Goal: Task Accomplishment & Management: Complete application form

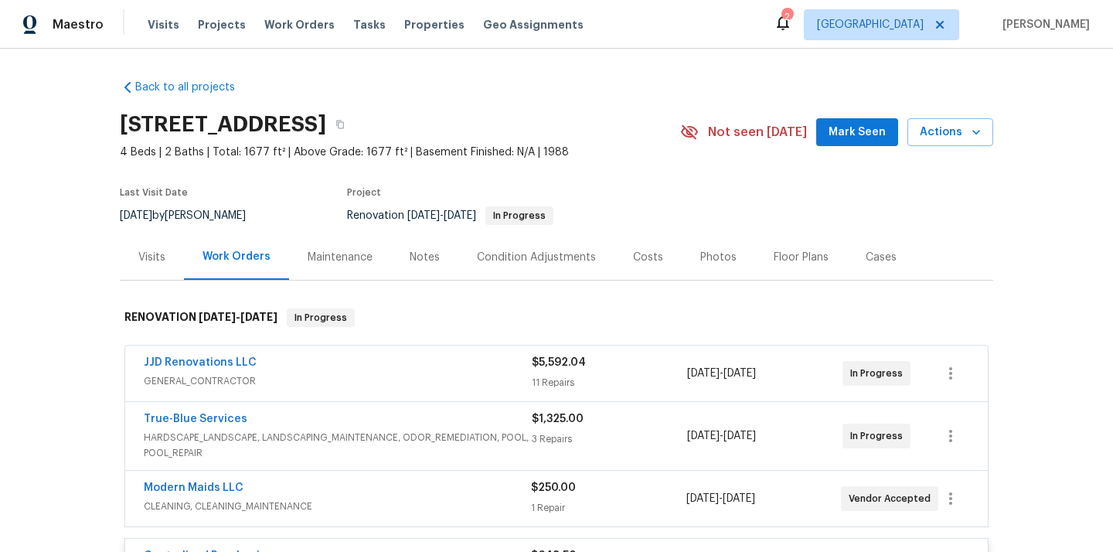
click at [924, 23] on span "[GEOGRAPHIC_DATA]" at bounding box center [870, 24] width 107 height 15
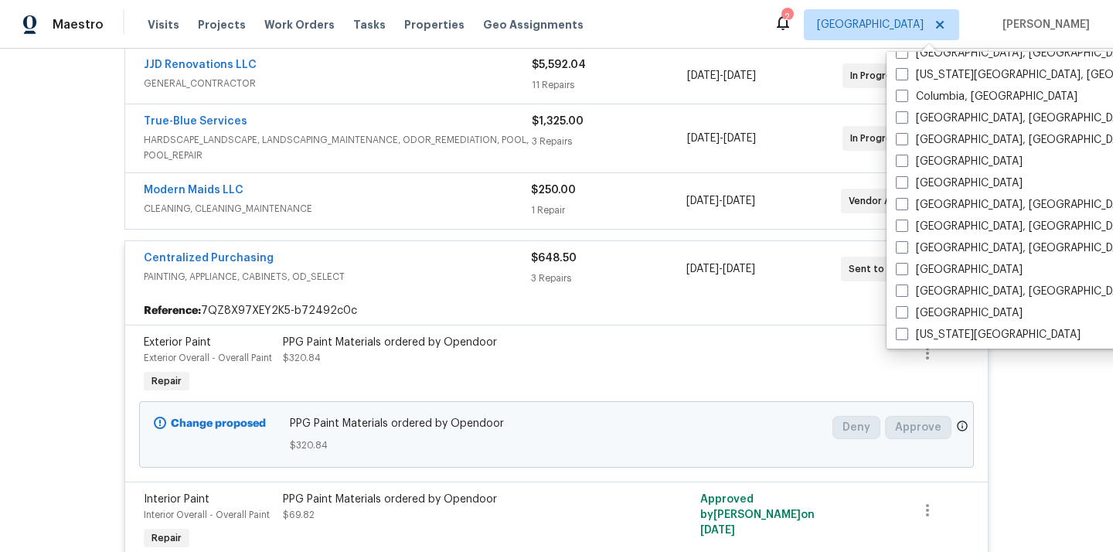
scroll to position [372, 0]
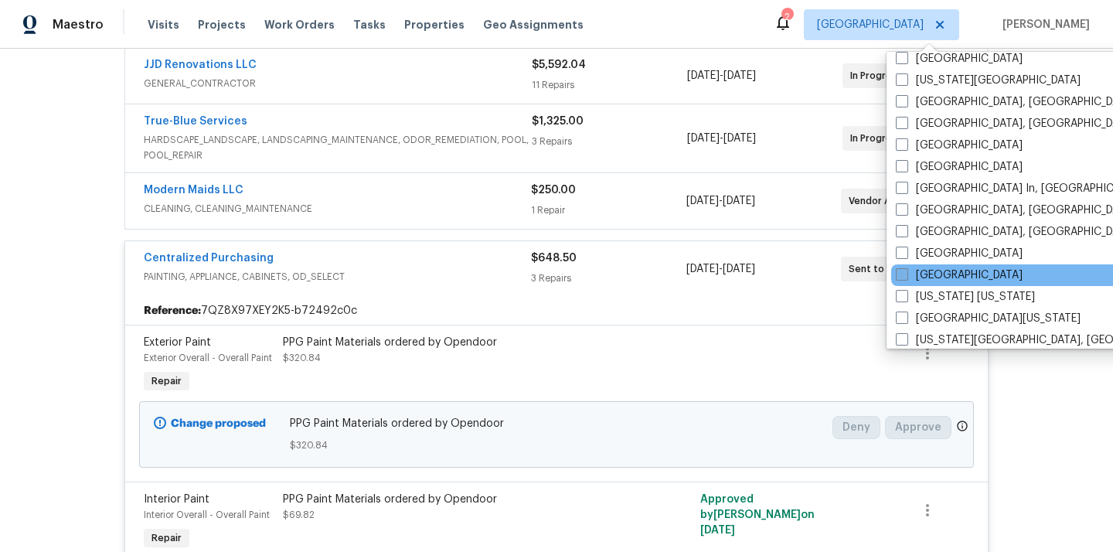
click at [934, 273] on label "[GEOGRAPHIC_DATA]" at bounding box center [959, 275] width 127 height 15
click at [906, 273] on input "[GEOGRAPHIC_DATA]" at bounding box center [901, 273] width 10 height 10
checkbox input "true"
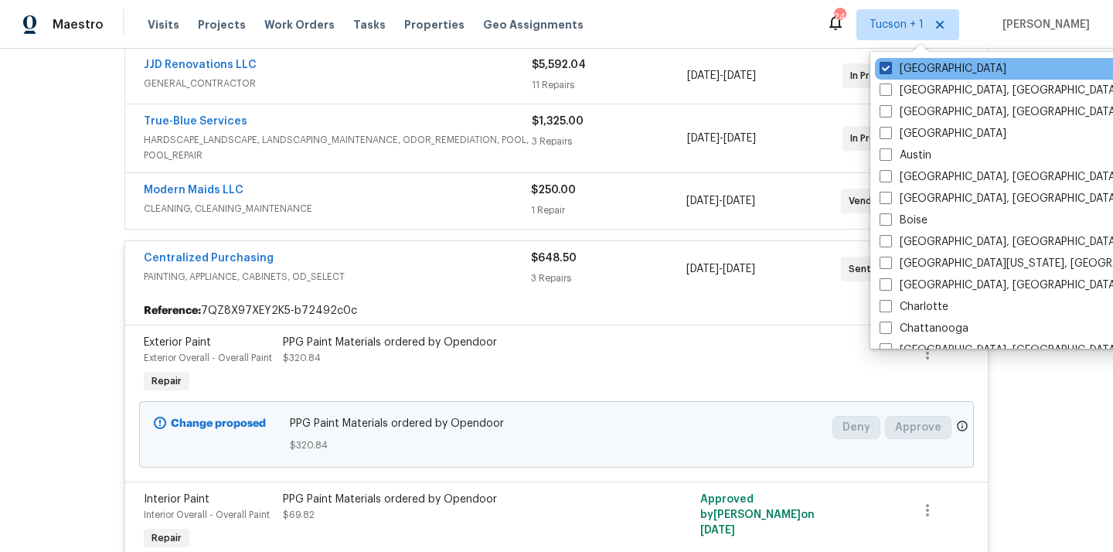
click at [912, 65] on label "[GEOGRAPHIC_DATA]" at bounding box center [943, 68] width 127 height 15
click at [890, 65] on input "[GEOGRAPHIC_DATA]" at bounding box center [885, 66] width 10 height 10
checkbox input "false"
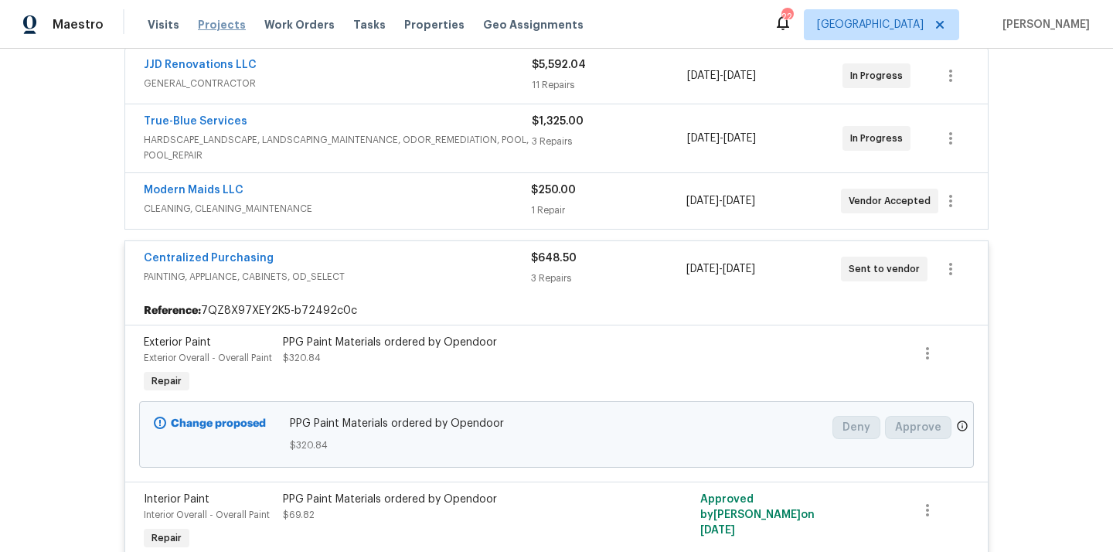
click at [208, 31] on span "Projects" at bounding box center [222, 24] width 48 height 15
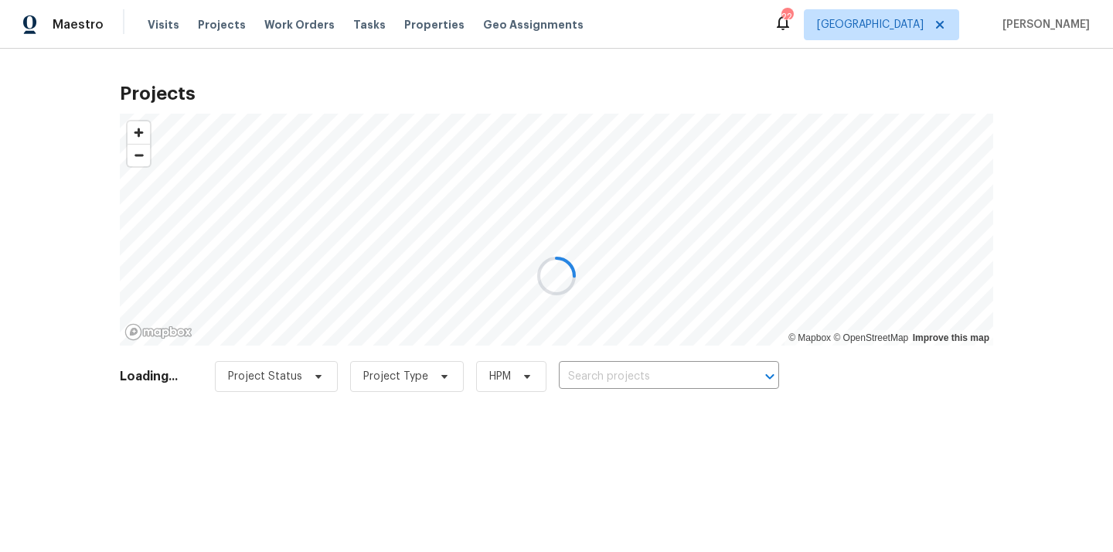
click at [647, 371] on div at bounding box center [556, 276] width 1113 height 552
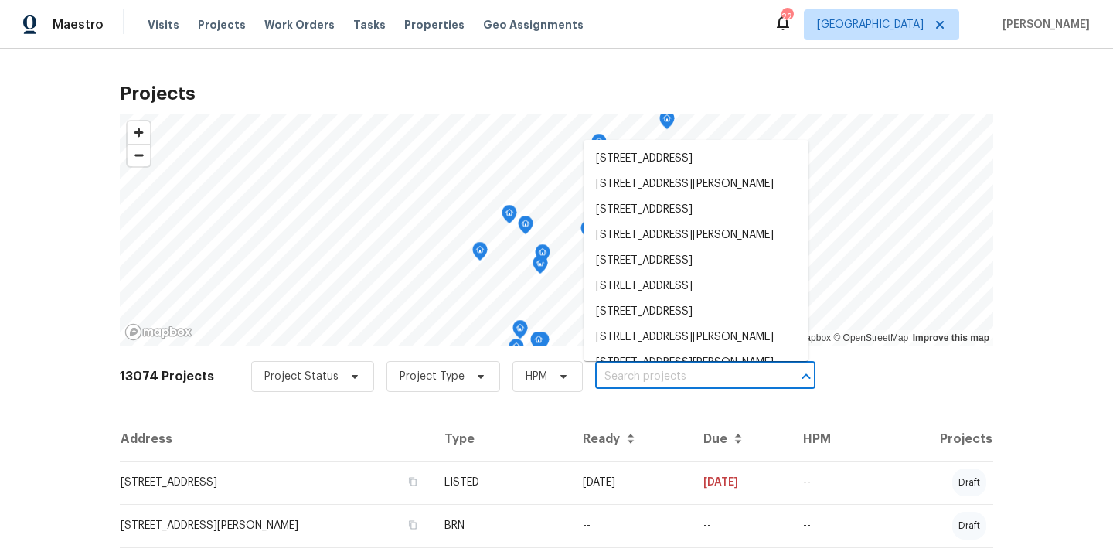
click at [647, 371] on input "text" at bounding box center [683, 377] width 177 height 24
paste input "[STREET_ADDRESS]"
type input "[STREET_ADDRESS]"
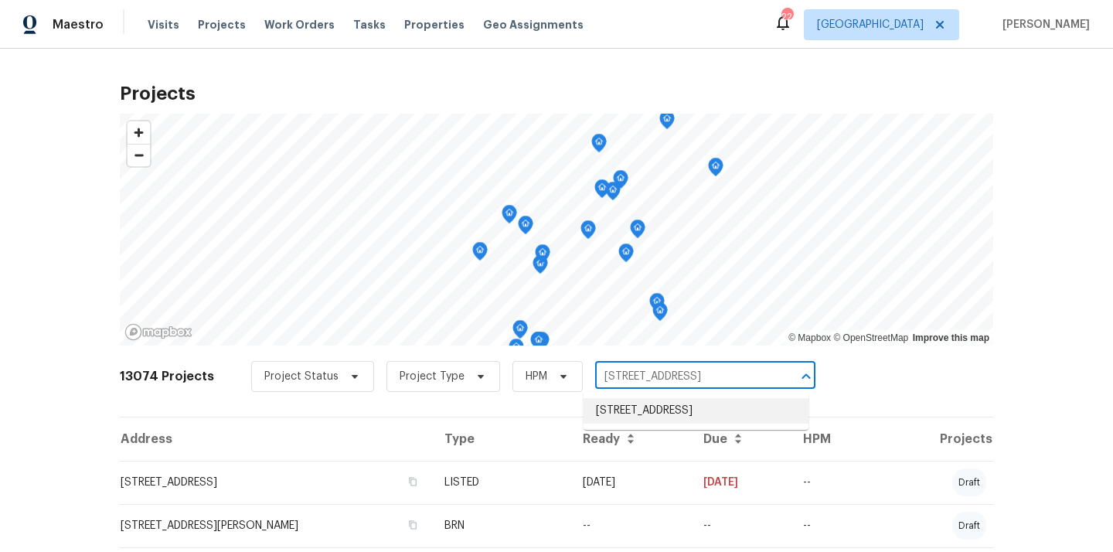
click at [653, 424] on li "[STREET_ADDRESS]" at bounding box center [696, 411] width 225 height 26
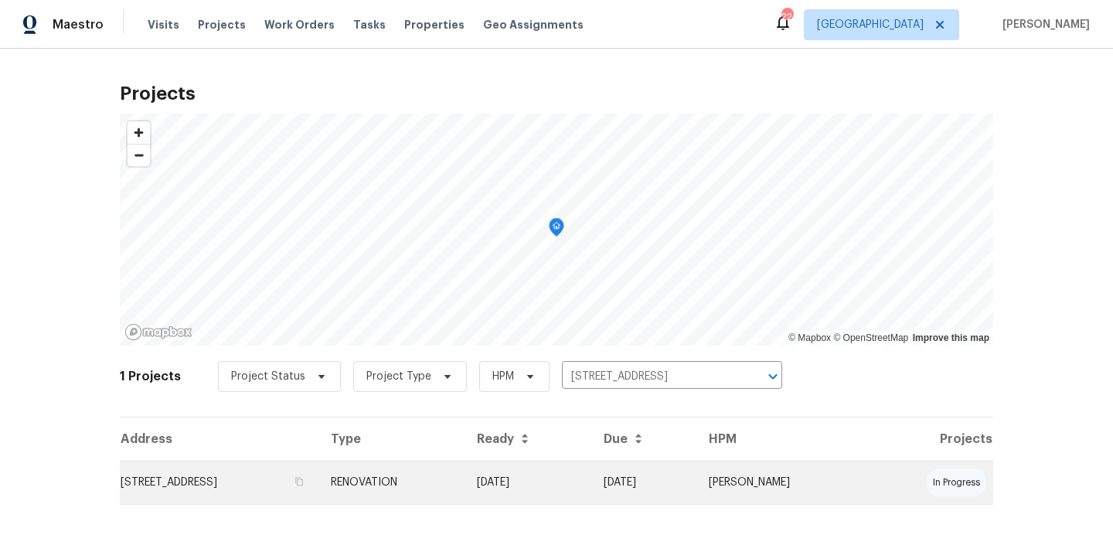
click at [465, 476] on td "RENOVATION" at bounding box center [392, 482] width 146 height 43
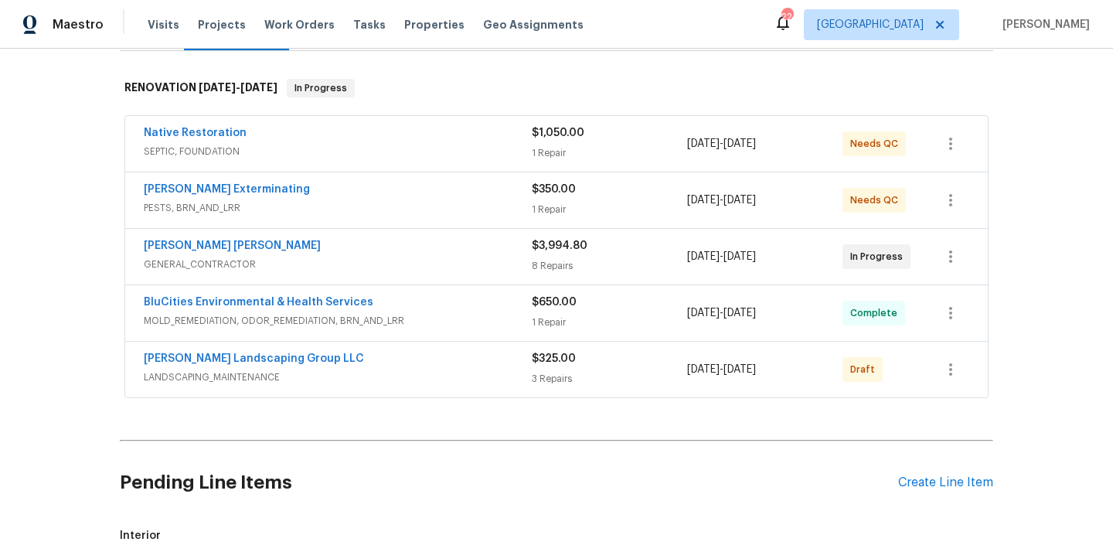
scroll to position [266, 0]
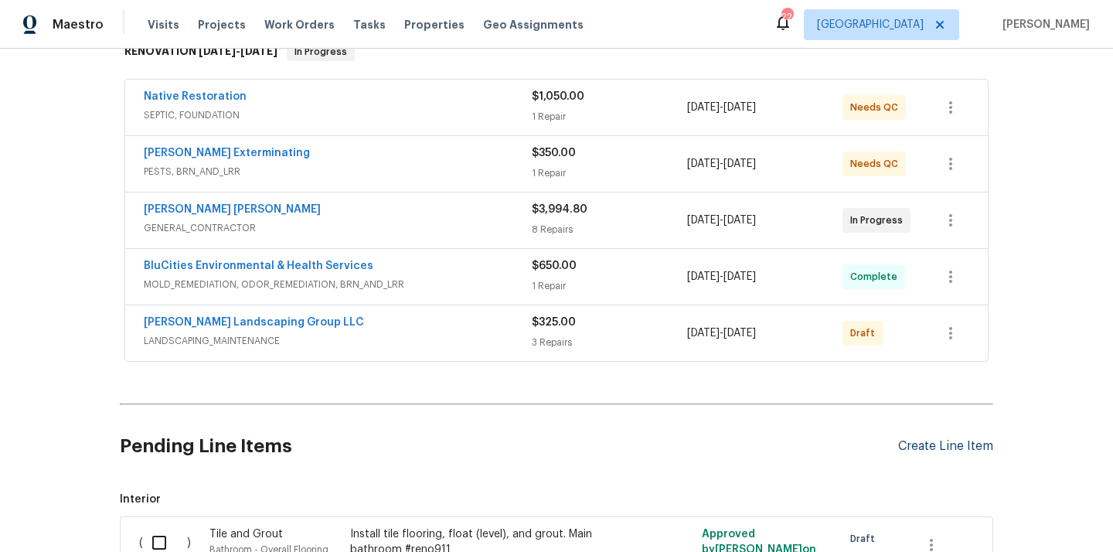
click at [928, 446] on div "Create Line Item" at bounding box center [945, 446] width 95 height 15
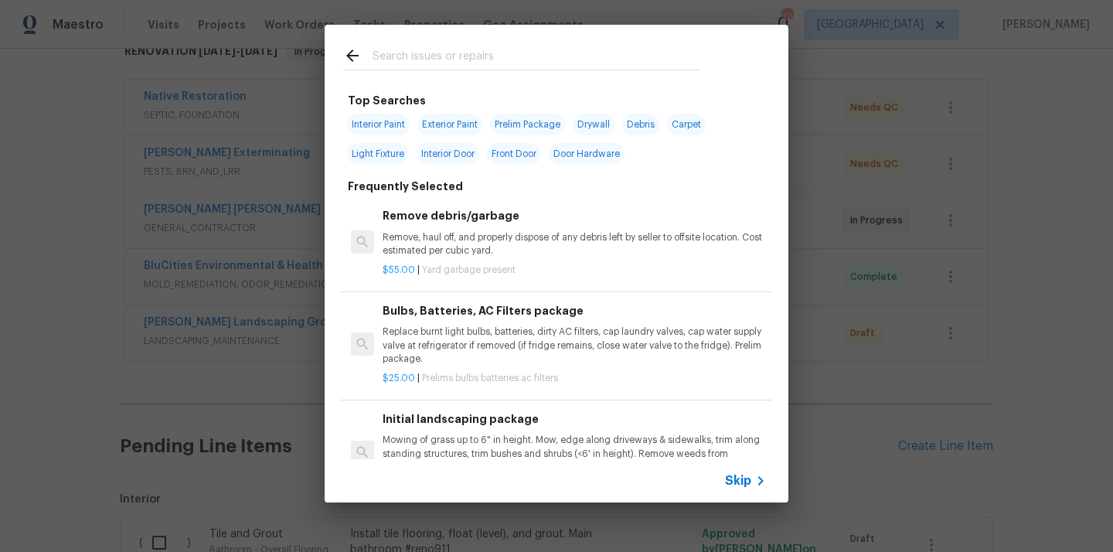
click at [557, 60] on input "text" at bounding box center [537, 57] width 328 height 23
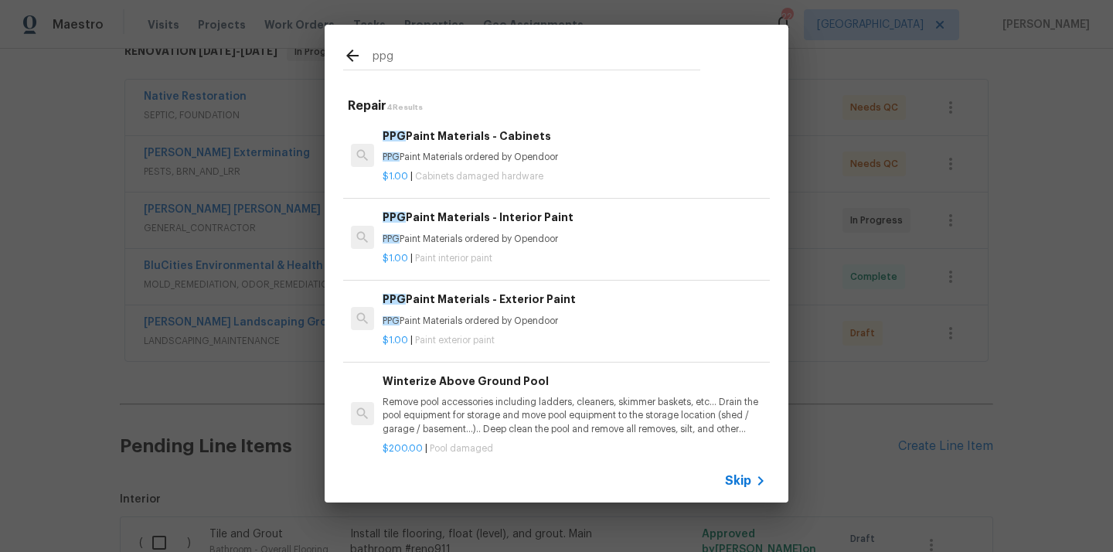
type input "ppg"
click at [439, 147] on div "PPG Paint Materials - Cabinets PPG Paint Materials ordered by Opendoor" at bounding box center [574, 146] width 383 height 37
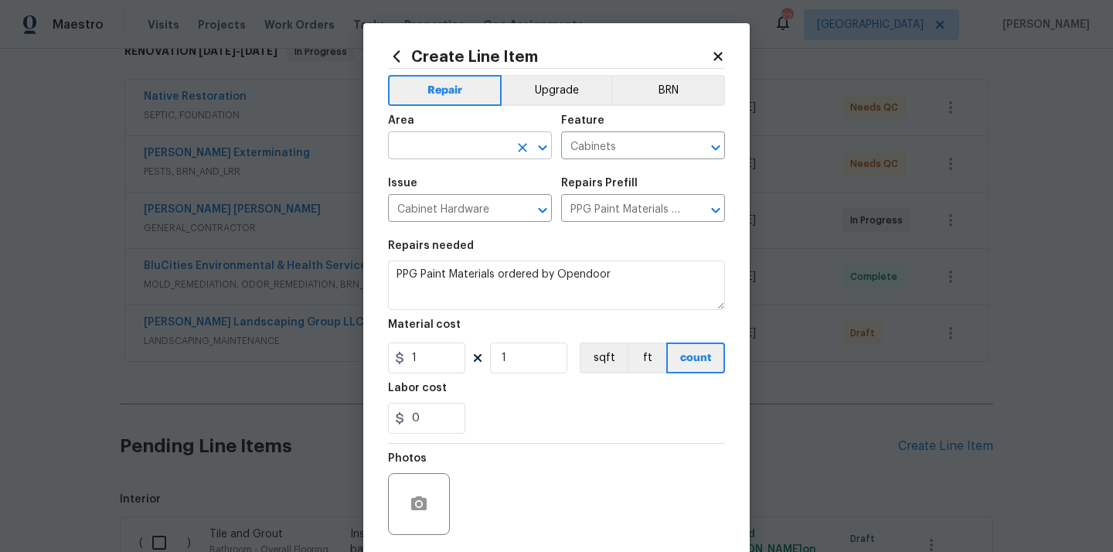
click at [481, 158] on input "text" at bounding box center [448, 147] width 121 height 24
click at [445, 181] on li "Kitchen" at bounding box center [470, 182] width 164 height 26
type input "Kitchen"
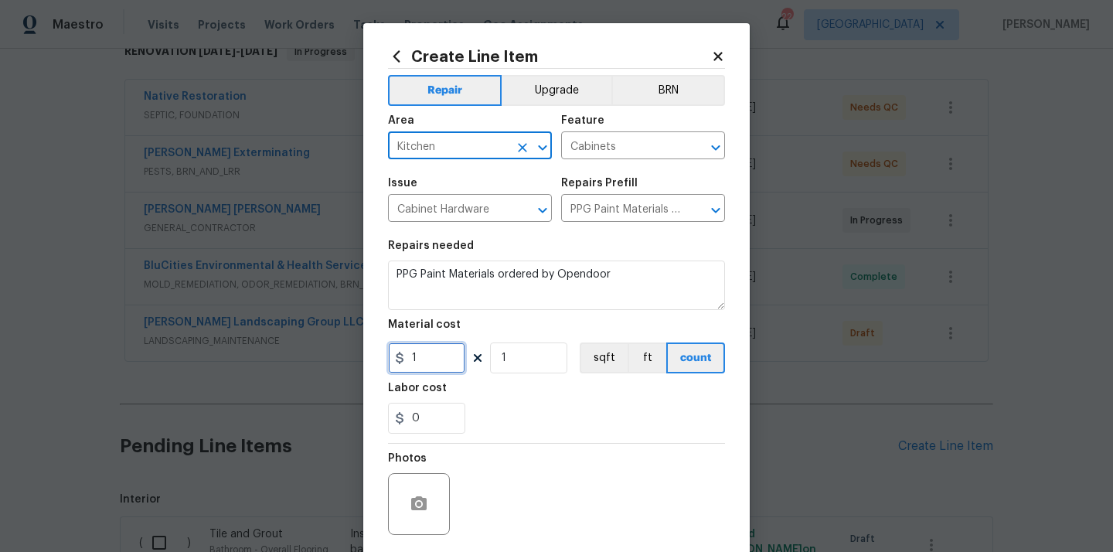
drag, startPoint x: 438, startPoint y: 360, endPoint x: 378, endPoint y: 353, distance: 59.9
click at [378, 353] on div "Create Line Item Repair Upgrade BRN Area Kitchen ​ Feature Cabinets ​ Issue Cab…" at bounding box center [556, 332] width 387 height 619
paste input "427.14"
type input "427.14"
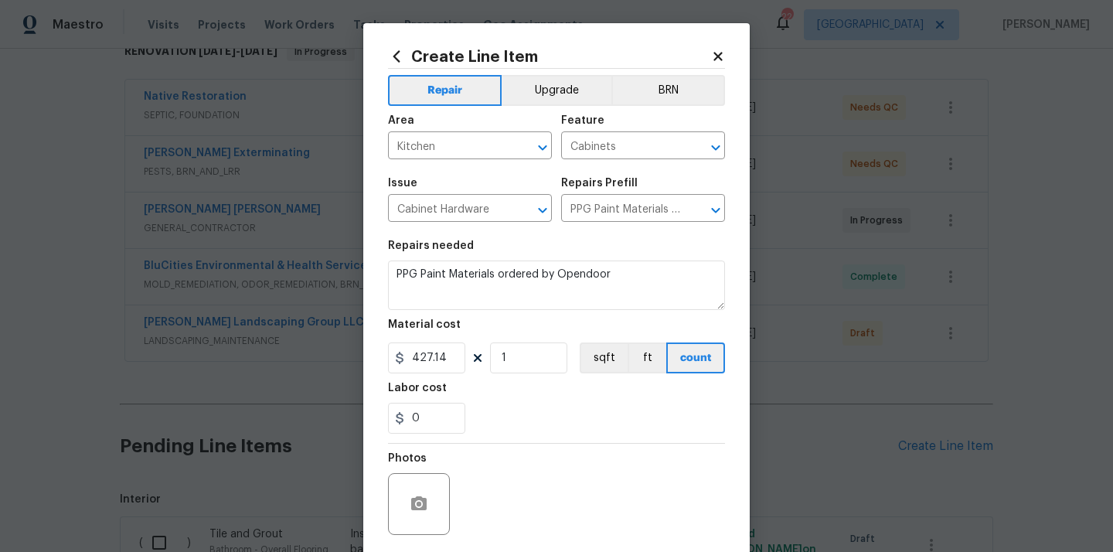
click at [531, 400] on div "Labor cost" at bounding box center [556, 393] width 337 height 20
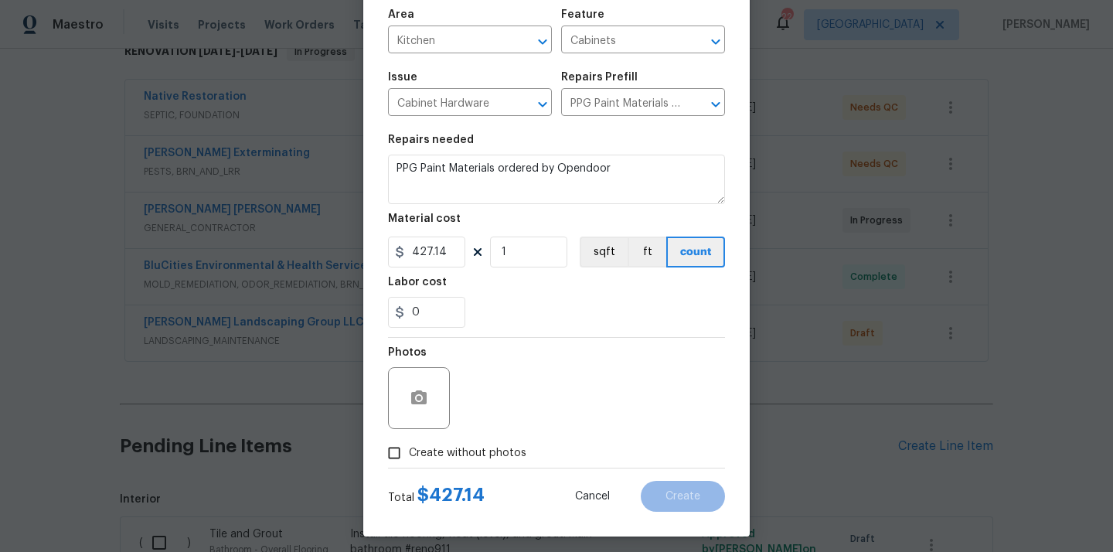
scroll to position [114, 0]
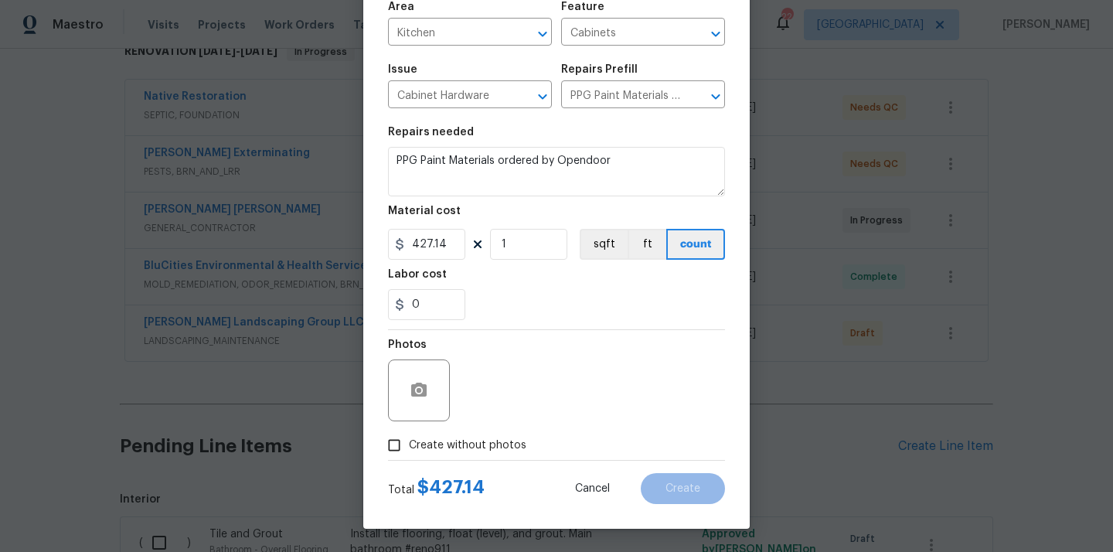
click at [499, 447] on span "Create without photos" at bounding box center [468, 446] width 118 height 16
click at [409, 447] on input "Create without photos" at bounding box center [394, 445] width 29 height 29
checkbox input "true"
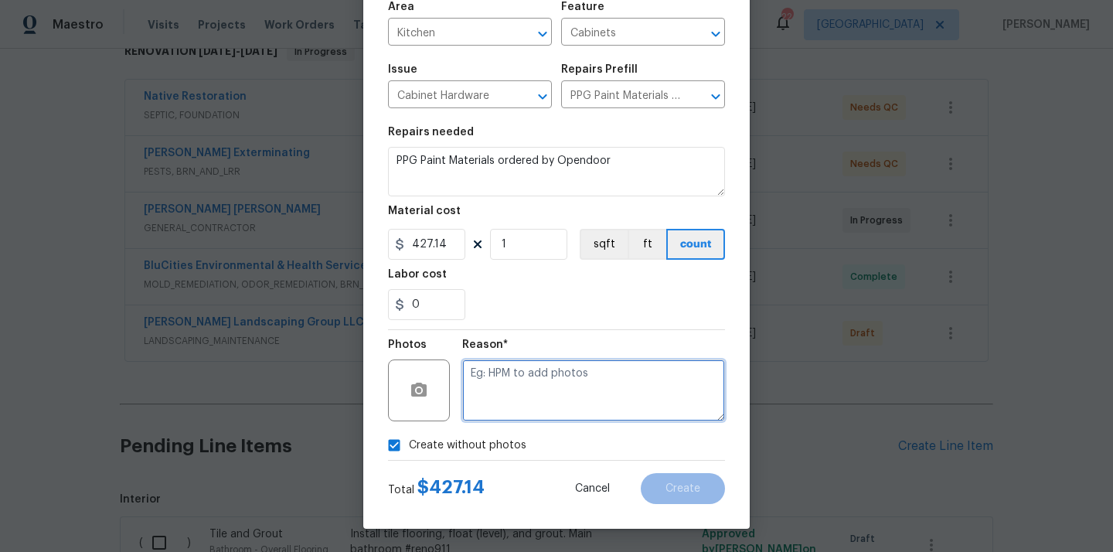
click at [513, 413] on textarea at bounding box center [593, 391] width 263 height 62
type textarea "N/A"
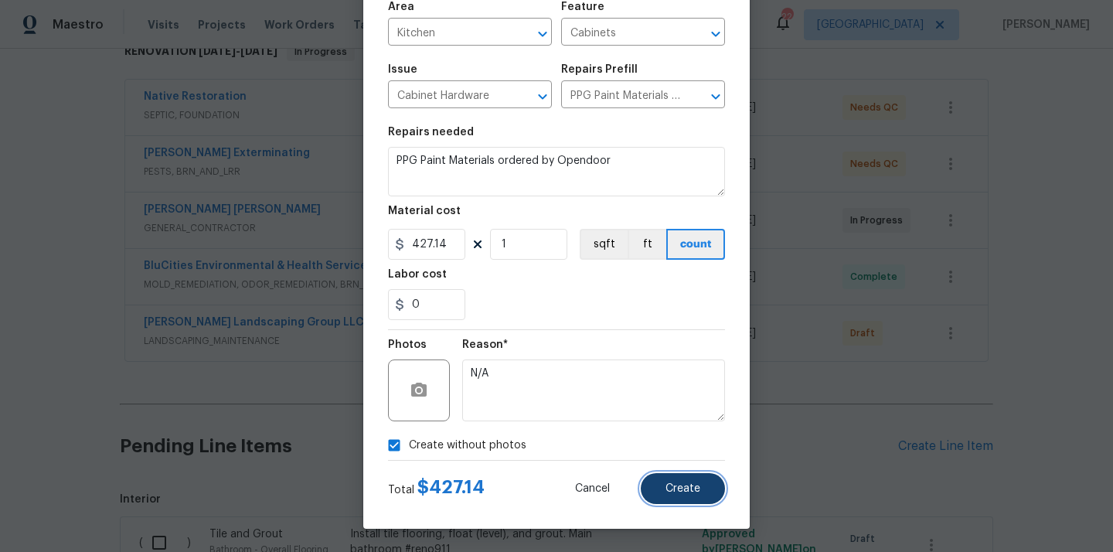
click at [687, 482] on button "Create" at bounding box center [683, 488] width 84 height 31
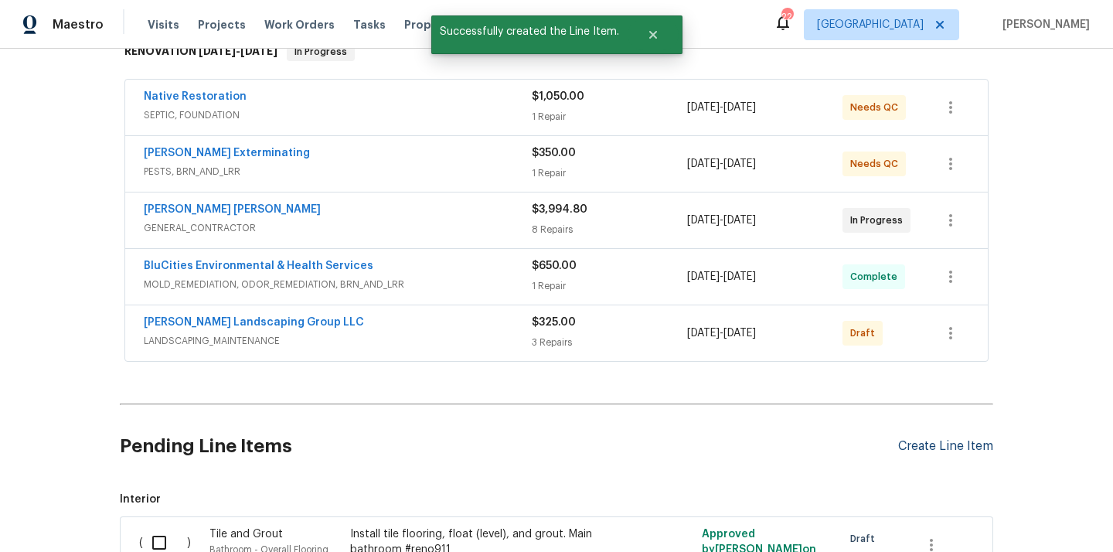
click at [930, 448] on div "Create Line Item" at bounding box center [945, 446] width 95 height 15
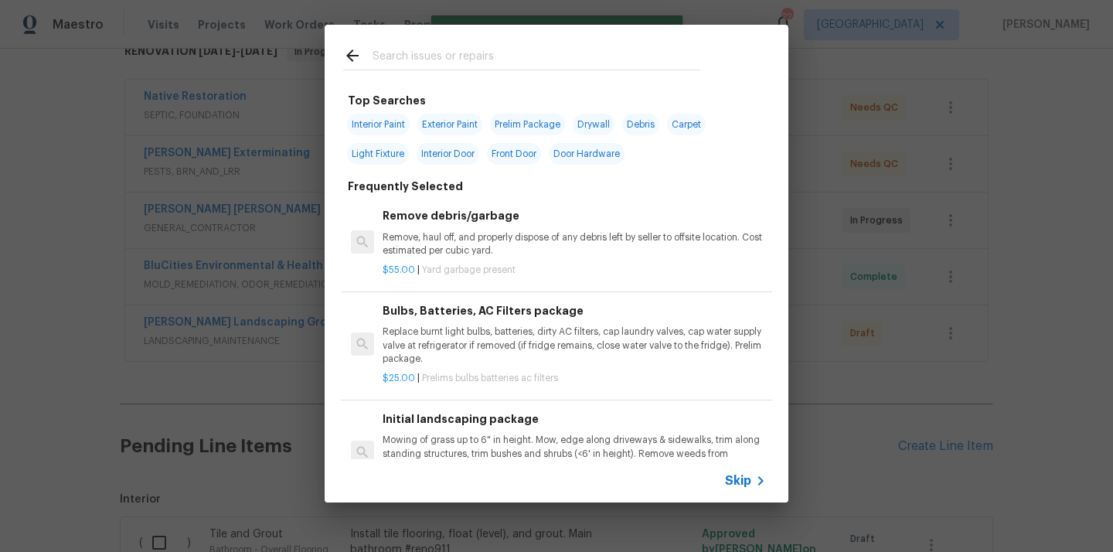
click at [545, 60] on input "text" at bounding box center [537, 57] width 328 height 23
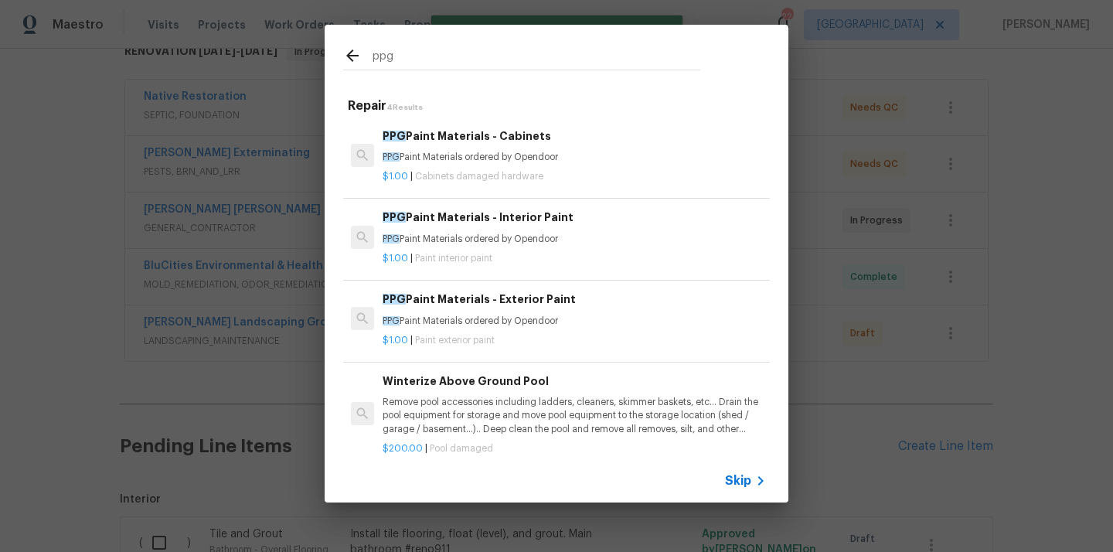
type input "ppg"
click at [479, 230] on div "PPG Paint Materials - Interior Paint PPG Paint Materials ordered by Opendoor" at bounding box center [574, 227] width 383 height 37
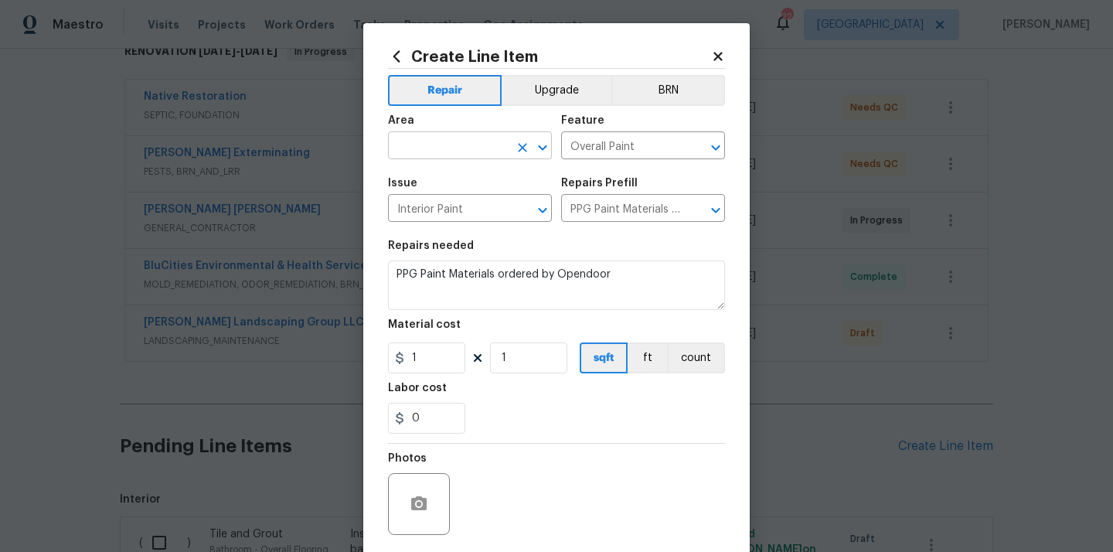
click at [446, 152] on input "text" at bounding box center [448, 147] width 121 height 24
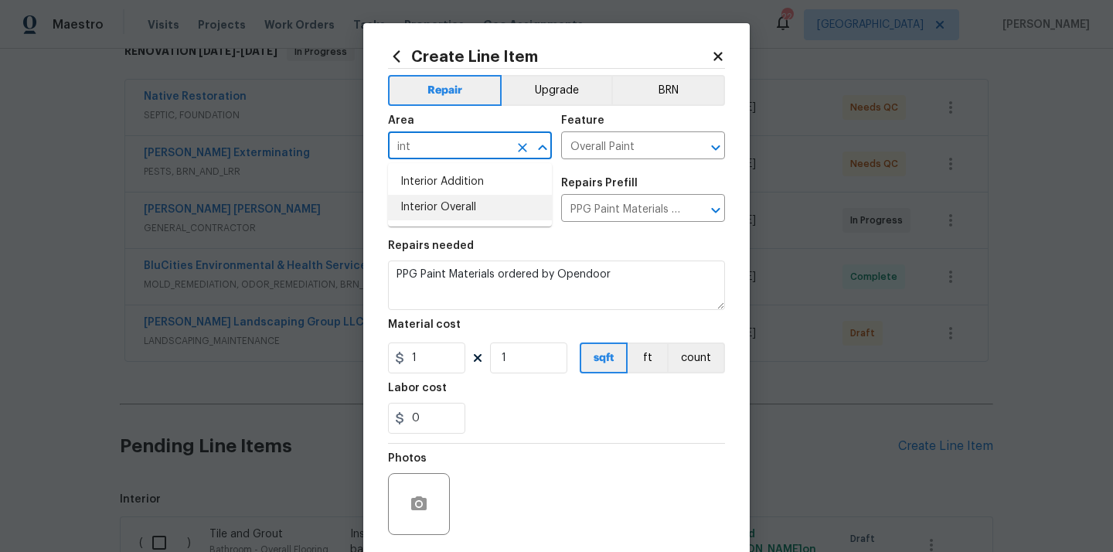
click at [436, 211] on li "Interior Overall" at bounding box center [470, 208] width 164 height 26
type input "Interior Overall"
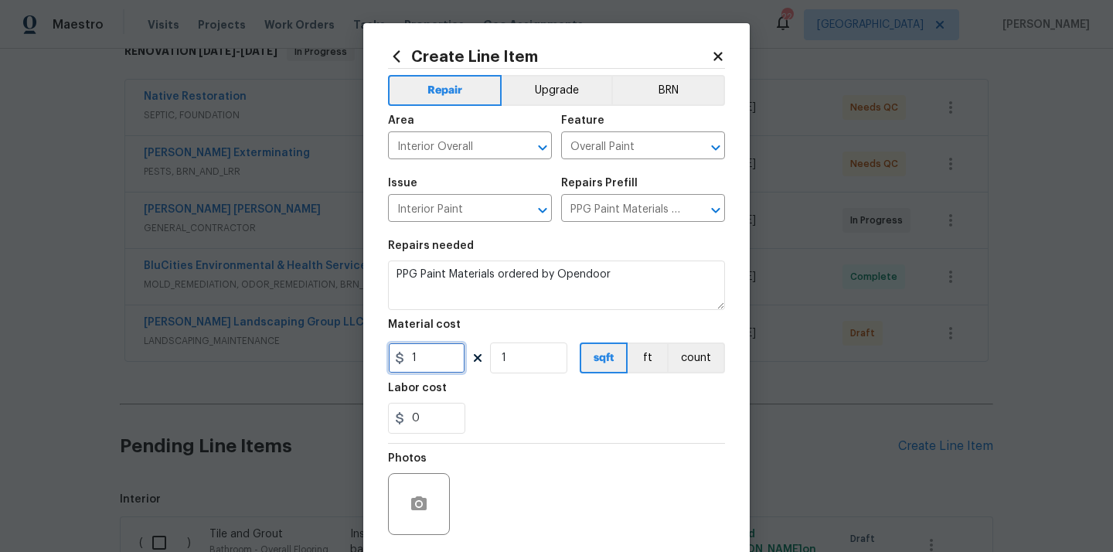
drag, startPoint x: 428, startPoint y: 357, endPoint x: 373, endPoint y: 357, distance: 54.9
click at [374, 357] on div "Create Line Item Repair Upgrade BRN Area Interior Overall ​ Feature Overall Pai…" at bounding box center [556, 332] width 387 height 619
paste input "681.52"
type input "681.52"
click at [531, 415] on div "0" at bounding box center [556, 418] width 337 height 31
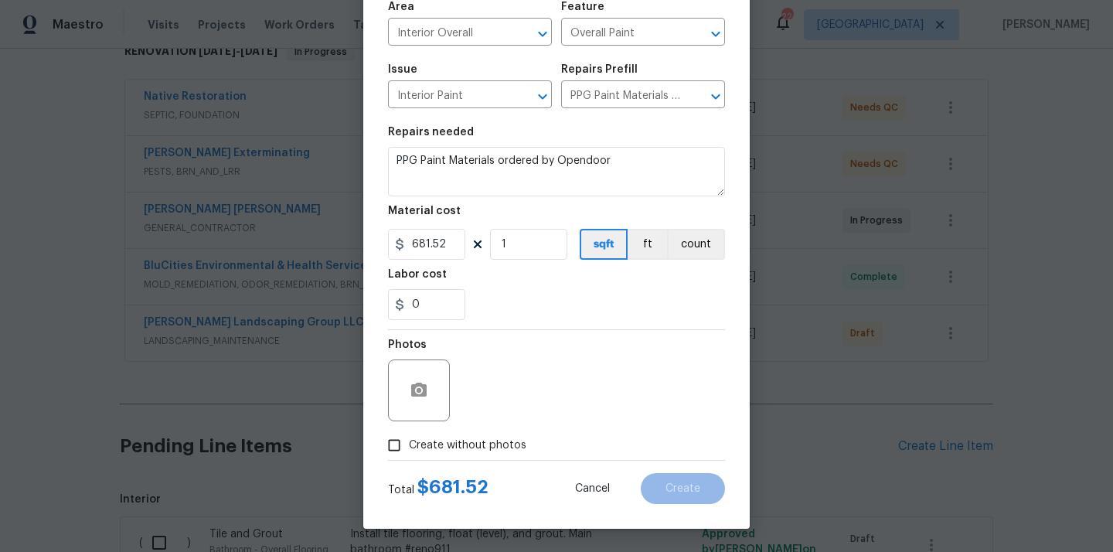
click at [488, 424] on div "Photos" at bounding box center [556, 380] width 337 height 101
click at [484, 434] on label "Create without photos" at bounding box center [453, 445] width 147 height 29
click at [409, 434] on input "Create without photos" at bounding box center [394, 445] width 29 height 29
checkbox input "true"
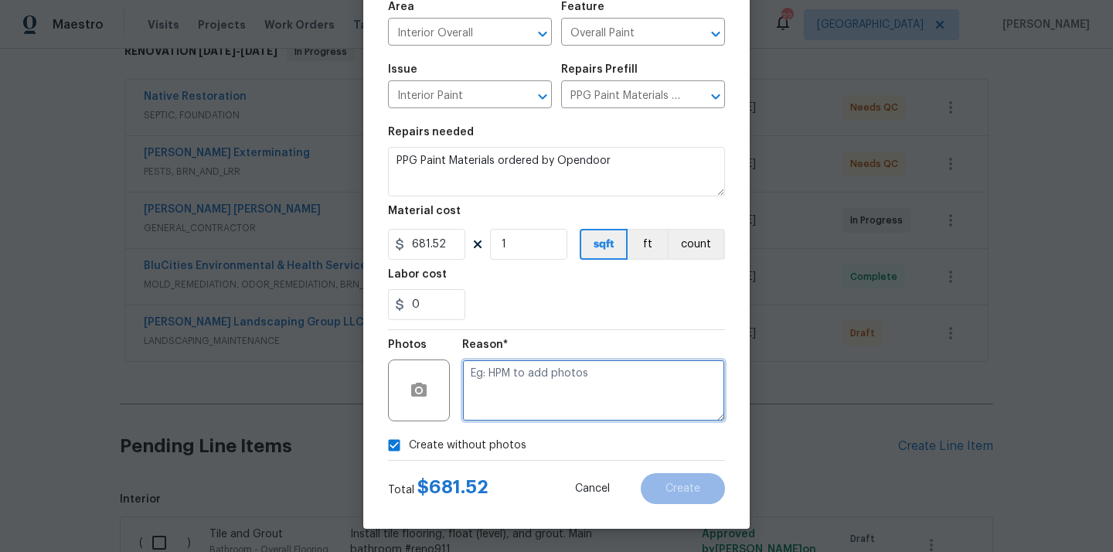
click at [523, 390] on textarea at bounding box center [593, 391] width 263 height 62
type textarea "N/A"
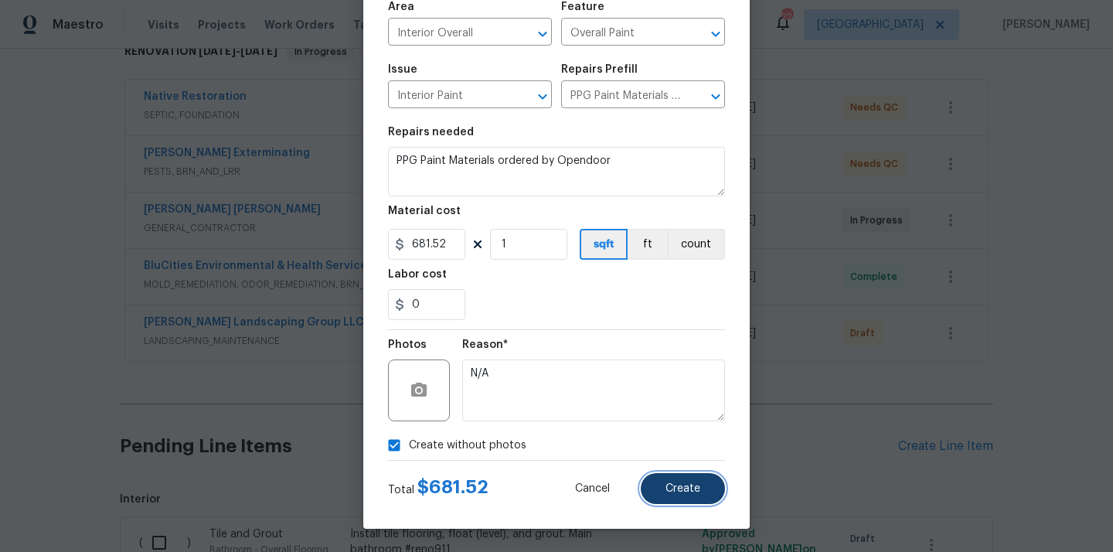
click at [690, 482] on button "Create" at bounding box center [683, 488] width 84 height 31
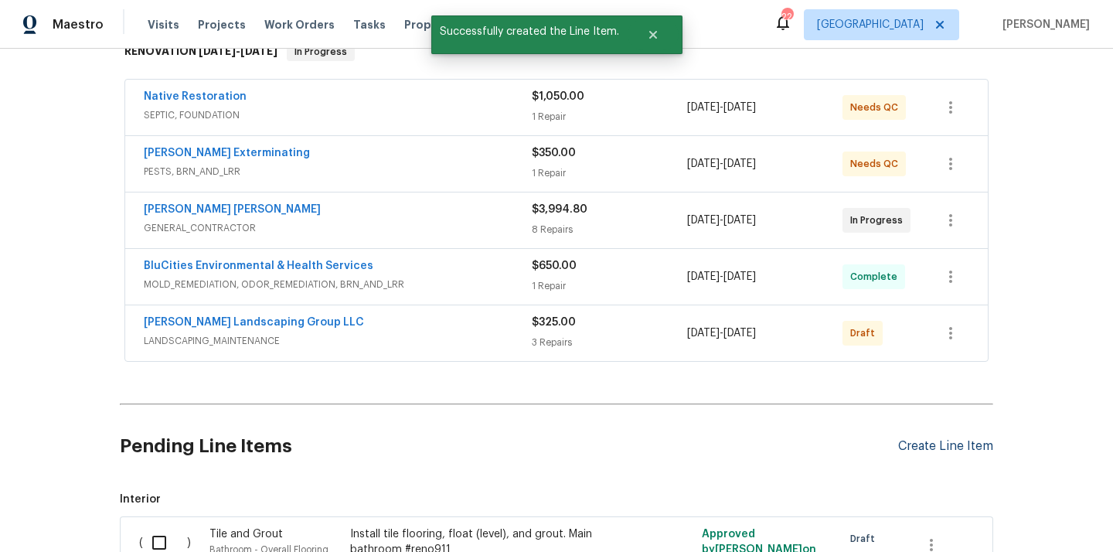
click at [901, 448] on div "Create Line Item" at bounding box center [945, 446] width 95 height 15
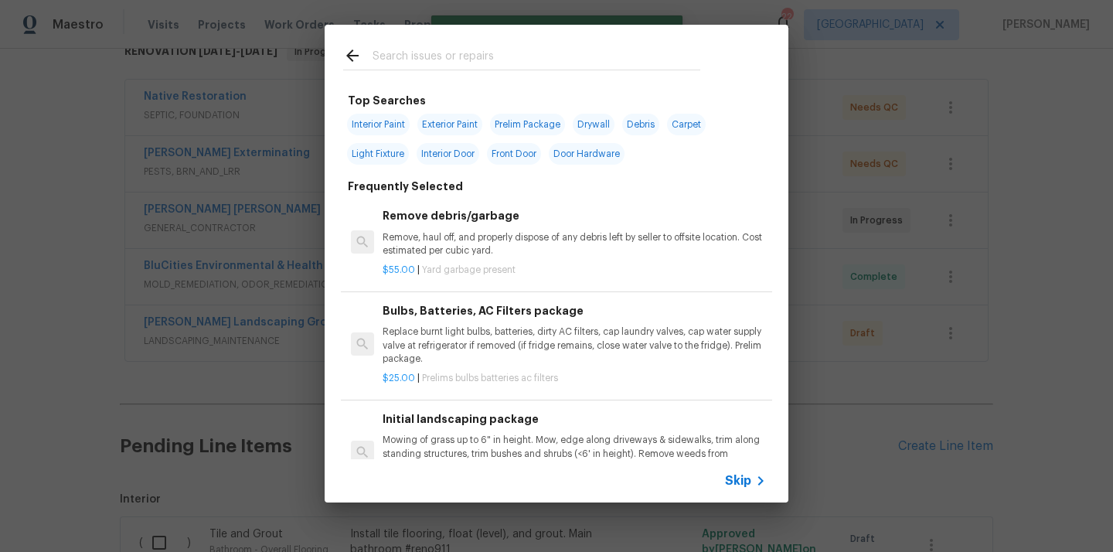
click at [510, 55] on input "text" at bounding box center [537, 57] width 328 height 23
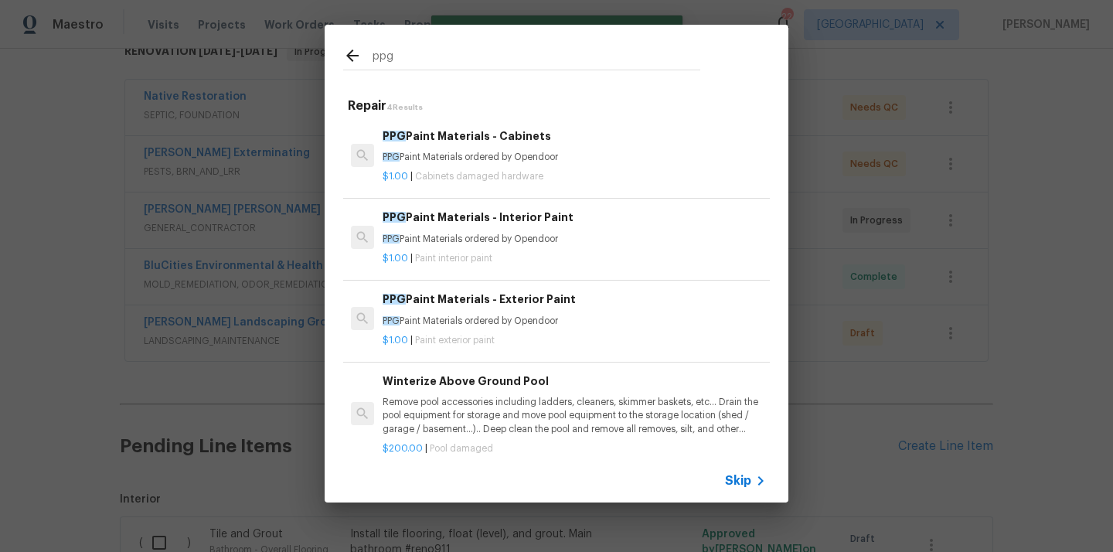
type input "ppg"
click at [458, 312] on div "PPG Paint Materials - Exterior Paint PPG Paint Materials ordered by Opendoor" at bounding box center [574, 309] width 383 height 37
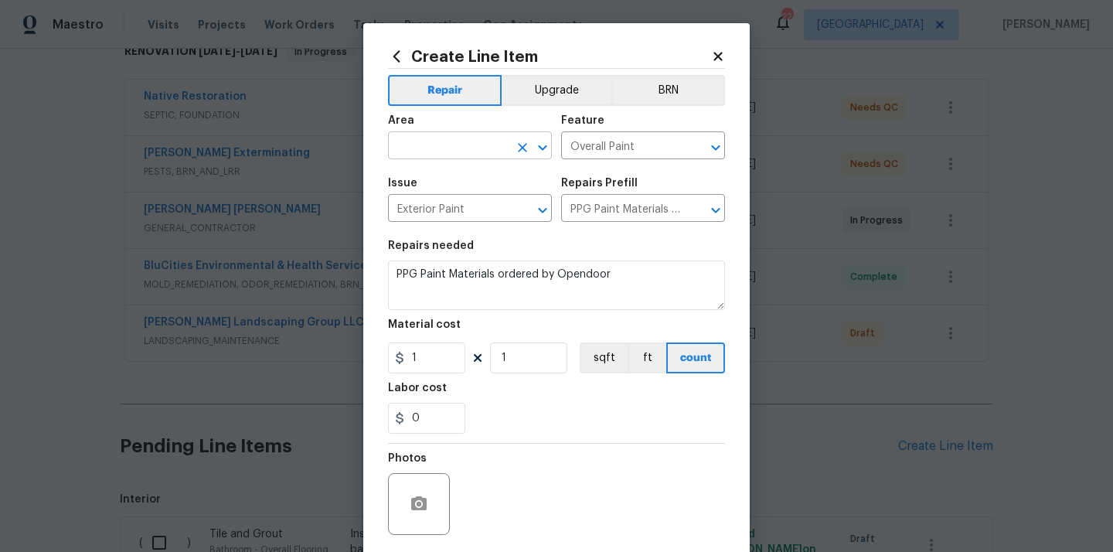
click at [479, 145] on input "text" at bounding box center [448, 147] width 121 height 24
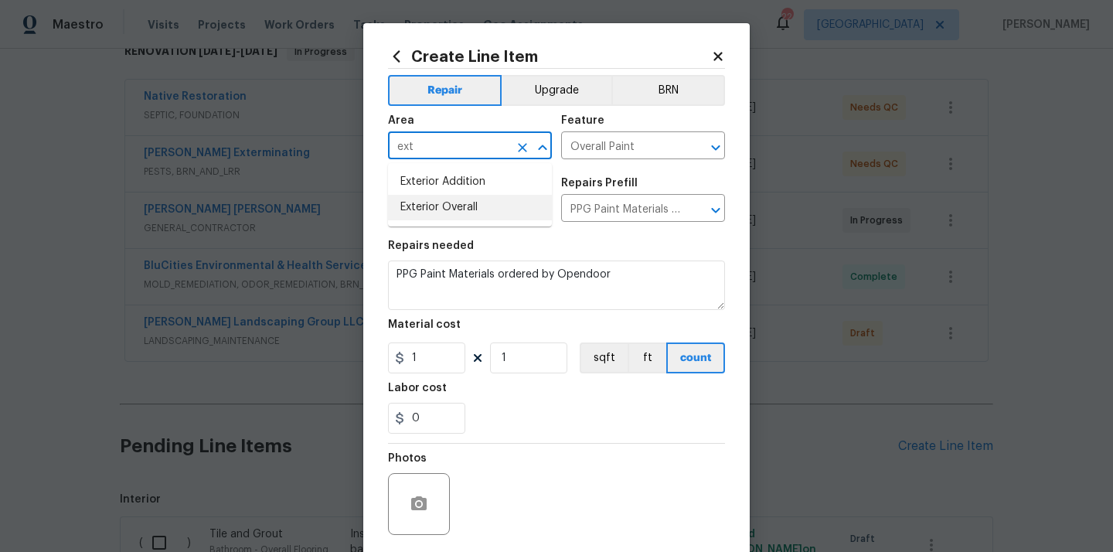
click at [445, 195] on li "Exterior Overall" at bounding box center [470, 208] width 164 height 26
type input "Exterior Overall"
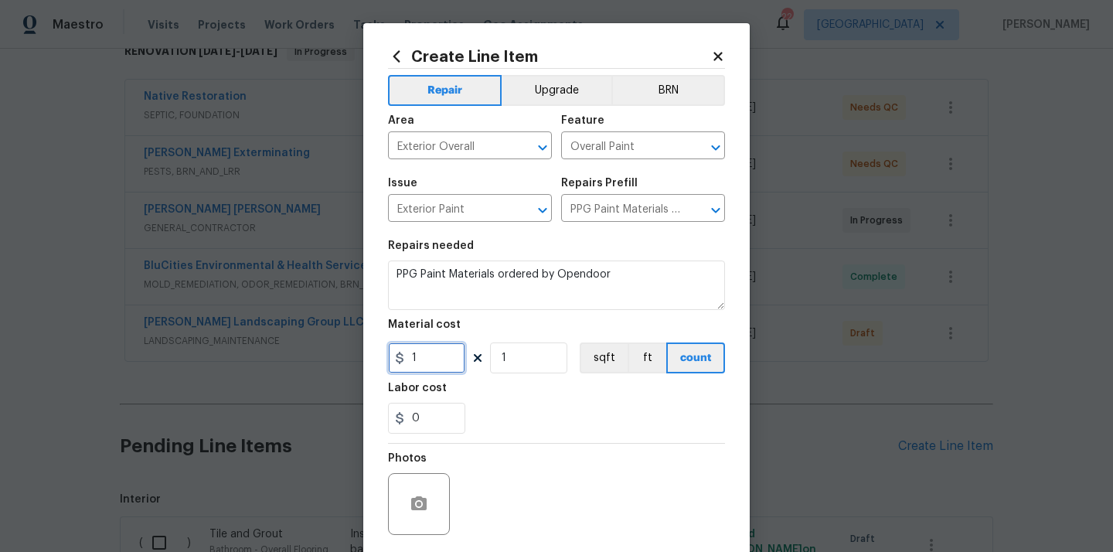
drag, startPoint x: 421, startPoint y: 363, endPoint x: 368, endPoint y: 365, distance: 53.4
click at [372, 365] on div "Create Line Item Repair Upgrade BRN Area Exterior Overall ​ Feature Overall Pai…" at bounding box center [556, 332] width 387 height 619
paste input "07.88"
type input "107.88"
click at [488, 411] on div "0" at bounding box center [556, 418] width 337 height 31
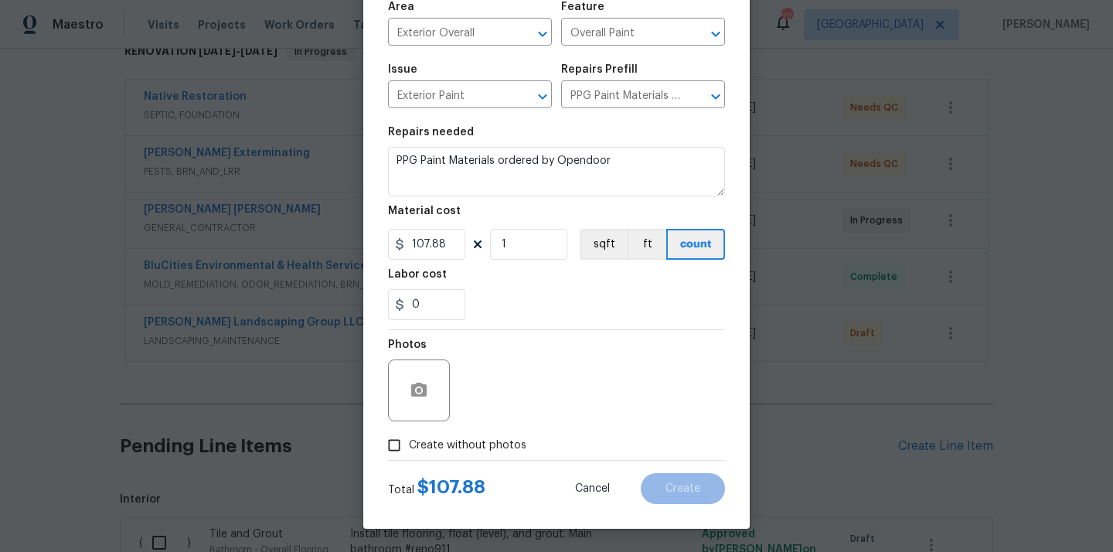
click at [467, 446] on span "Create without photos" at bounding box center [468, 446] width 118 height 16
click at [409, 446] on input "Create without photos" at bounding box center [394, 445] width 29 height 29
checkbox input "true"
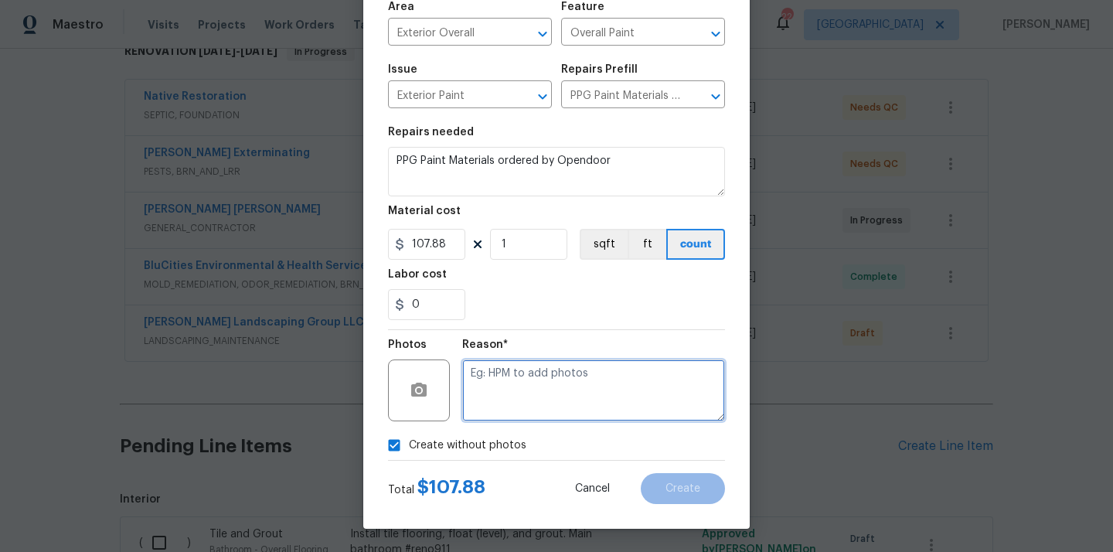
click at [501, 390] on textarea at bounding box center [593, 391] width 263 height 62
type textarea "N/A"
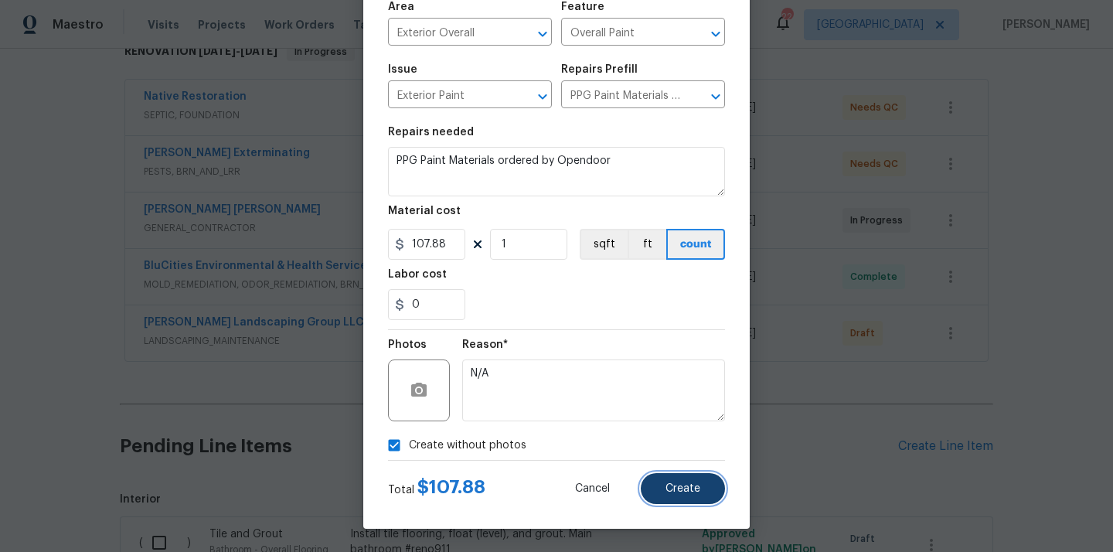
click at [669, 486] on span "Create" at bounding box center [683, 489] width 35 height 12
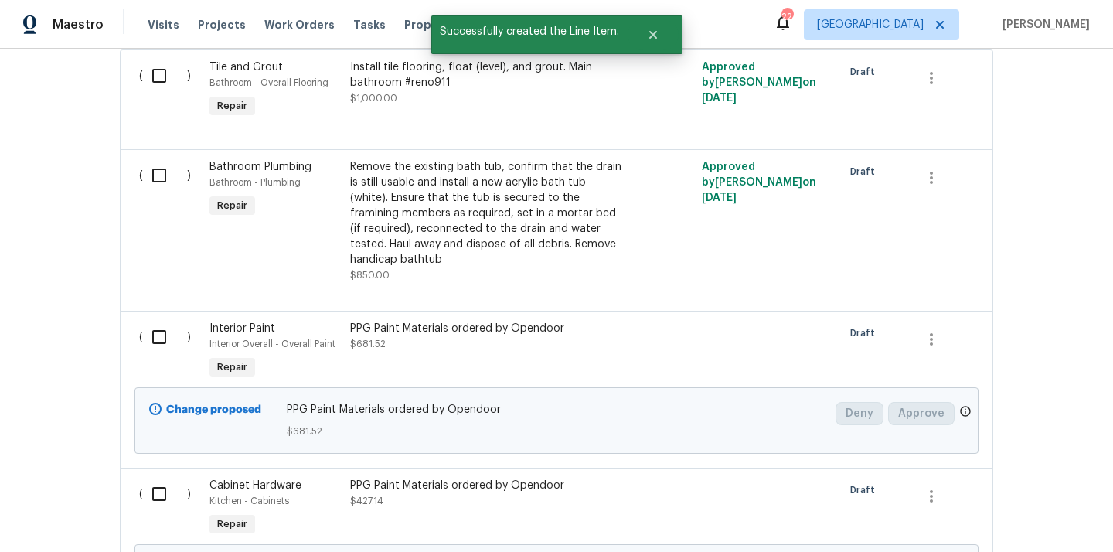
scroll to position [734, 0]
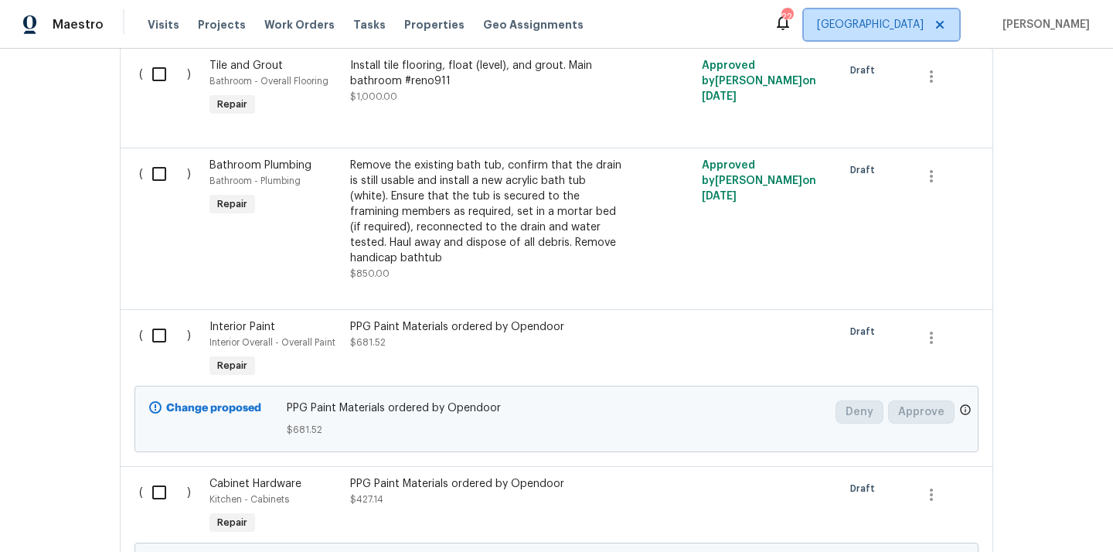
click at [924, 21] on span "[GEOGRAPHIC_DATA]" at bounding box center [870, 24] width 107 height 15
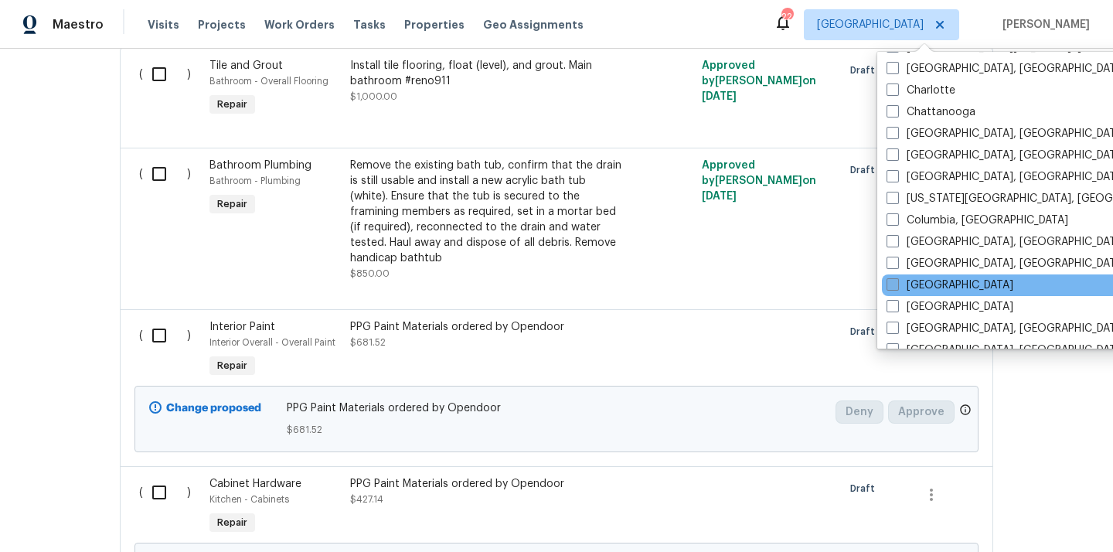
scroll to position [220, 0]
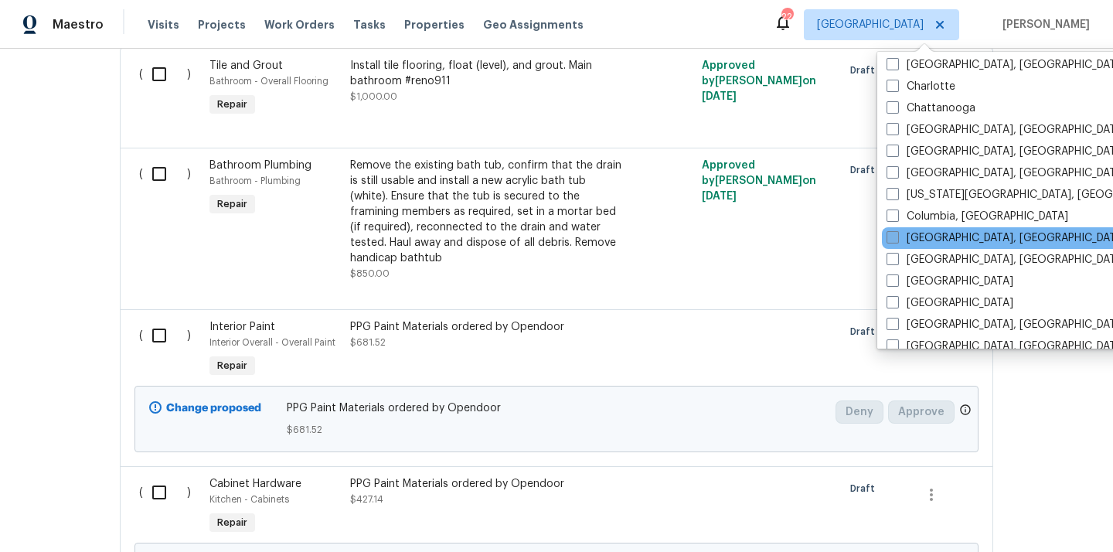
click at [934, 239] on label "[GEOGRAPHIC_DATA], [GEOGRAPHIC_DATA]" at bounding box center [1007, 237] width 240 height 15
click at [897, 239] on input "[GEOGRAPHIC_DATA], [GEOGRAPHIC_DATA]" at bounding box center [892, 235] width 10 height 10
checkbox input "true"
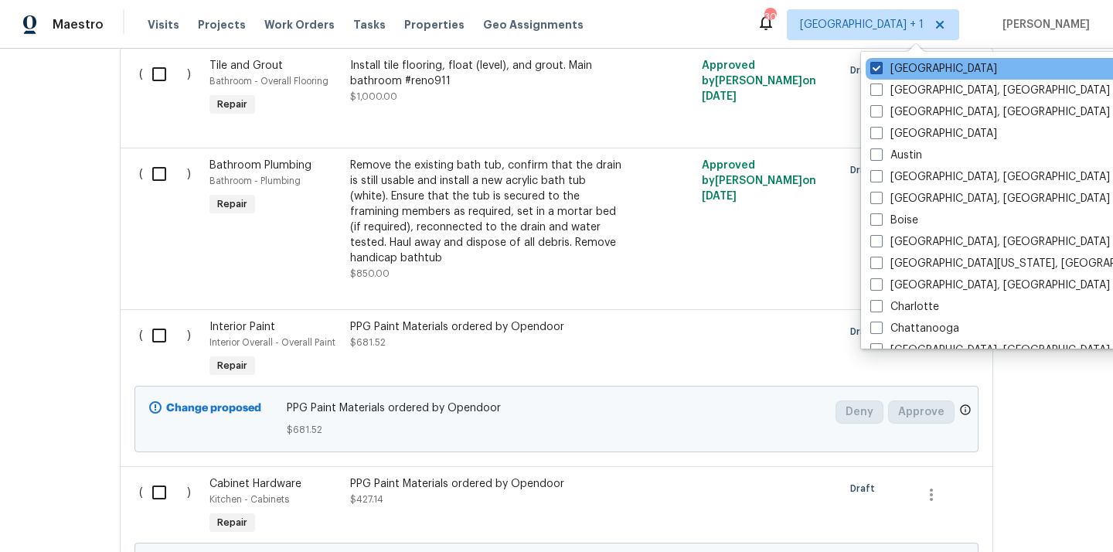
click at [918, 63] on label "[GEOGRAPHIC_DATA]" at bounding box center [934, 68] width 127 height 15
click at [881, 63] on input "[GEOGRAPHIC_DATA]" at bounding box center [876, 66] width 10 height 10
checkbox input "false"
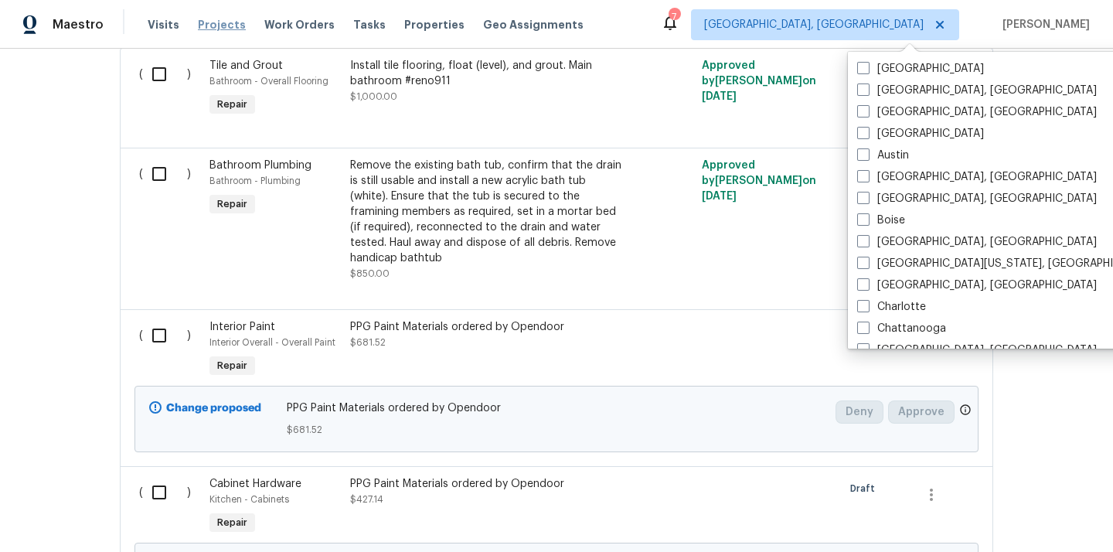
click at [206, 24] on span "Projects" at bounding box center [222, 24] width 48 height 15
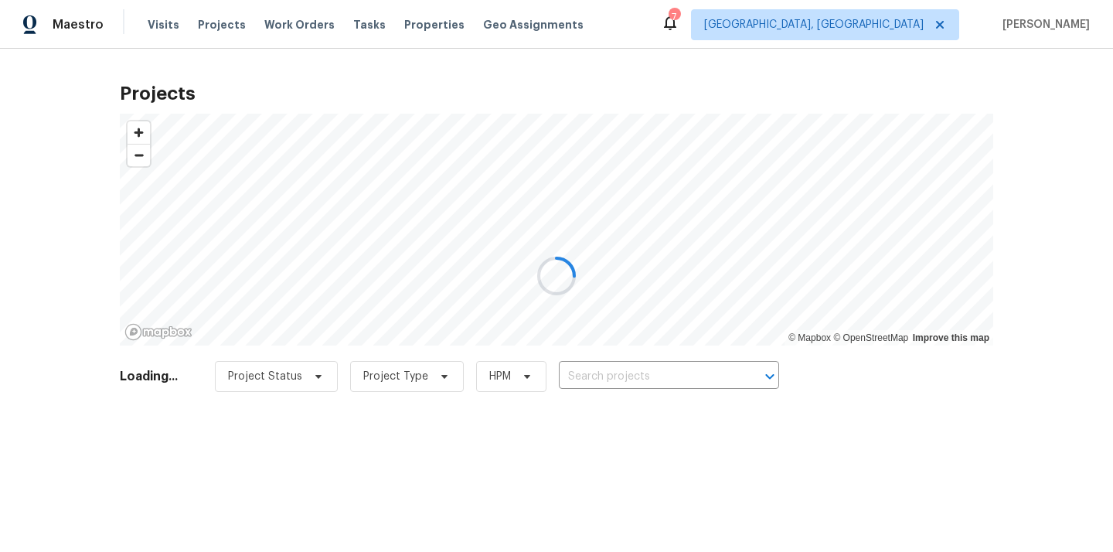
click at [670, 377] on div at bounding box center [556, 276] width 1113 height 552
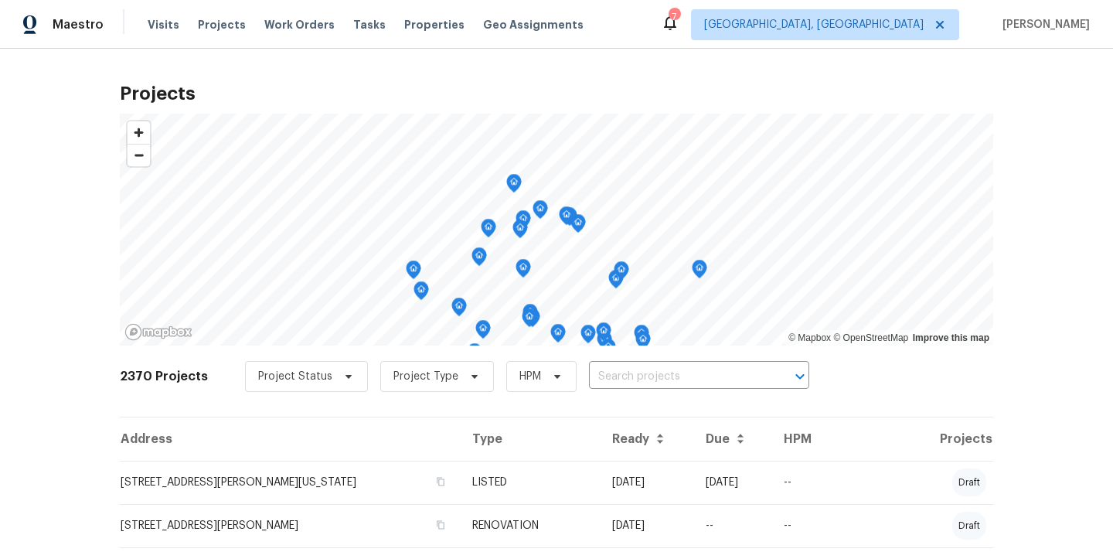
click at [670, 377] on input "text" at bounding box center [677, 377] width 177 height 24
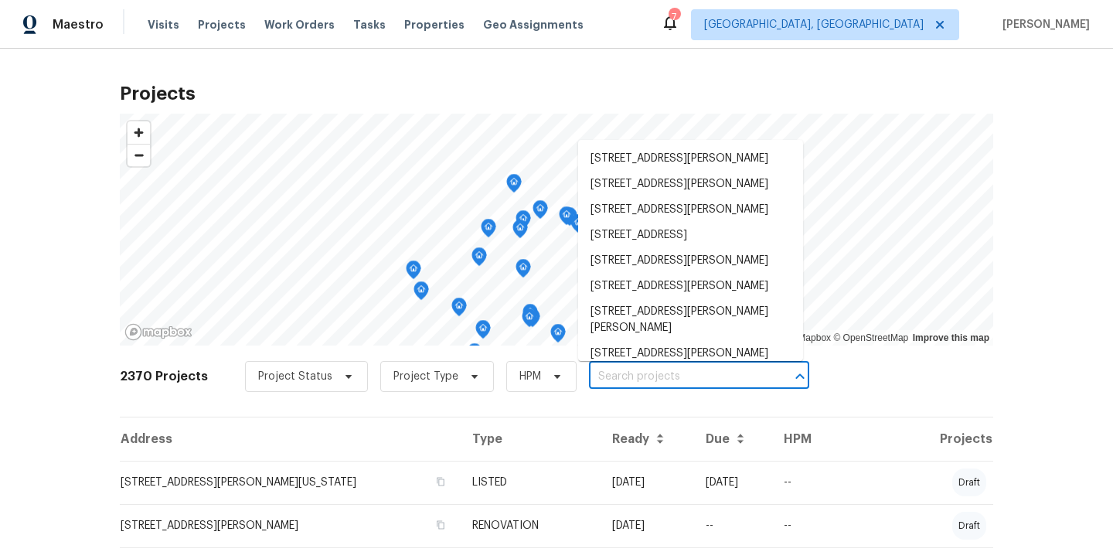
paste input "695 Hennigans Grove Rd, Grove City, OH 43123"
type input "695 Hennigans Grove Rd, Grove City, OH 43123"
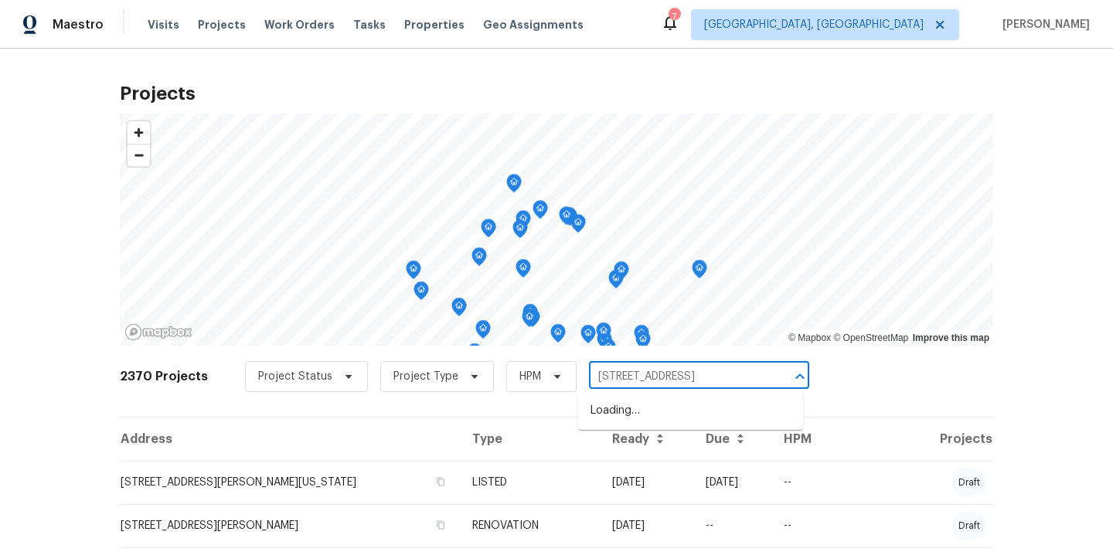
scroll to position [0, 68]
click at [656, 424] on li "695 Hennigans Grove Rd, Grove City, OH 43123" at bounding box center [690, 411] width 225 height 26
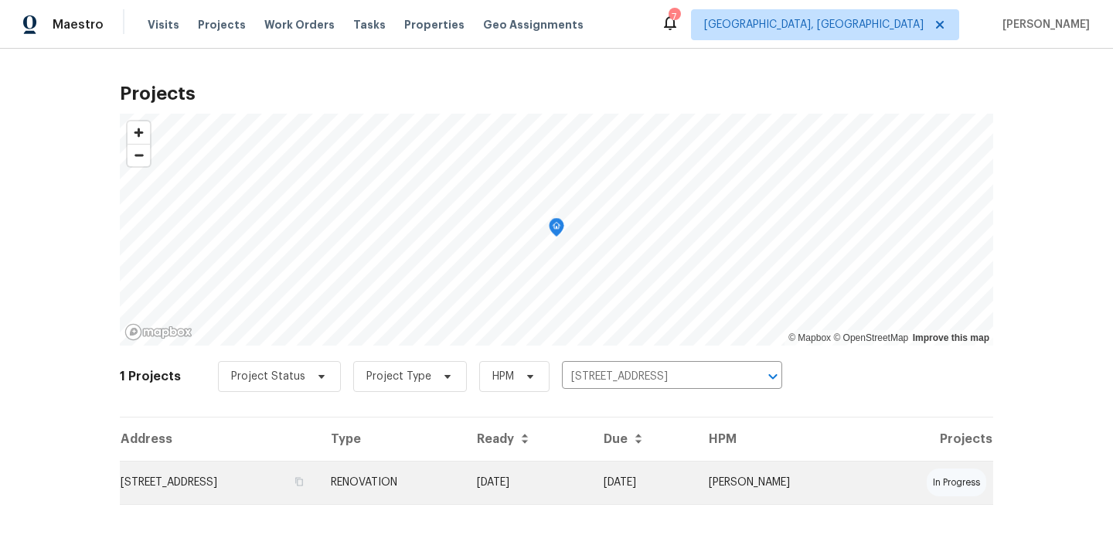
click at [268, 487] on td "695 Hennigans Grove Rd, Grove City, OH 43123" at bounding box center [219, 482] width 199 height 43
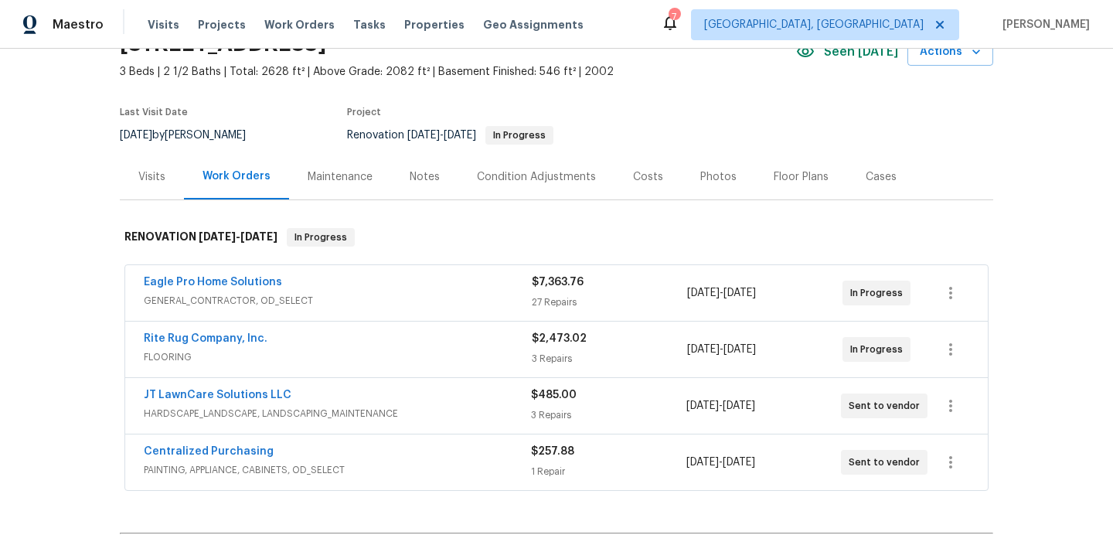
scroll to position [98, 0]
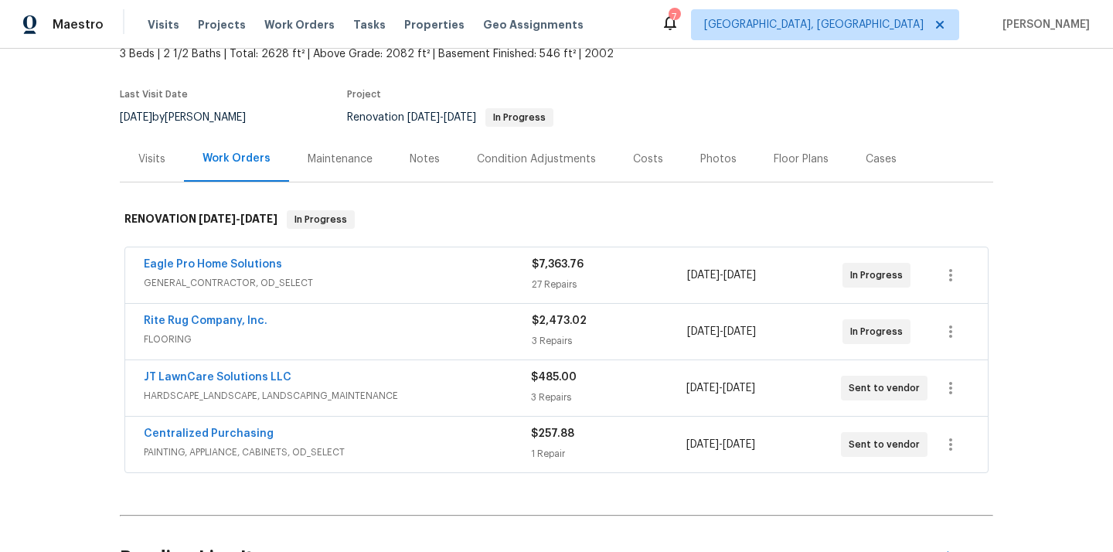
click at [352, 438] on div "Centralized Purchasing" at bounding box center [337, 435] width 387 height 19
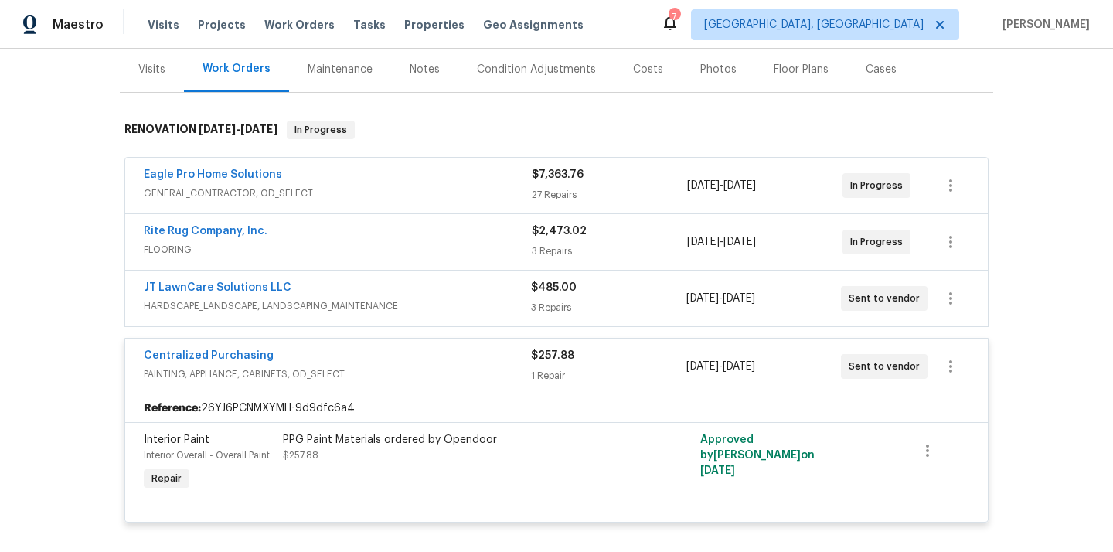
scroll to position [219, 0]
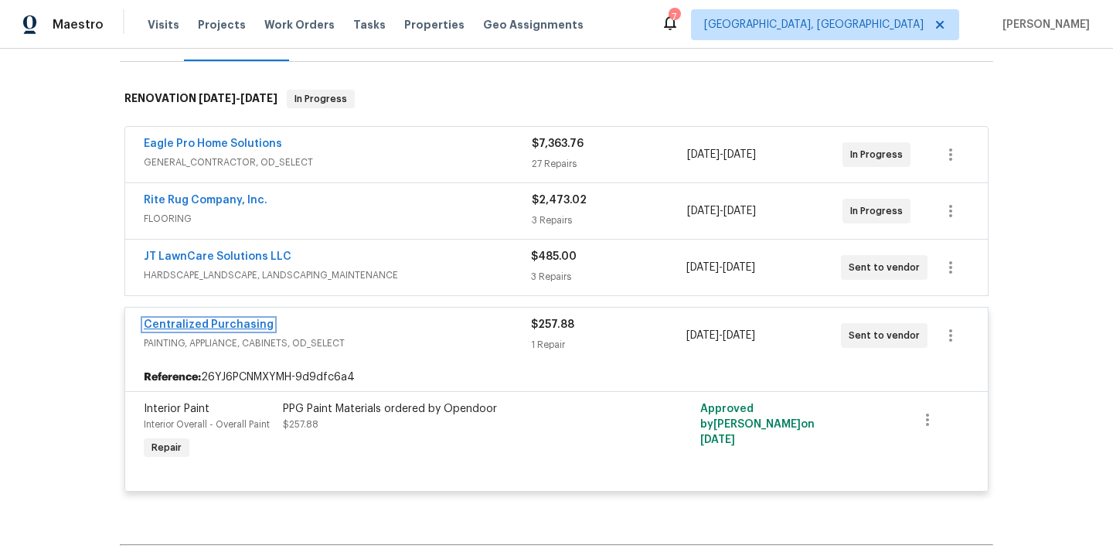
click at [235, 323] on link "Centralized Purchasing" at bounding box center [209, 324] width 130 height 11
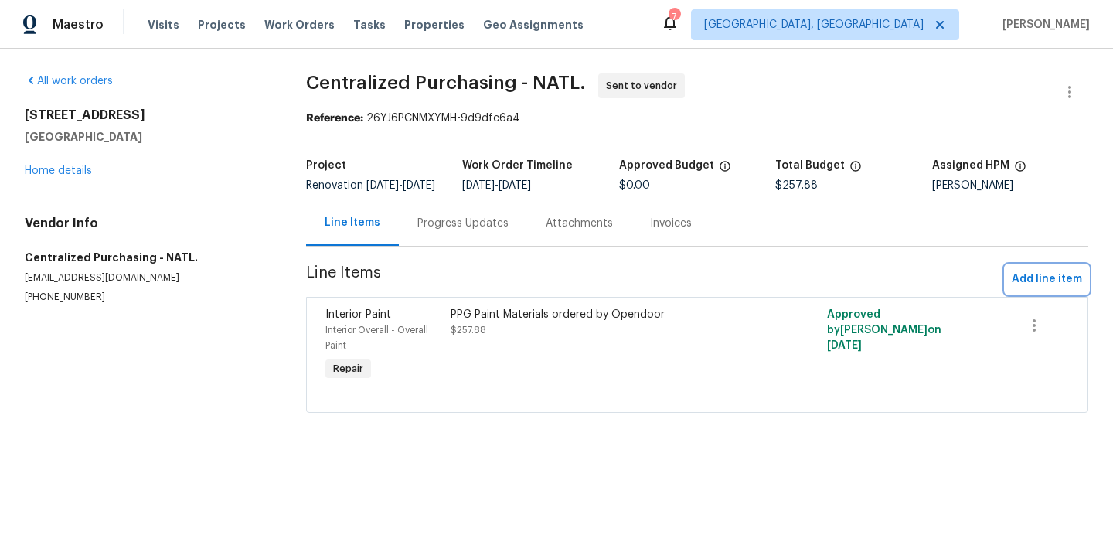
click at [1051, 289] on span "Add line item" at bounding box center [1047, 279] width 70 height 19
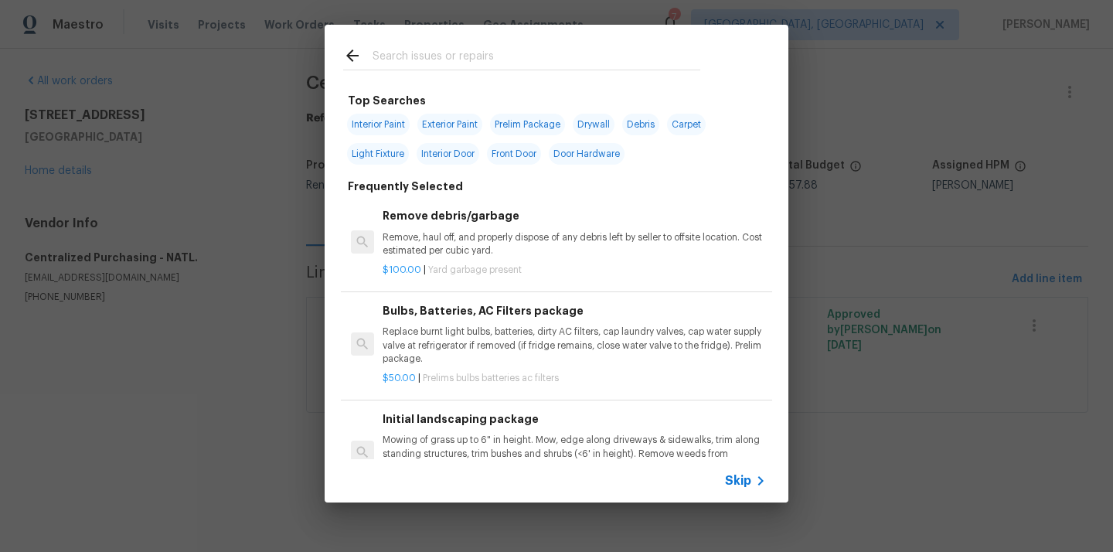
click at [527, 75] on div at bounding box center [522, 55] width 394 height 61
click at [521, 68] on input "text" at bounding box center [537, 57] width 328 height 23
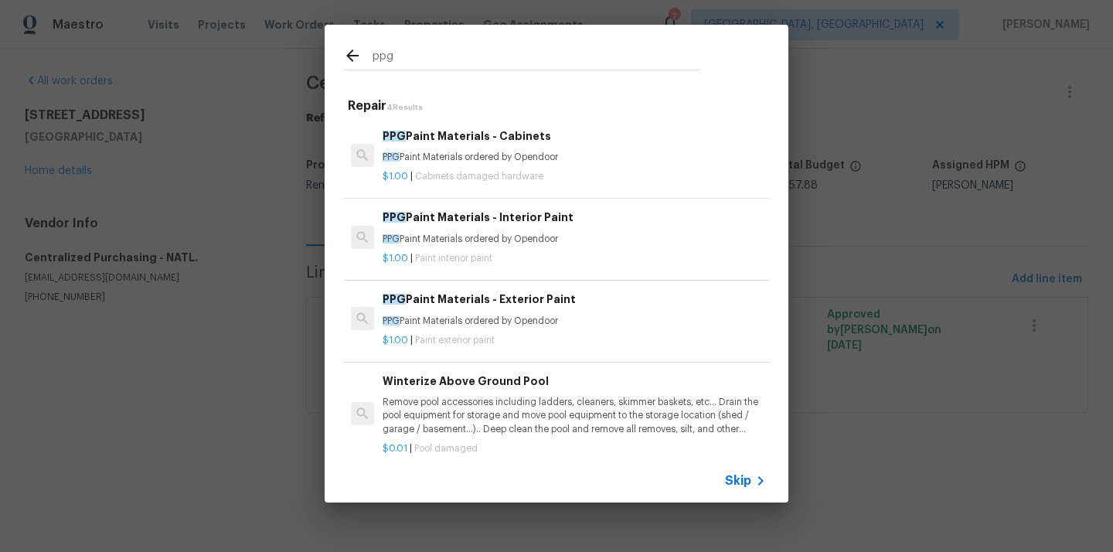
type input "ppg"
click at [485, 233] on p "PPG Paint Materials ordered by Opendoor" at bounding box center [574, 239] width 383 height 13
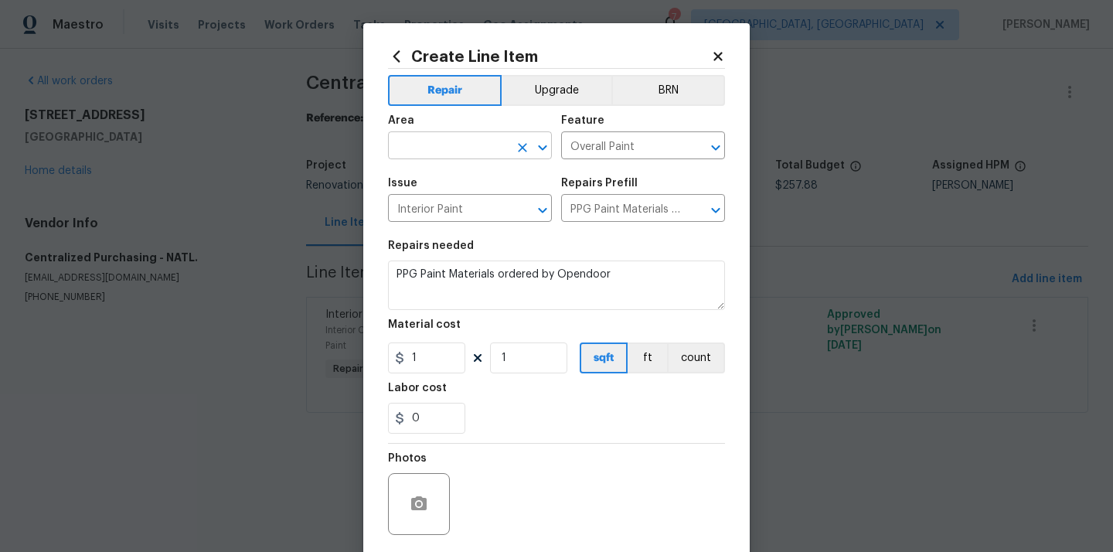
click at [430, 141] on input "text" at bounding box center [448, 147] width 121 height 24
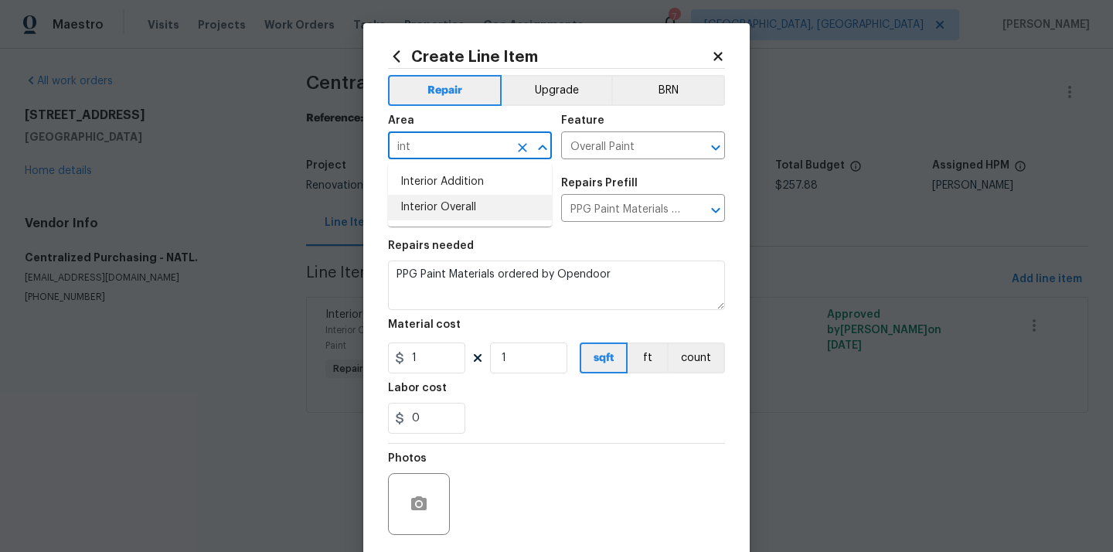
click at [438, 197] on li "Interior Overall" at bounding box center [470, 208] width 164 height 26
type input "Interior Overall"
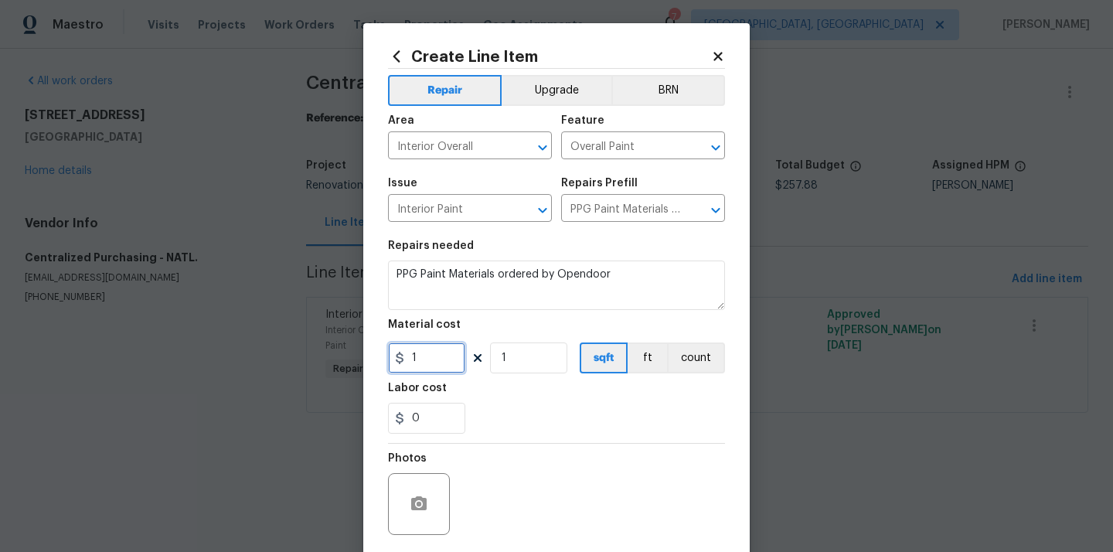
drag, startPoint x: 433, startPoint y: 359, endPoint x: 381, endPoint y: 359, distance: 51.8
click at [385, 359] on div "Create Line Item Repair Upgrade BRN Area Interior Overall ​ Feature Overall Pai…" at bounding box center [556, 332] width 387 height 619
paste input "39.26"
type input "139.26"
click at [499, 410] on div "0" at bounding box center [556, 418] width 337 height 31
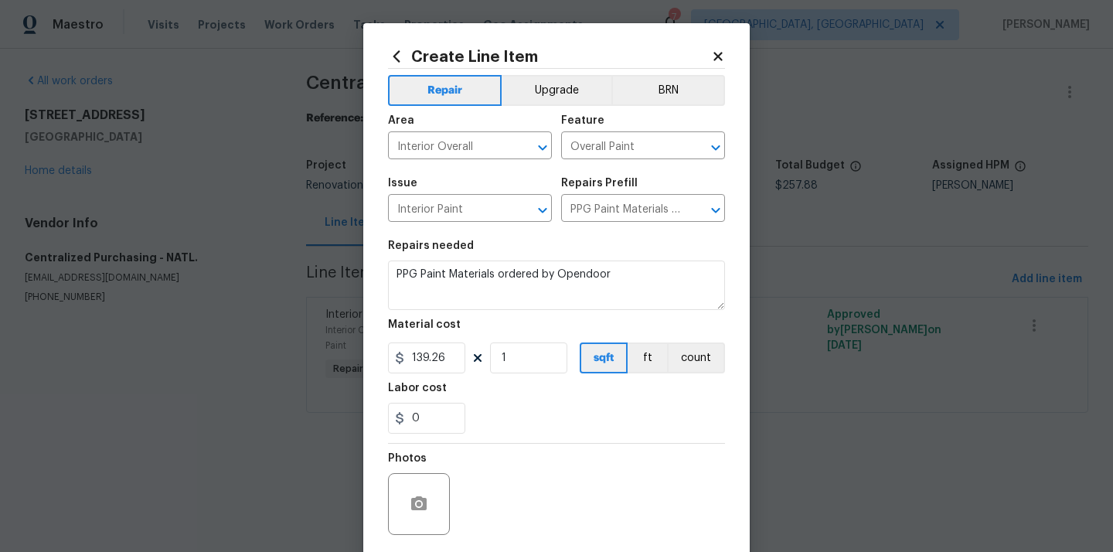
scroll to position [114, 0]
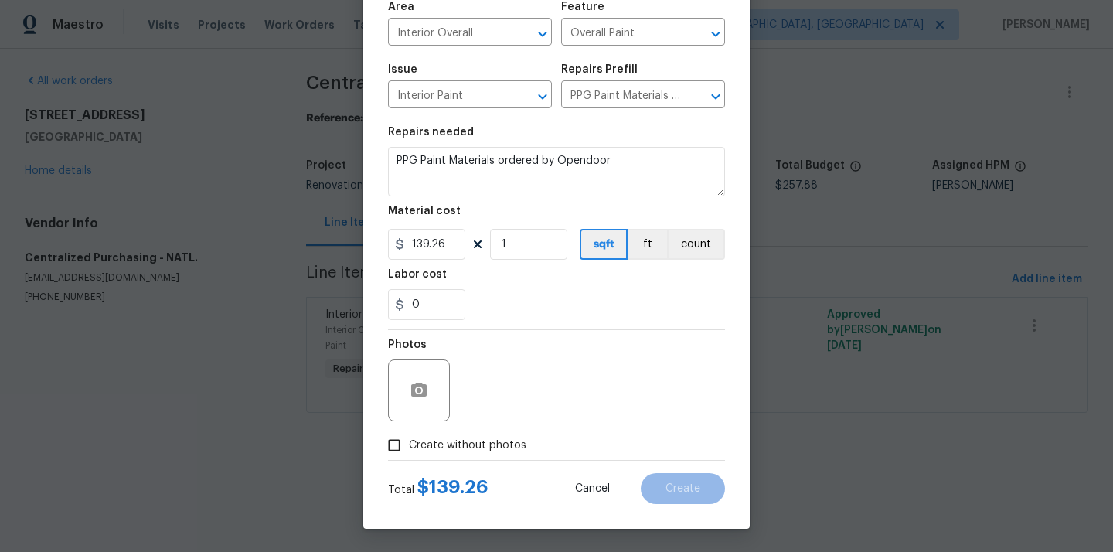
click at [488, 432] on label "Create without photos" at bounding box center [453, 445] width 147 height 29
click at [409, 432] on input "Create without photos" at bounding box center [394, 445] width 29 height 29
checkbox input "true"
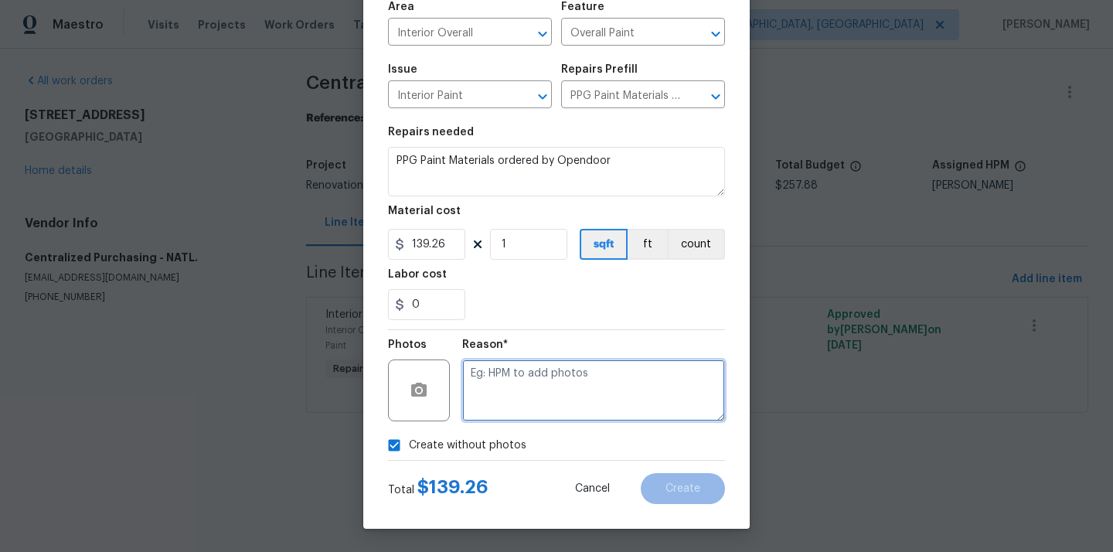
click at [526, 404] on textarea at bounding box center [593, 391] width 263 height 62
type textarea "N/A"
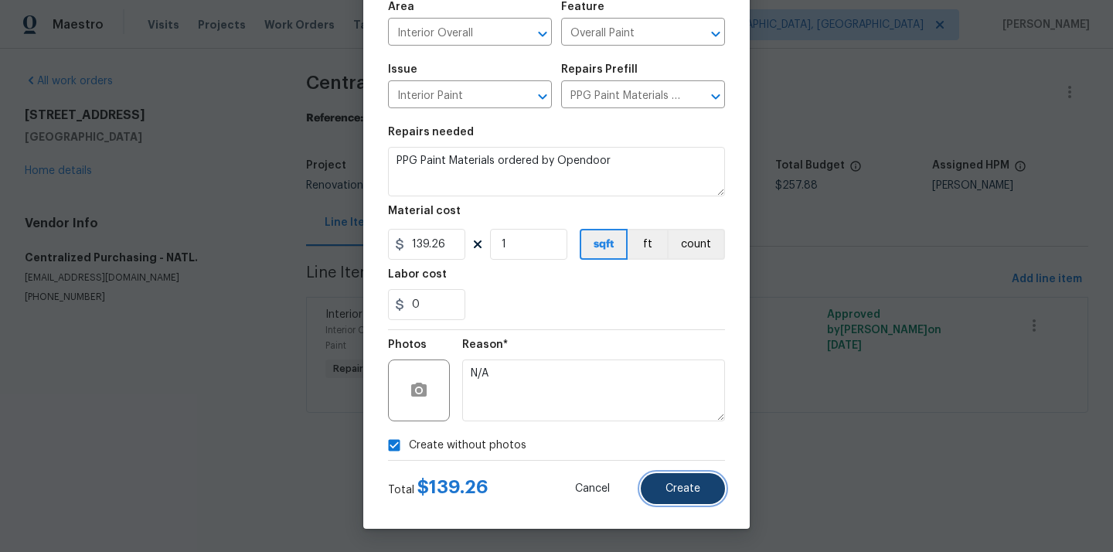
click at [678, 489] on span "Create" at bounding box center [683, 489] width 35 height 12
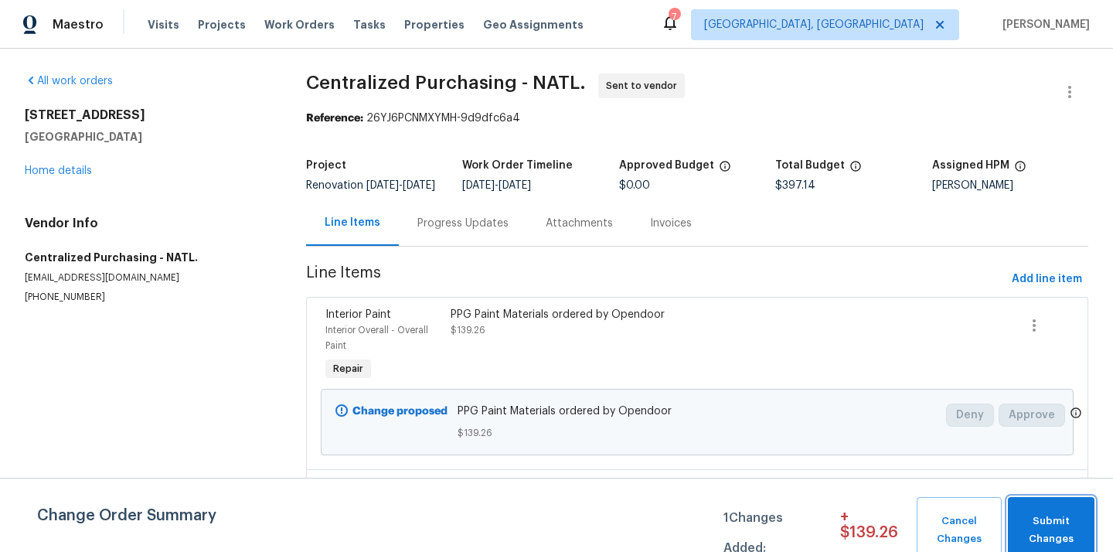
click at [1048, 520] on span "Submit Changes" at bounding box center [1051, 531] width 71 height 36
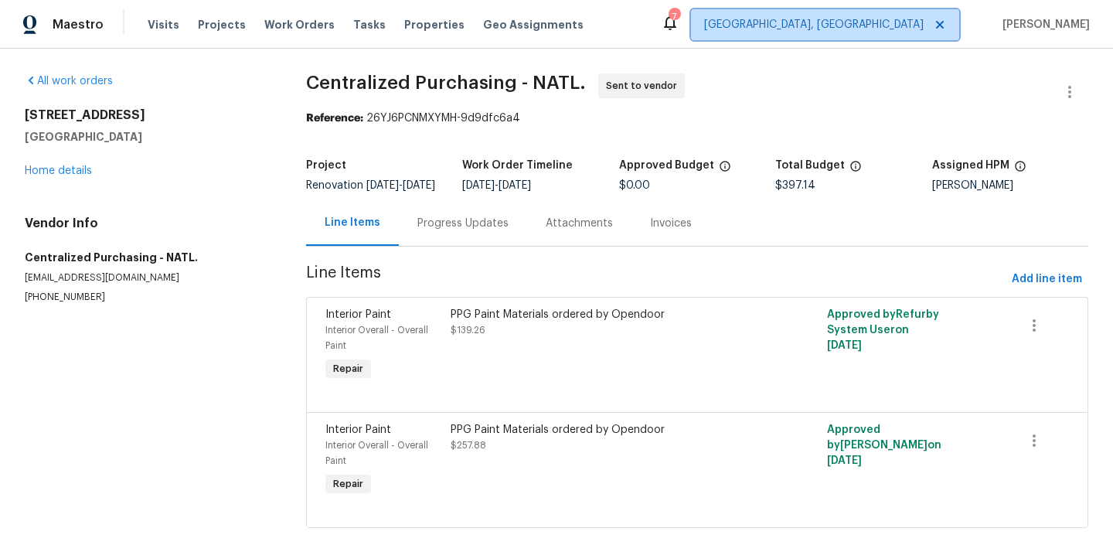
click at [896, 20] on span "[GEOGRAPHIC_DATA], [GEOGRAPHIC_DATA]" at bounding box center [814, 24] width 220 height 15
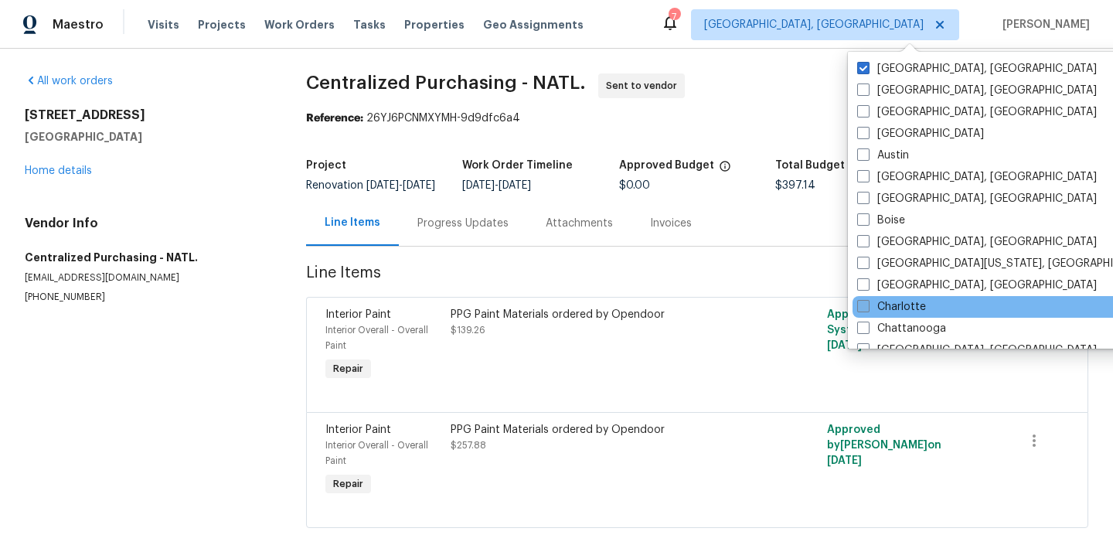
click at [904, 313] on label "Charlotte" at bounding box center [891, 306] width 69 height 15
click at [867, 309] on input "Charlotte" at bounding box center [862, 304] width 10 height 10
checkbox input "true"
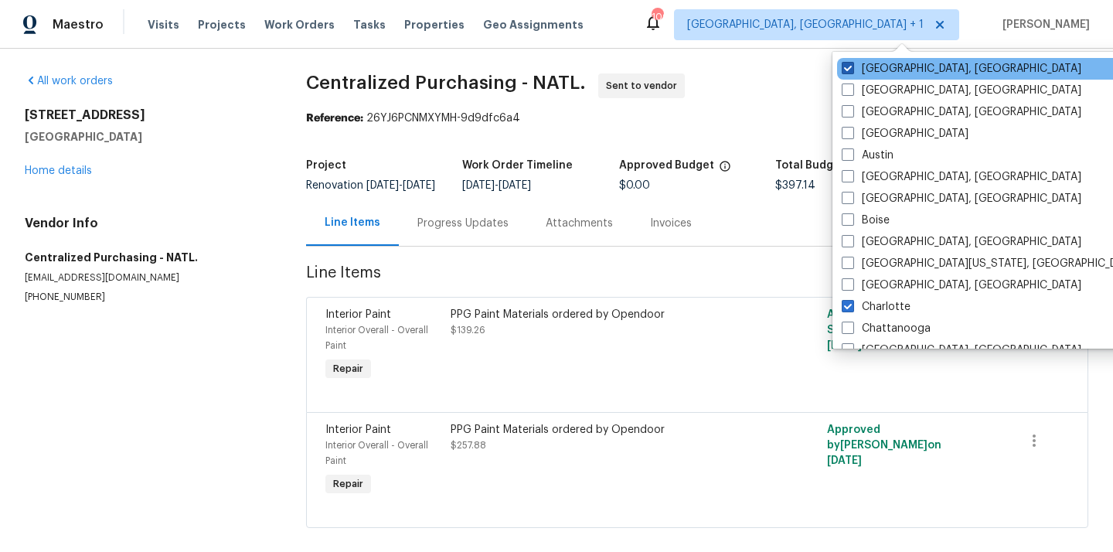
click at [874, 74] on label "[GEOGRAPHIC_DATA], [GEOGRAPHIC_DATA]" at bounding box center [962, 68] width 240 height 15
click at [852, 71] on input "[GEOGRAPHIC_DATA], [GEOGRAPHIC_DATA]" at bounding box center [847, 66] width 10 height 10
checkbox input "false"
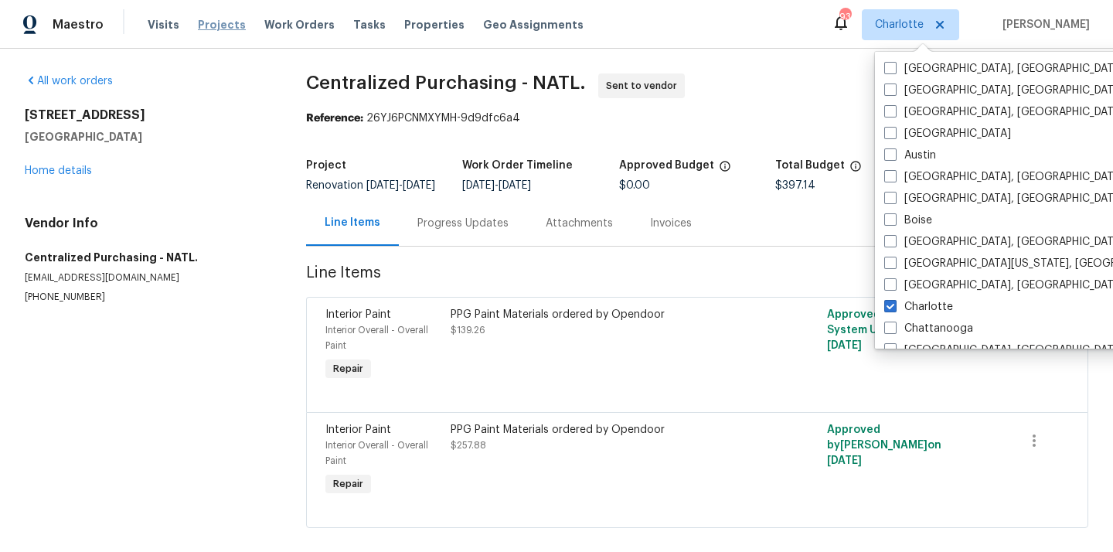
click at [211, 31] on span "Projects" at bounding box center [222, 24] width 48 height 15
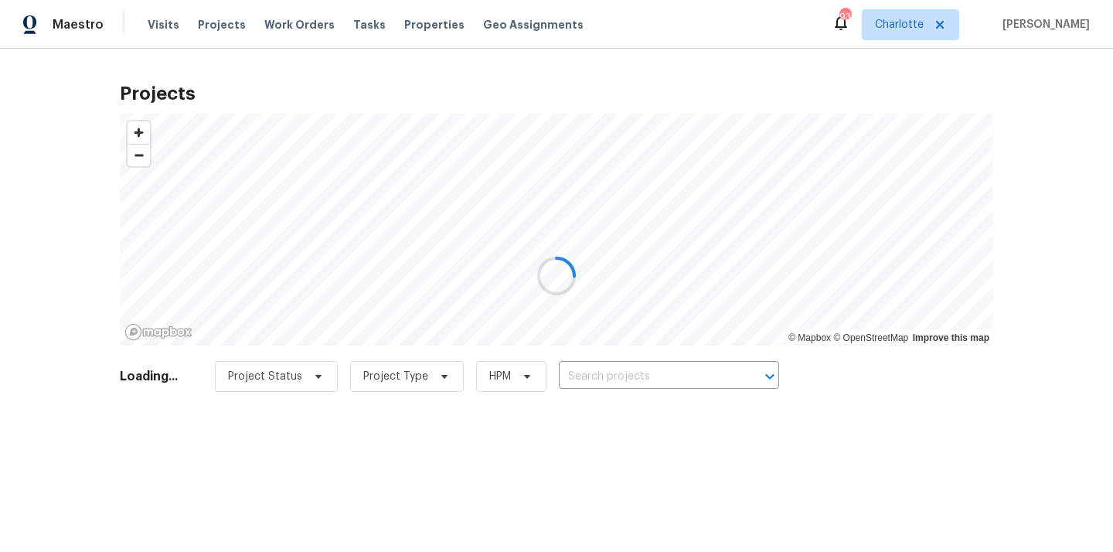
click at [649, 360] on div at bounding box center [556, 276] width 1113 height 552
click at [653, 383] on div at bounding box center [556, 276] width 1113 height 552
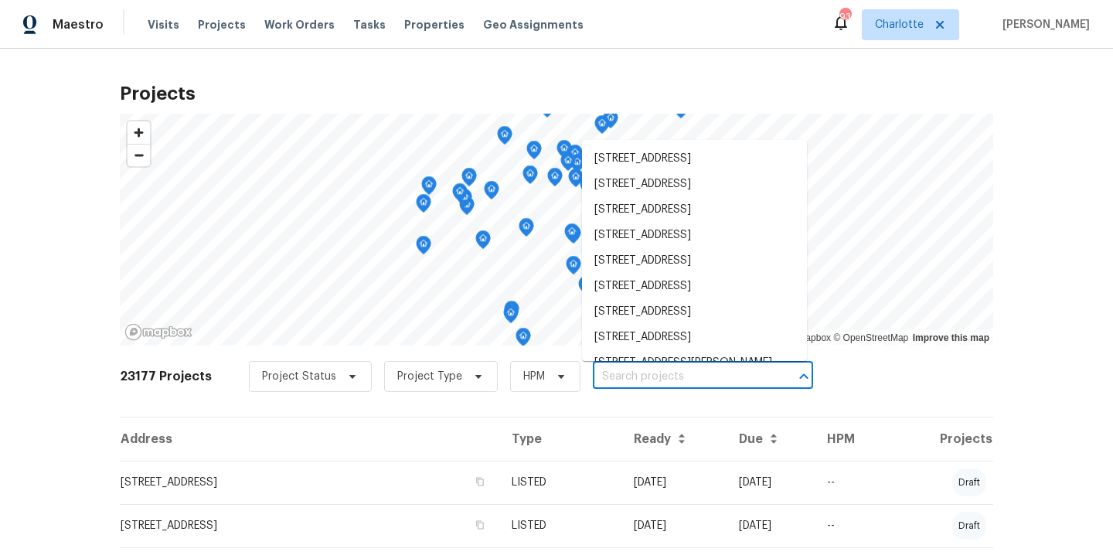
click at [653, 383] on input "text" at bounding box center [681, 377] width 177 height 24
paste input "1871 Tara Trl, Lancaster, SC 29720"
type input "1871 Tara Trl, Lancaster, SC 29720"
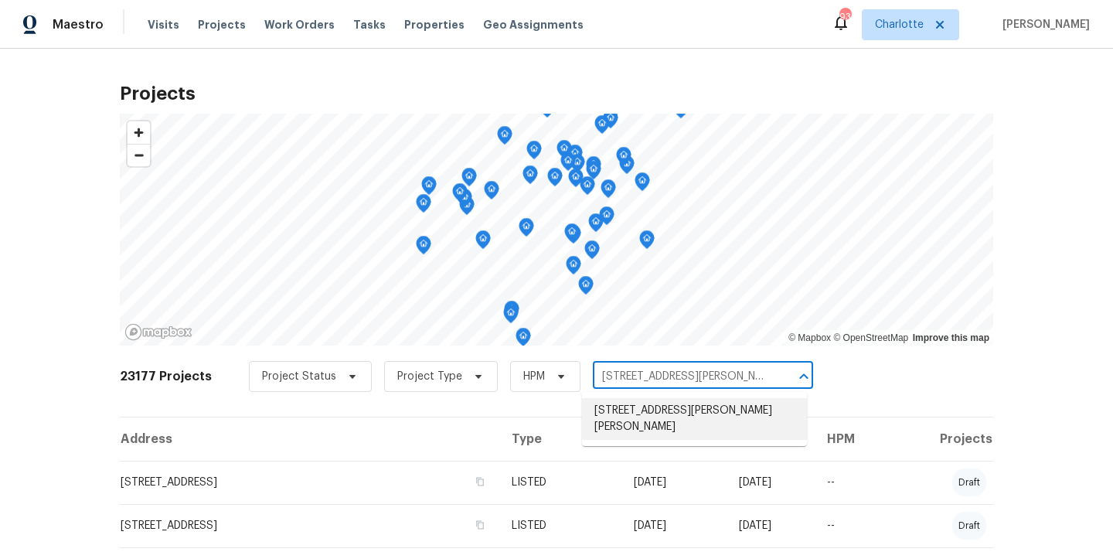
click at [646, 409] on li "1871 Tara Trl, Lancaster, SC 29720" at bounding box center [694, 419] width 225 height 42
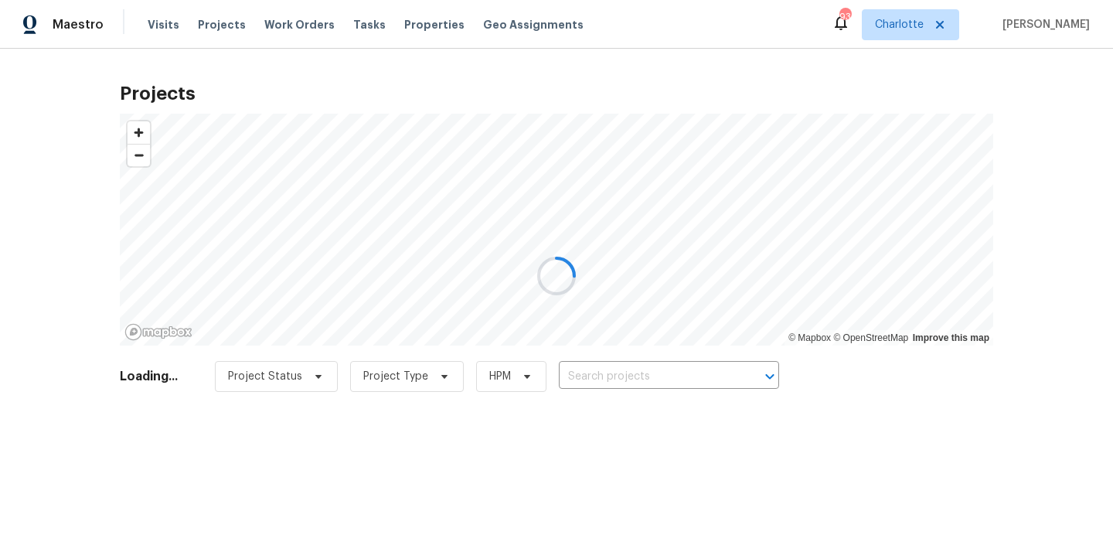
type input "1871 Tara Trl, Lancaster, SC 29720"
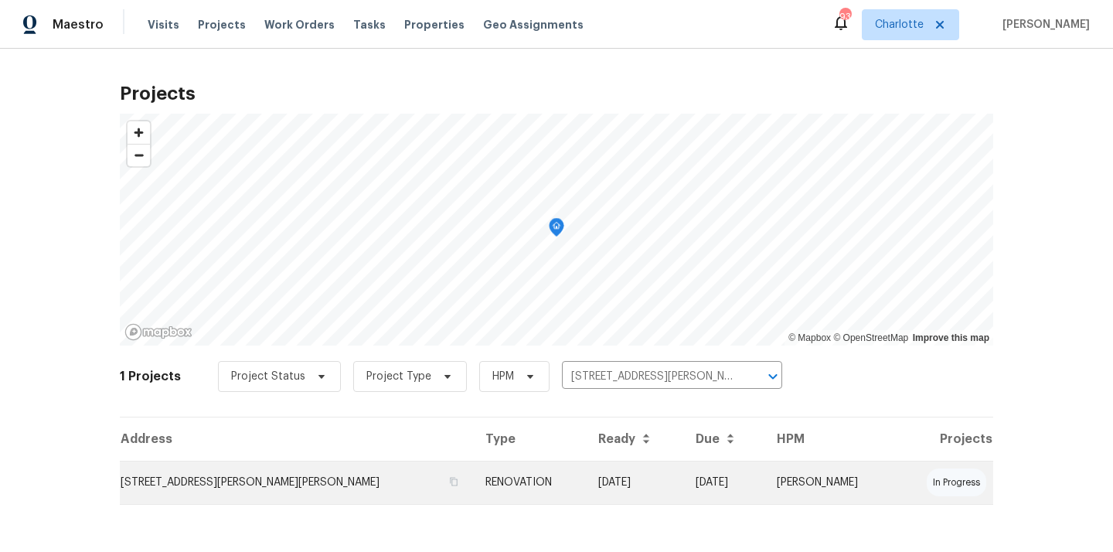
click at [607, 471] on td "[DATE]" at bounding box center [634, 482] width 97 height 43
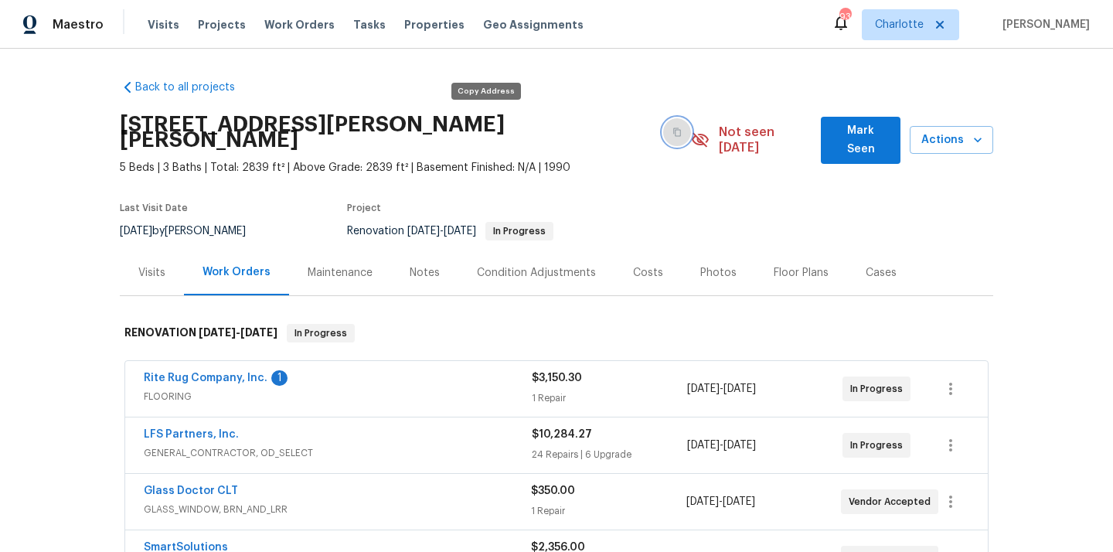
click at [673, 128] on icon "button" at bounding box center [677, 132] width 8 height 9
click at [663, 118] on button "button" at bounding box center [677, 132] width 28 height 28
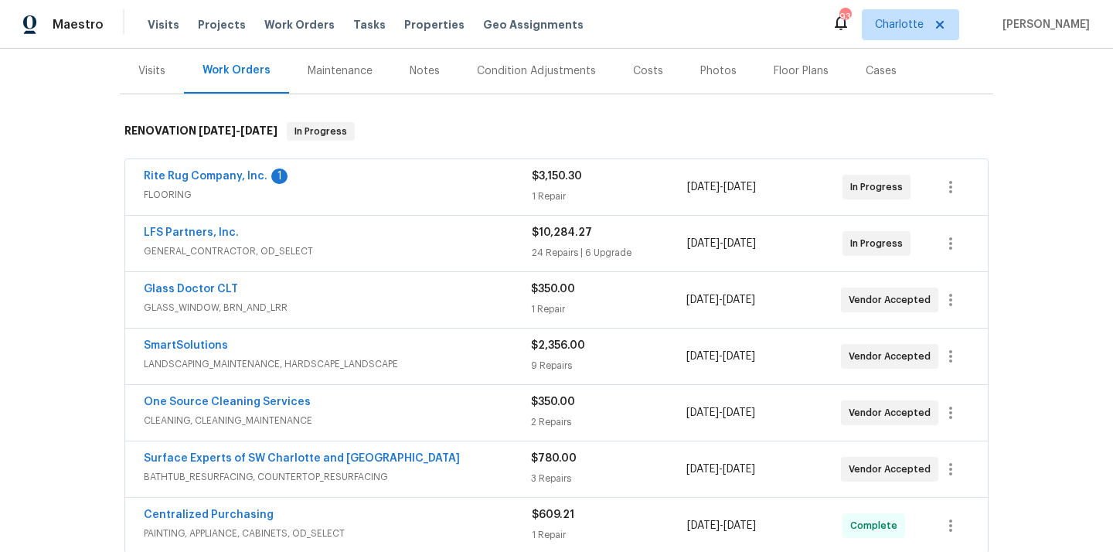
scroll to position [213, 0]
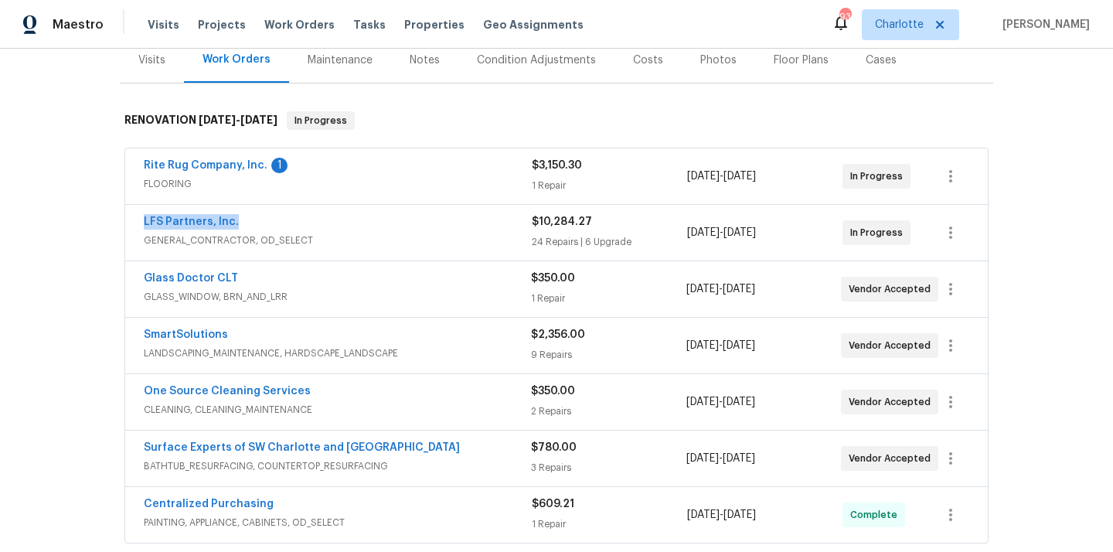
drag, startPoint x: 261, startPoint y: 206, endPoint x: 139, endPoint y: 208, distance: 121.4
click at [139, 208] on div "LFS Partners, Inc. GENERAL_CONTRACTOR, OD_SELECT $10,284.27 24 Repairs | 6 Upgr…" at bounding box center [556, 233] width 863 height 56
copy link "LFS Partners, Inc."
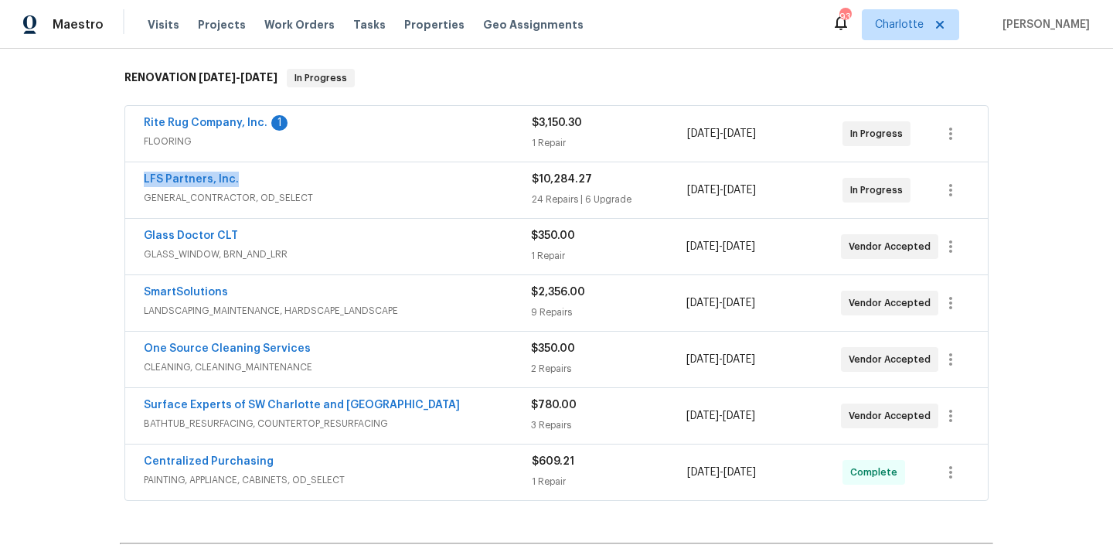
scroll to position [430, 0]
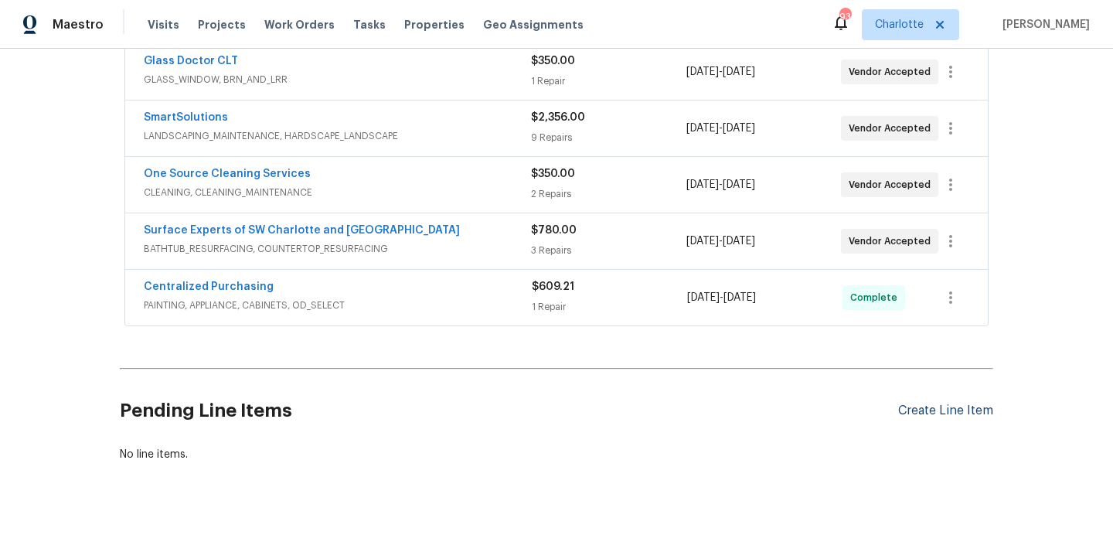
click at [963, 404] on div "Create Line Item" at bounding box center [945, 411] width 95 height 15
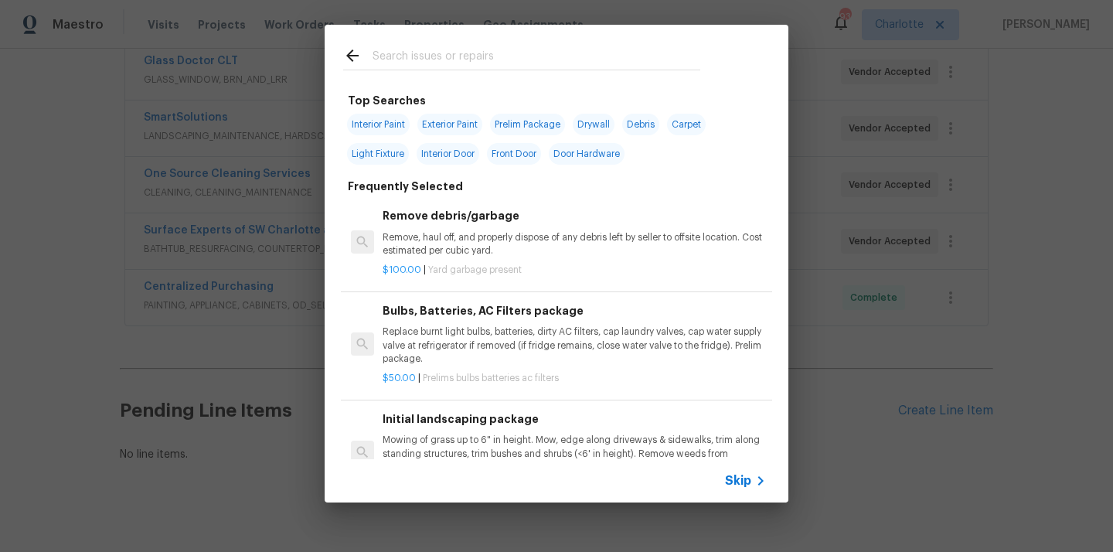
click at [444, 61] on input "text" at bounding box center [537, 57] width 328 height 23
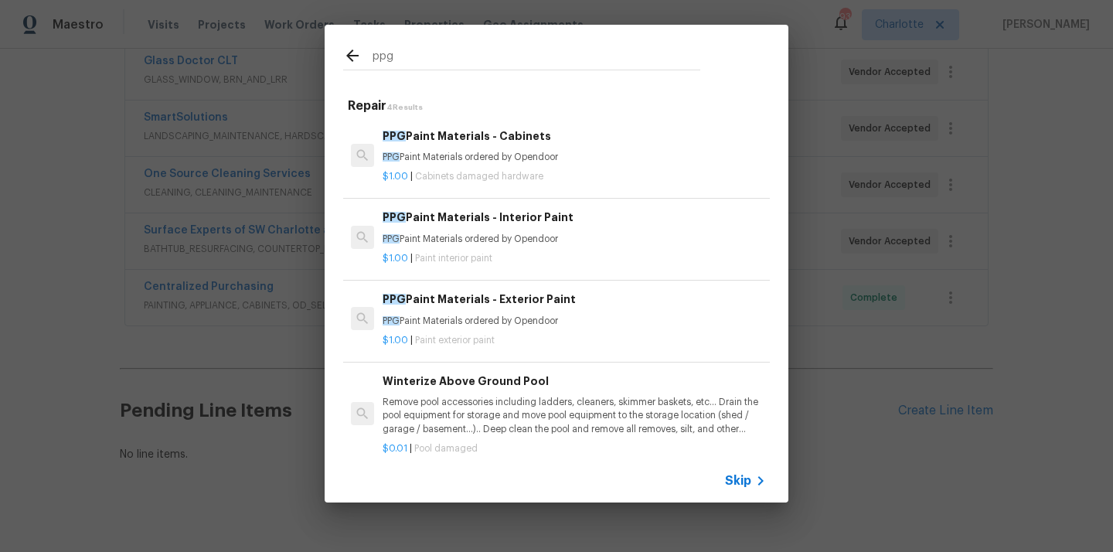
type input "ppg"
click at [513, 230] on div "PPG Paint Materials - Interior Paint PPG Paint Materials ordered by Opendoor" at bounding box center [574, 227] width 383 height 37
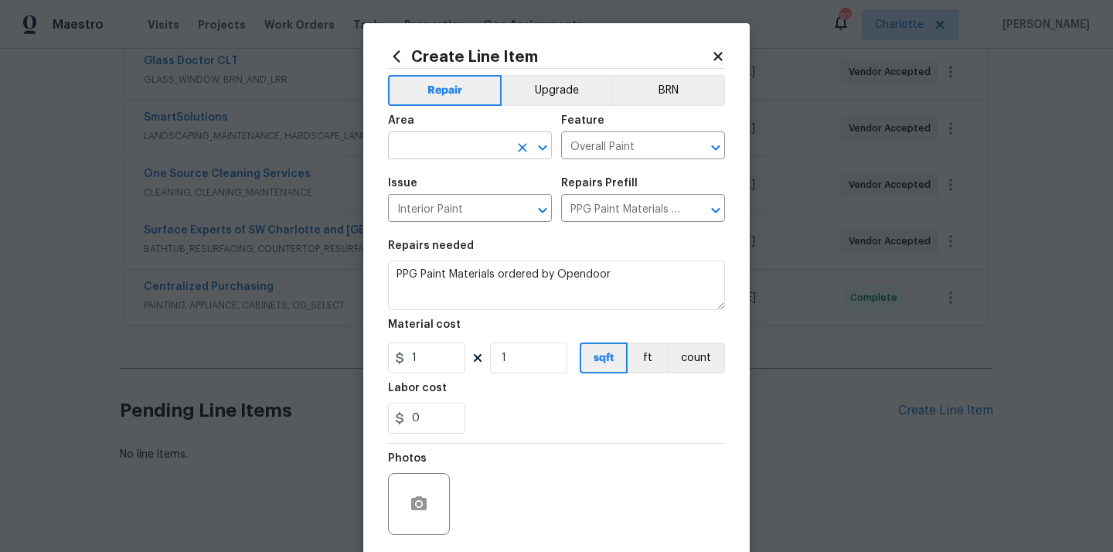
click at [484, 158] on input "text" at bounding box center [448, 147] width 121 height 24
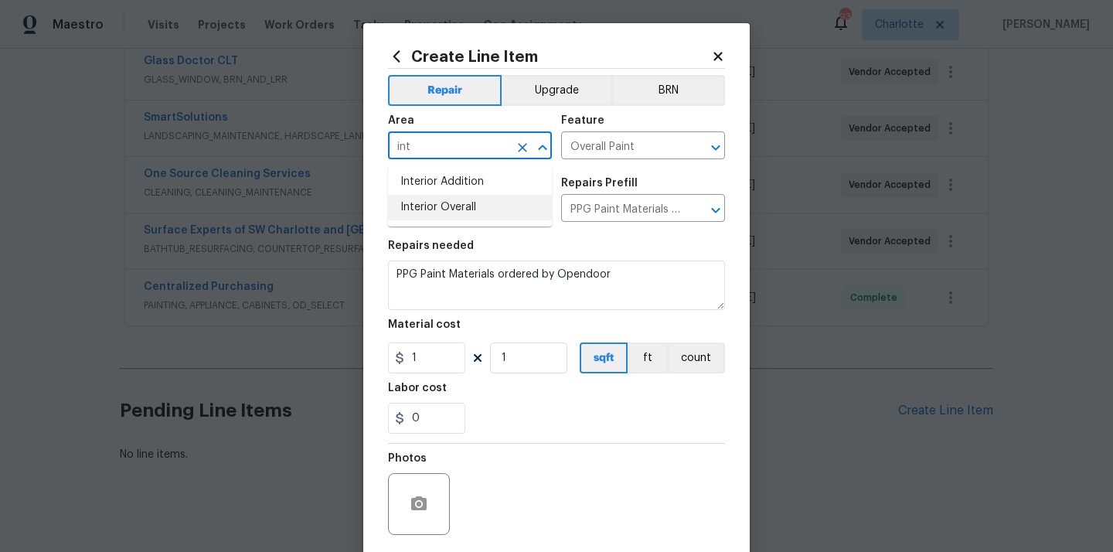
click at [494, 218] on li "Interior Overall" at bounding box center [470, 208] width 164 height 26
type input "Interior Overall"
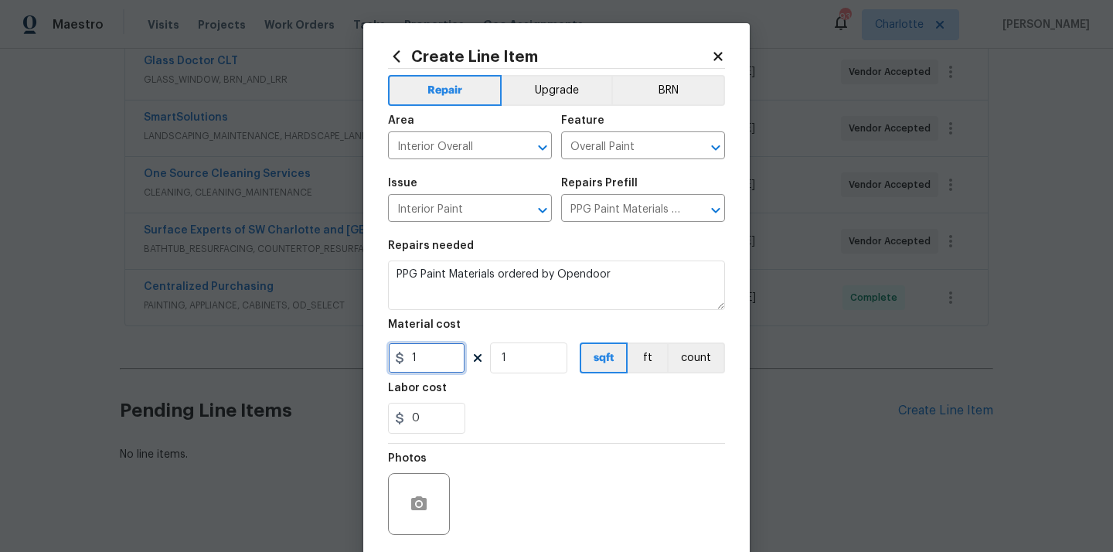
drag, startPoint x: 418, startPoint y: 366, endPoint x: 373, endPoint y: 365, distance: 44.8
click at [375, 365] on div "Create Line Item Repair Upgrade BRN Area Interior Overall ​ Feature Overall Pai…" at bounding box center [556, 332] width 387 height 619
paste input "87.47"
type input "187.47"
click at [511, 389] on div "Labor cost" at bounding box center [556, 393] width 337 height 20
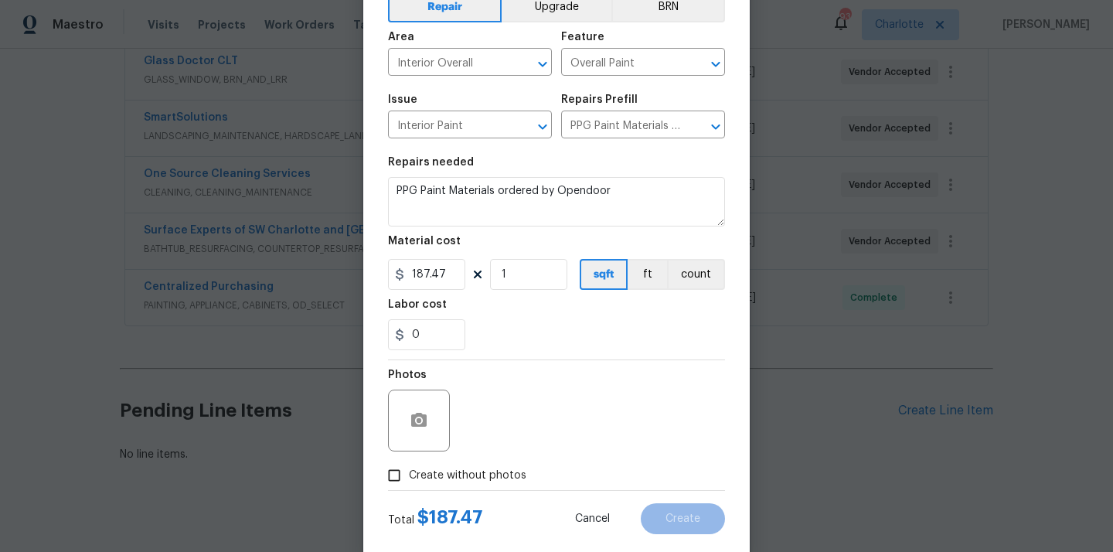
scroll to position [114, 0]
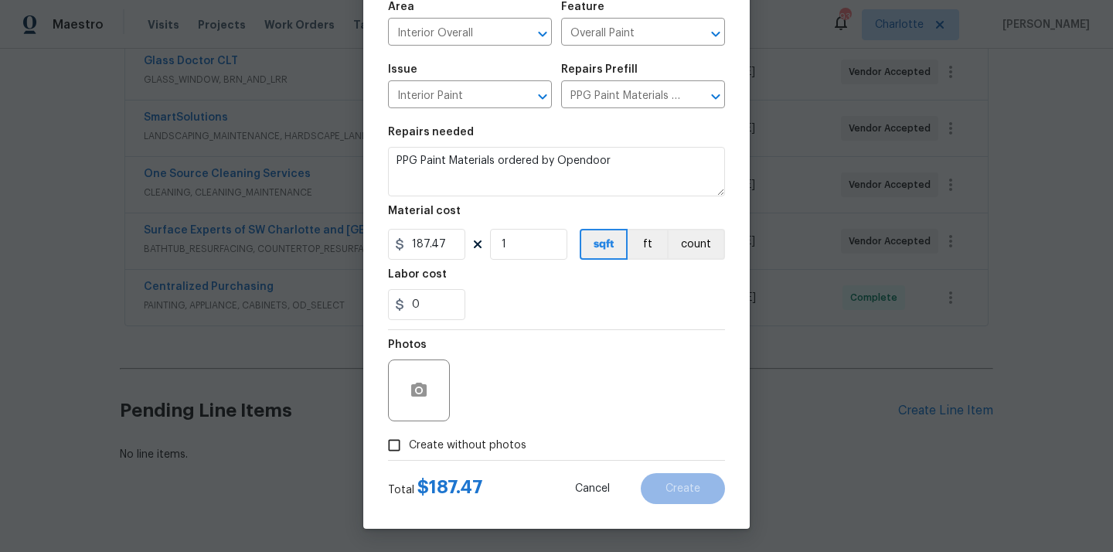
click at [475, 445] on span "Create without photos" at bounding box center [468, 446] width 118 height 16
click at [409, 445] on input "Create without photos" at bounding box center [394, 445] width 29 height 29
checkbox input "true"
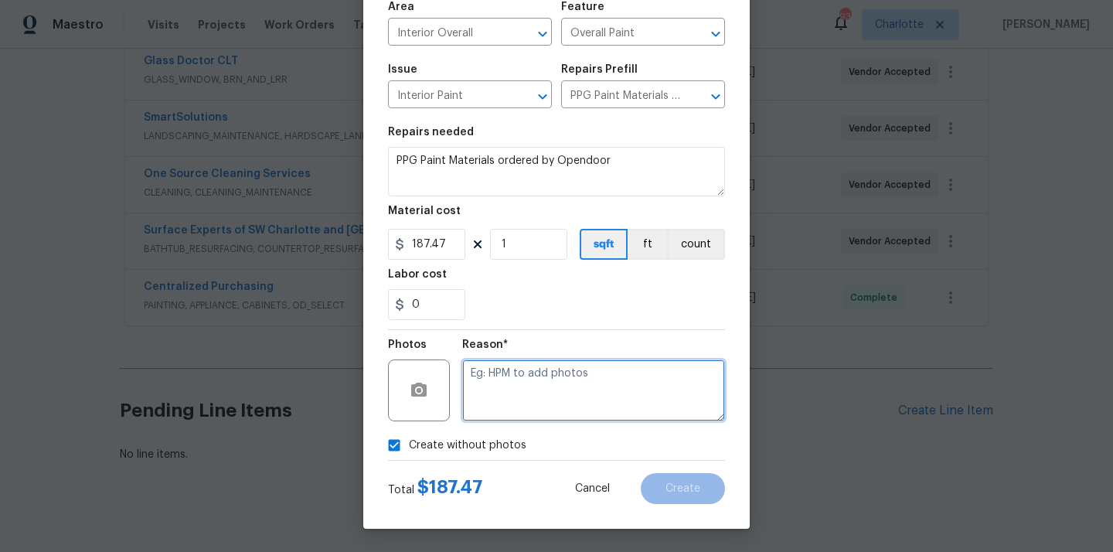
click at [506, 387] on textarea at bounding box center [593, 391] width 263 height 62
type textarea "N/A"
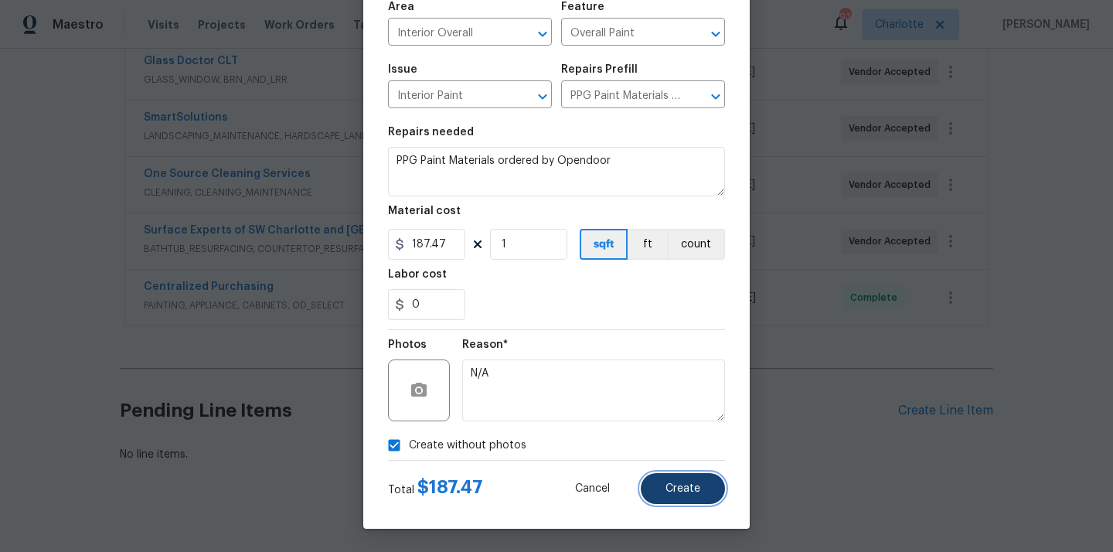
click at [675, 499] on button "Create" at bounding box center [683, 488] width 84 height 31
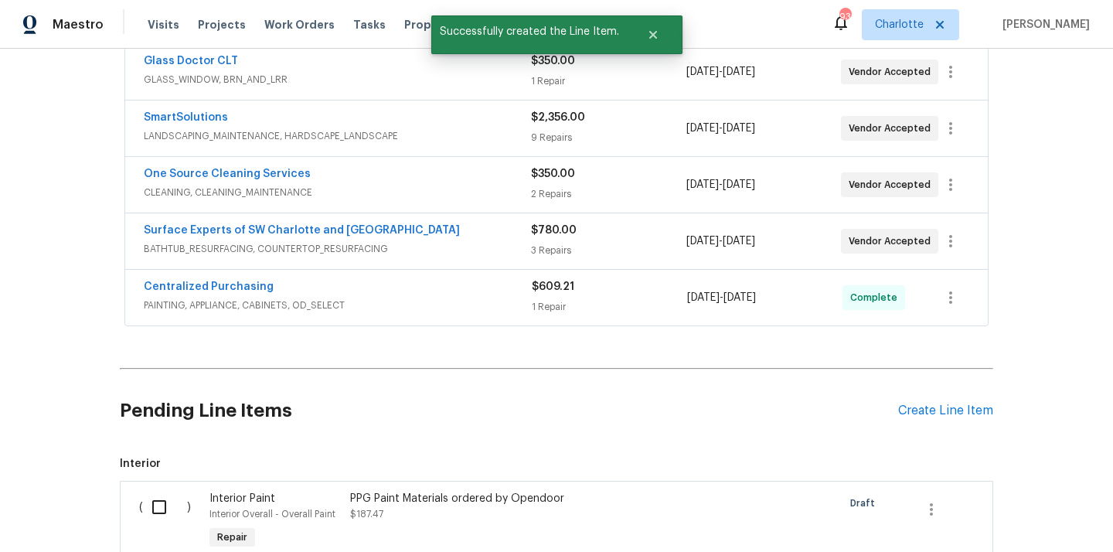
click at [172, 492] on input "checkbox" at bounding box center [165, 507] width 44 height 32
checkbox input "true"
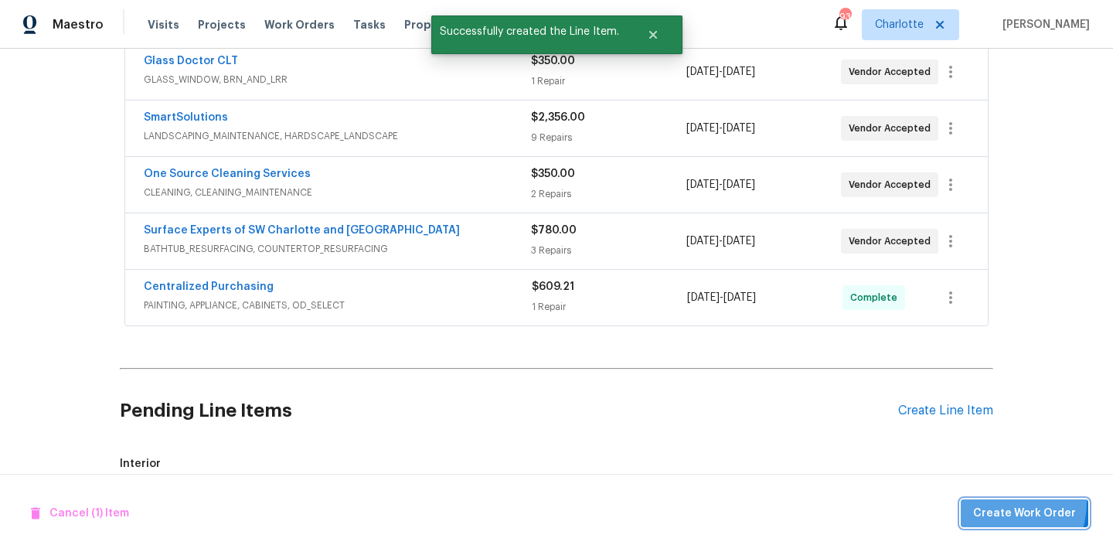
click at [999, 502] on button "Create Work Order" at bounding box center [1025, 513] width 128 height 29
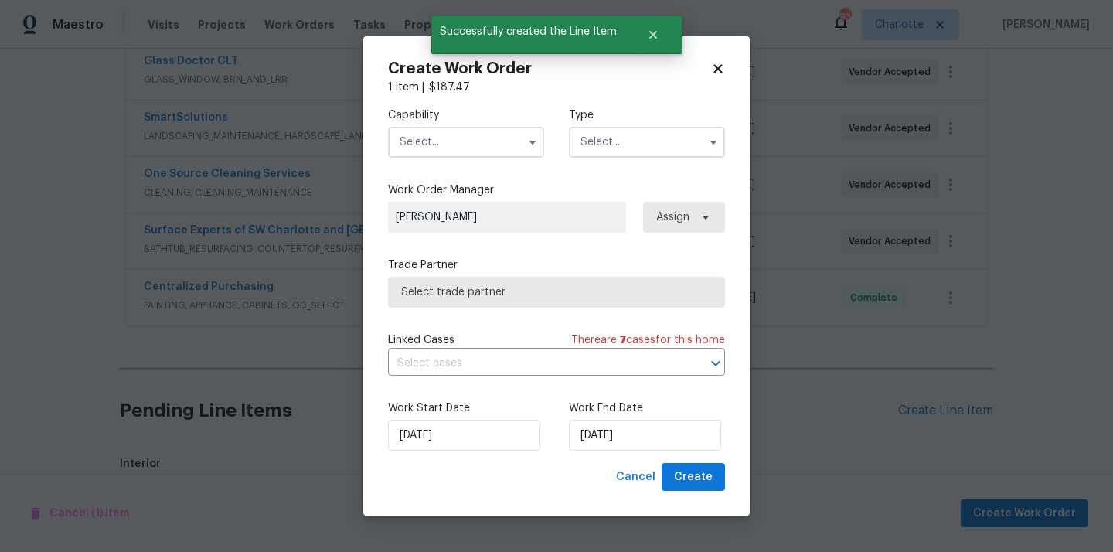
click at [455, 132] on input "text" at bounding box center [466, 142] width 156 height 31
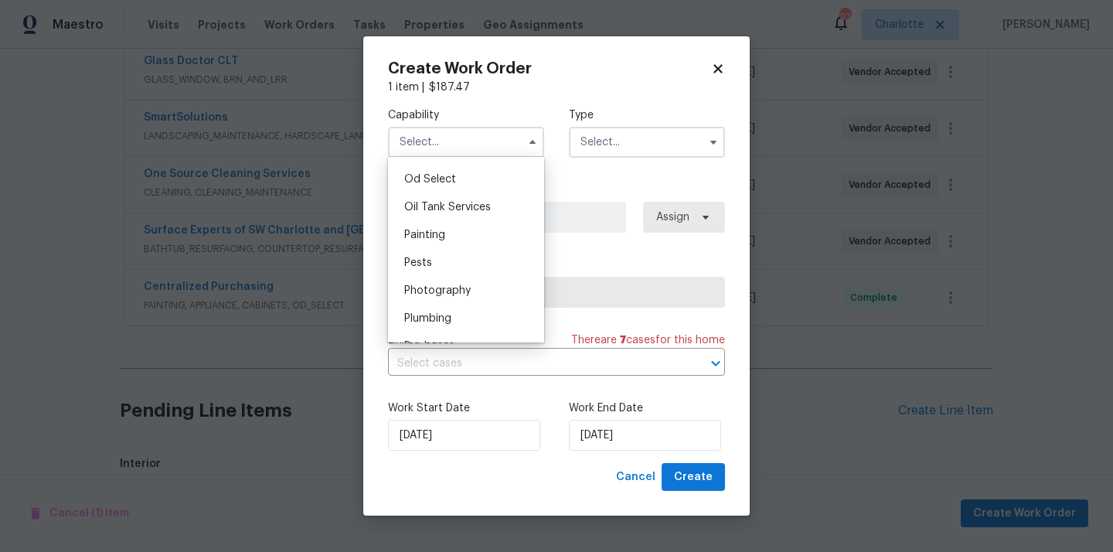
scroll to position [1232, 0]
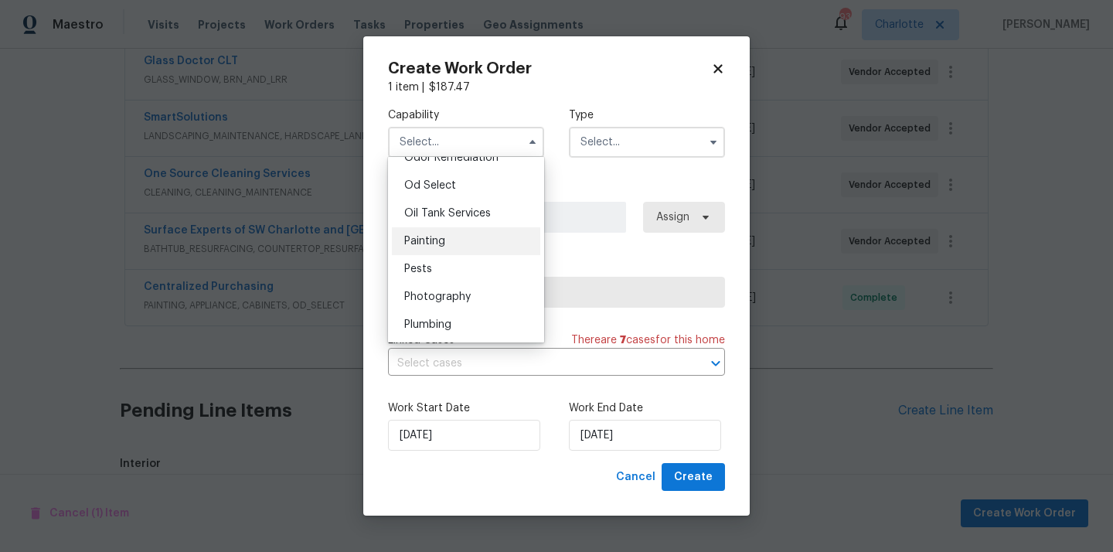
click at [462, 247] on div "Painting" at bounding box center [466, 241] width 148 height 28
type input "Painting"
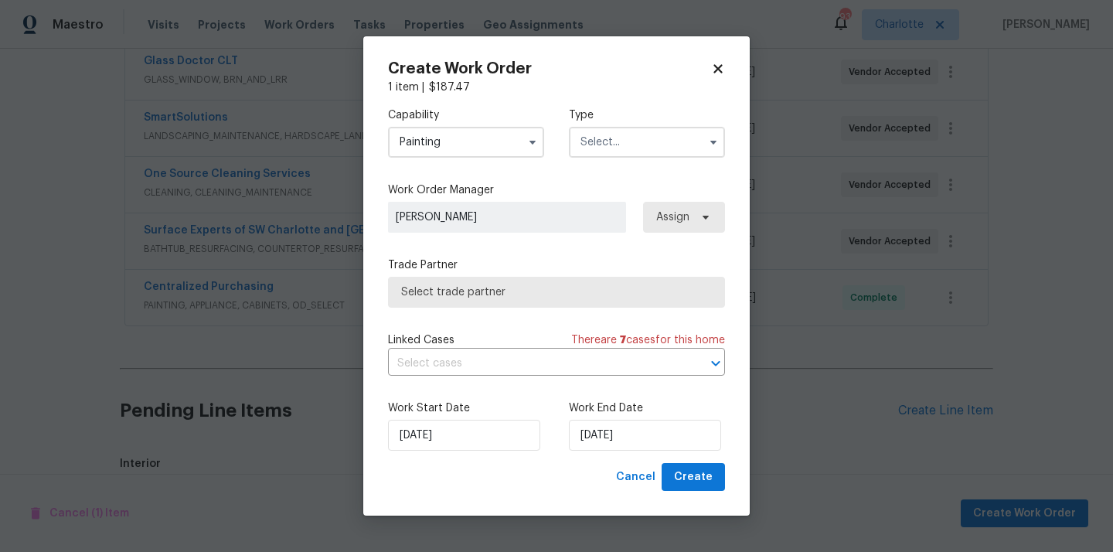
click at [627, 141] on input "text" at bounding box center [647, 142] width 156 height 31
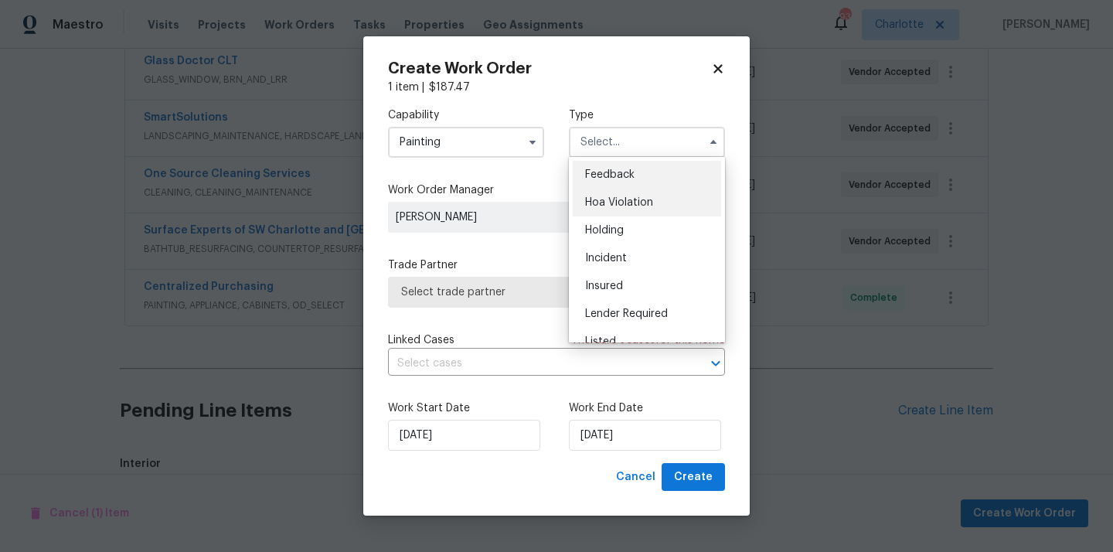
scroll to position [351, 0]
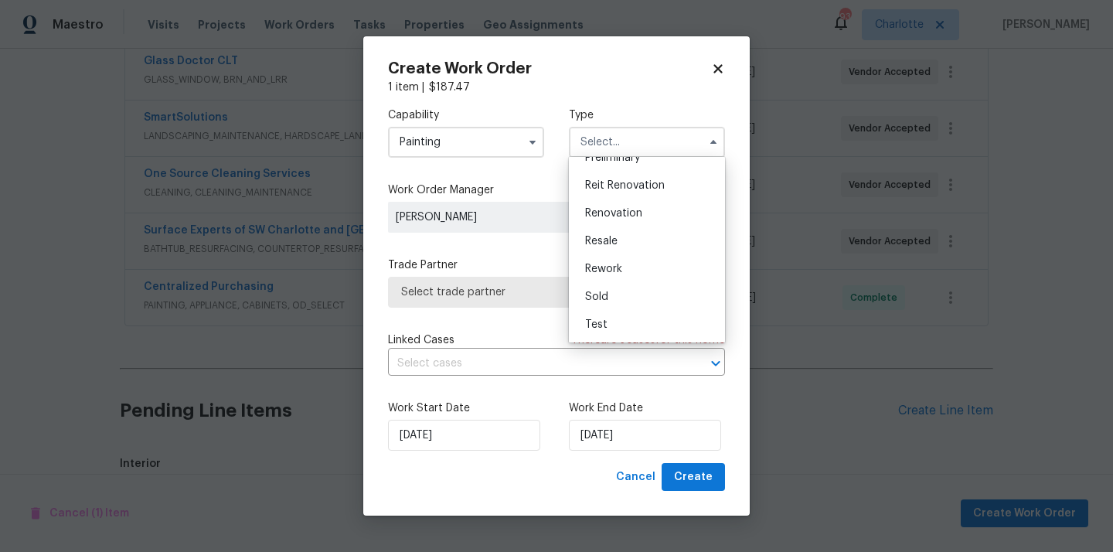
click at [629, 213] on span "Renovation" at bounding box center [613, 213] width 57 height 11
type input "Renovation"
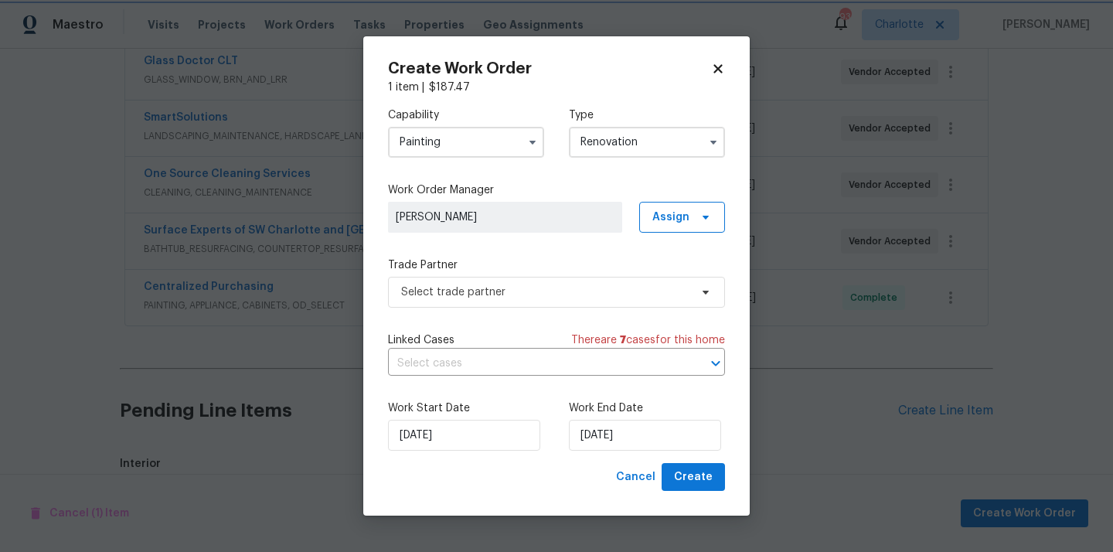
scroll to position [0, 0]
click at [657, 205] on span "Assign" at bounding box center [682, 217] width 86 height 31
click at [675, 286] on div "Assign to me" at bounding box center [684, 281] width 67 height 15
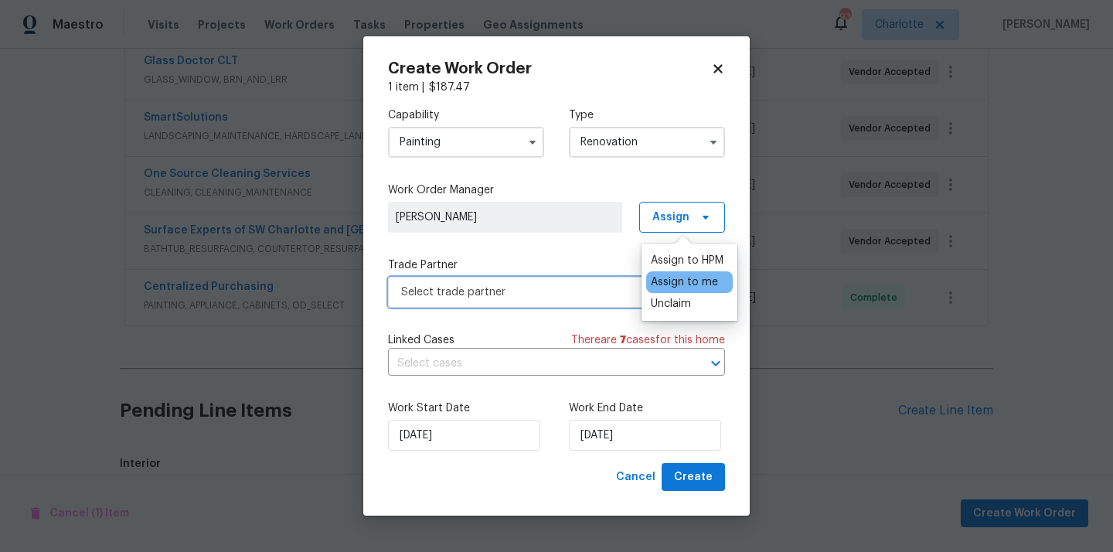
click at [525, 289] on span "Select trade partner" at bounding box center [545, 292] width 288 height 15
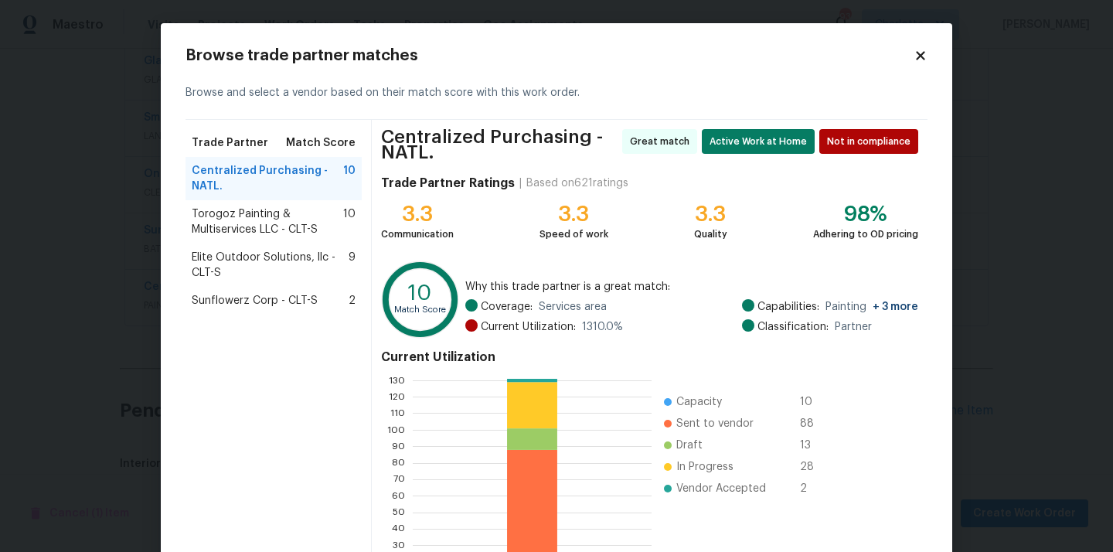
scroll to position [136, 0]
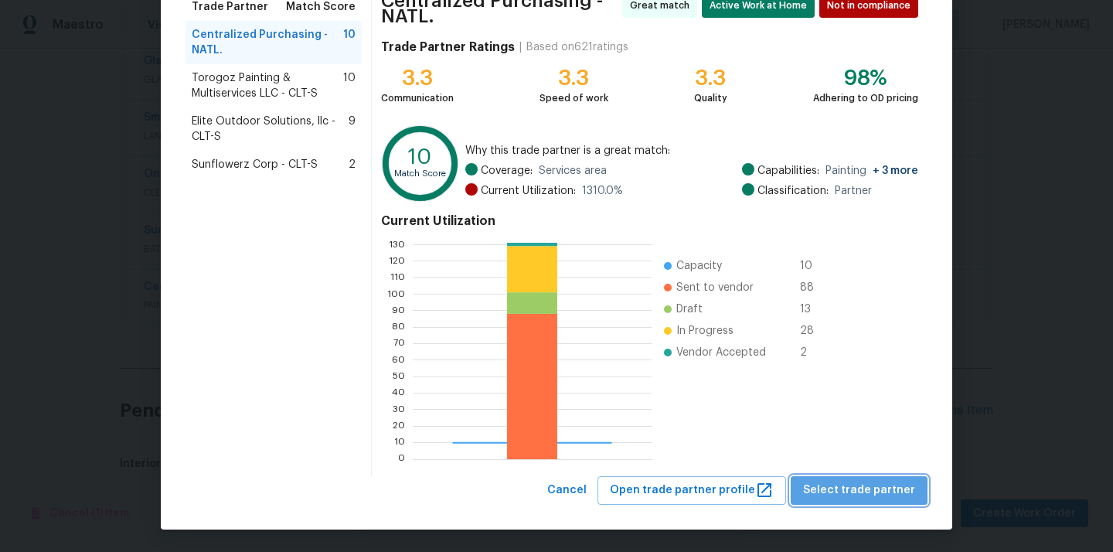
click at [881, 476] on button "Select trade partner" at bounding box center [859, 490] width 137 height 29
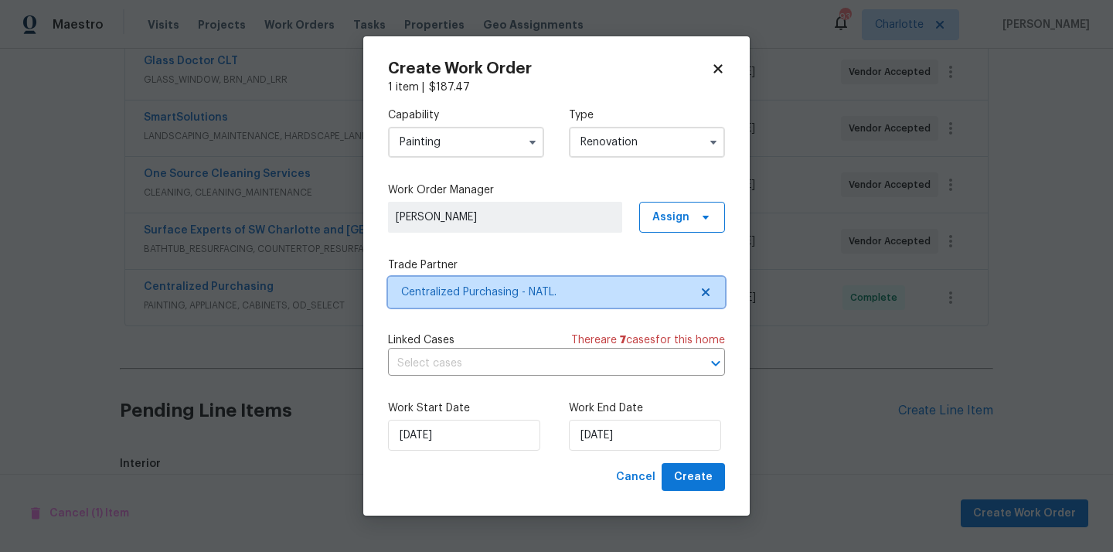
scroll to position [0, 0]
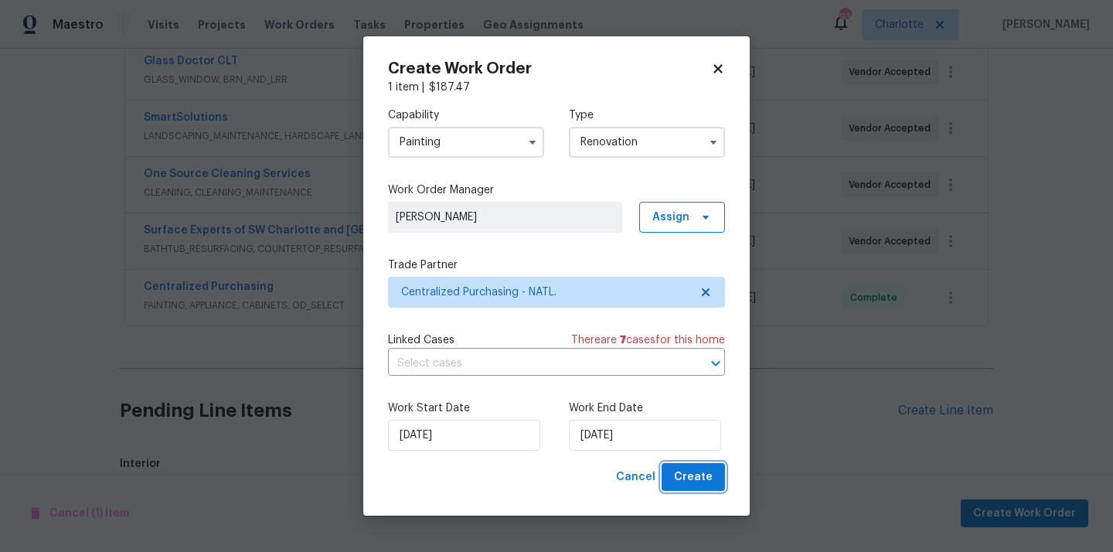
click at [715, 484] on button "Create" at bounding box center [693, 477] width 63 height 29
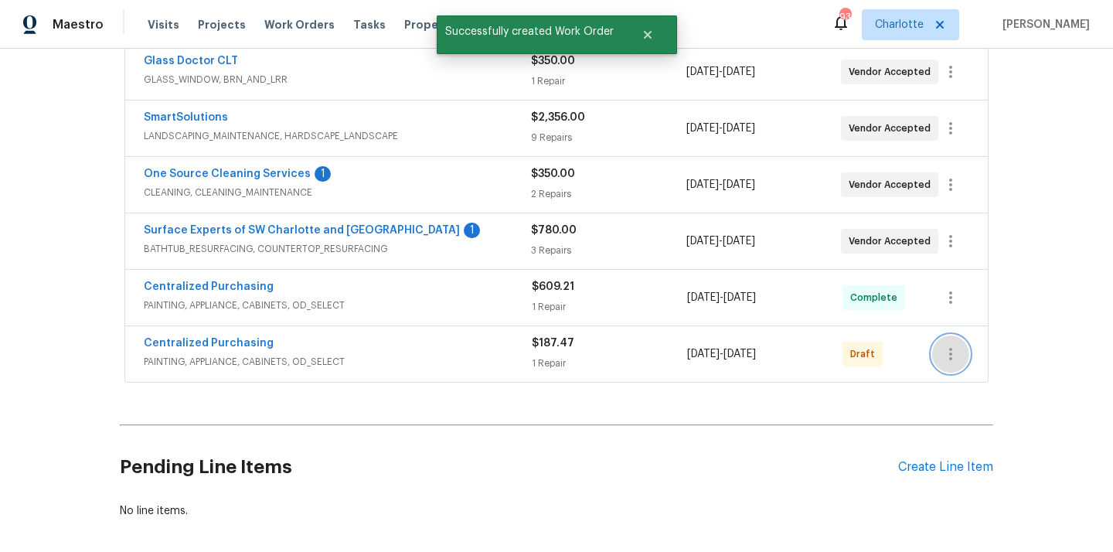
click at [949, 345] on icon "button" at bounding box center [951, 354] width 19 height 19
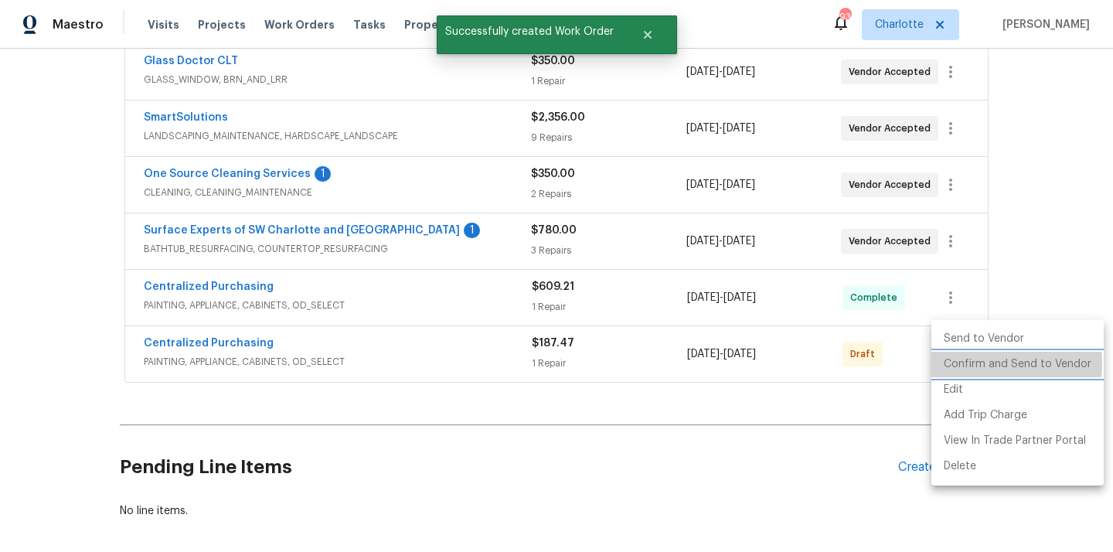
click at [966, 363] on li "Confirm and Send to Vendor" at bounding box center [1018, 365] width 172 height 26
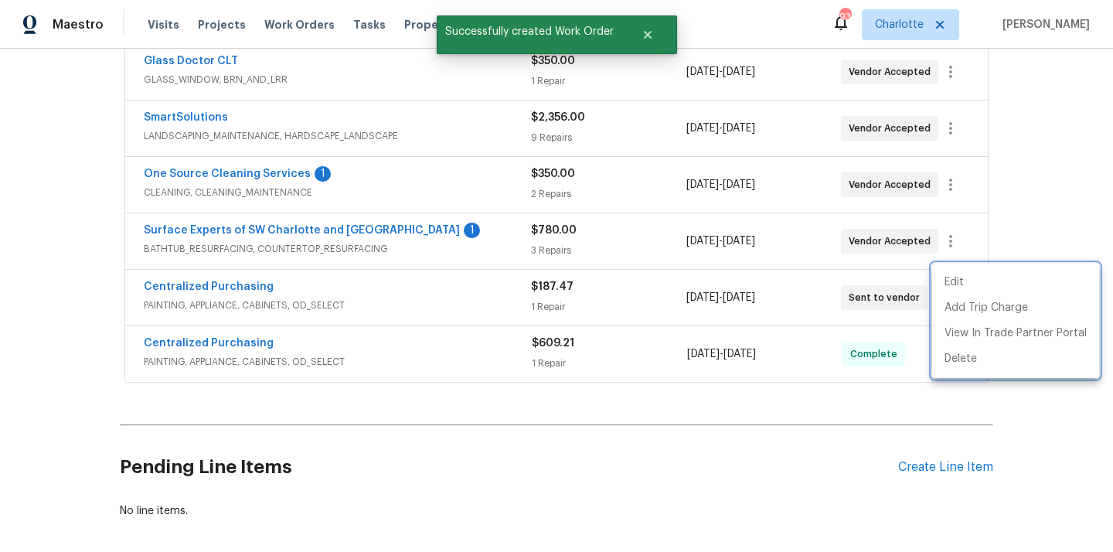
click at [272, 276] on div at bounding box center [556, 276] width 1113 height 552
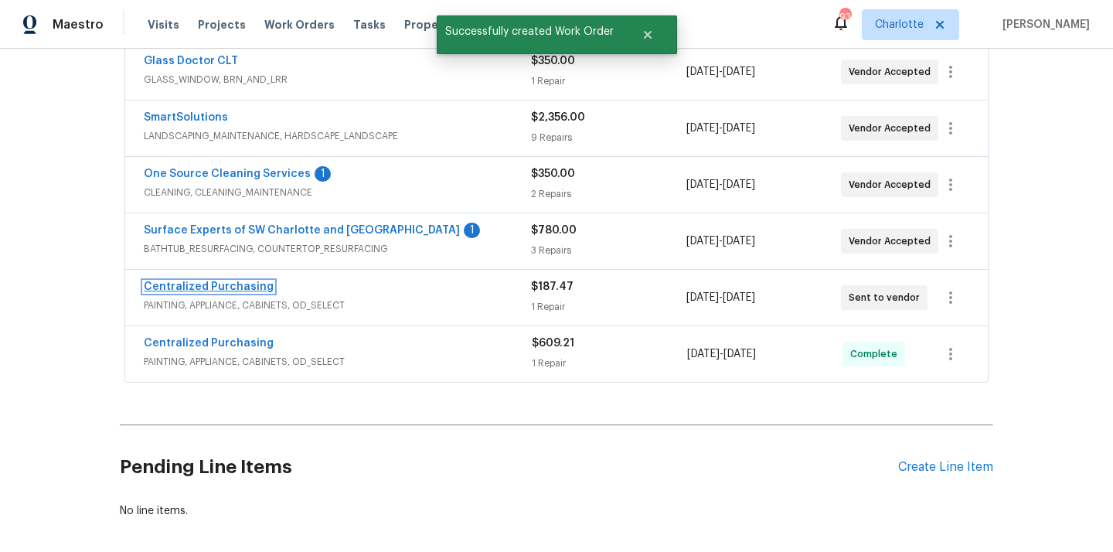
click at [230, 281] on link "Centralized Purchasing" at bounding box center [209, 286] width 130 height 11
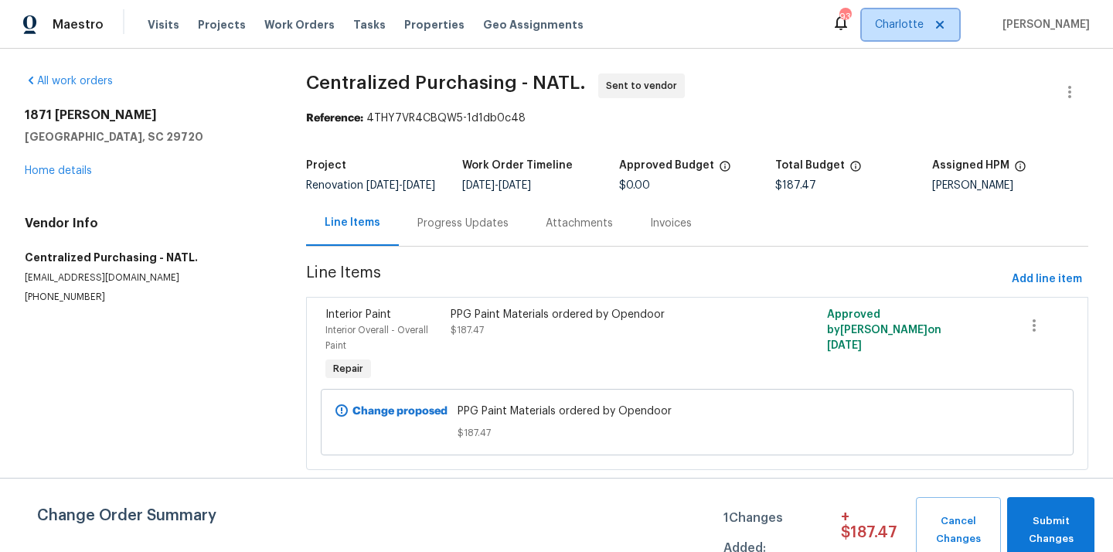
click at [902, 19] on span "Charlotte" at bounding box center [899, 24] width 49 height 15
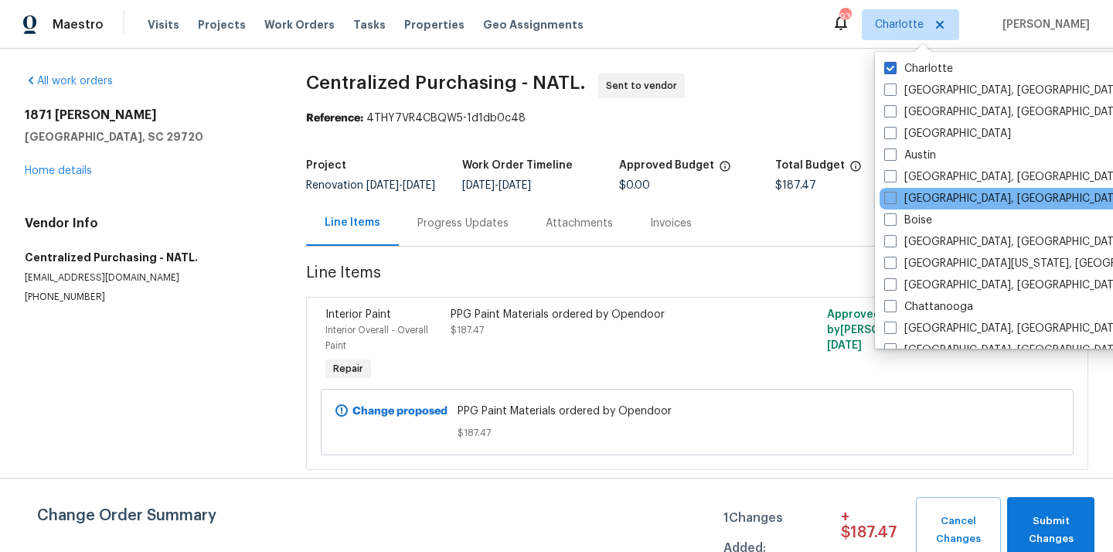
scroll to position [1036, 0]
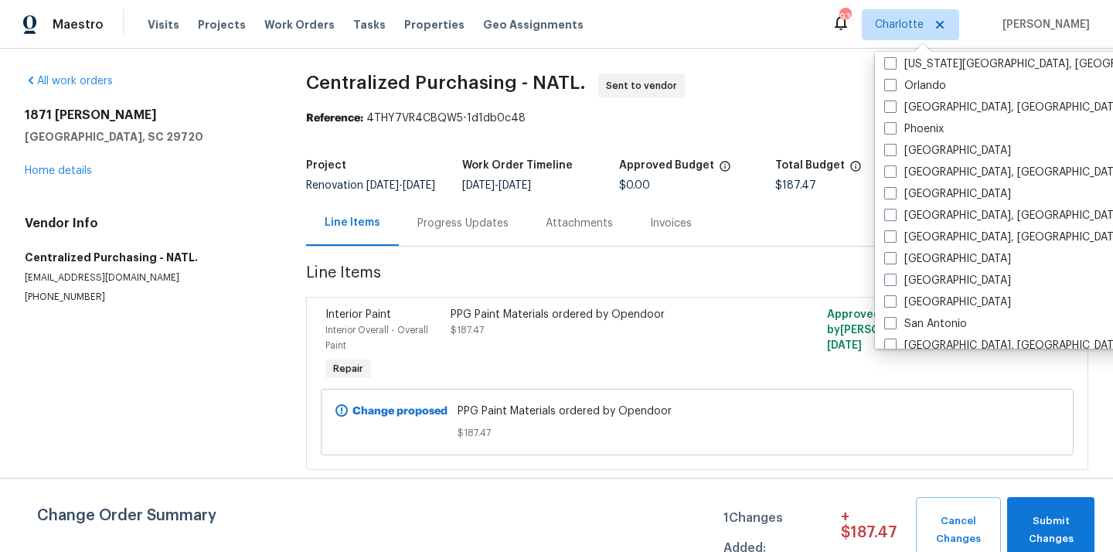
click at [908, 189] on label "[GEOGRAPHIC_DATA]" at bounding box center [947, 193] width 127 height 15
click at [895, 189] on input "[GEOGRAPHIC_DATA]" at bounding box center [889, 191] width 10 height 10
checkbox input "true"
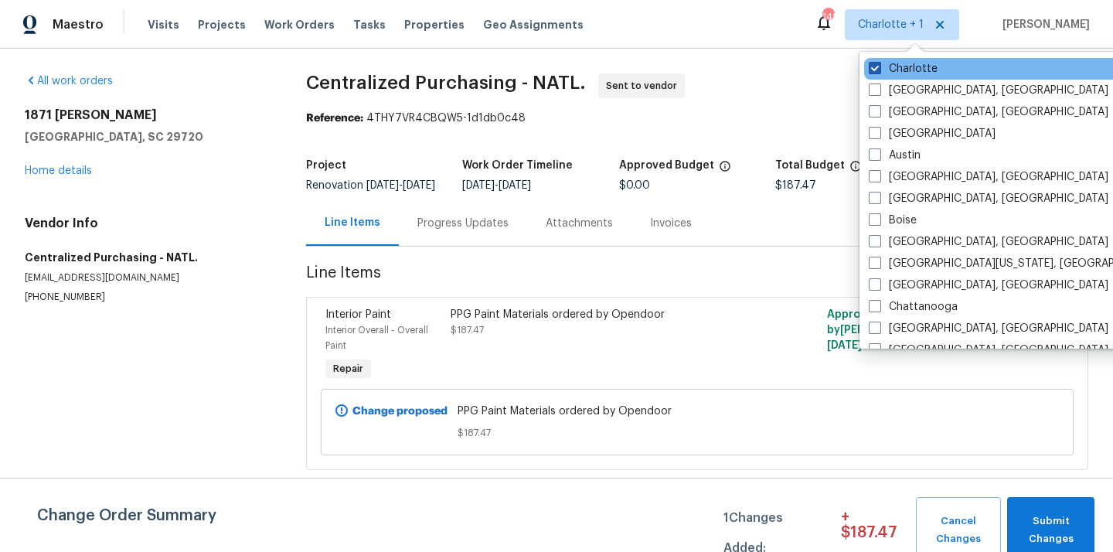
click at [885, 61] on label "Charlotte" at bounding box center [903, 68] width 69 height 15
click at [879, 61] on input "Charlotte" at bounding box center [874, 66] width 10 height 10
checkbox input "false"
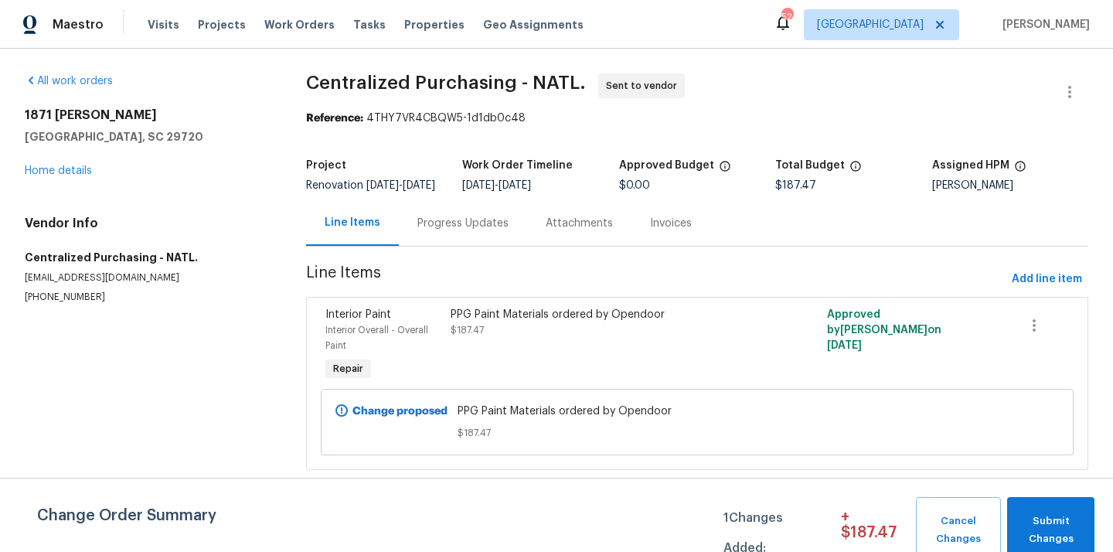
click at [221, 36] on div "Visits Projects Work Orders Tasks Properties Geo Assignments" at bounding box center [375, 24] width 455 height 31
click at [219, 29] on span "Projects" at bounding box center [222, 24] width 48 height 15
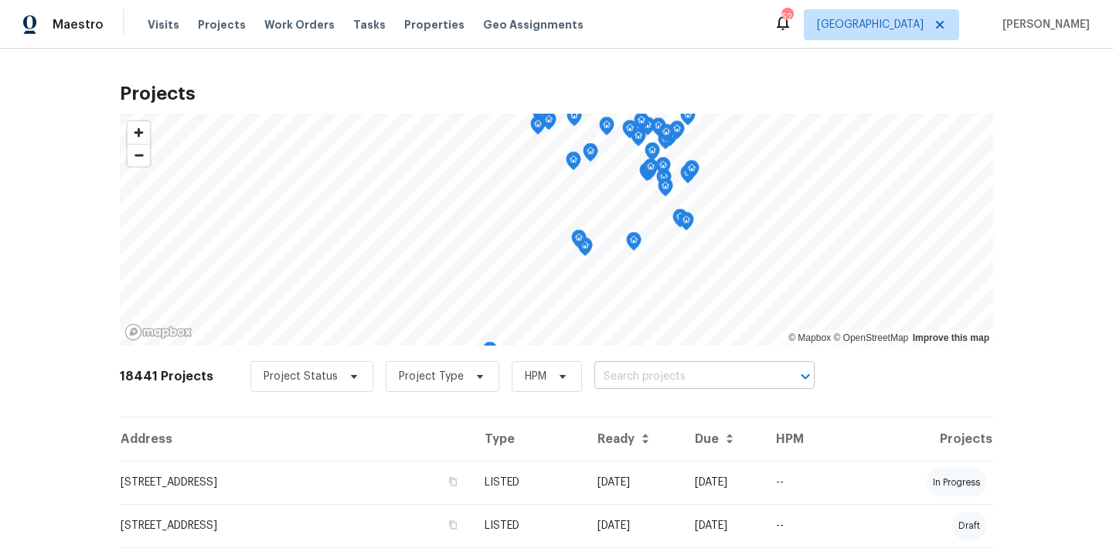
click at [635, 371] on input "text" at bounding box center [683, 377] width 177 height 24
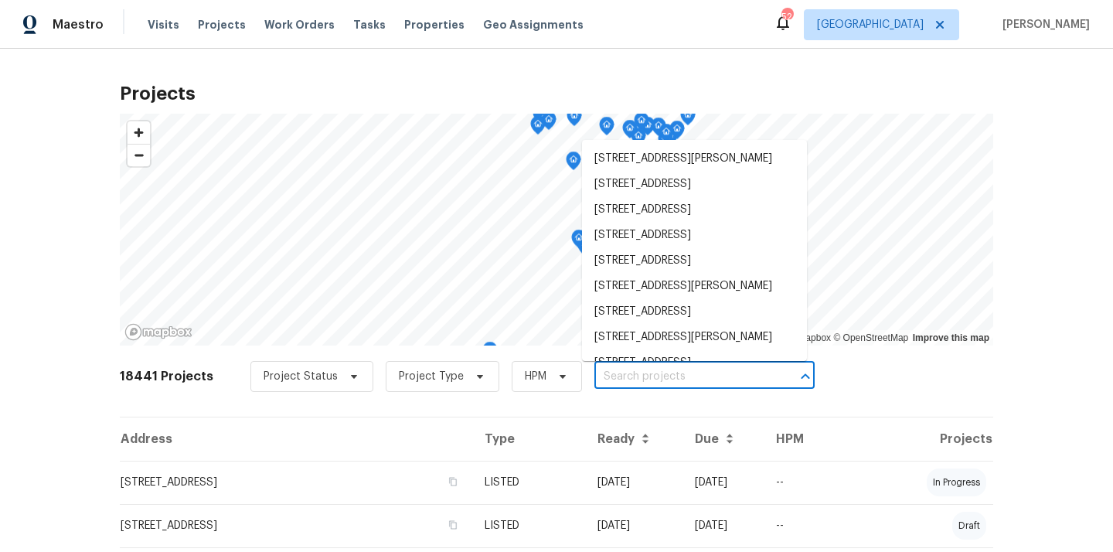
paste input "1620"
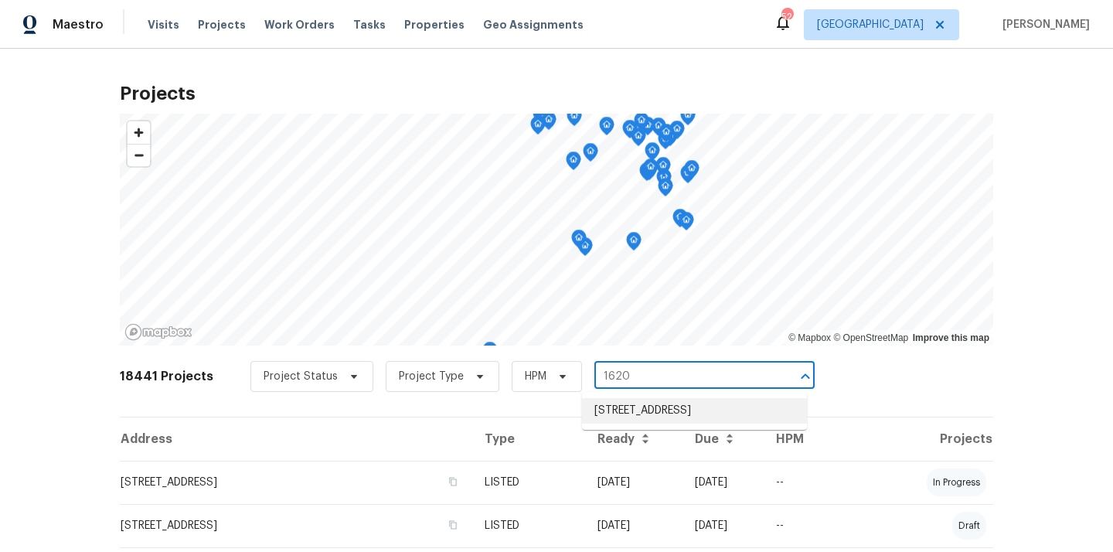
type input "1620"
click at [703, 377] on input "text" at bounding box center [683, 377] width 177 height 24
paste input "105 Redbay Ln, Clayton, NC 27527"
type input "105 Redbay Ln, Clayton, NC 27527"
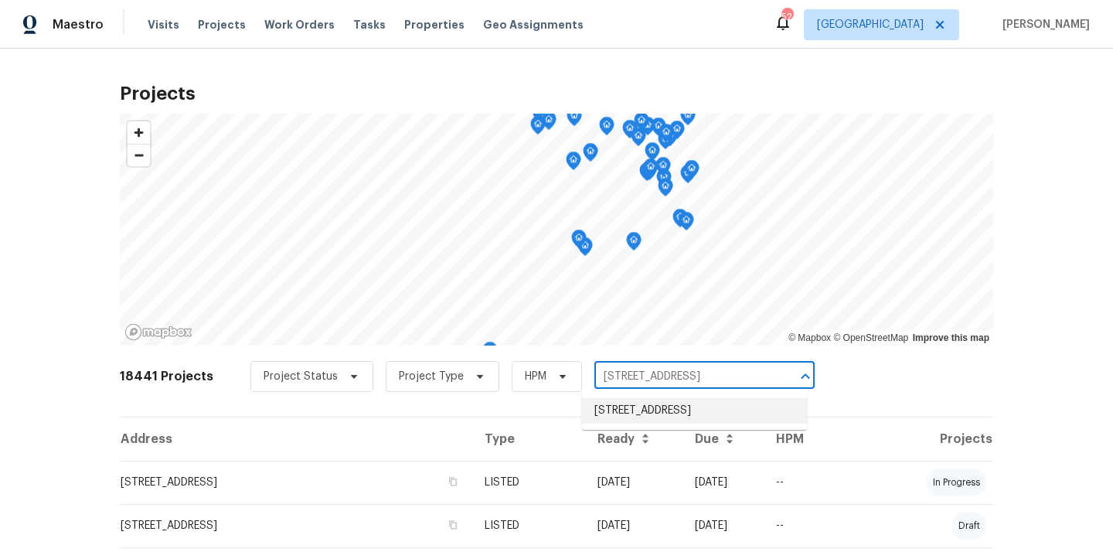
click at [660, 401] on li "105 Redbay Ln, Clayton, NC 27527" at bounding box center [694, 411] width 225 height 26
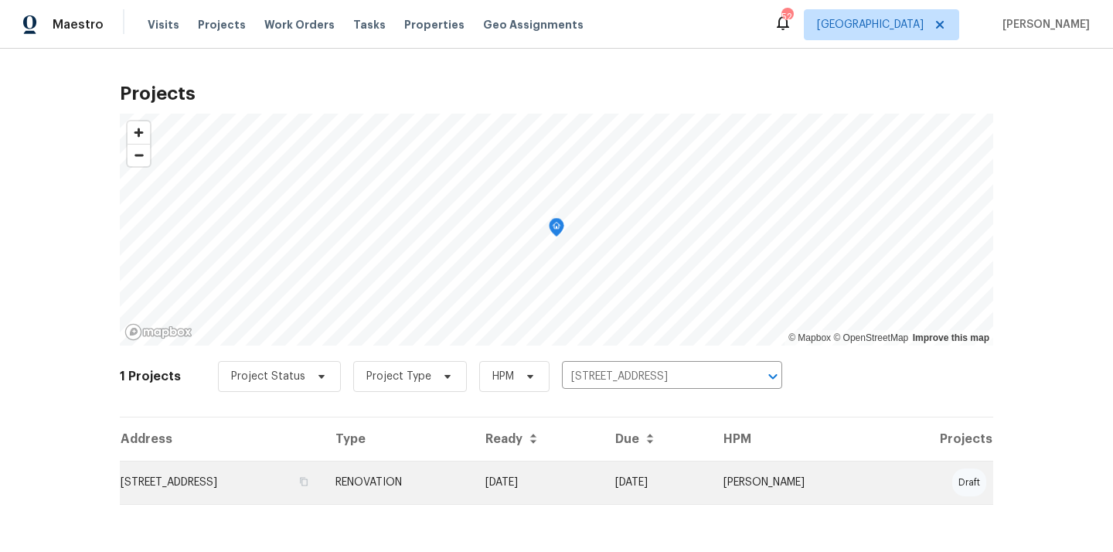
click at [458, 479] on td "RENOVATION" at bounding box center [398, 482] width 150 height 43
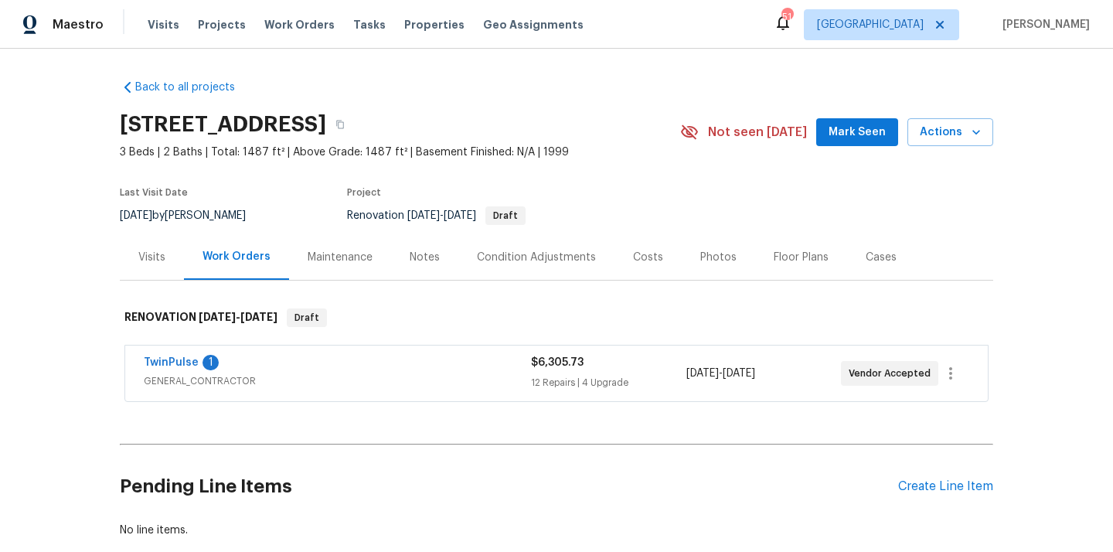
scroll to position [91, 0]
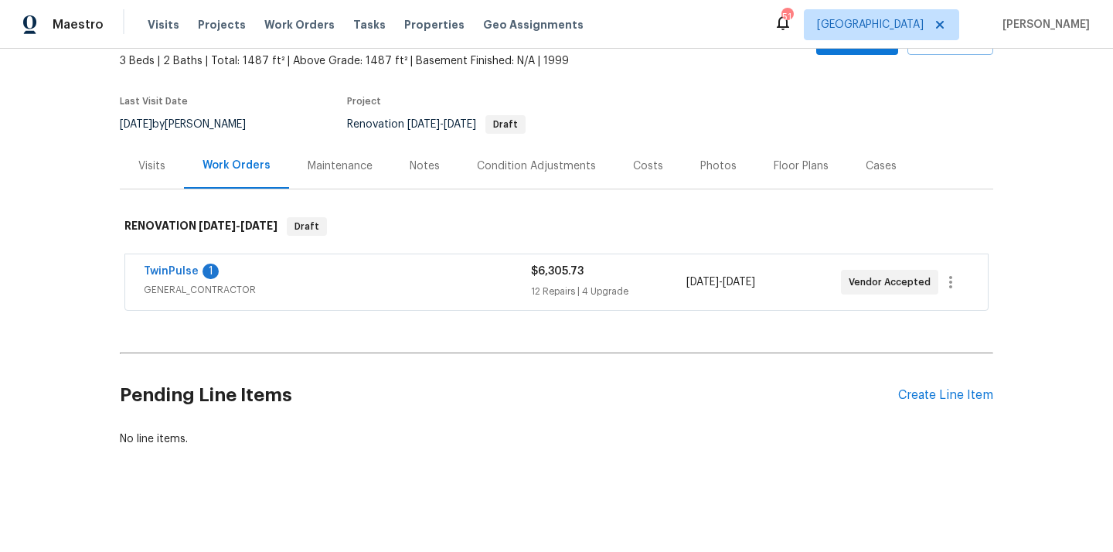
click at [912, 382] on div "Pending Line Items Create Line Item" at bounding box center [557, 396] width 874 height 72
click at [909, 390] on div "Create Line Item" at bounding box center [945, 395] width 95 height 15
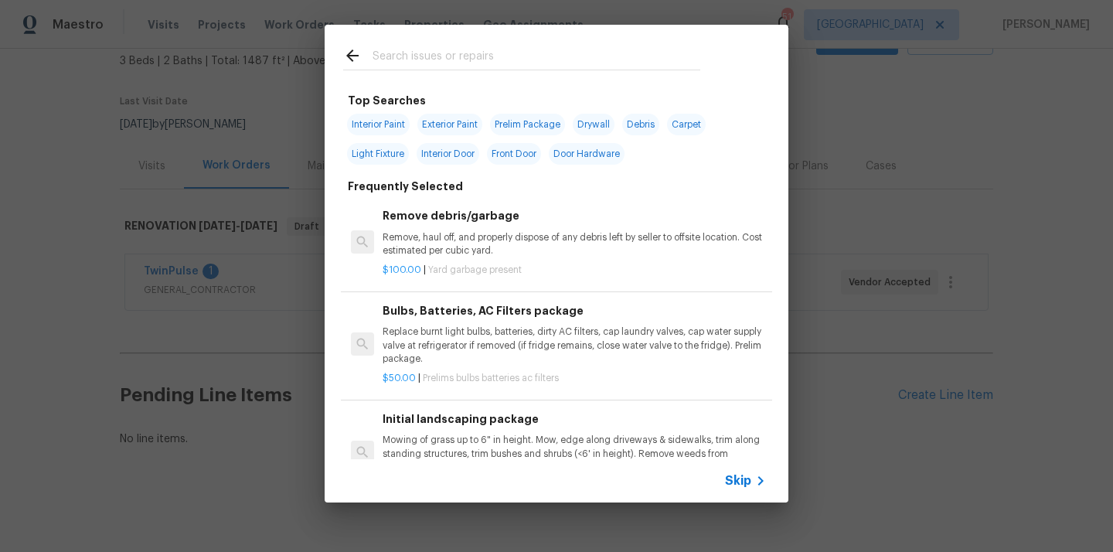
click at [496, 54] on input "text" at bounding box center [537, 57] width 328 height 23
type input "ppg"
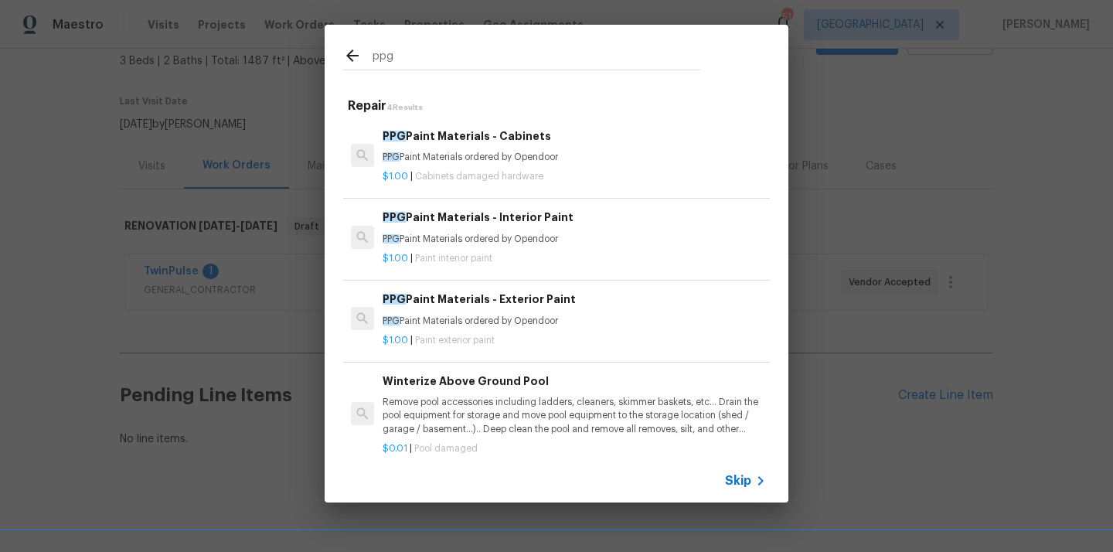
click at [477, 238] on p "PPG Paint Materials ordered by Opendoor" at bounding box center [574, 239] width 383 height 13
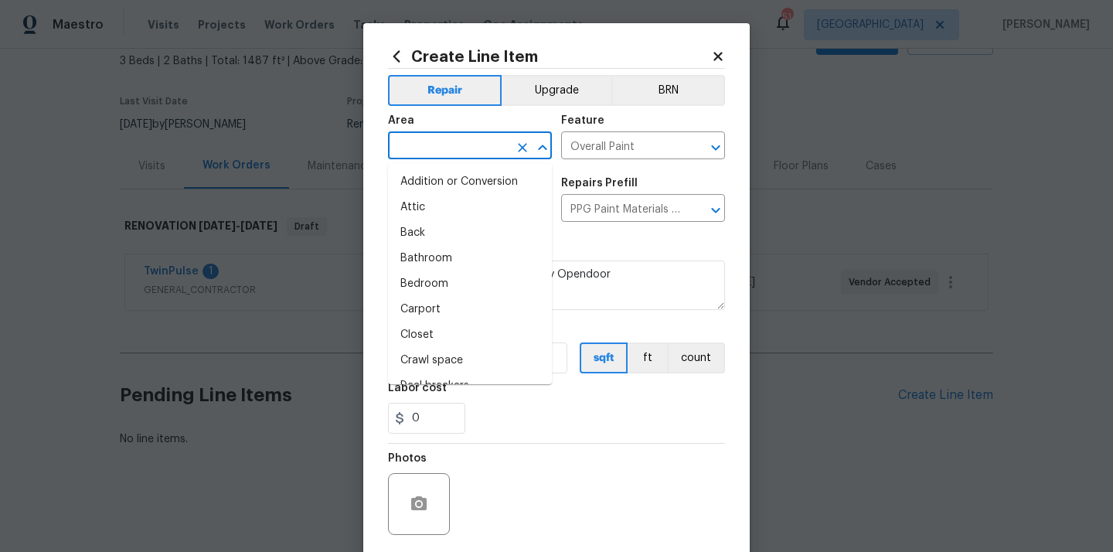
click at [443, 148] on input "text" at bounding box center [448, 147] width 121 height 24
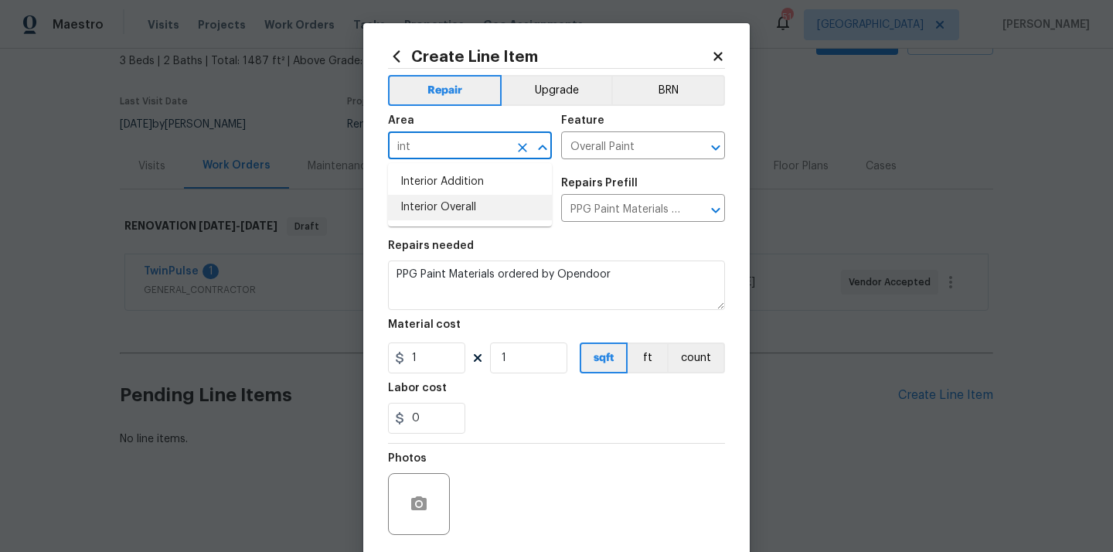
click at [436, 206] on li "Interior Overall" at bounding box center [470, 208] width 164 height 26
type input "Interior Overall"
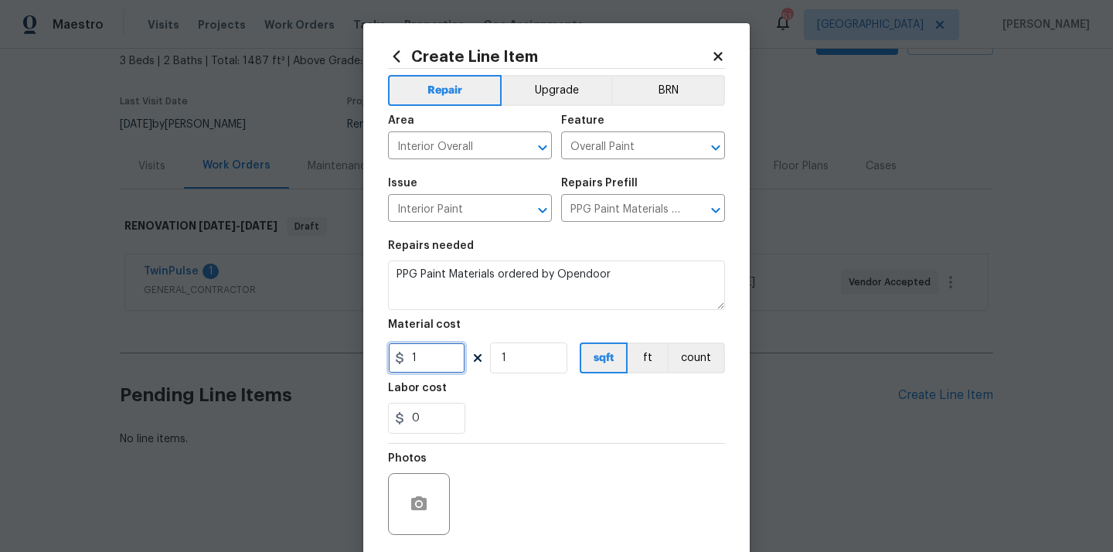
drag, startPoint x: 424, startPoint y: 357, endPoint x: 364, endPoint y: 356, distance: 59.5
click at [364, 356] on div "Create Line Item Repair Upgrade BRN Area Interior Overall ​ Feature Overall Pai…" at bounding box center [556, 332] width 387 height 619
paste input "579.68"
type input "579.68"
click at [536, 434] on section "Repairs needed PPG Paint Materials ordered by Opendoor Material cost 579.68 1 s…" at bounding box center [556, 337] width 337 height 212
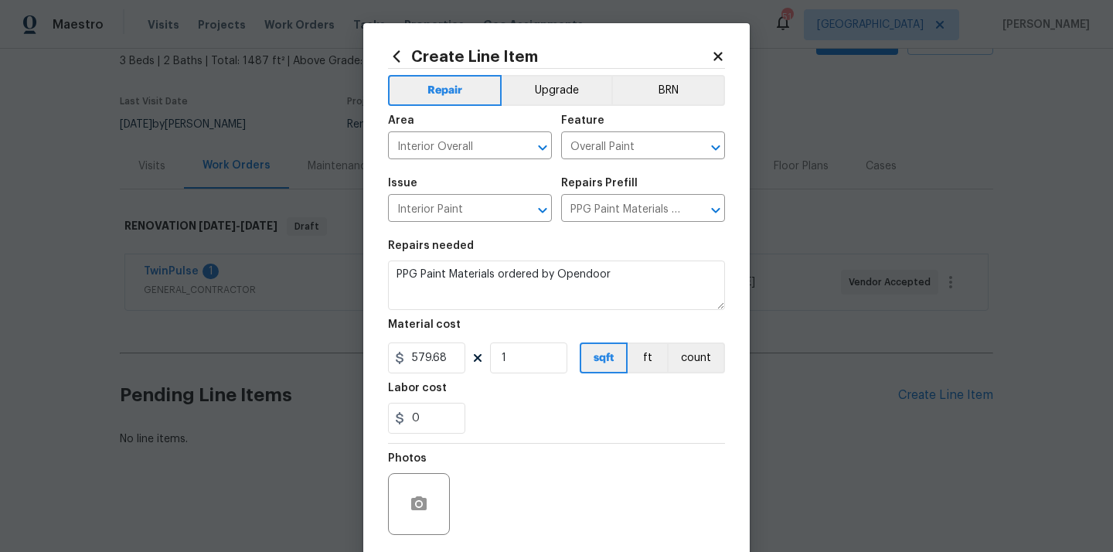
scroll to position [114, 0]
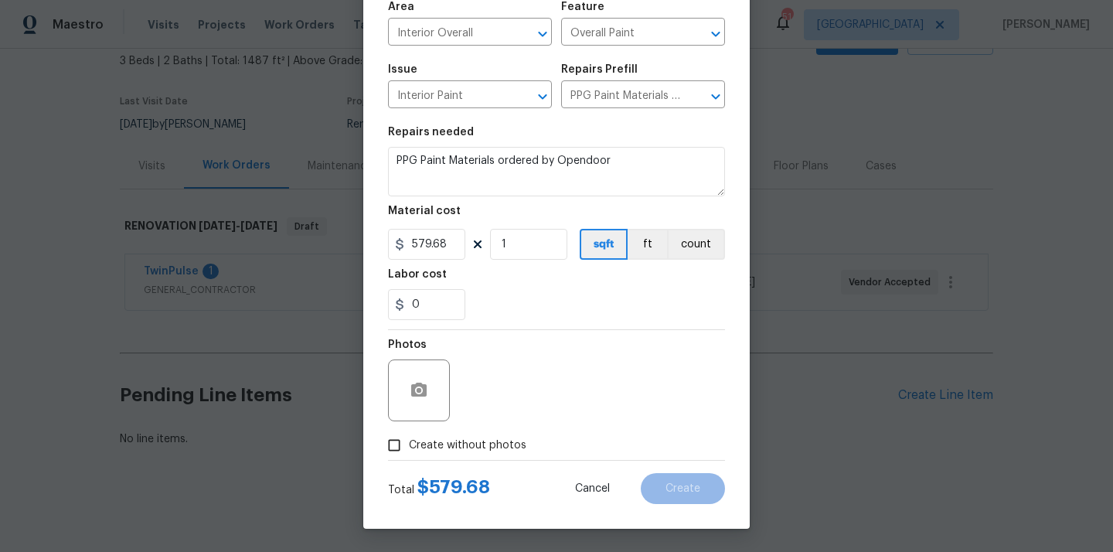
click at [505, 444] on span "Create without photos" at bounding box center [468, 446] width 118 height 16
click at [409, 444] on input "Create without photos" at bounding box center [394, 445] width 29 height 29
checkbox input "true"
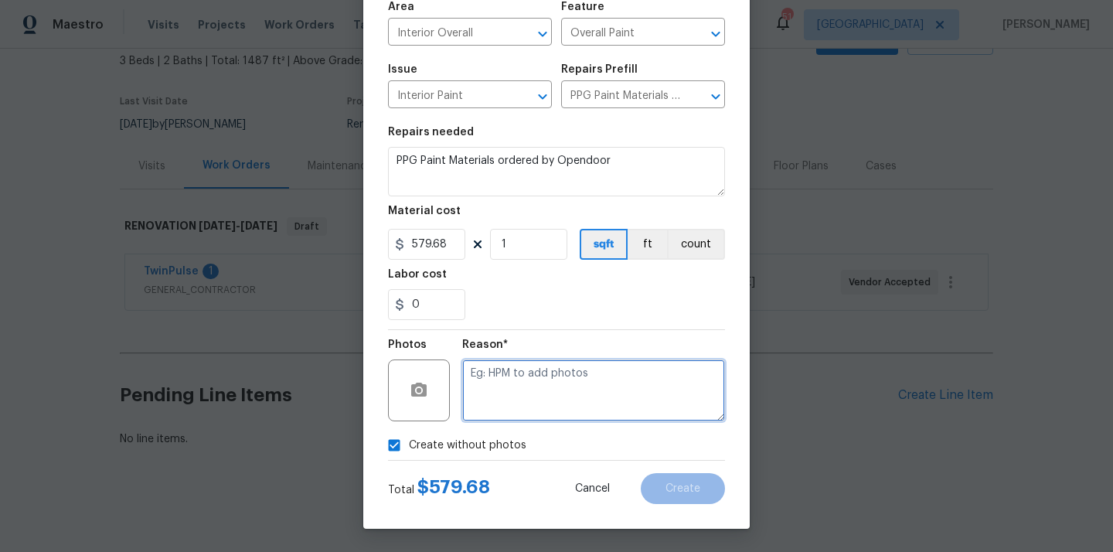
click at [516, 417] on textarea at bounding box center [593, 391] width 263 height 62
type textarea "N/A"
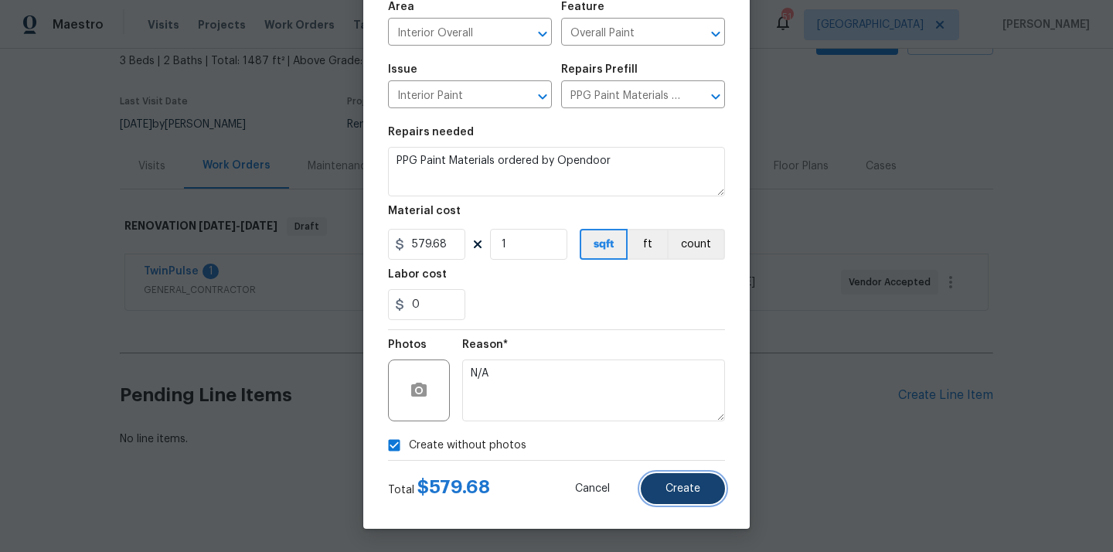
click at [695, 494] on span "Create" at bounding box center [683, 489] width 35 height 12
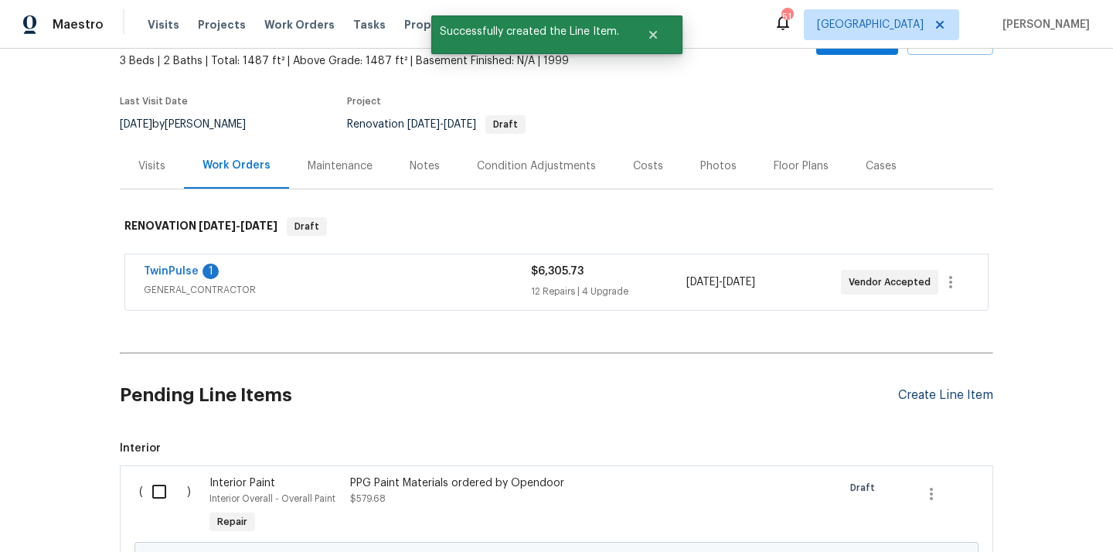
click at [934, 394] on div "Create Line Item" at bounding box center [945, 395] width 95 height 15
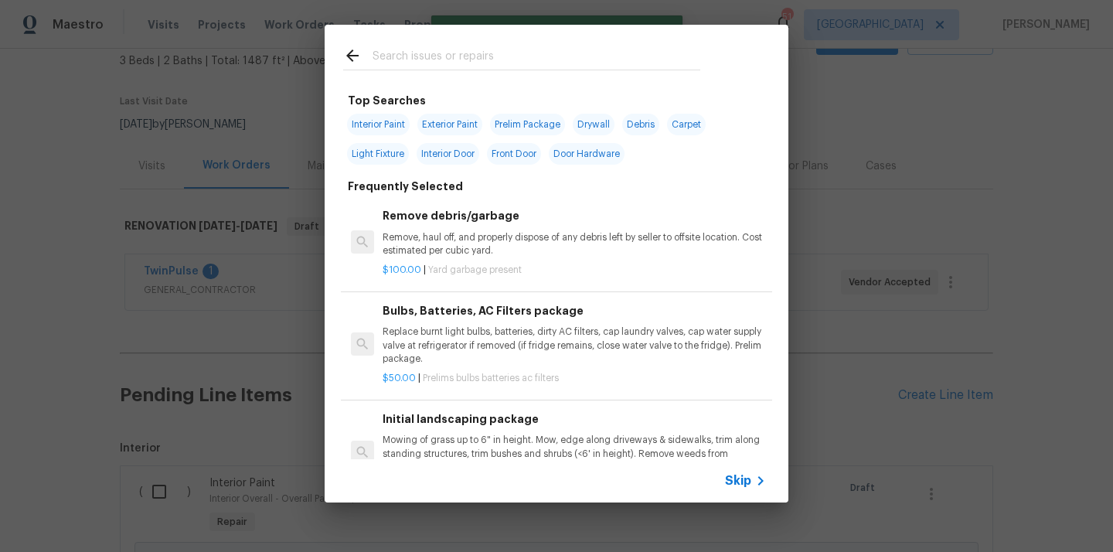
click at [535, 55] on input "text" at bounding box center [537, 57] width 328 height 23
type input "ppg"
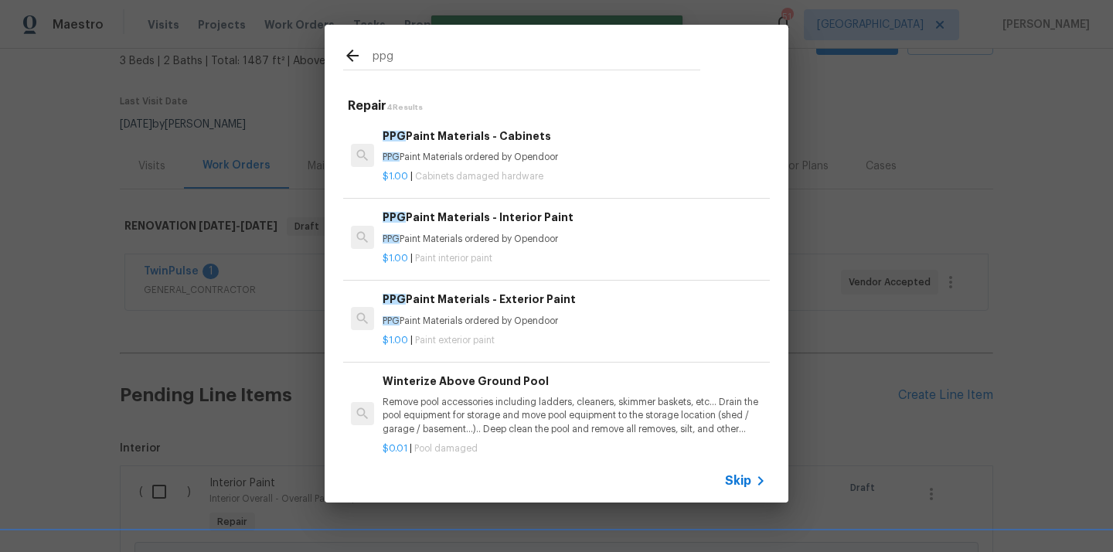
click at [456, 339] on span "Paint exterior paint" at bounding box center [455, 340] width 80 height 9
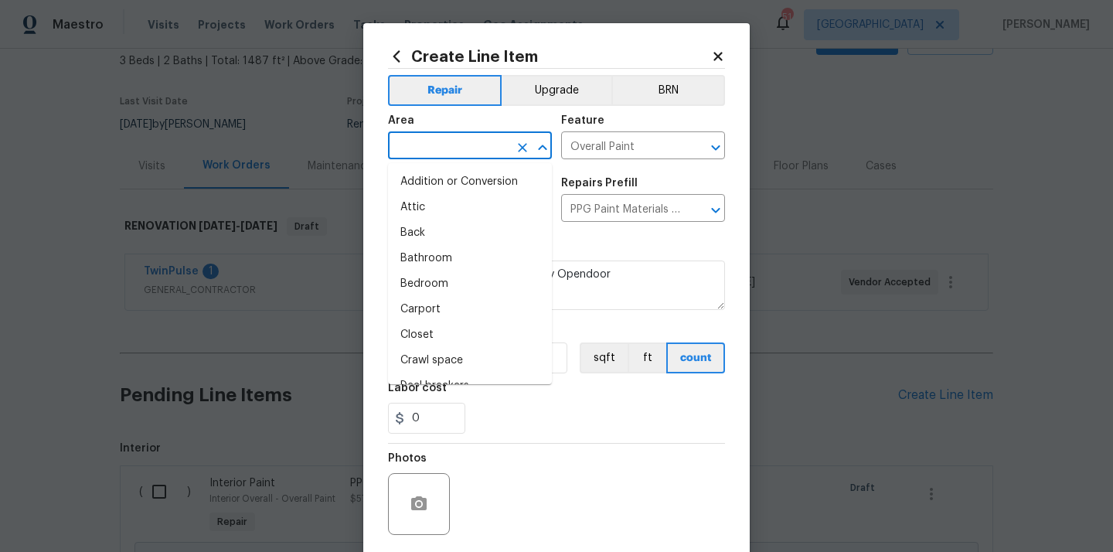
click at [489, 155] on input "text" at bounding box center [448, 147] width 121 height 24
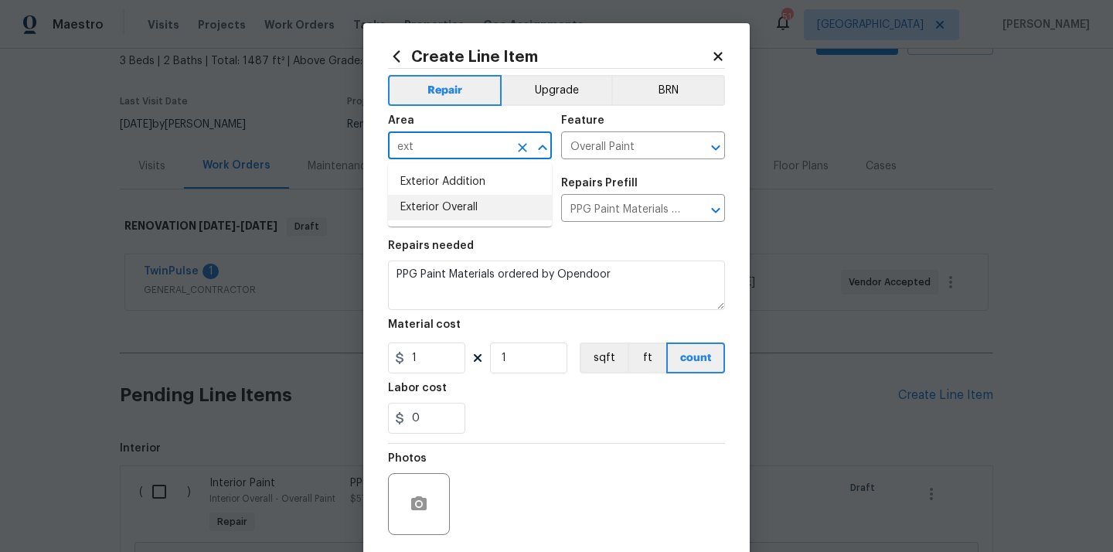
click at [457, 199] on li "Exterior Overall" at bounding box center [470, 208] width 164 height 26
type input "Exterior Overall"
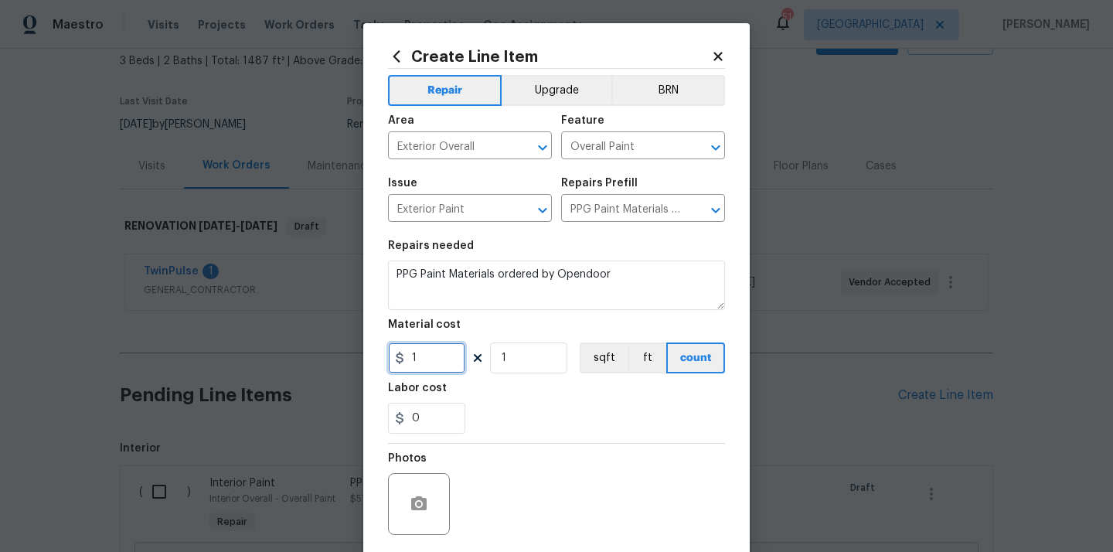
drag, startPoint x: 435, startPoint y: 362, endPoint x: 363, endPoint y: 362, distance: 71.9
click at [366, 362] on div "Create Line Item Repair Upgrade BRN Area Exterior Overall ​ Feature Overall Pai…" at bounding box center [556, 332] width 387 height 619
paste input "91.5"
type input "91.51"
click at [491, 422] on div "0" at bounding box center [556, 418] width 337 height 31
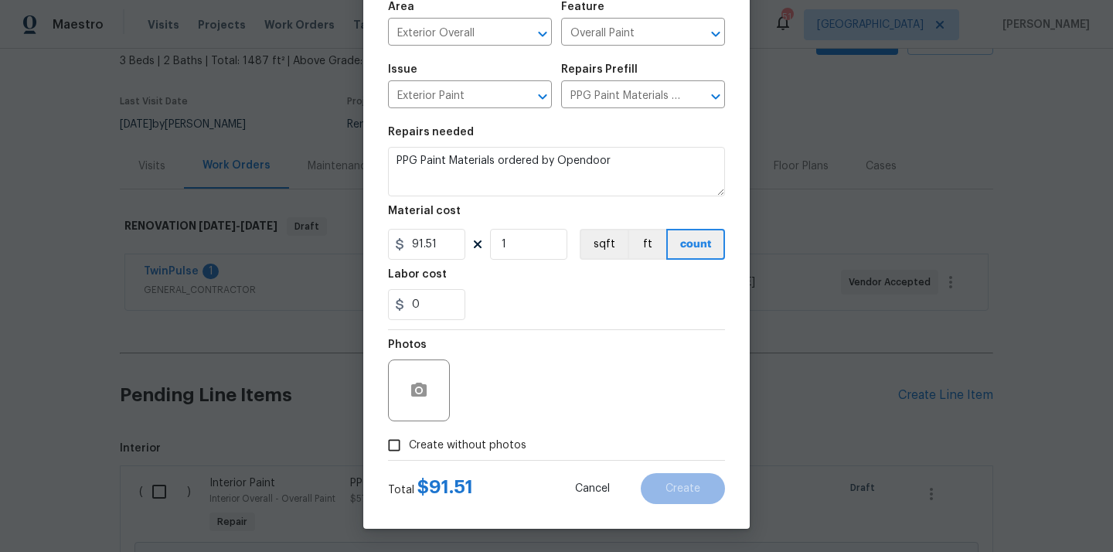
click at [475, 463] on div "Total $ 91.51 Cancel Create" at bounding box center [556, 482] width 337 height 43
click at [483, 442] on span "Create without photos" at bounding box center [468, 446] width 118 height 16
click at [409, 442] on input "Create without photos" at bounding box center [394, 445] width 29 height 29
checkbox input "true"
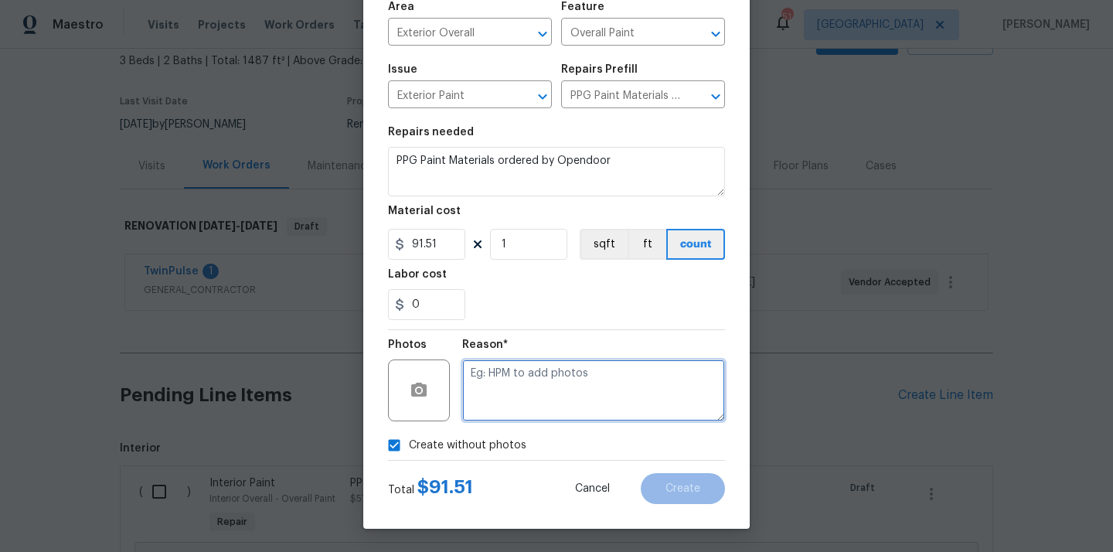
click at [502, 409] on textarea at bounding box center [593, 391] width 263 height 62
type textarea "N/A"
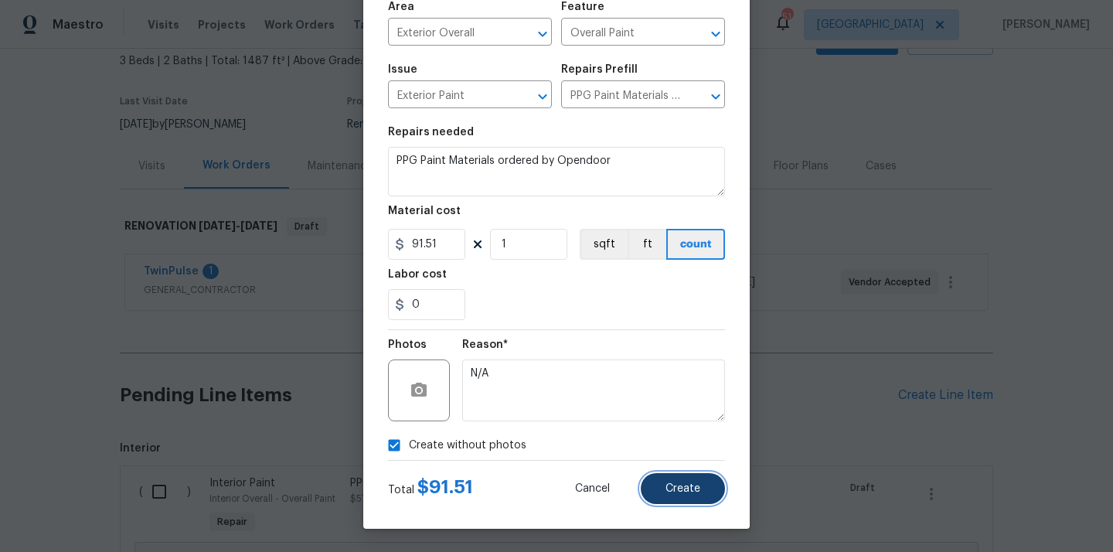
click at [669, 485] on span "Create" at bounding box center [683, 489] width 35 height 12
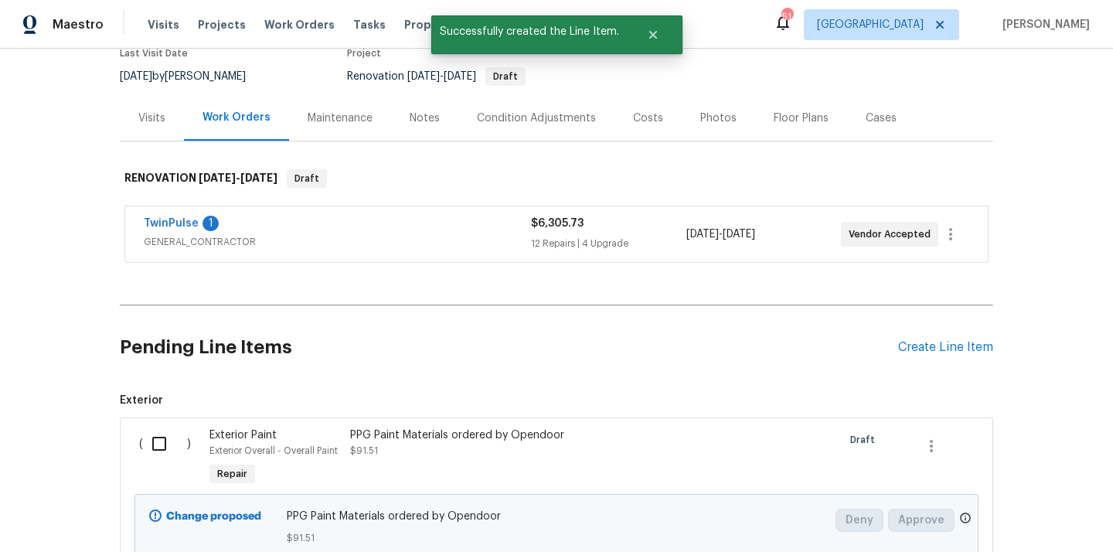
scroll to position [284, 0]
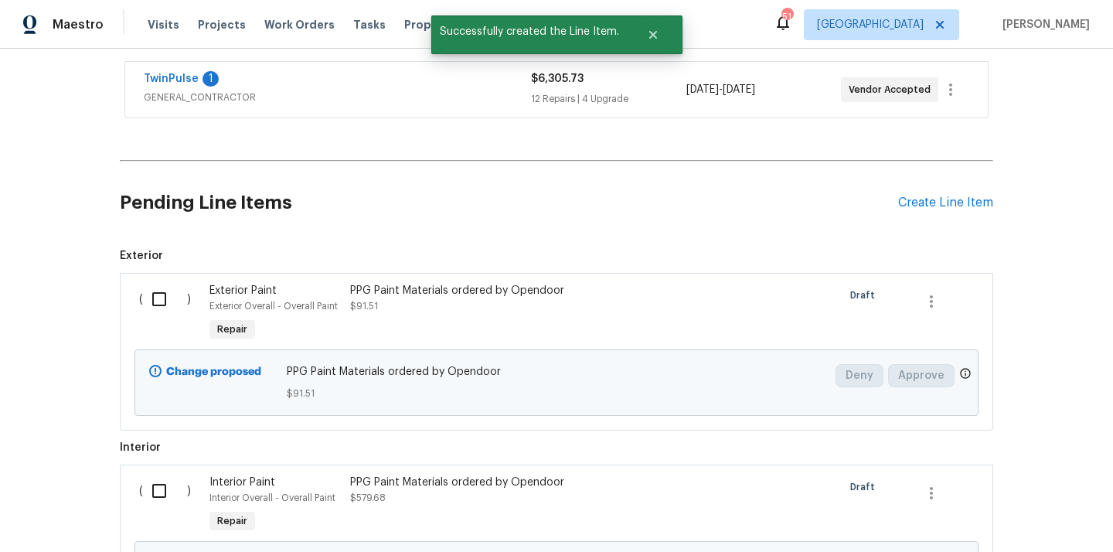
click at [171, 302] on input "checkbox" at bounding box center [165, 299] width 44 height 32
checkbox input "true"
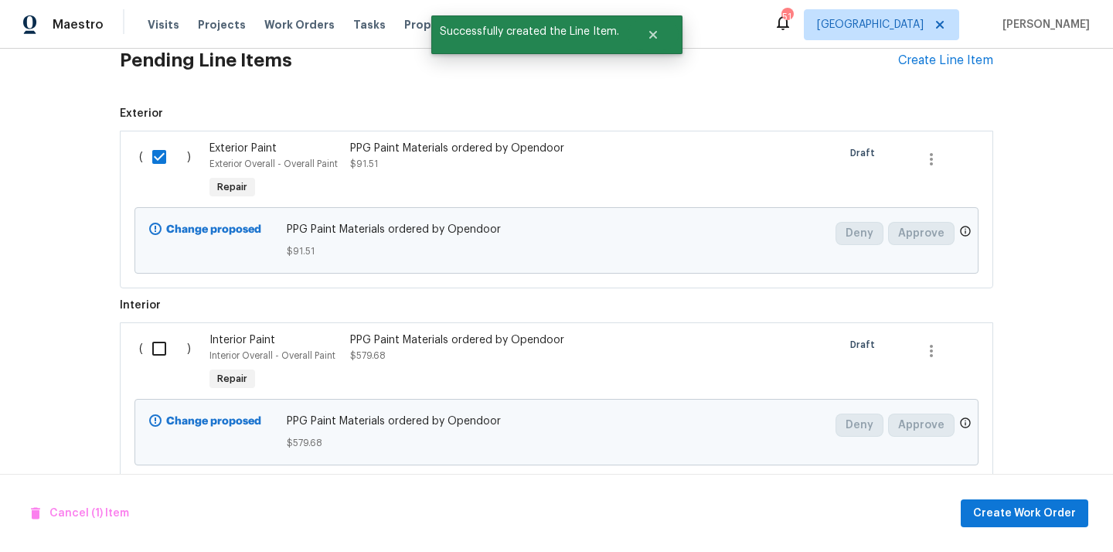
scroll to position [460, 0]
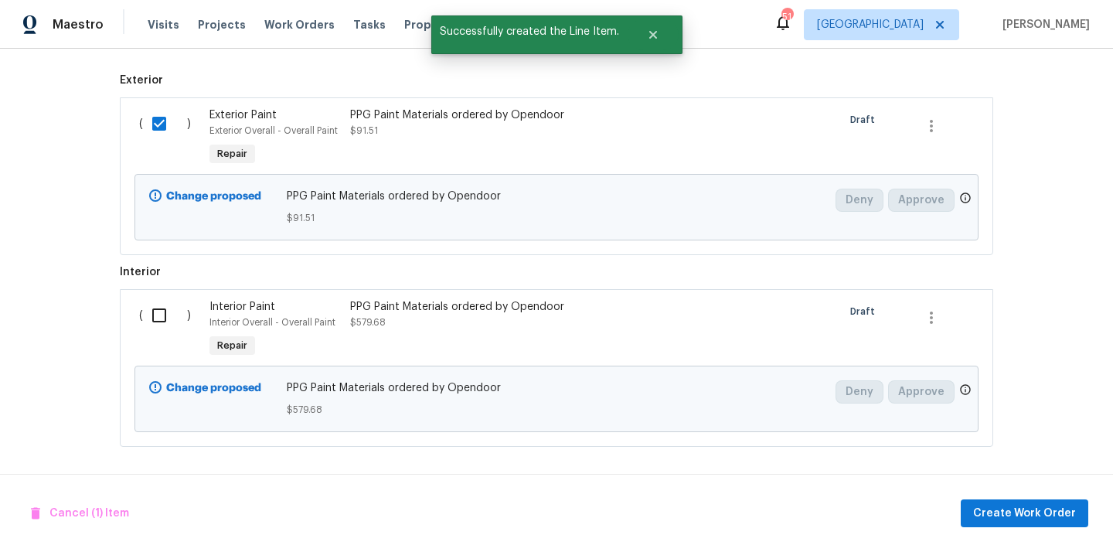
click at [156, 311] on input "checkbox" at bounding box center [165, 315] width 44 height 32
checkbox input "true"
click at [1027, 513] on span "Create Work Order" at bounding box center [1024, 513] width 103 height 19
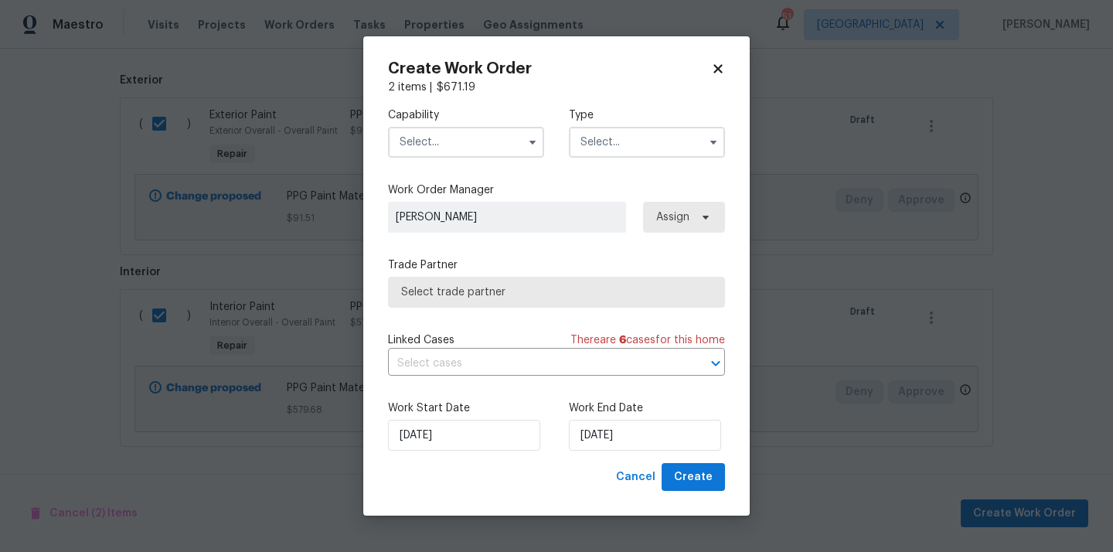
click at [475, 141] on input "text" at bounding box center [466, 142] width 156 height 31
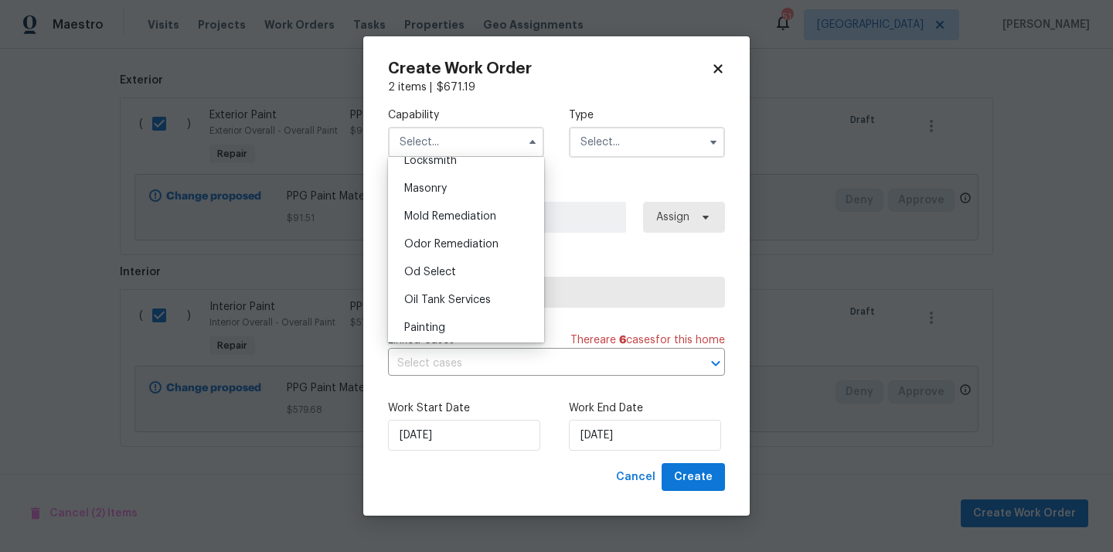
scroll to position [1168, 0]
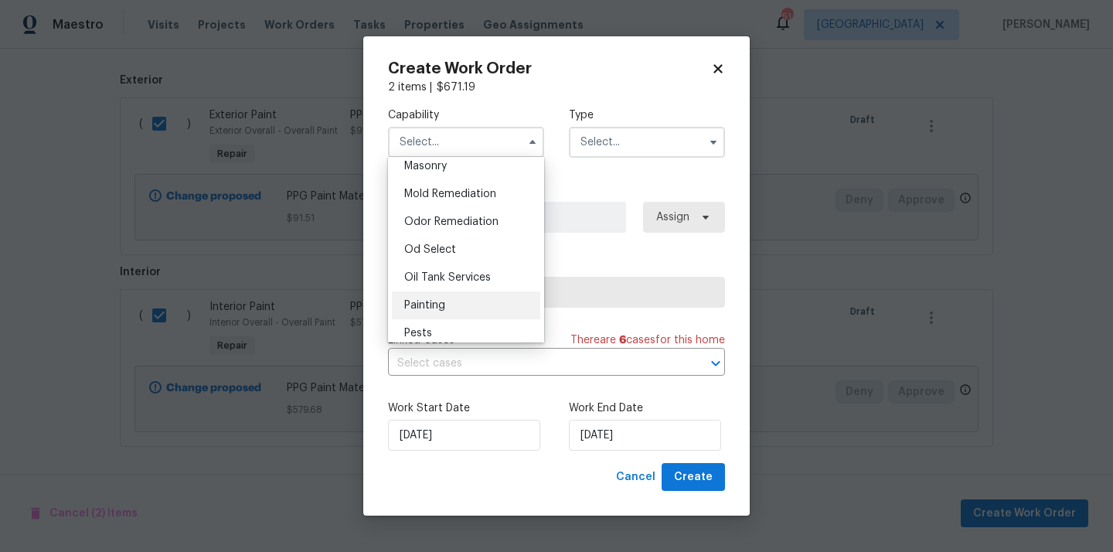
click at [438, 315] on div "Painting" at bounding box center [466, 305] width 148 height 28
type input "Painting"
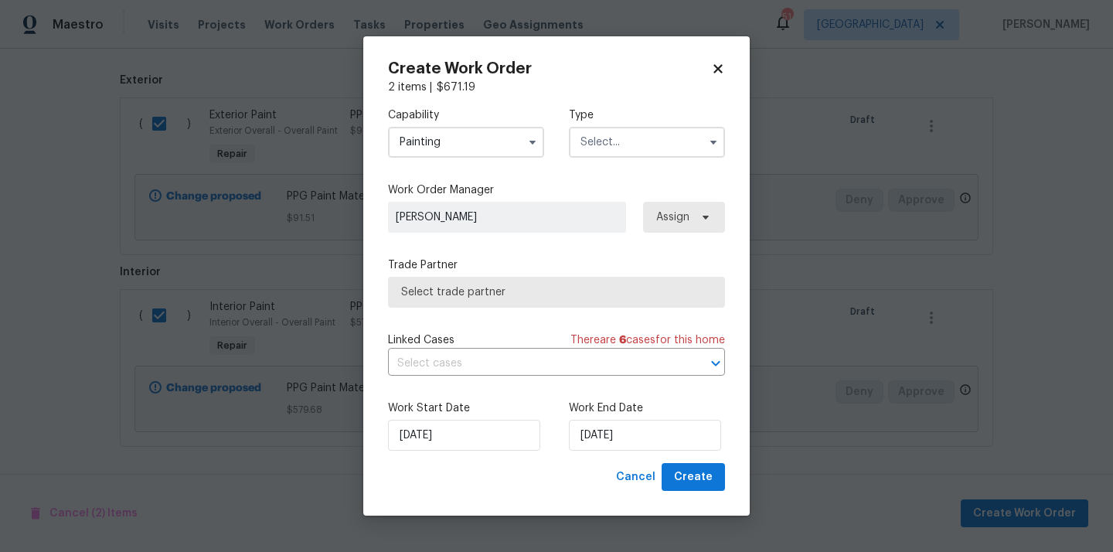
click at [660, 128] on input "text" at bounding box center [647, 142] width 156 height 31
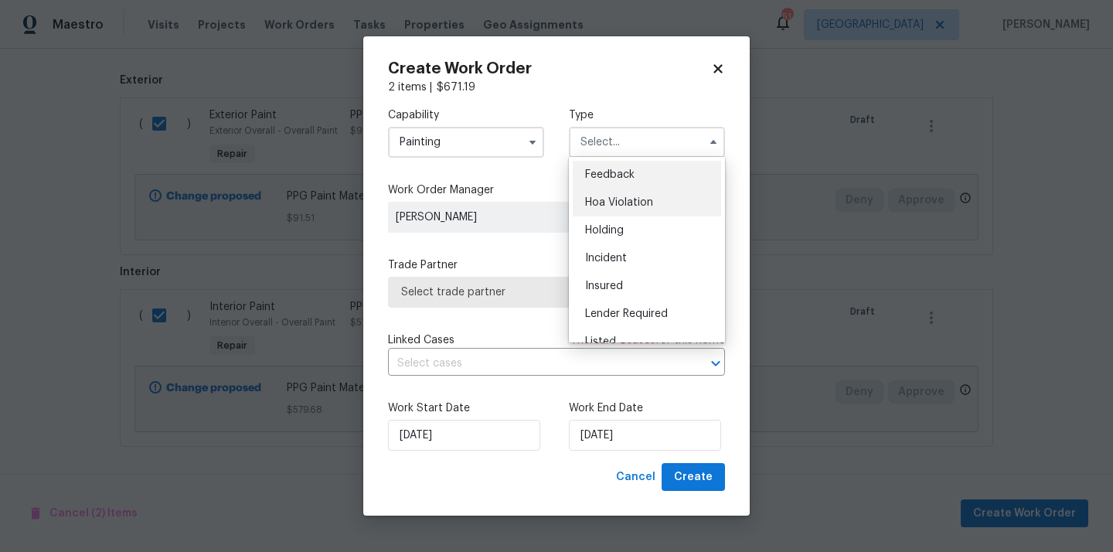
scroll to position [351, 0]
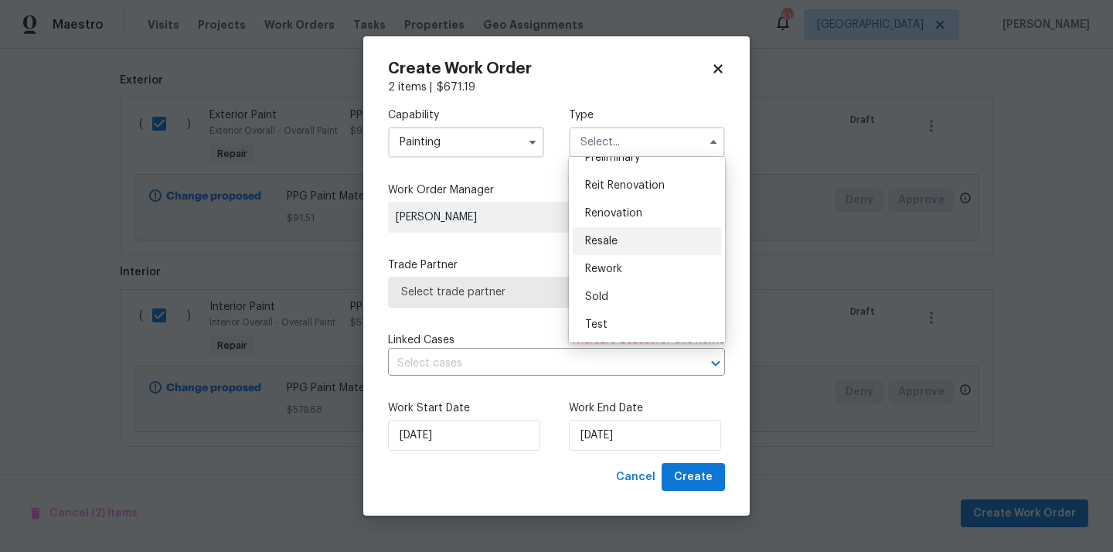
click at [629, 229] on div "Resale" at bounding box center [647, 241] width 148 height 28
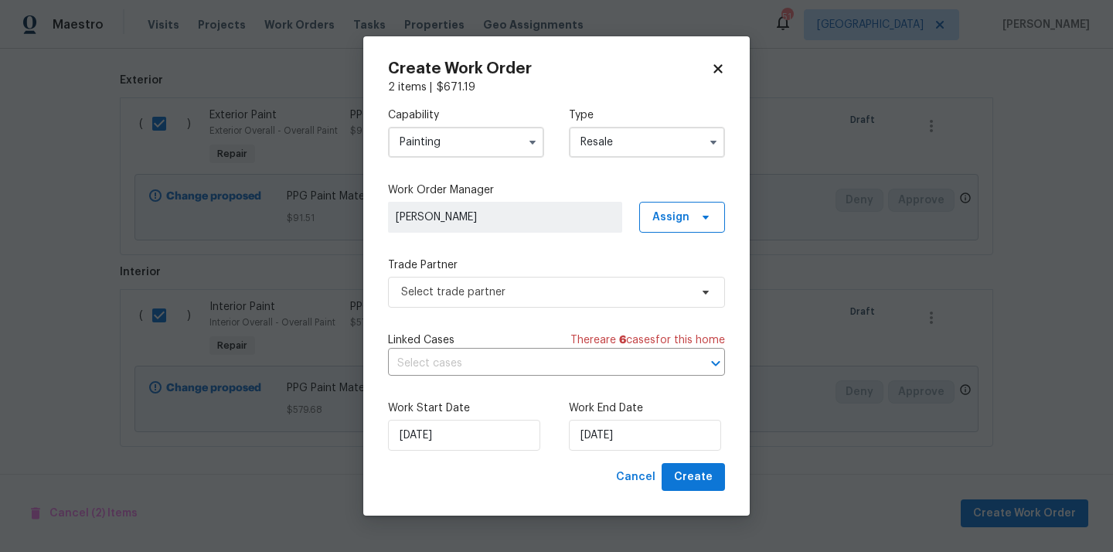
click at [636, 144] on input "Resale" at bounding box center [647, 142] width 156 height 31
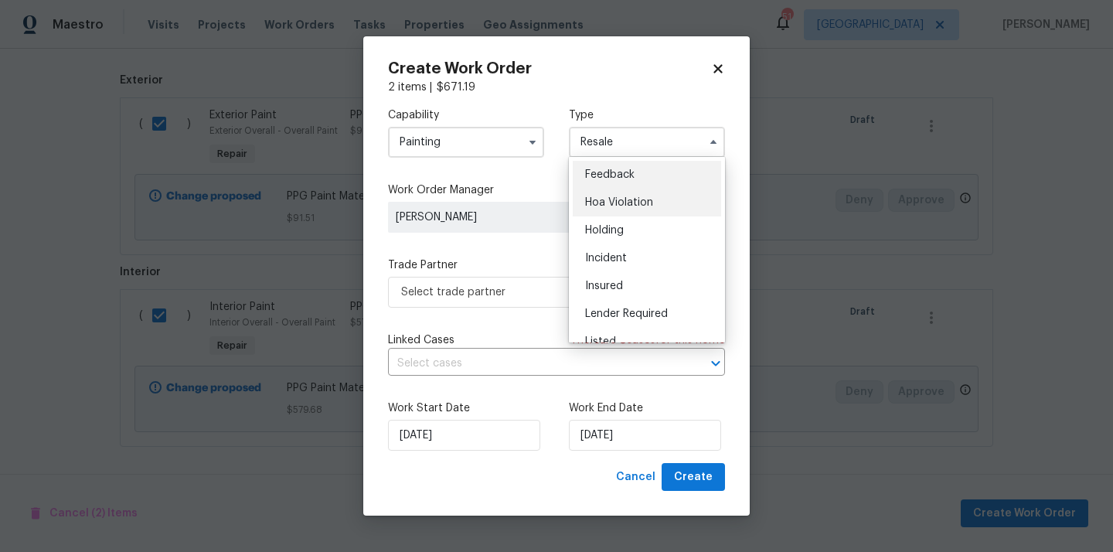
scroll to position [351, 0]
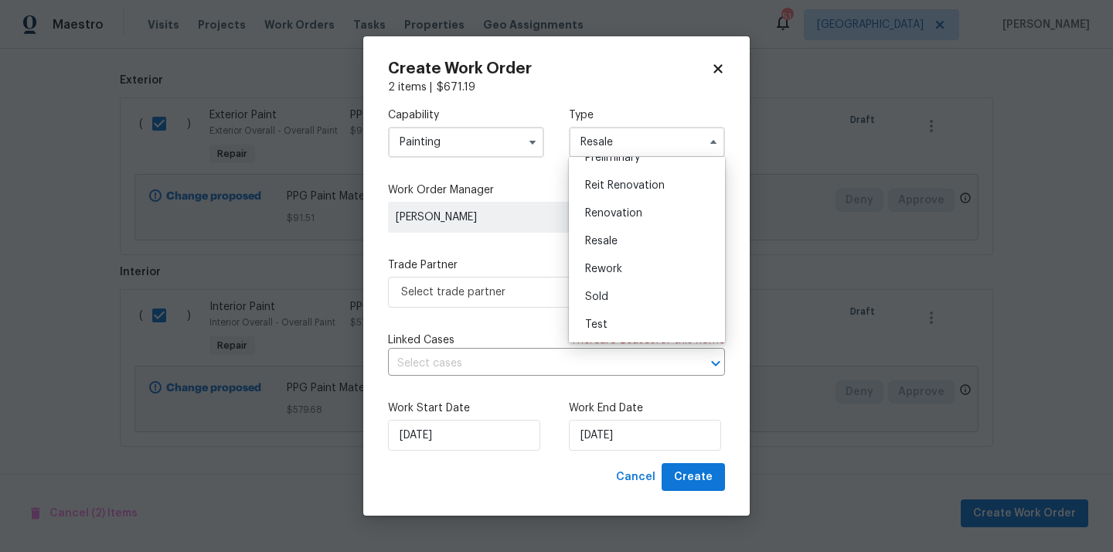
click at [635, 214] on span "Renovation" at bounding box center [613, 213] width 57 height 11
type input "Renovation"
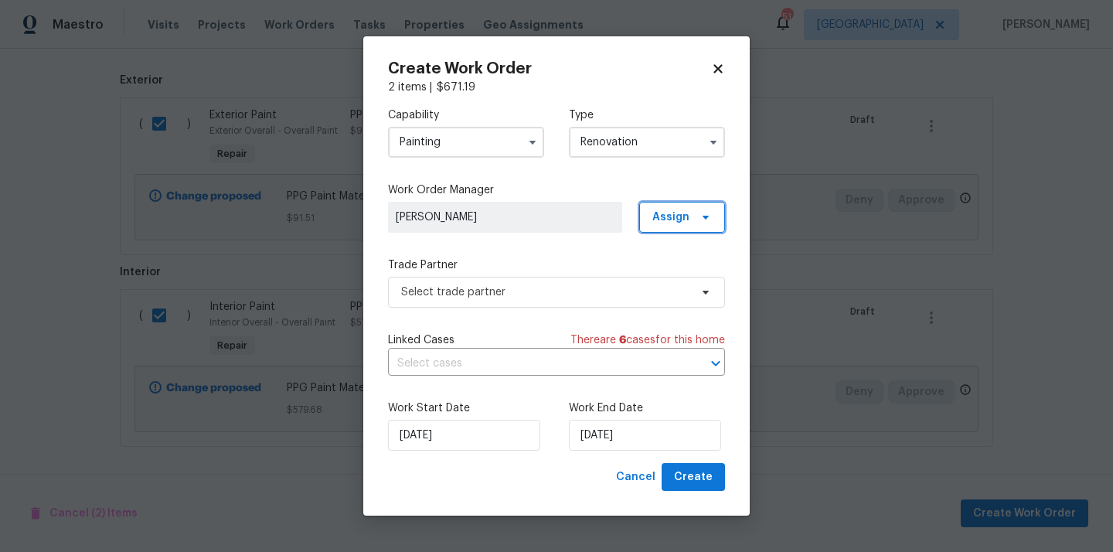
click at [675, 215] on span "Assign" at bounding box center [671, 217] width 37 height 15
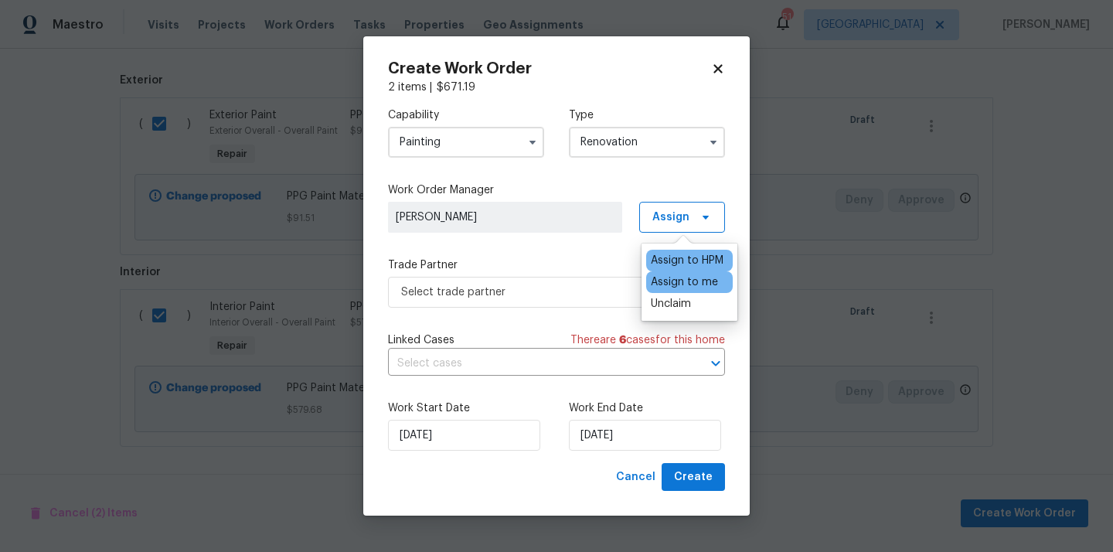
click at [675, 276] on div "Assign to me" at bounding box center [684, 281] width 67 height 15
click at [512, 288] on span "Select trade partner" at bounding box center [545, 292] width 288 height 15
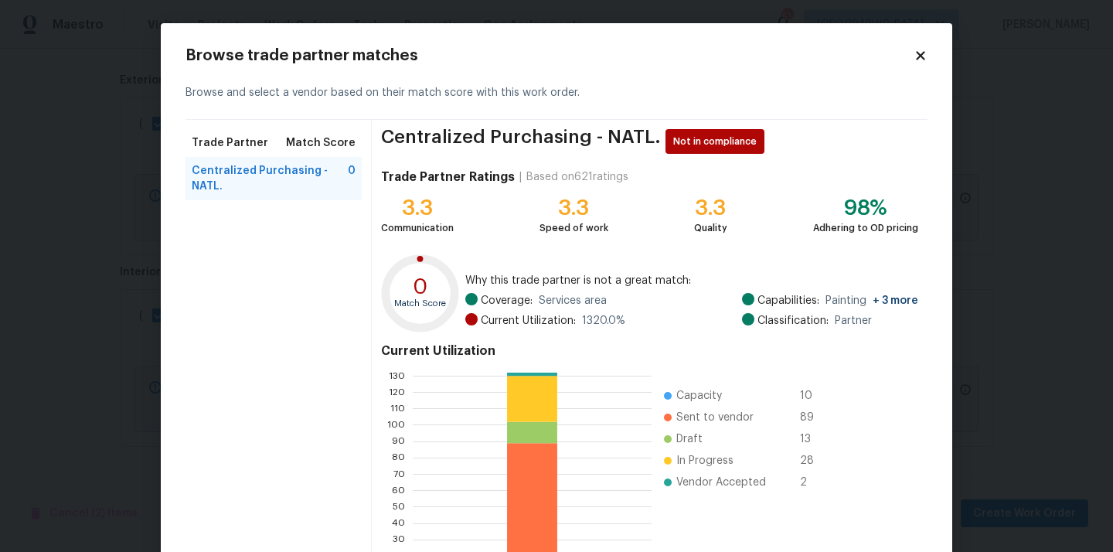
scroll to position [130, 0]
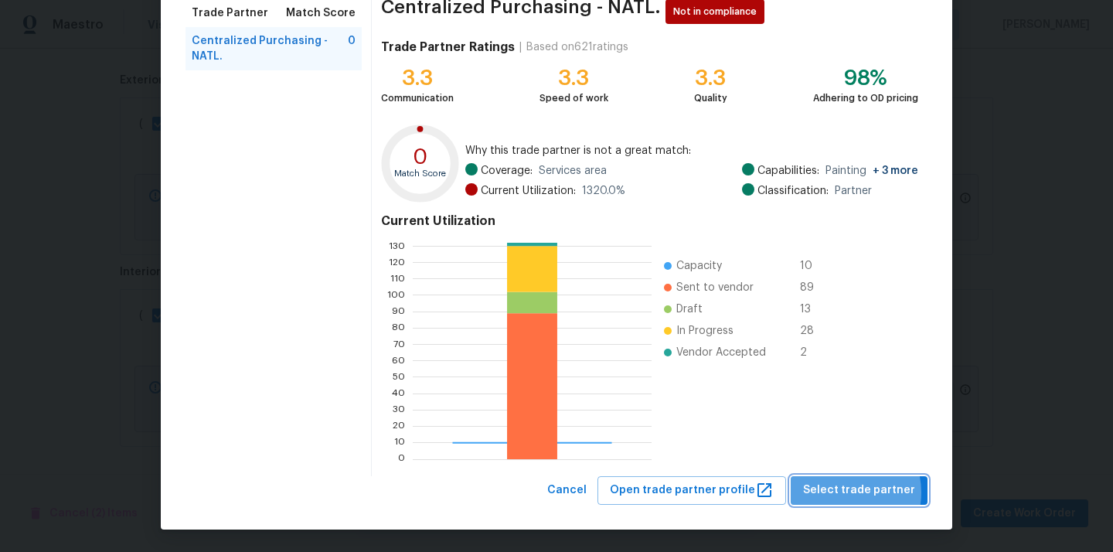
click at [846, 492] on span "Select trade partner" at bounding box center [859, 490] width 112 height 19
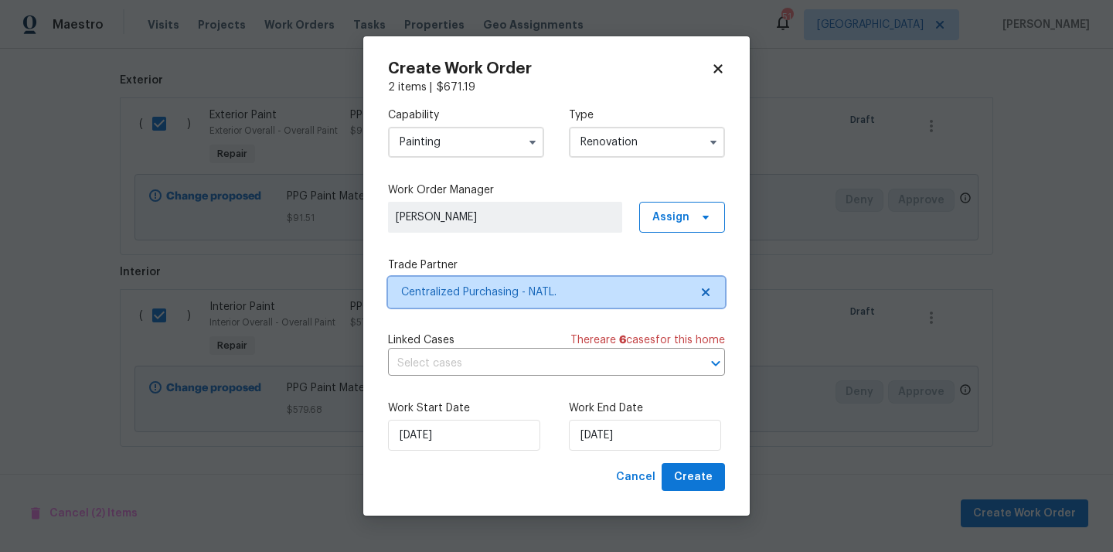
scroll to position [0, 0]
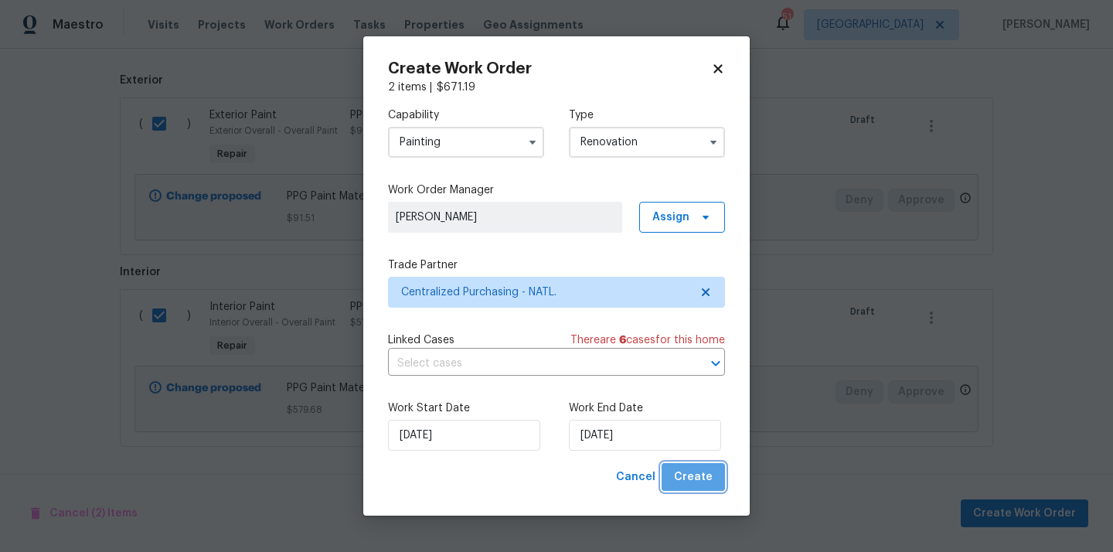
click at [706, 474] on span "Create" at bounding box center [693, 477] width 39 height 19
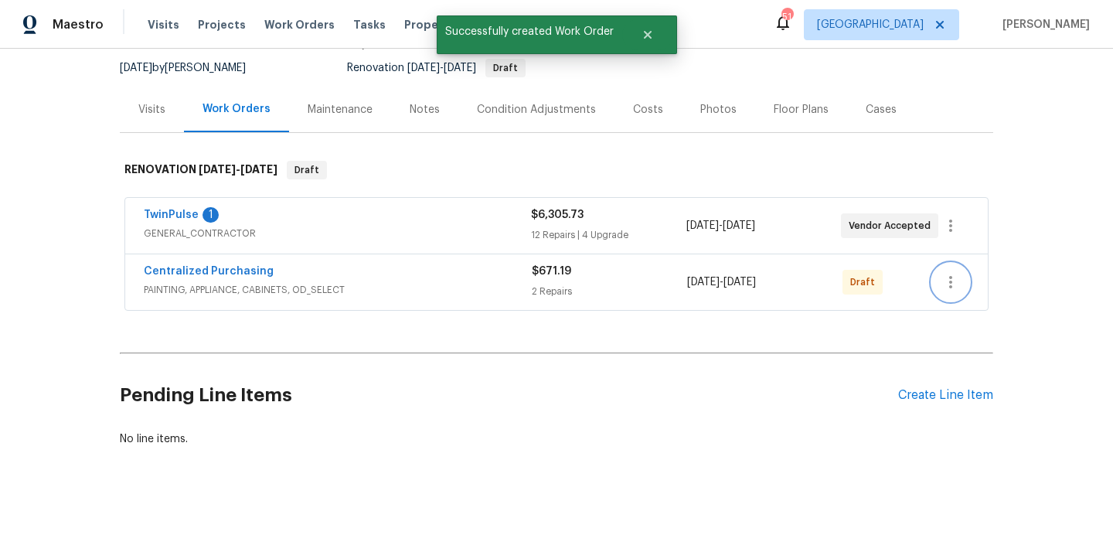
click at [940, 287] on button "button" at bounding box center [950, 282] width 37 height 37
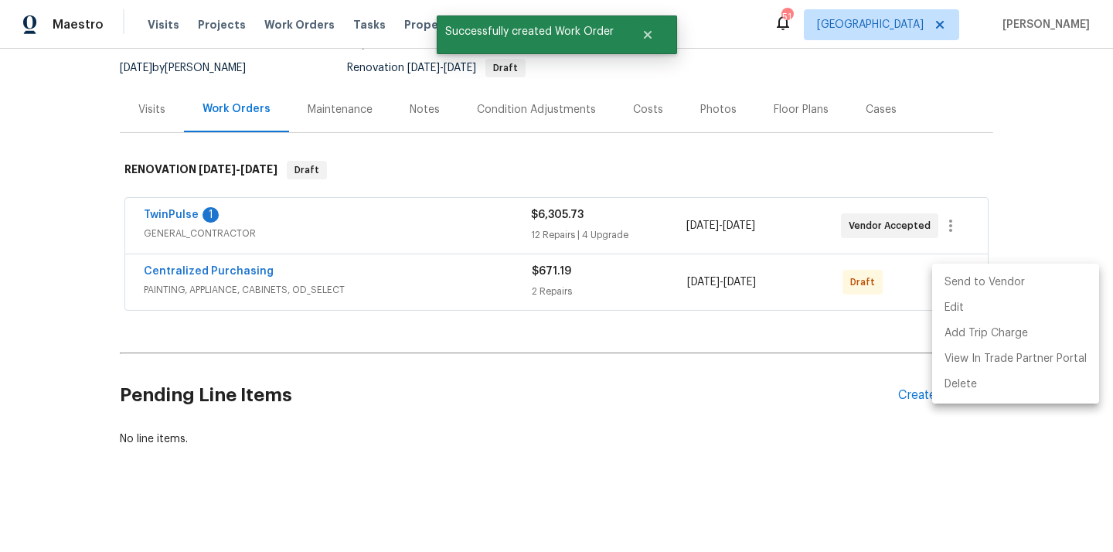
click at [949, 290] on li "Send to Vendor" at bounding box center [1015, 283] width 167 height 26
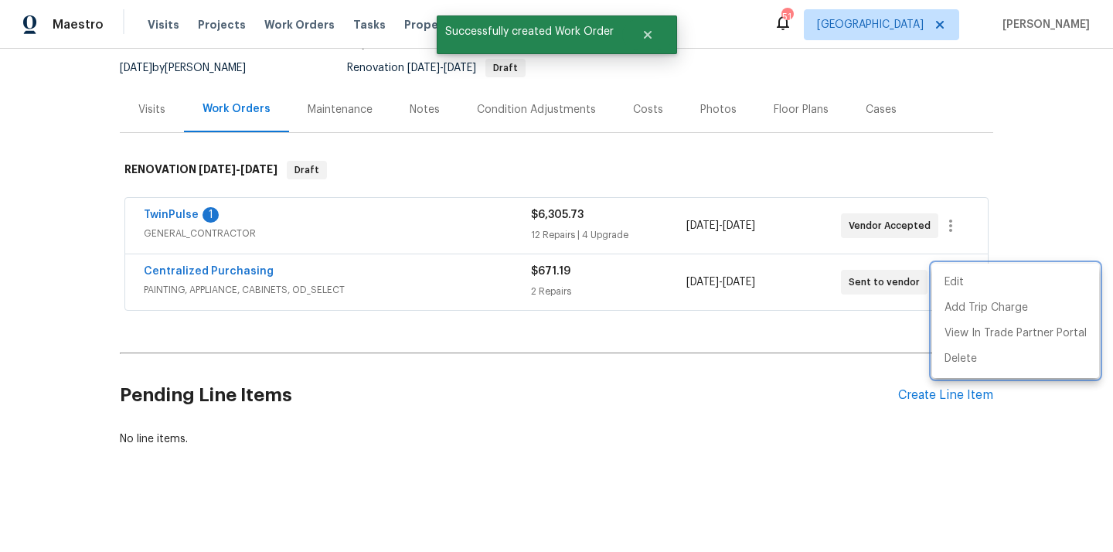
click at [360, 291] on div at bounding box center [556, 276] width 1113 height 552
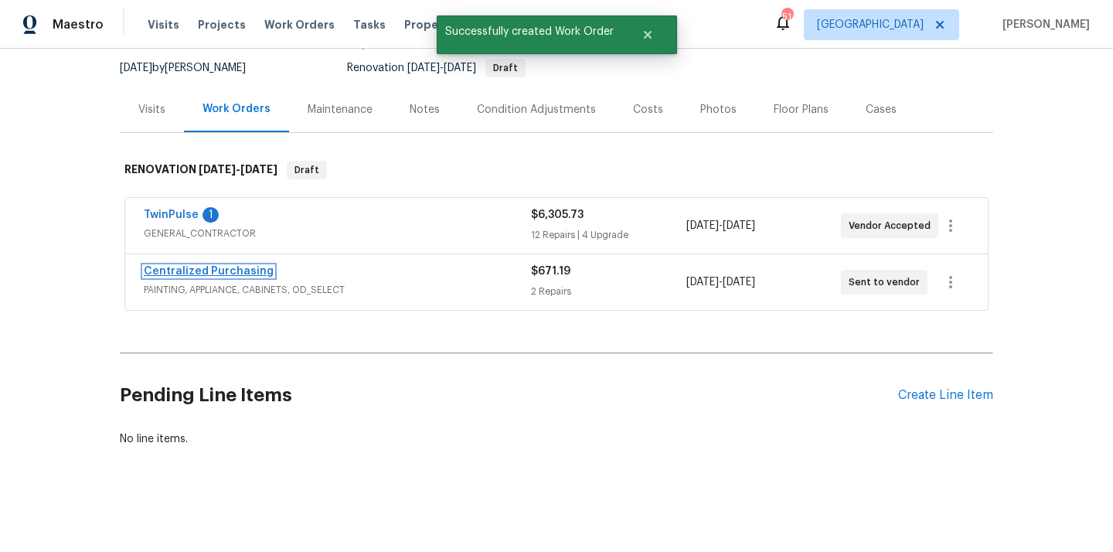
click at [240, 271] on link "Centralized Purchasing" at bounding box center [209, 271] width 130 height 11
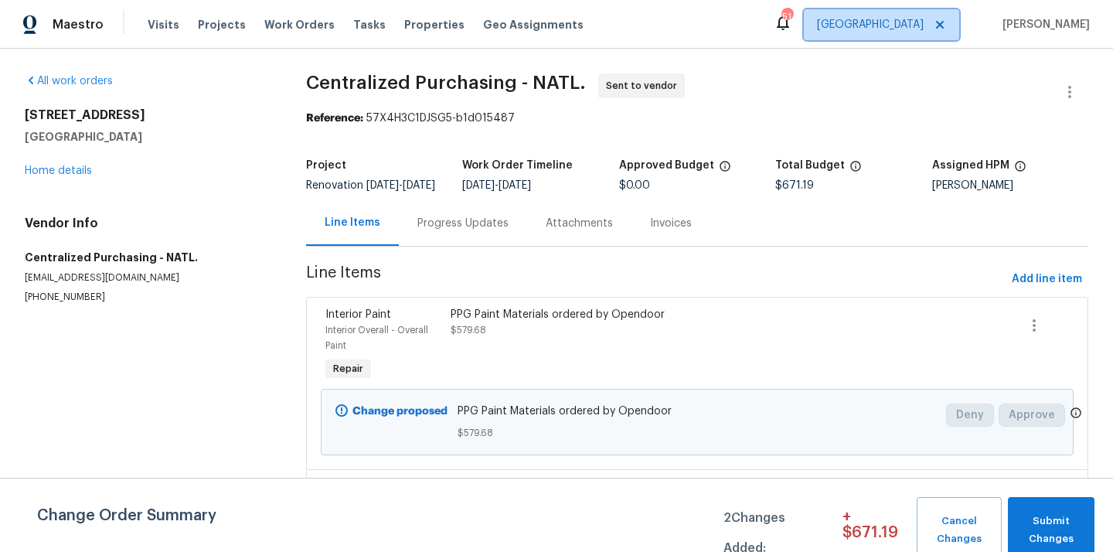
click at [913, 22] on span "[GEOGRAPHIC_DATA]" at bounding box center [870, 24] width 107 height 15
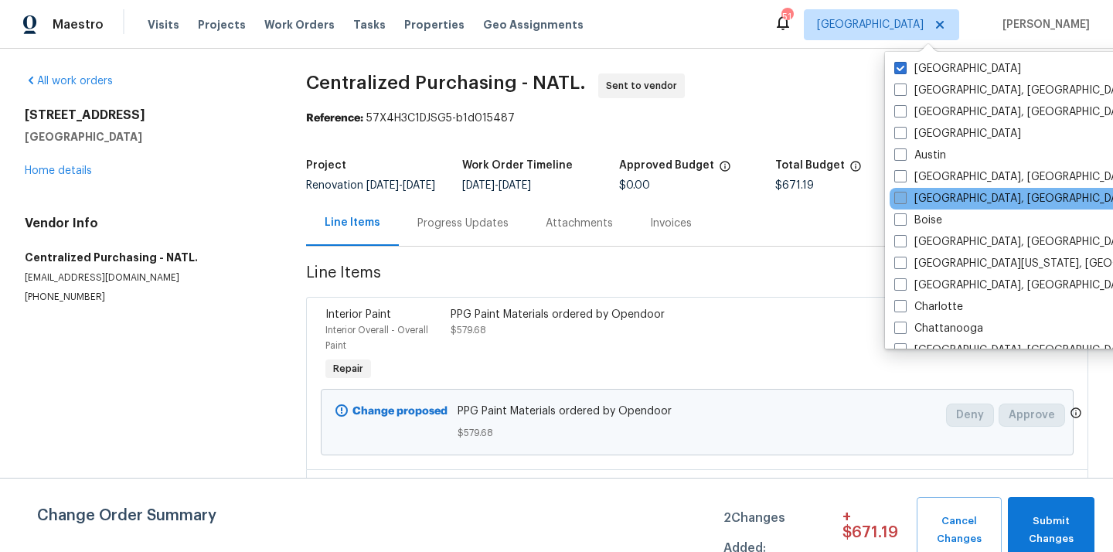
click at [908, 195] on label "[GEOGRAPHIC_DATA], [GEOGRAPHIC_DATA]" at bounding box center [1015, 198] width 240 height 15
click at [905, 195] on input "[GEOGRAPHIC_DATA], [GEOGRAPHIC_DATA]" at bounding box center [900, 196] width 10 height 10
checkbox input "true"
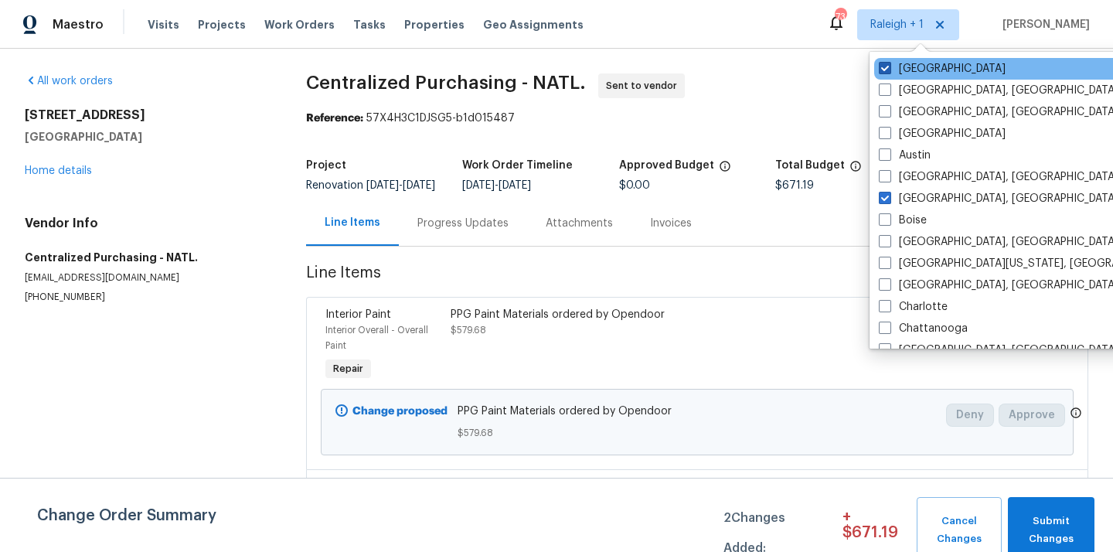
click at [887, 66] on span at bounding box center [885, 68] width 12 height 12
click at [887, 66] on input "[GEOGRAPHIC_DATA]" at bounding box center [884, 66] width 10 height 10
checkbox input "false"
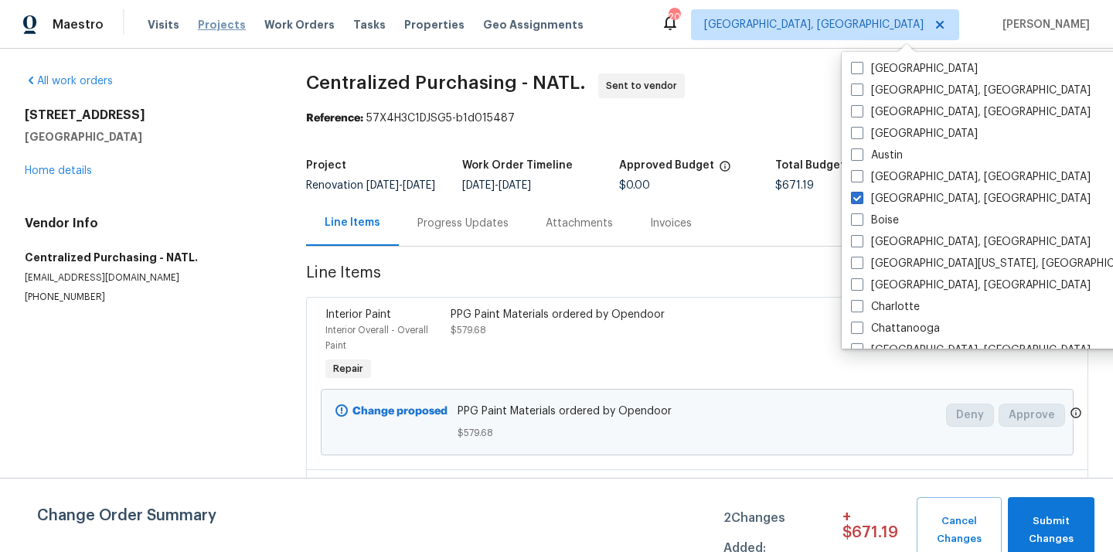
click at [227, 27] on span "Projects" at bounding box center [222, 24] width 48 height 15
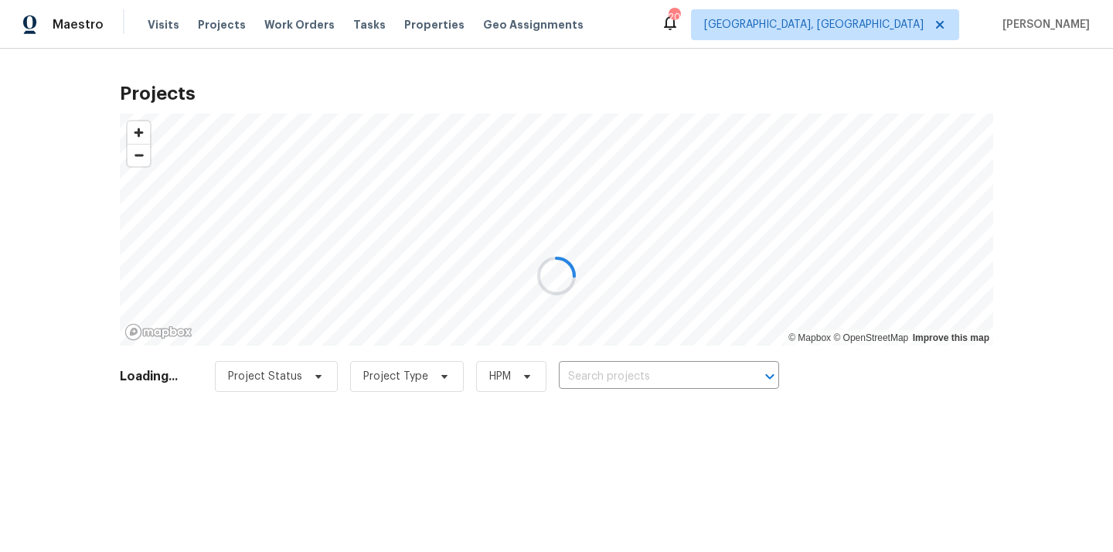
click at [639, 376] on div at bounding box center [556, 276] width 1113 height 552
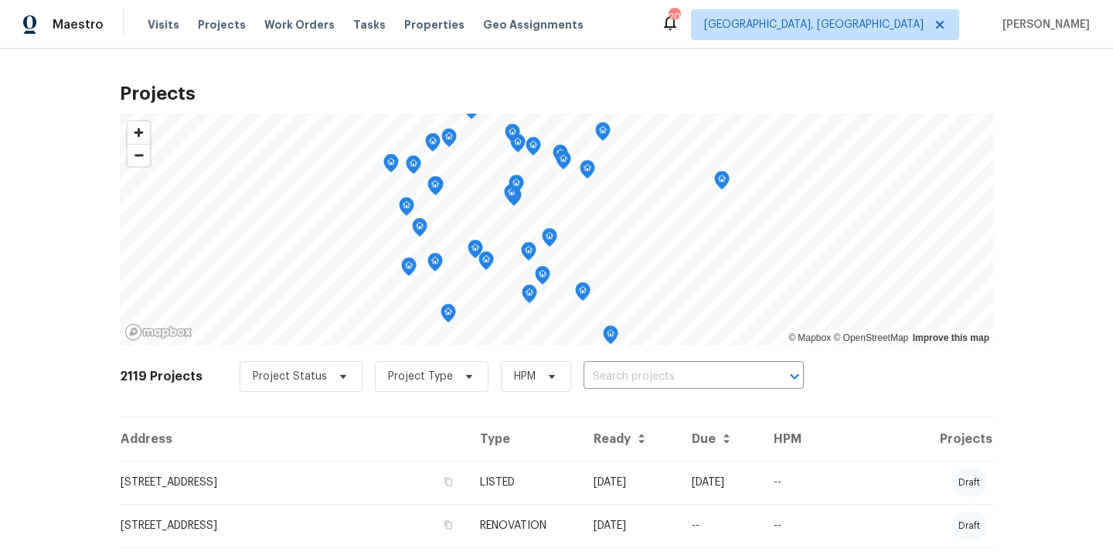
click at [639, 376] on input "text" at bounding box center [672, 377] width 177 height 24
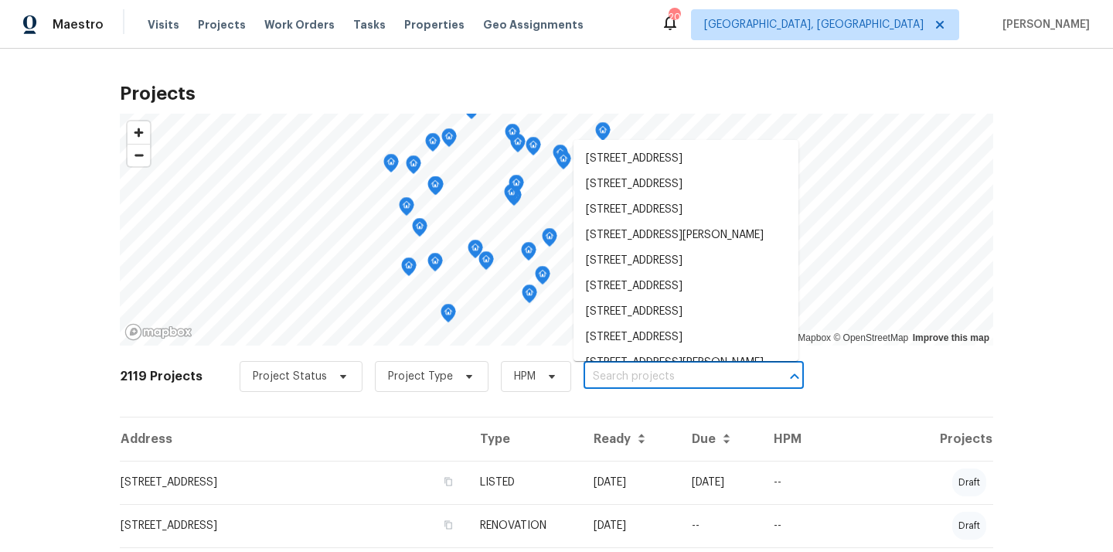
paste input "2625 Montauk Rd Hoover AL 35226"
type input "2625 Montauk Rd Hoover AL 35226"
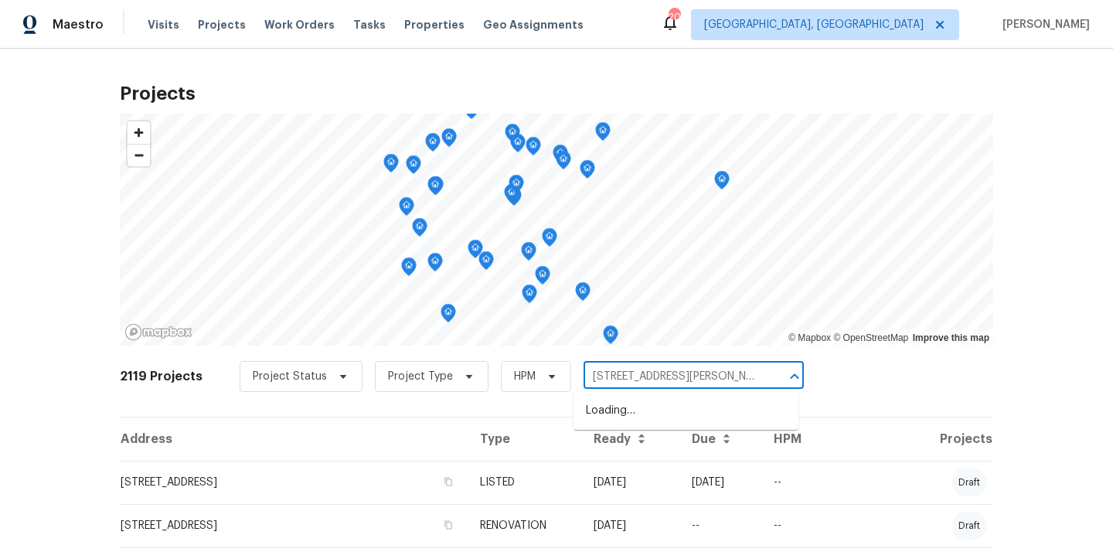
scroll to position [0, 5]
click at [606, 406] on li "2625 Montauk Rd, Hoover, AL 35226" at bounding box center [686, 411] width 225 height 26
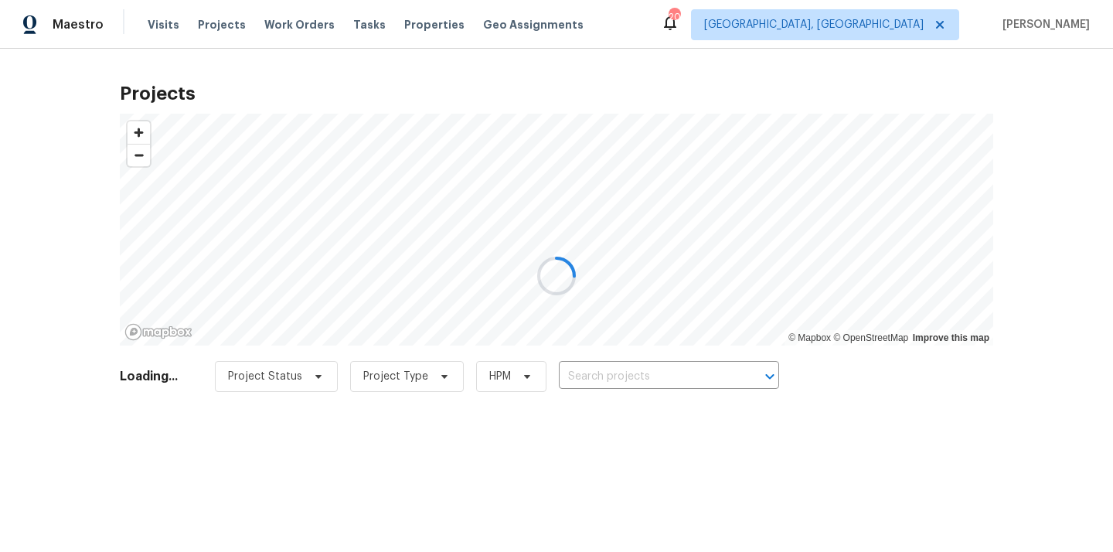
type input "2625 Montauk Rd, Hoover, AL 35226"
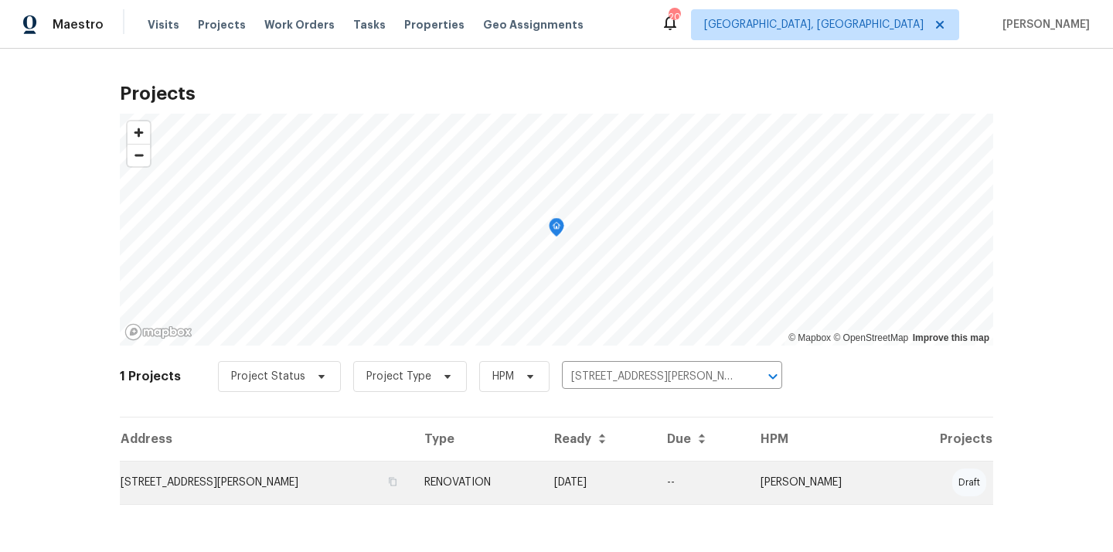
click at [263, 491] on td "2625 Montauk Rd, Hoover, AL 35226" at bounding box center [266, 482] width 292 height 43
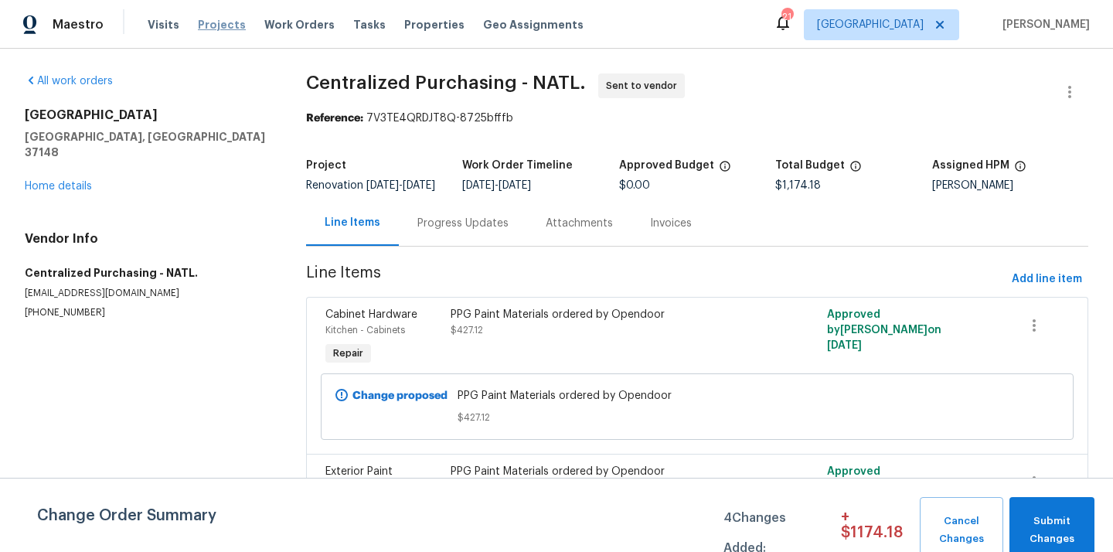
click at [216, 25] on span "Projects" at bounding box center [222, 24] width 48 height 15
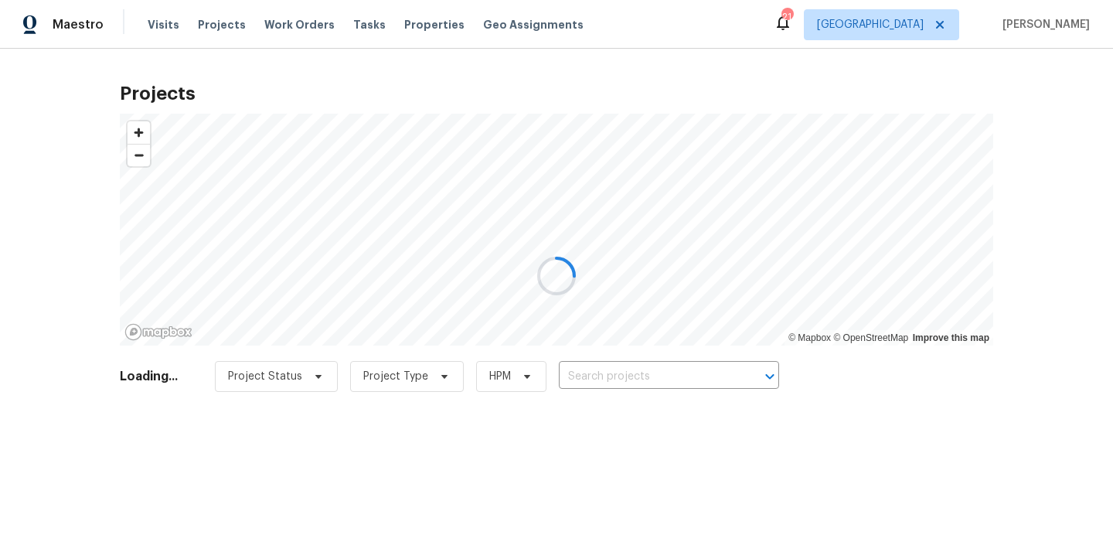
click at [676, 366] on div at bounding box center [556, 276] width 1113 height 552
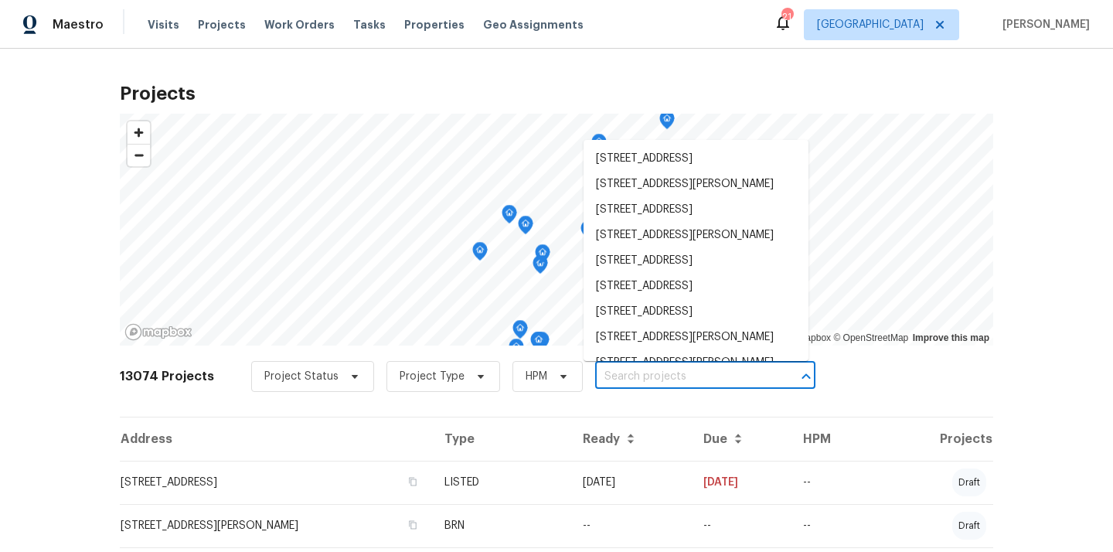
click at [659, 376] on input "text" at bounding box center [683, 377] width 177 height 24
paste input "[STREET_ADDRESS]"
type input "[STREET_ADDRESS]"
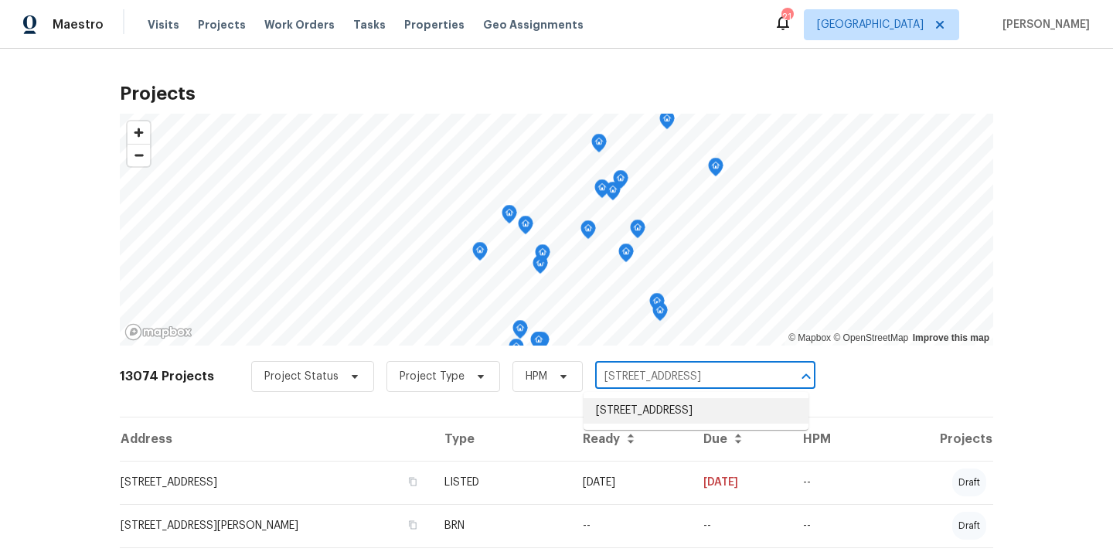
click at [640, 414] on li "[STREET_ADDRESS]" at bounding box center [696, 411] width 225 height 26
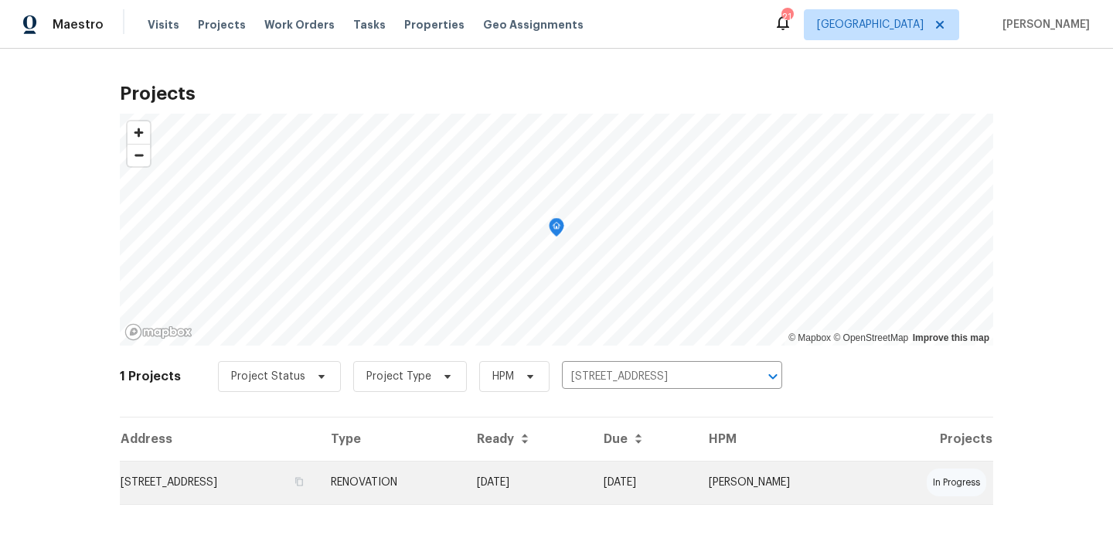
click at [465, 475] on td "RENOVATION" at bounding box center [392, 482] width 146 height 43
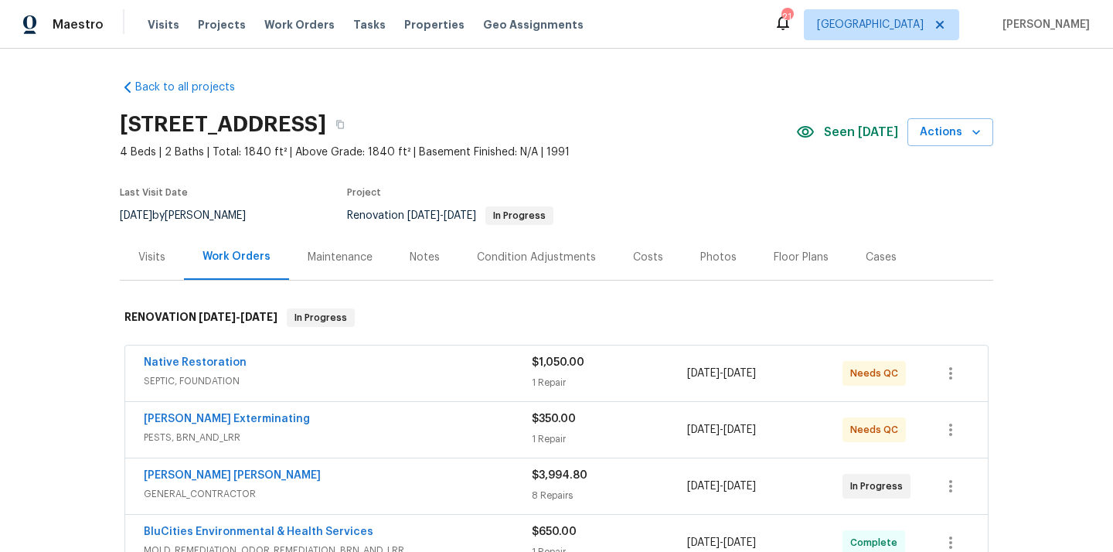
click at [326, 124] on h2 "[STREET_ADDRESS]" at bounding box center [223, 124] width 206 height 15
copy h2 "37034"
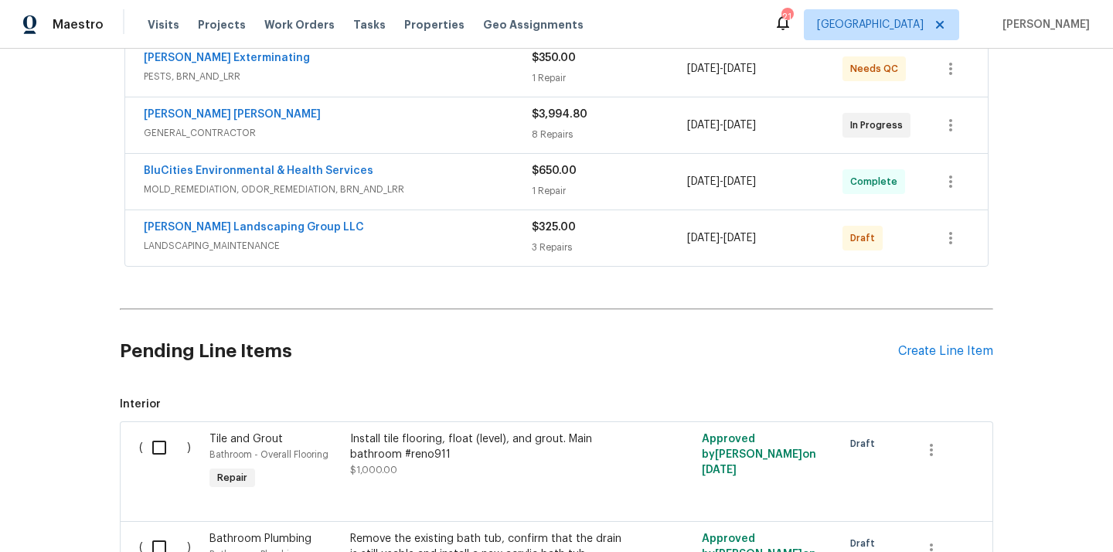
scroll to position [355, 0]
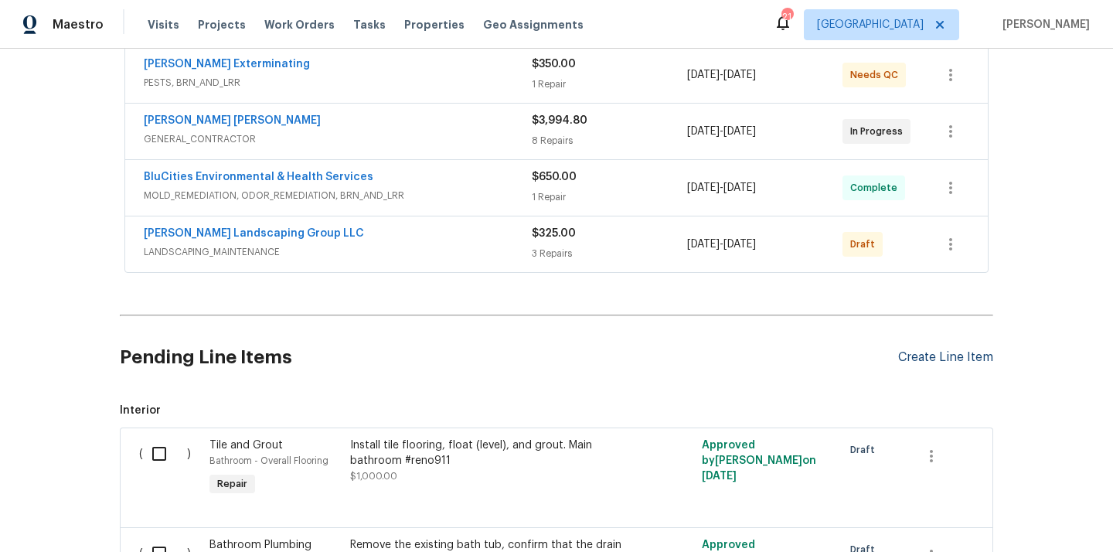
click at [917, 361] on div "Create Line Item" at bounding box center [945, 357] width 95 height 15
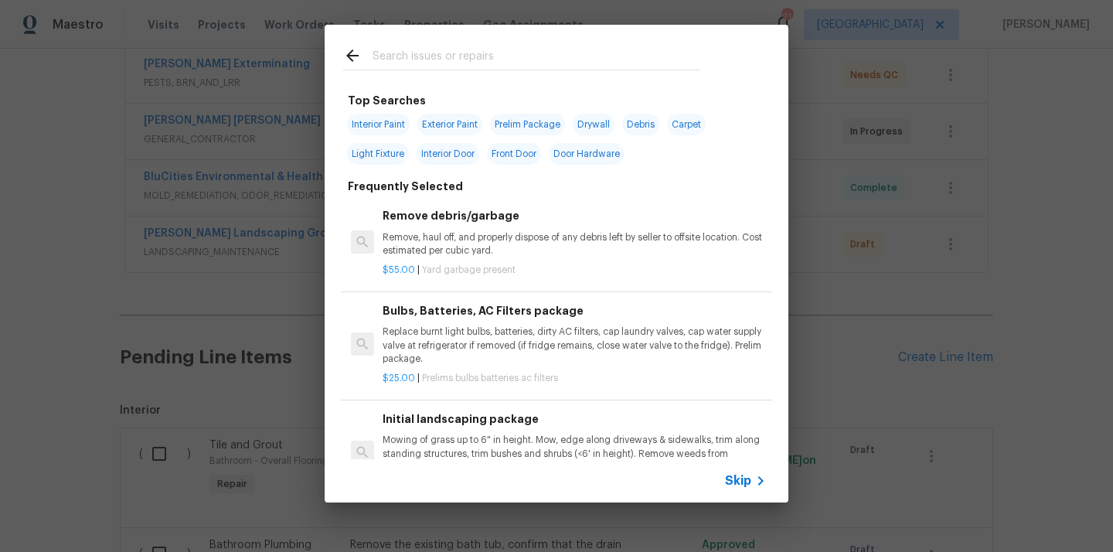
click at [567, 59] on input "text" at bounding box center [537, 57] width 328 height 23
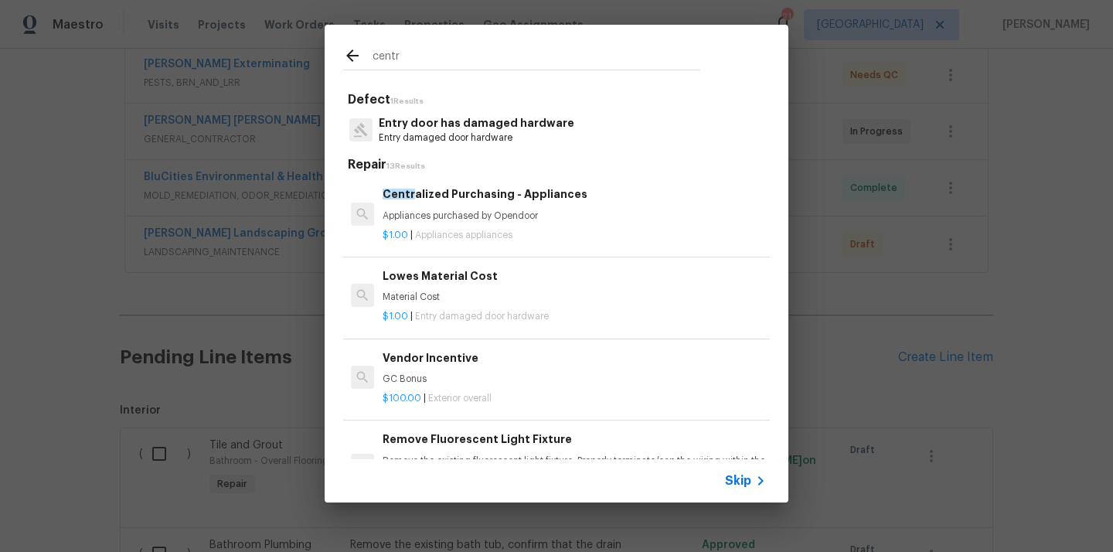
type input "centr"
click at [499, 209] on div "Centr alized Purchasing - Appliances Appliances purchased by Opendoor" at bounding box center [574, 204] width 383 height 37
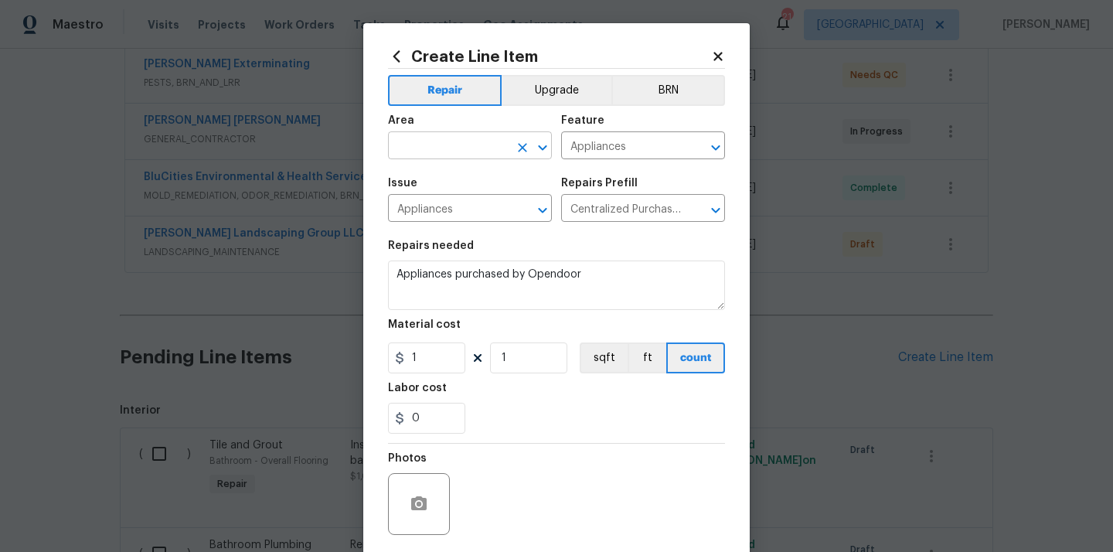
click at [472, 145] on input "text" at bounding box center [448, 147] width 121 height 24
click at [422, 190] on li "Kitchen" at bounding box center [470, 182] width 164 height 26
type input "Kitchen"
drag, startPoint x: 426, startPoint y: 360, endPoint x: 390, endPoint y: 360, distance: 35.6
click at [397, 360] on div "1" at bounding box center [426, 357] width 77 height 31
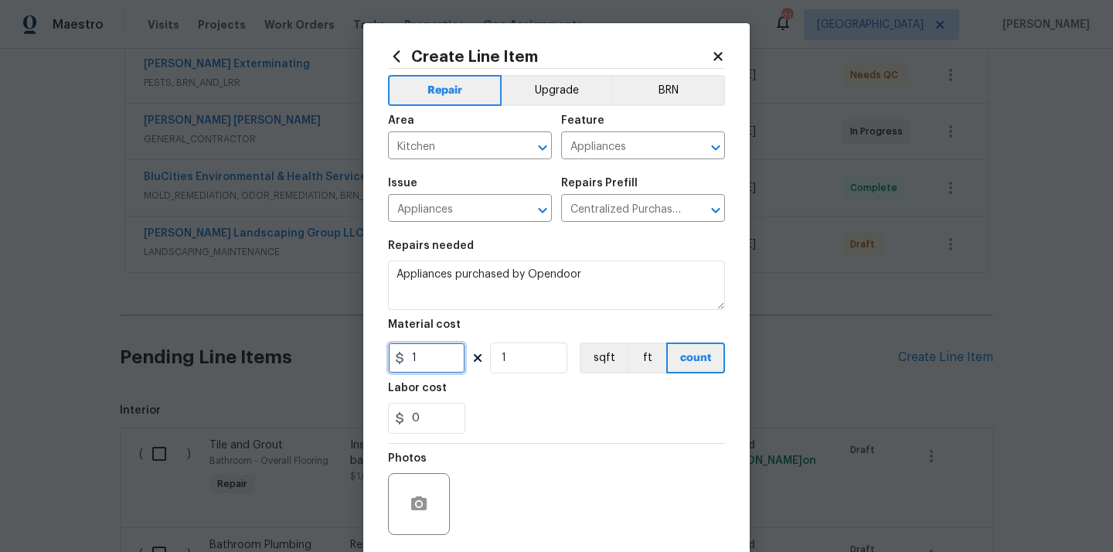
paste input "48.56"
type input "148.56"
click at [530, 390] on div "Labor cost" at bounding box center [556, 393] width 337 height 20
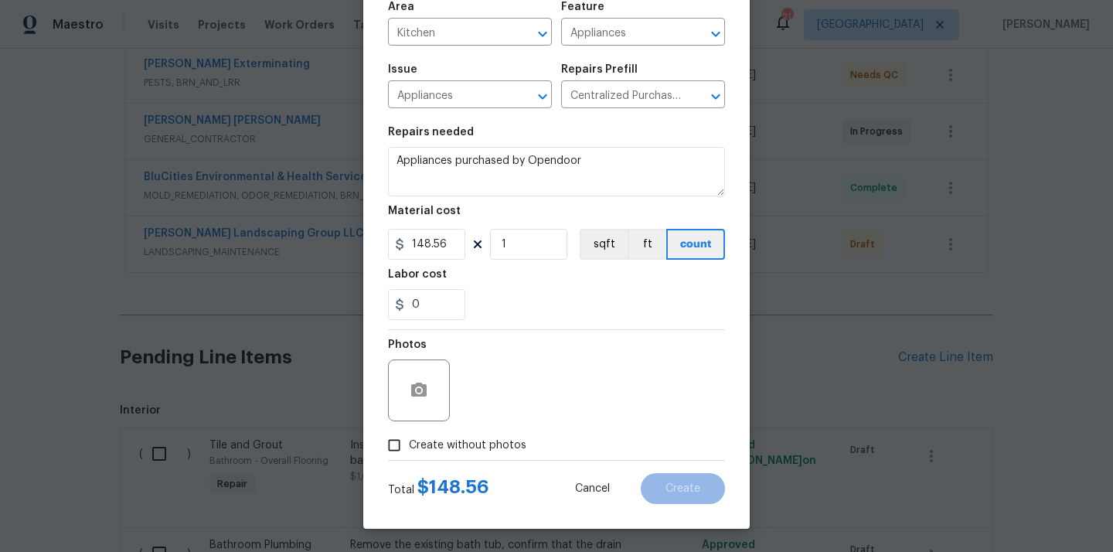
click at [486, 445] on span "Create without photos" at bounding box center [468, 446] width 118 height 16
click at [409, 445] on input "Create without photos" at bounding box center [394, 445] width 29 height 29
checkbox input "true"
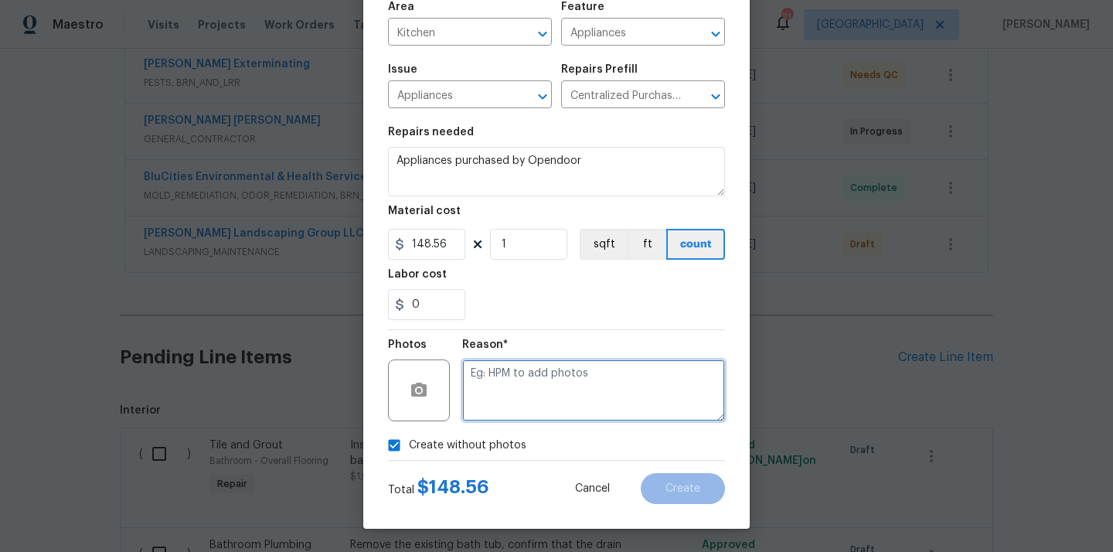
click at [510, 394] on textarea at bounding box center [593, 391] width 263 height 62
type textarea "N/A"
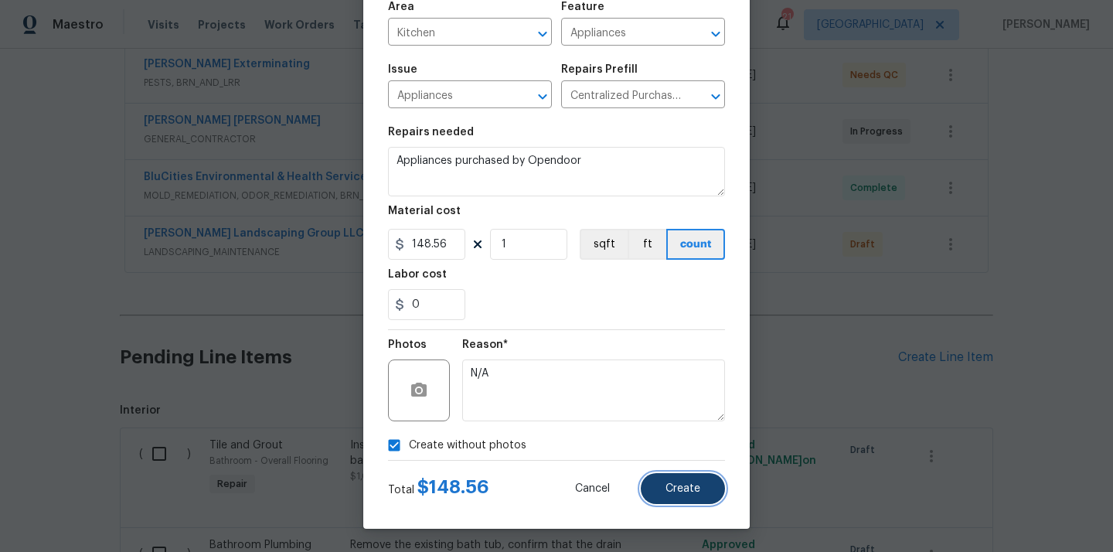
click at [684, 480] on button "Create" at bounding box center [683, 488] width 84 height 31
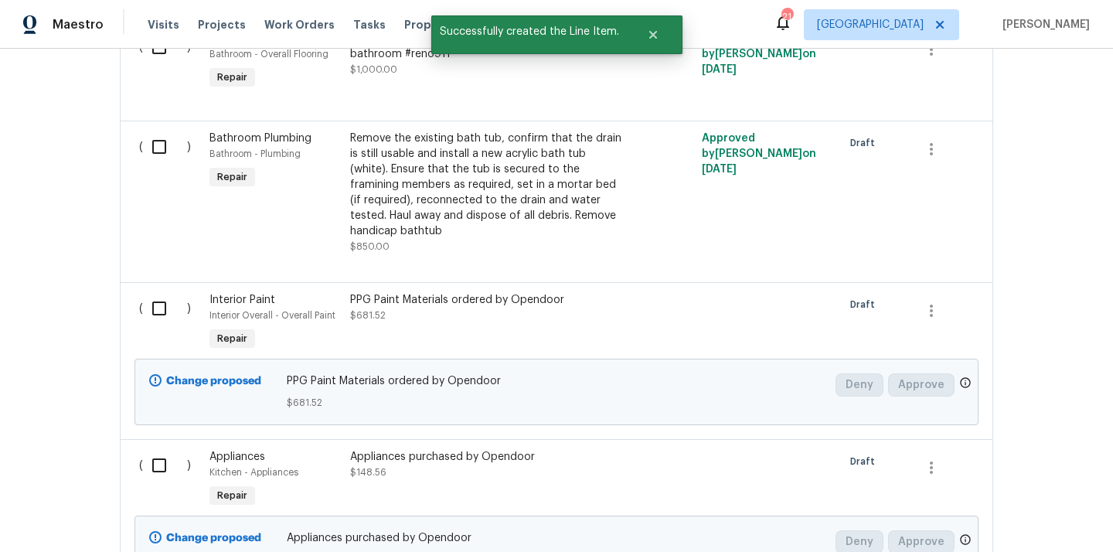
scroll to position [850, 0]
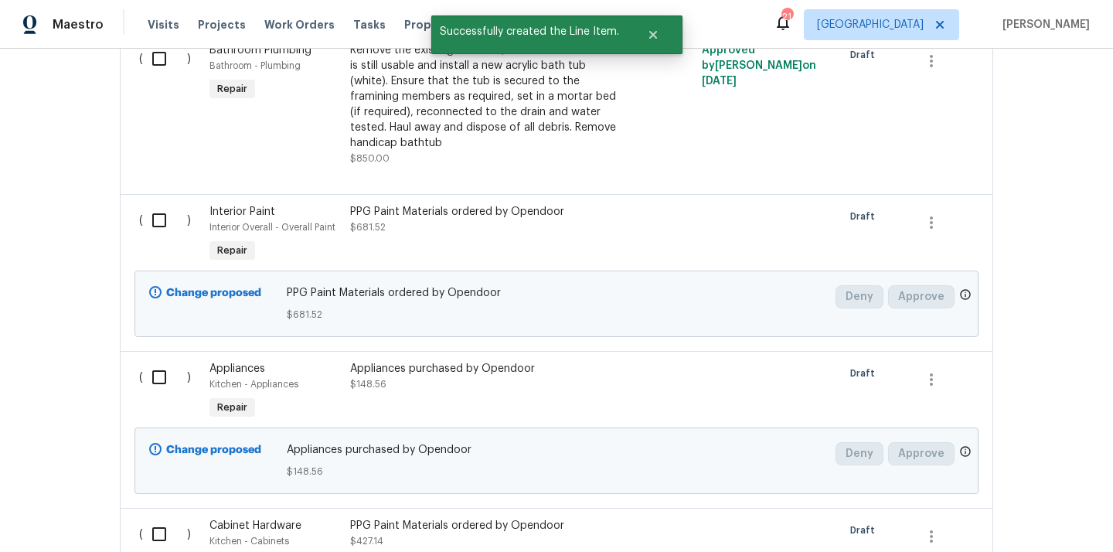
click at [157, 229] on input "checkbox" at bounding box center [165, 220] width 44 height 32
checkbox input "true"
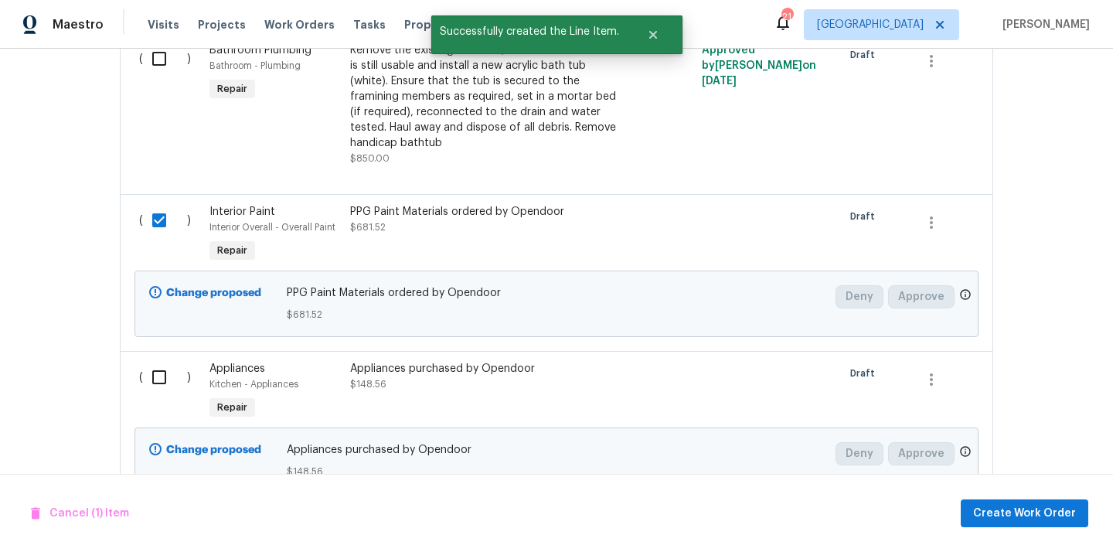
click at [156, 387] on input "checkbox" at bounding box center [165, 377] width 44 height 32
checkbox input "true"
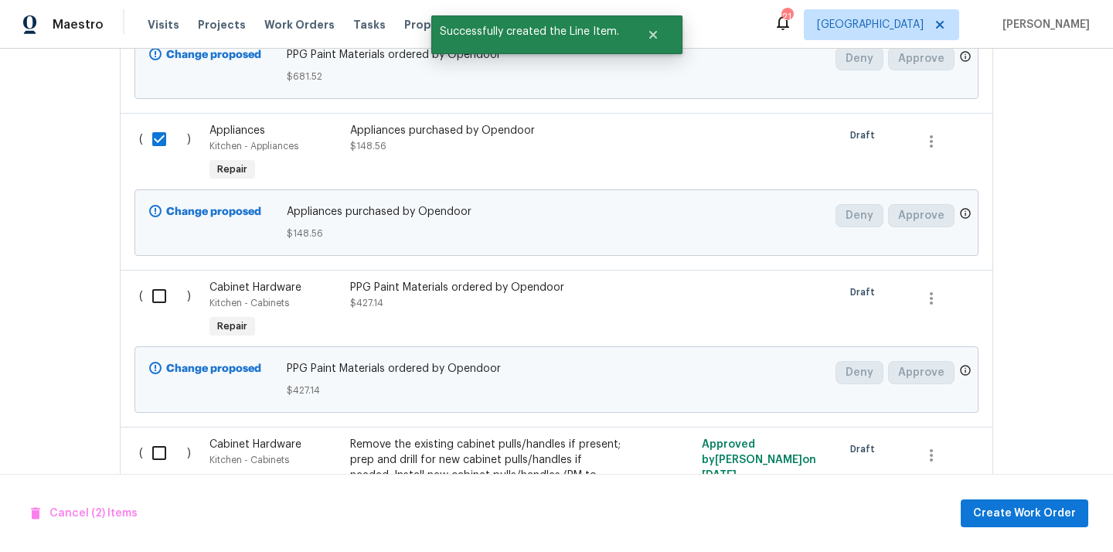
scroll to position [1111, 0]
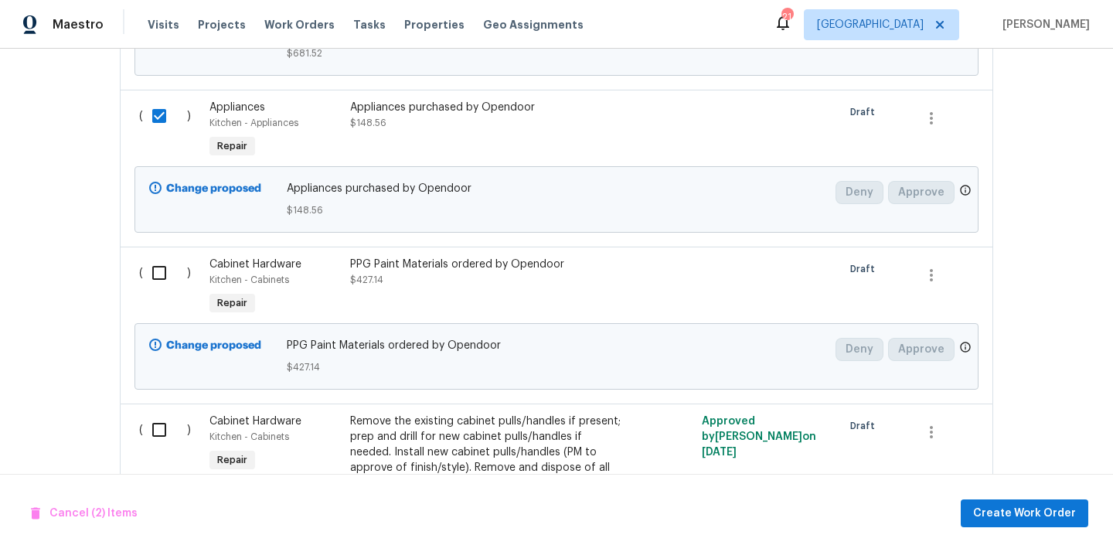
click at [152, 277] on input "checkbox" at bounding box center [165, 273] width 44 height 32
checkbox input "true"
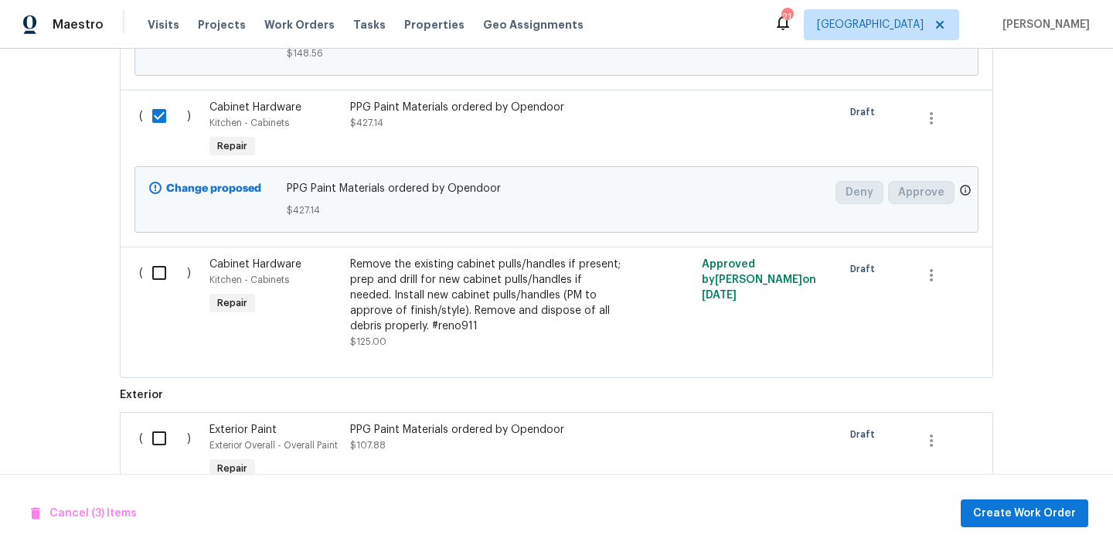
scroll to position [1393, 0]
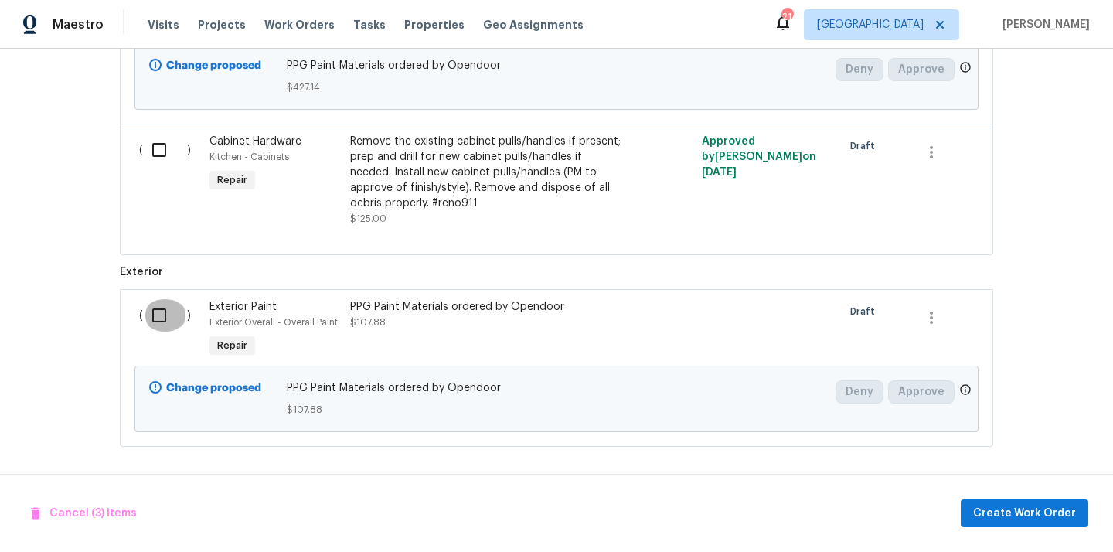
click at [156, 312] on input "checkbox" at bounding box center [165, 315] width 44 height 32
click at [980, 499] on button "Create Work Order" at bounding box center [1025, 513] width 128 height 29
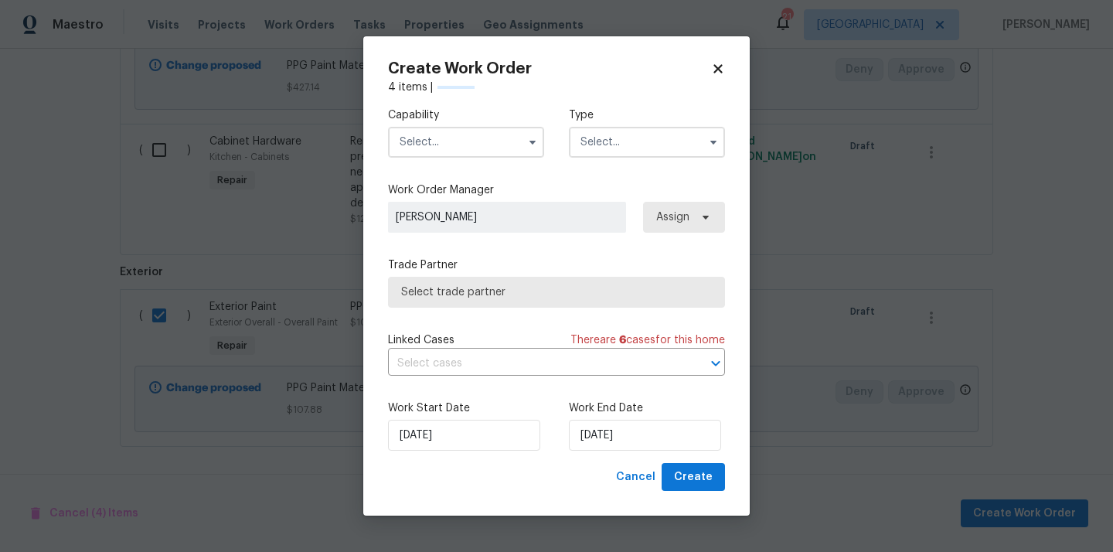
checkbox input "false"
click at [490, 146] on input "text" at bounding box center [466, 142] width 156 height 31
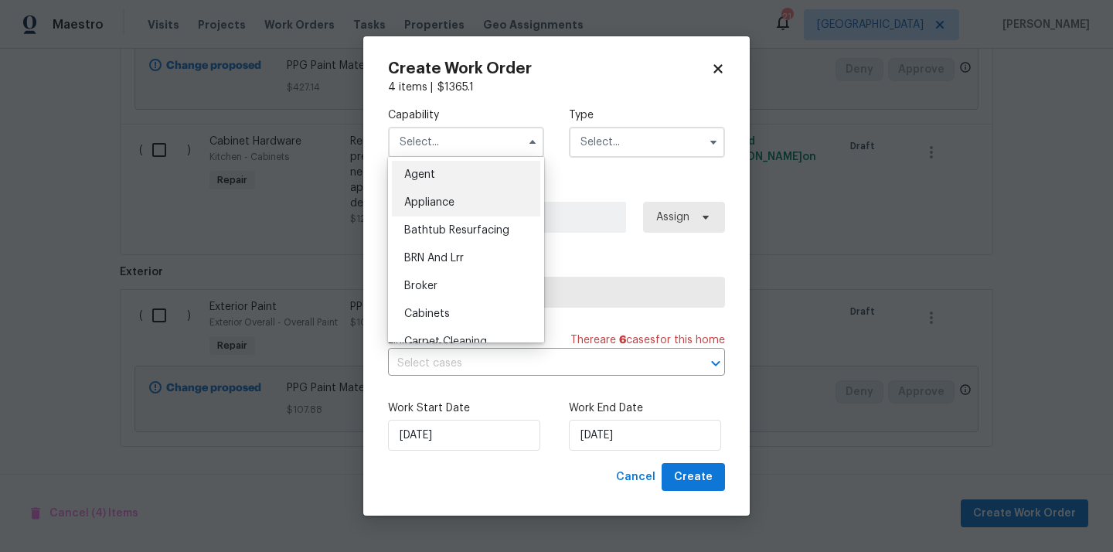
click at [471, 199] on div "Appliance" at bounding box center [466, 203] width 148 height 28
type input "Appliance"
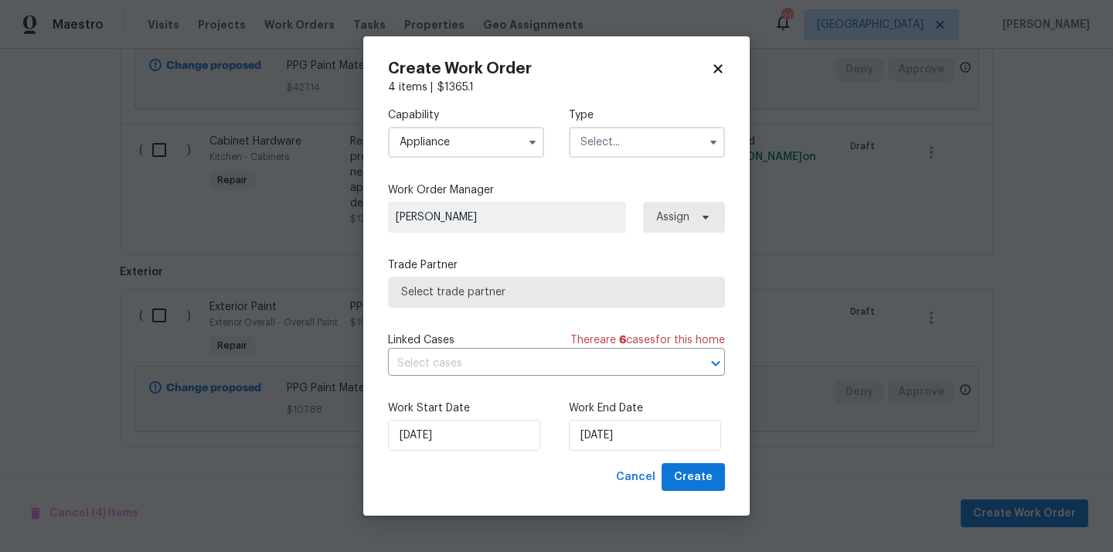
click at [632, 136] on input "text" at bounding box center [647, 142] width 156 height 31
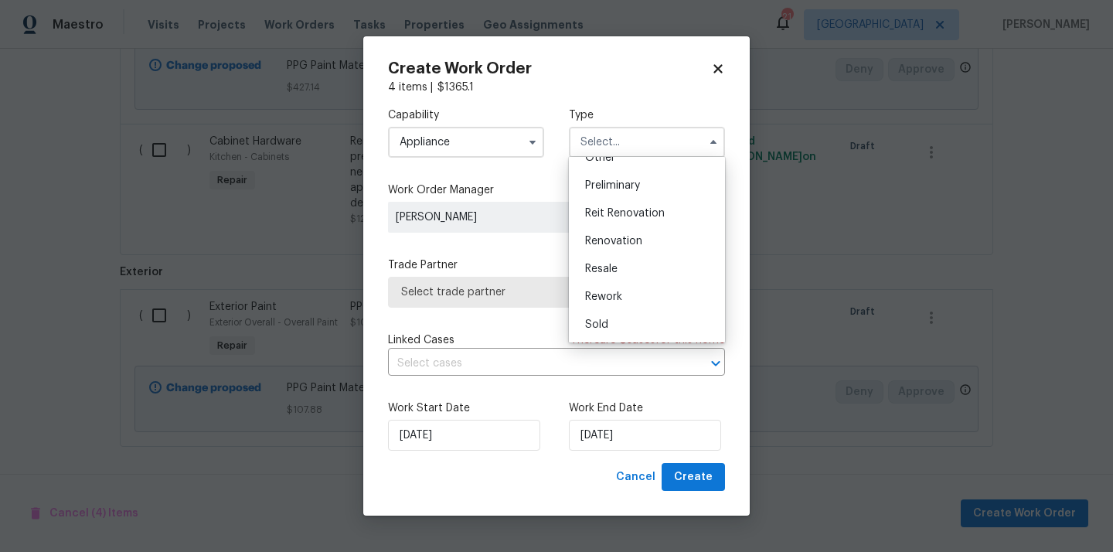
scroll to position [351, 0]
click at [627, 208] on span "Renovation" at bounding box center [613, 213] width 57 height 11
type input "Renovation"
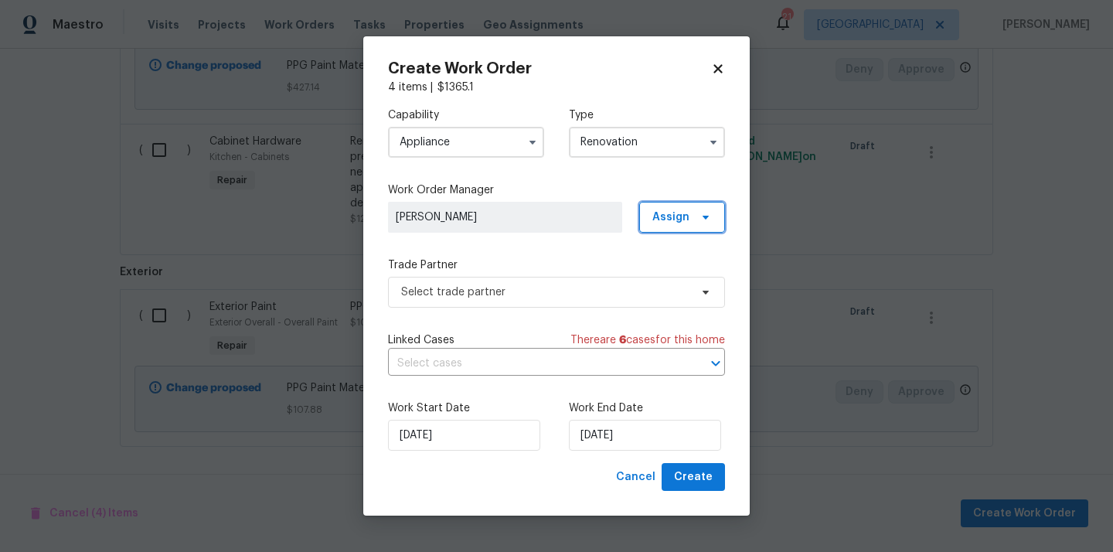
click at [665, 215] on span "Assign" at bounding box center [671, 217] width 37 height 15
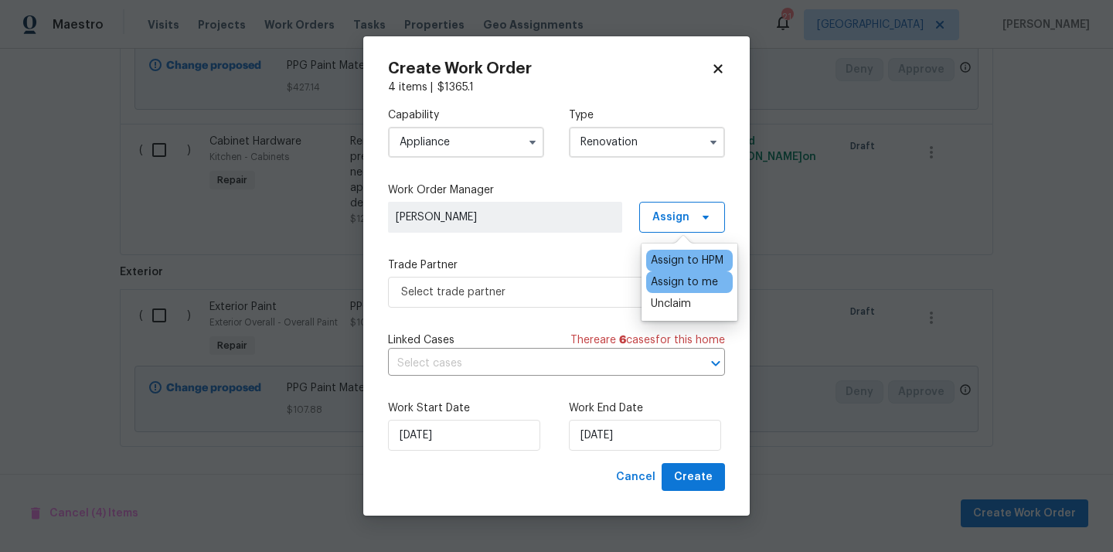
click at [659, 286] on div "Assign to me" at bounding box center [684, 281] width 67 height 15
click at [572, 287] on span "Select trade partner" at bounding box center [545, 292] width 288 height 15
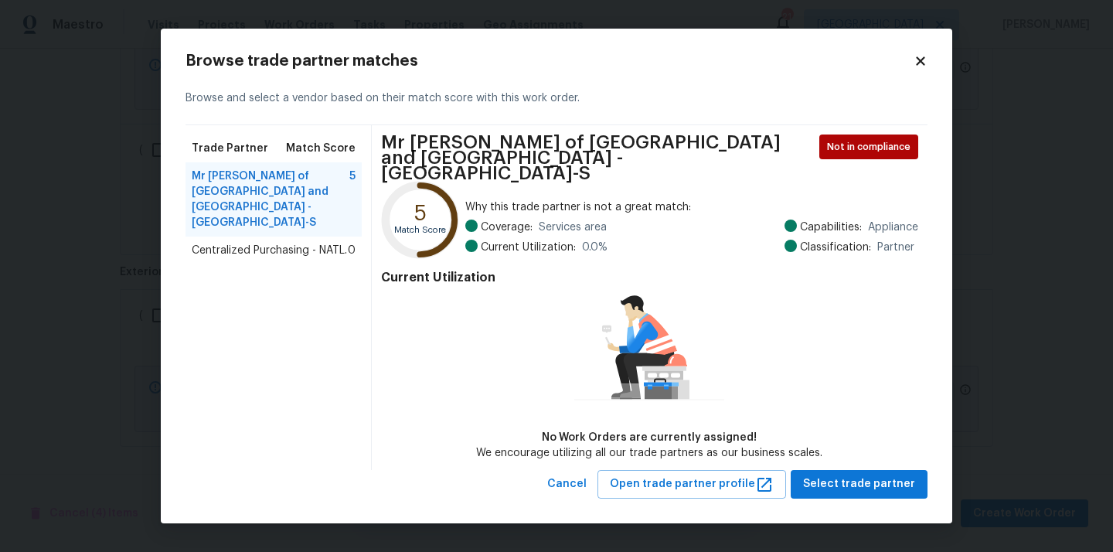
click at [278, 243] on span "Centralized Purchasing - NATL." at bounding box center [269, 250] width 155 height 15
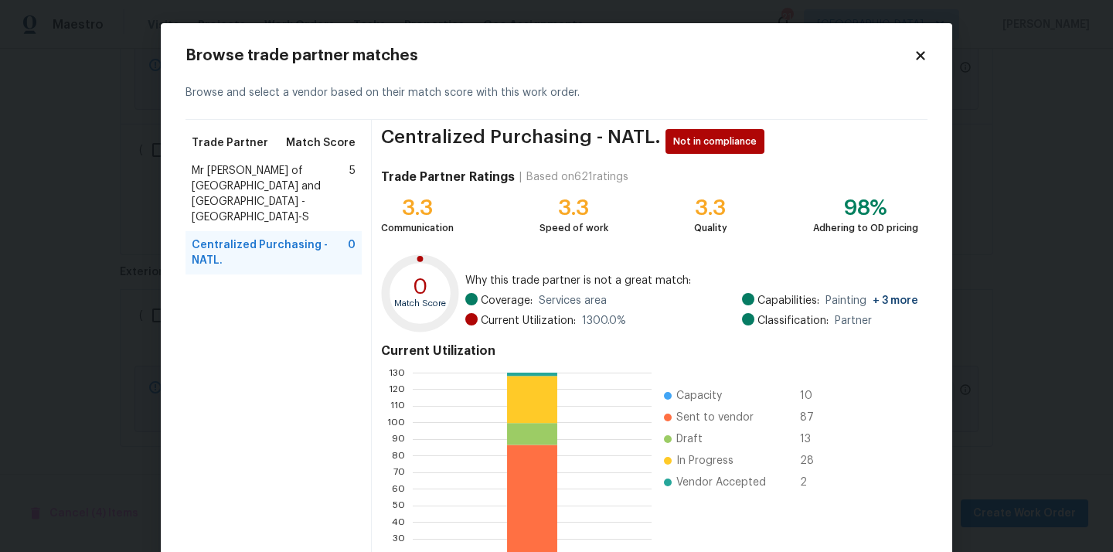
scroll to position [130, 0]
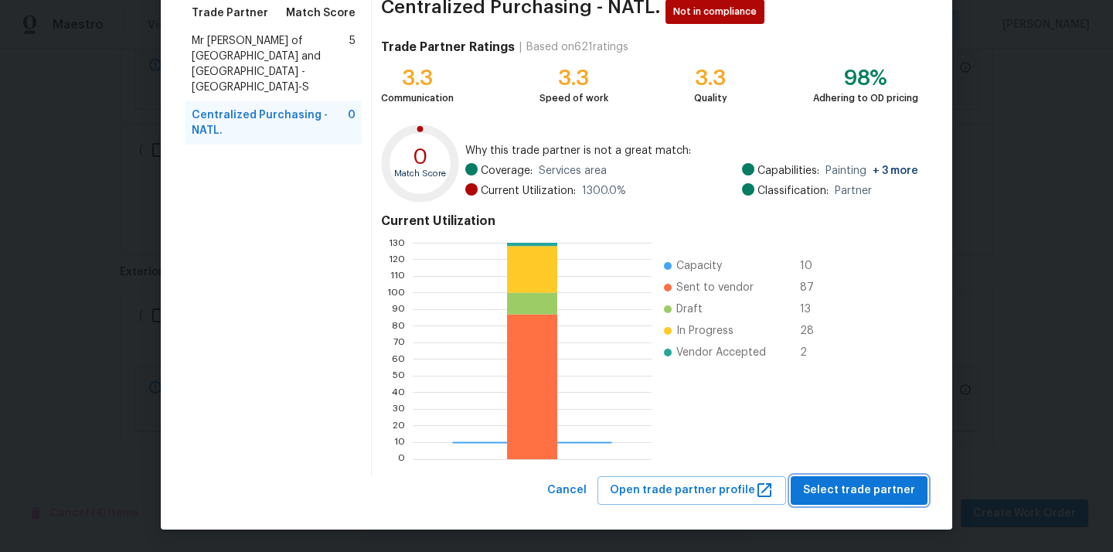
click at [829, 489] on span "Select trade partner" at bounding box center [859, 490] width 112 height 19
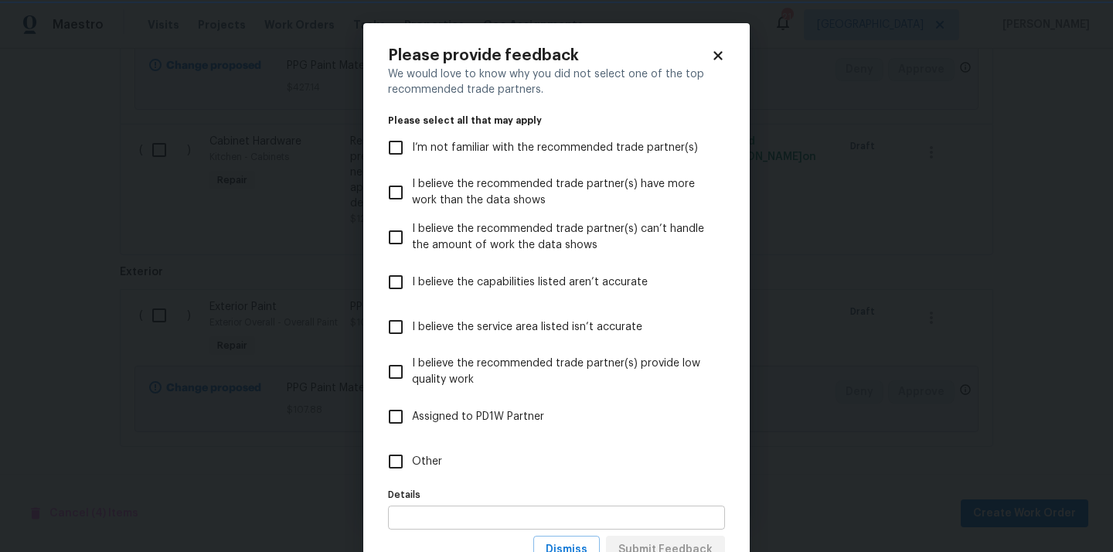
scroll to position [0, 0]
click at [630, 492] on label "Details" at bounding box center [556, 494] width 337 height 9
click at [630, 490] on label "Details" at bounding box center [556, 494] width 337 height 9
click at [628, 482] on label "Other" at bounding box center [546, 461] width 333 height 45
click at [412, 478] on input "Other" at bounding box center [396, 461] width 32 height 32
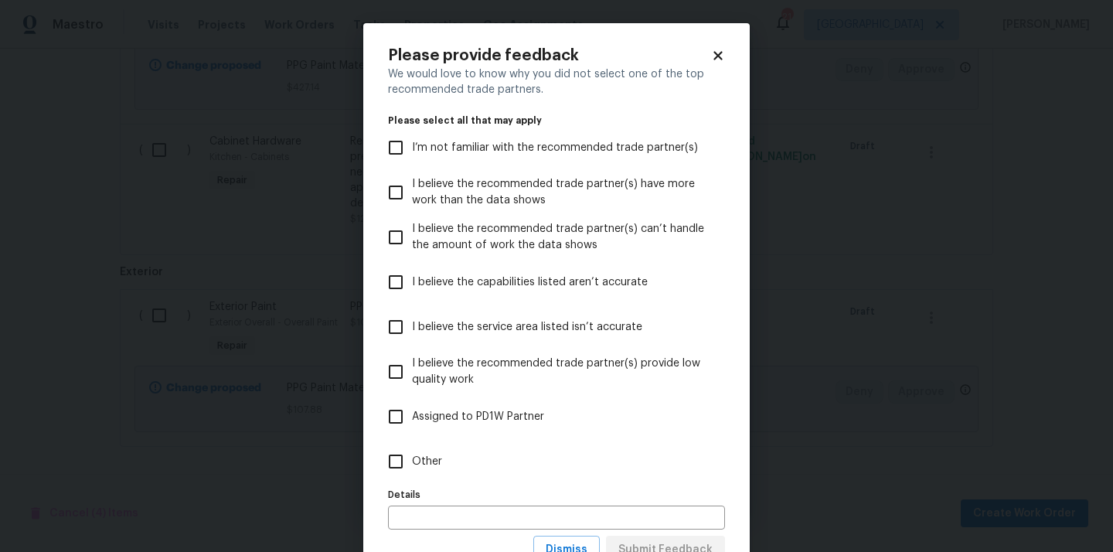
checkbox input "true"
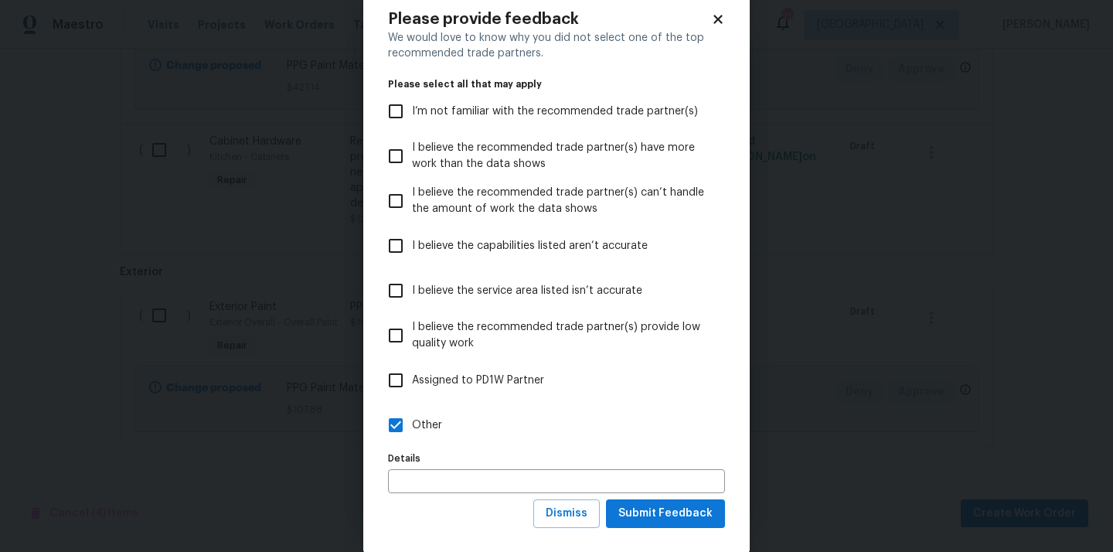
scroll to position [60, 0]
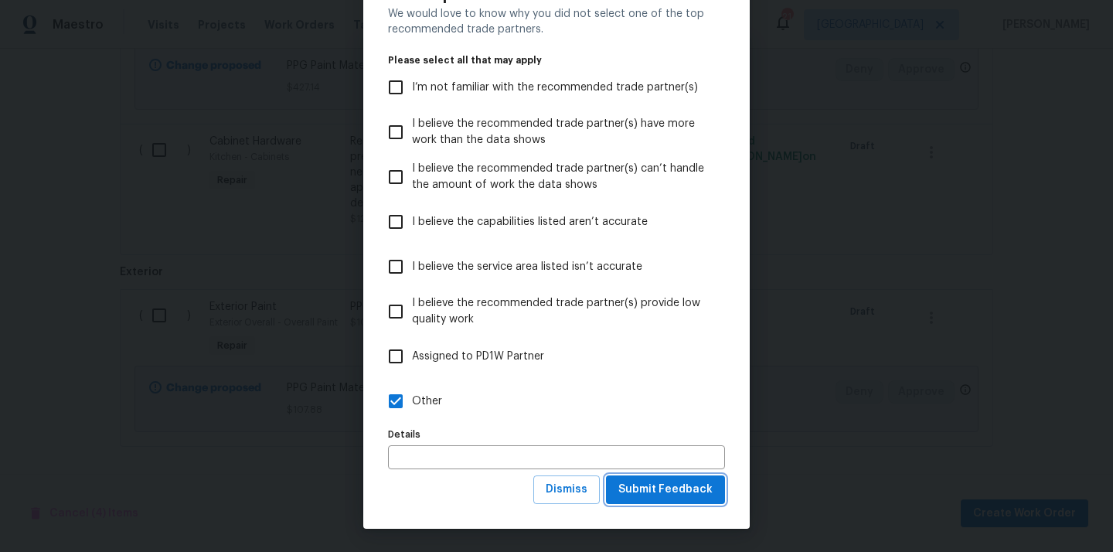
click at [665, 490] on span "Submit Feedback" at bounding box center [666, 489] width 94 height 19
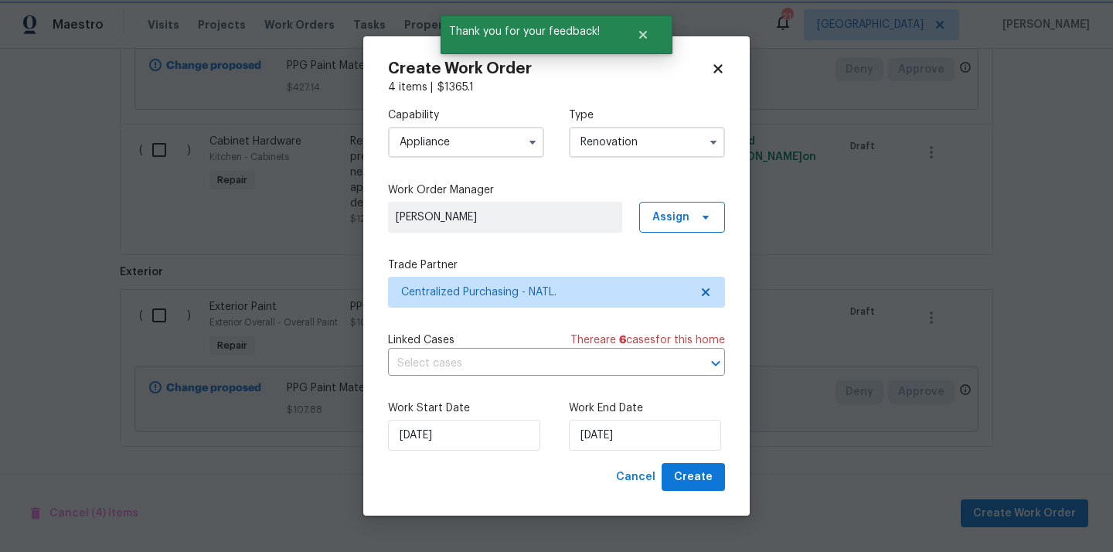
scroll to position [0, 0]
click at [711, 481] on span "Create" at bounding box center [693, 477] width 39 height 19
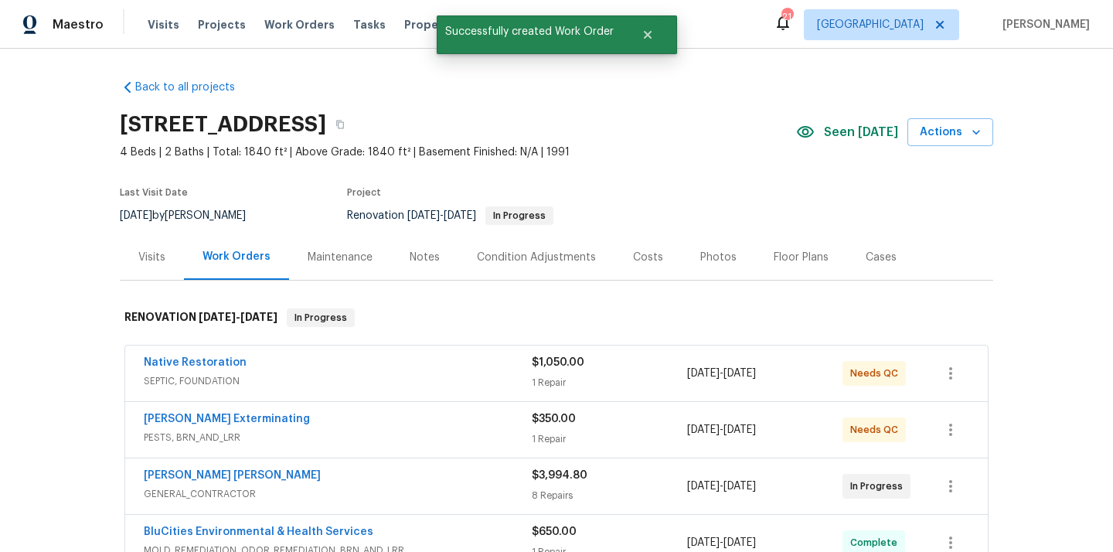
scroll to position [362, 0]
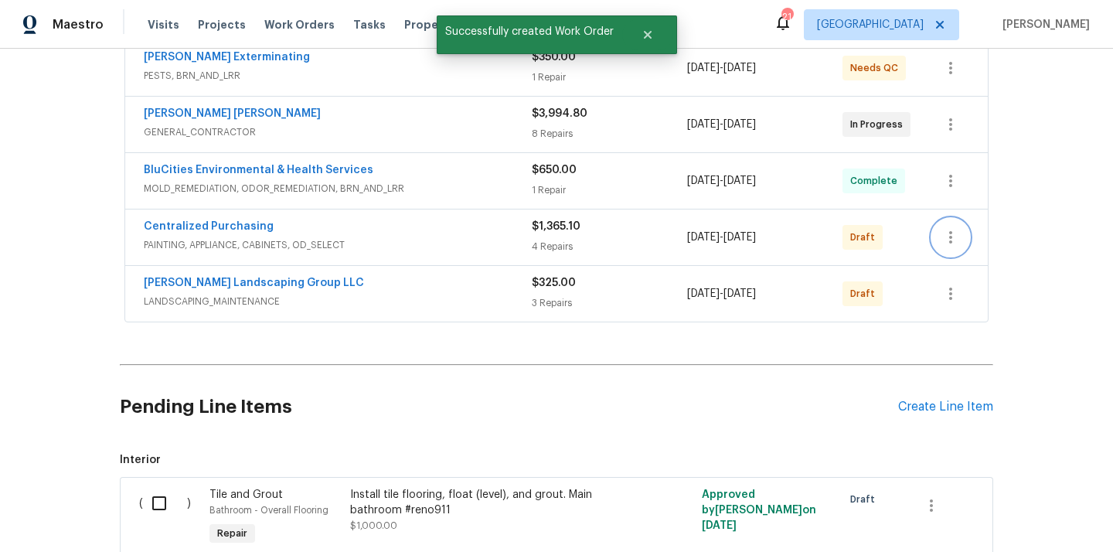
click at [959, 240] on icon "button" at bounding box center [951, 237] width 19 height 19
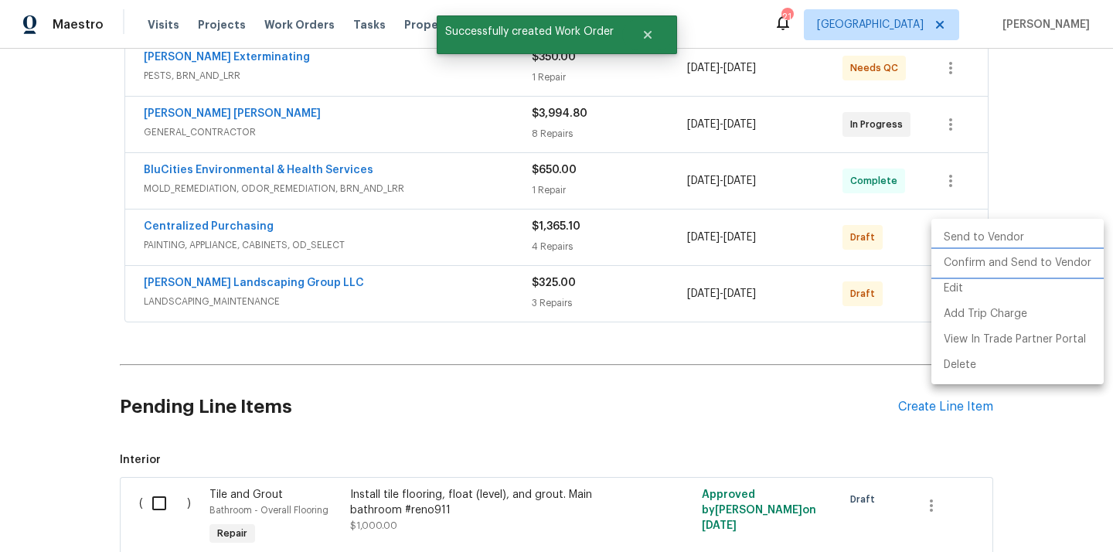
click at [959, 271] on li "Confirm and Send to Vendor" at bounding box center [1018, 263] width 172 height 26
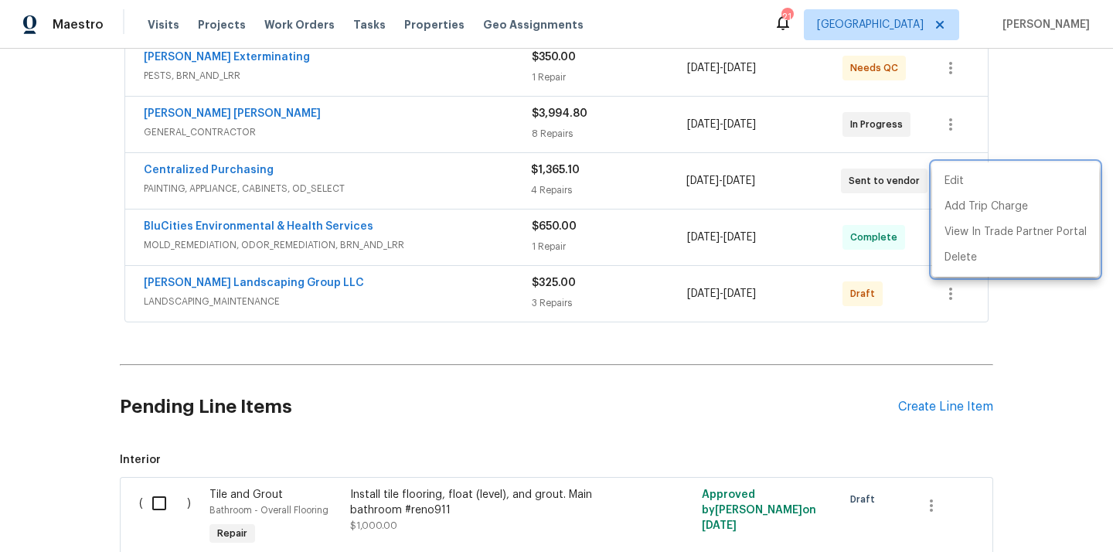
click at [285, 165] on div at bounding box center [556, 276] width 1113 height 552
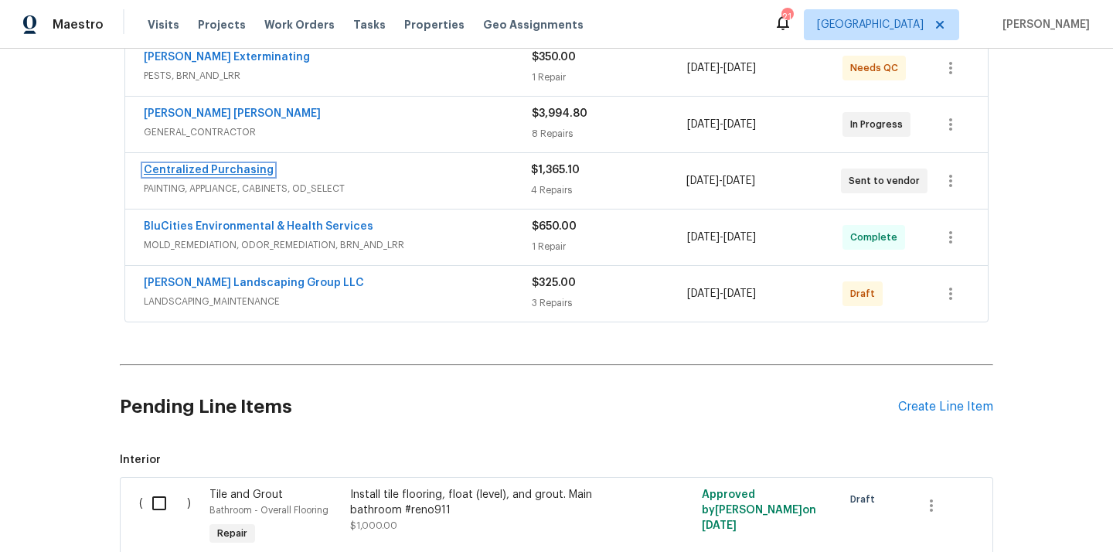
click at [223, 172] on link "Centralized Purchasing" at bounding box center [209, 170] width 130 height 11
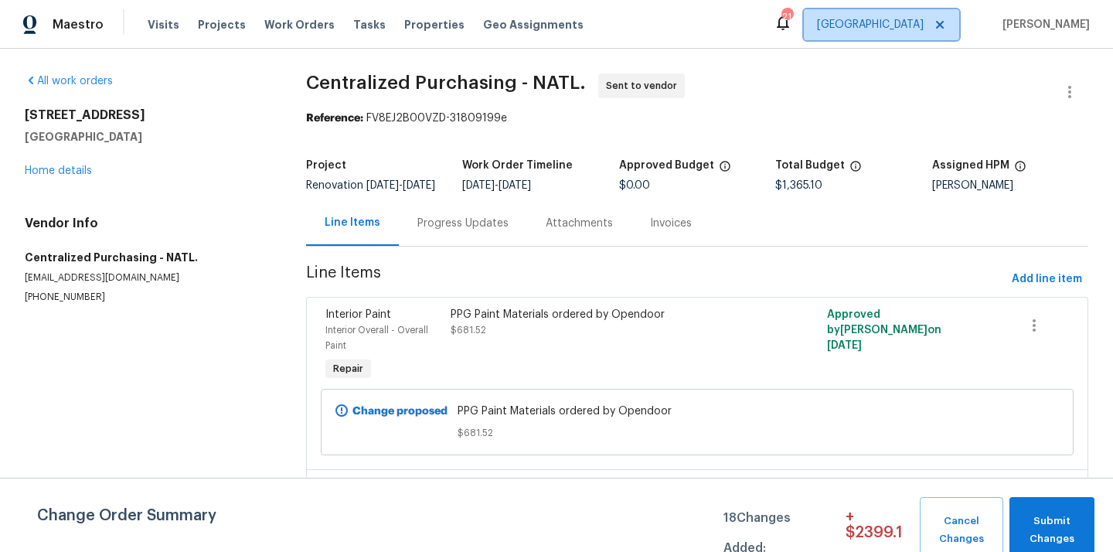
click at [895, 19] on span "[GEOGRAPHIC_DATA]" at bounding box center [870, 24] width 107 height 15
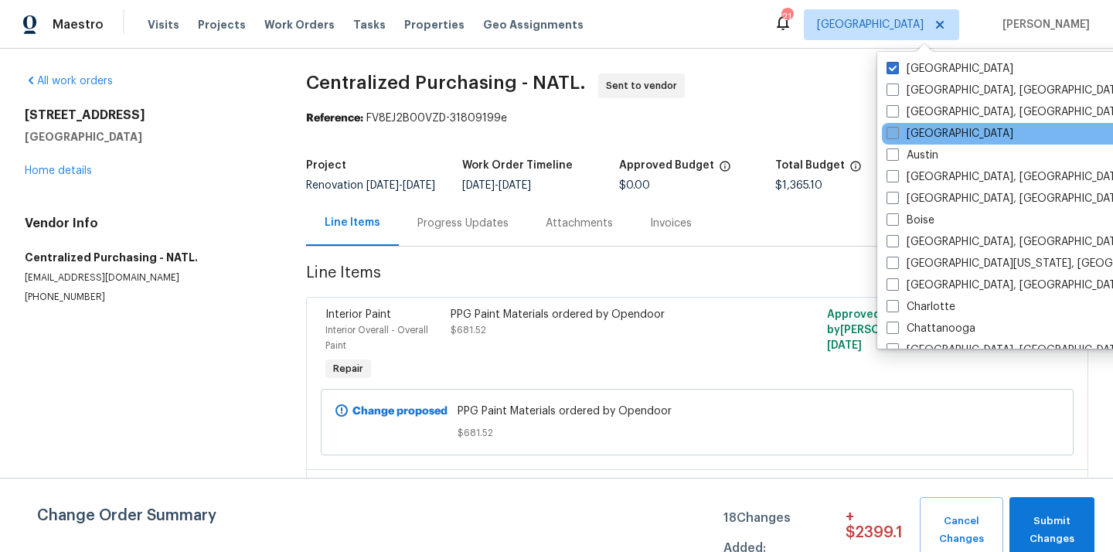
click at [915, 135] on label "[GEOGRAPHIC_DATA]" at bounding box center [950, 133] width 127 height 15
click at [897, 135] on input "[GEOGRAPHIC_DATA]" at bounding box center [892, 131] width 10 height 10
checkbox input "true"
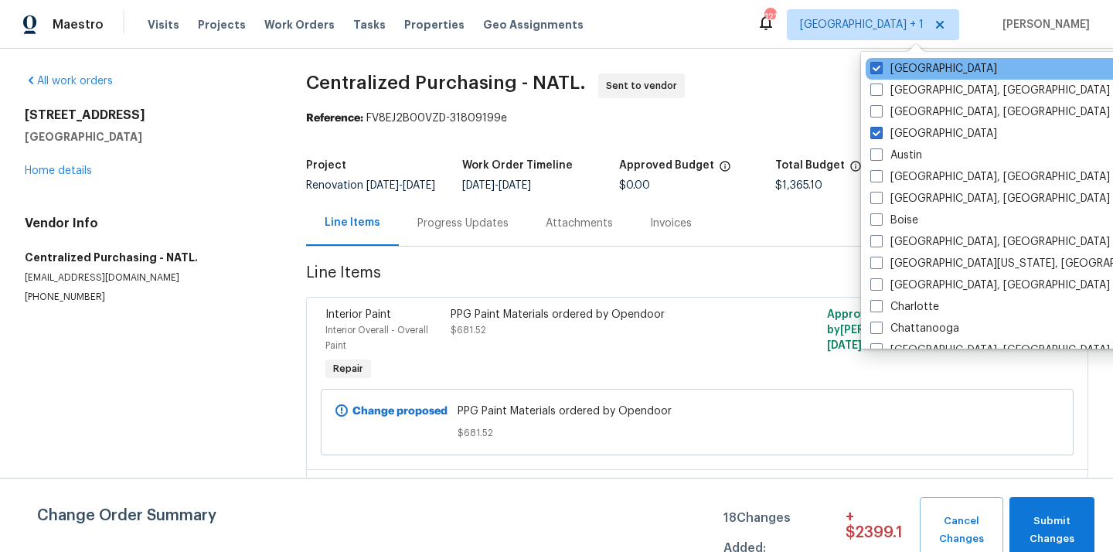
click at [908, 60] on div "[GEOGRAPHIC_DATA]" at bounding box center [1022, 69] width 312 height 22
click at [884, 72] on label "[GEOGRAPHIC_DATA]" at bounding box center [934, 68] width 127 height 15
click at [881, 71] on input "[GEOGRAPHIC_DATA]" at bounding box center [876, 66] width 10 height 10
checkbox input "false"
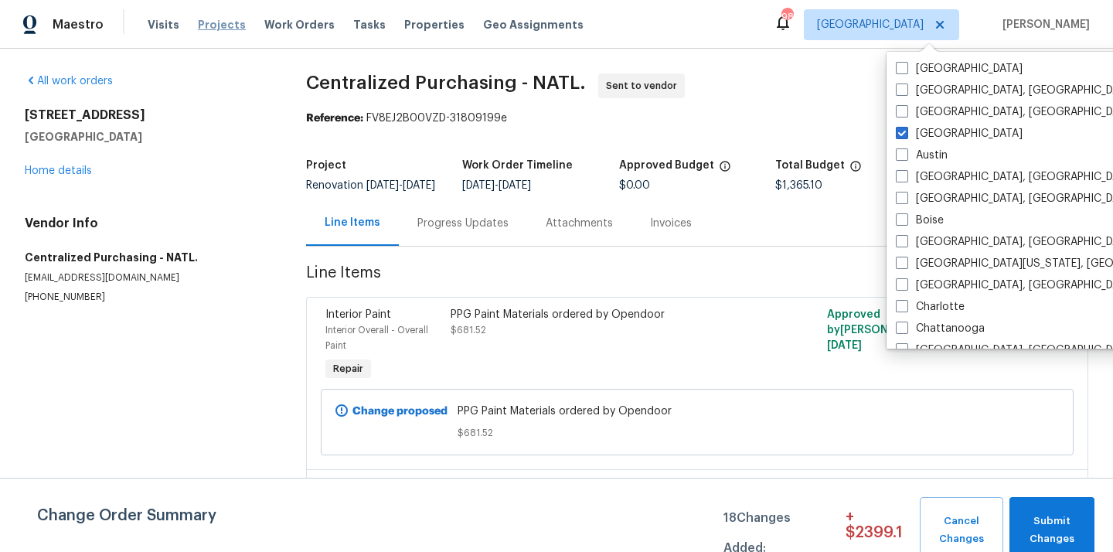
click at [213, 24] on span "Projects" at bounding box center [222, 24] width 48 height 15
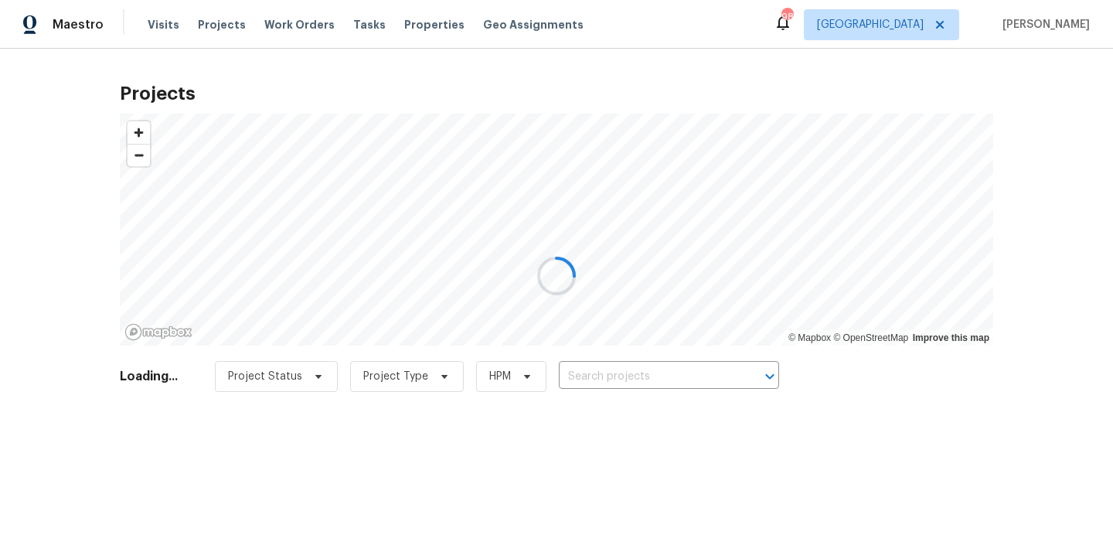
click at [629, 370] on div at bounding box center [556, 276] width 1113 height 552
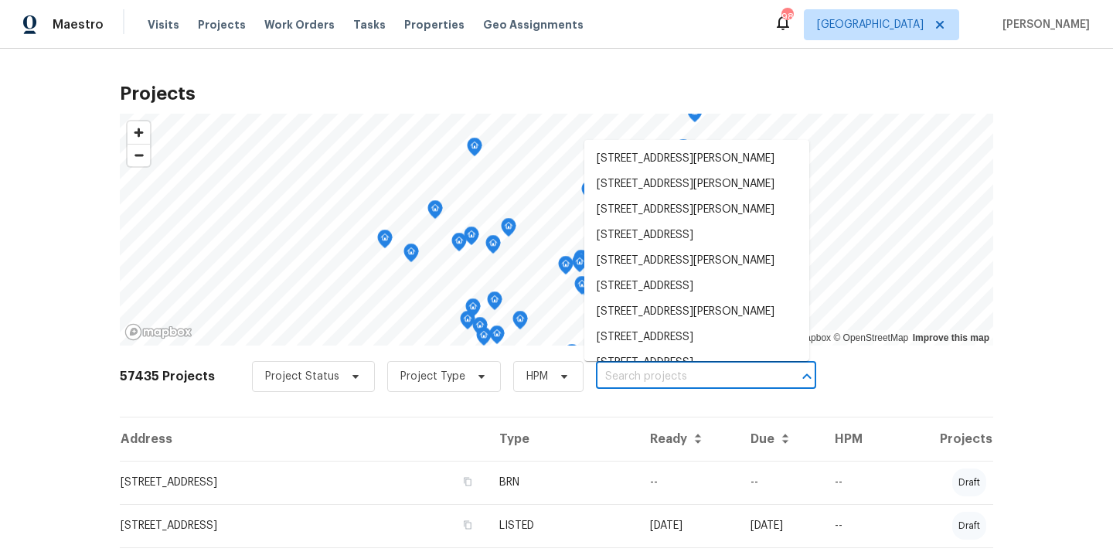
click at [629, 370] on input "text" at bounding box center [684, 377] width 177 height 24
paste input "[STREET_ADDRESS]"
type input "[STREET_ADDRESS]"
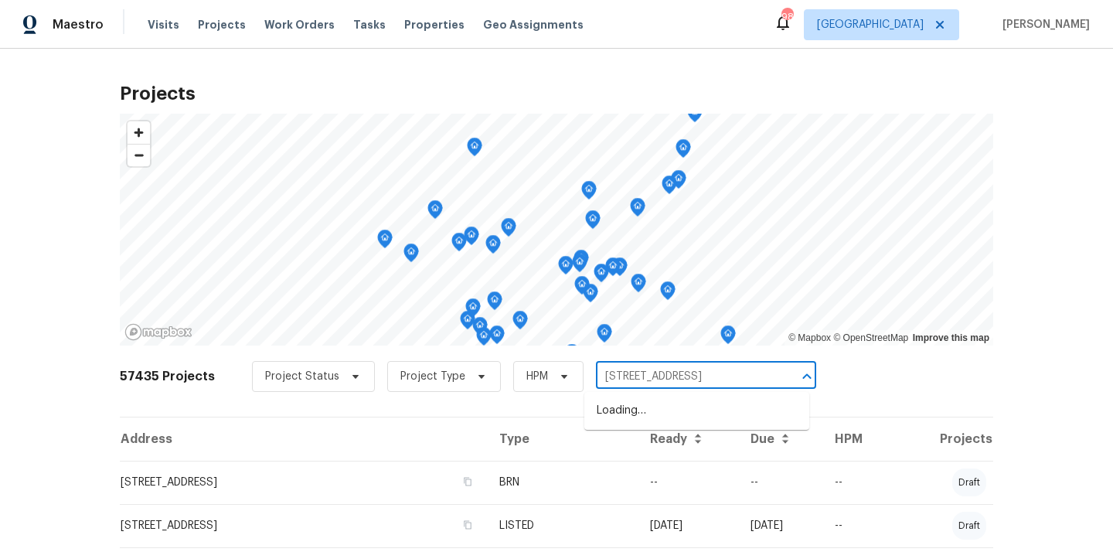
scroll to position [0, 31]
click at [625, 414] on li "[STREET_ADDRESS]" at bounding box center [696, 411] width 225 height 26
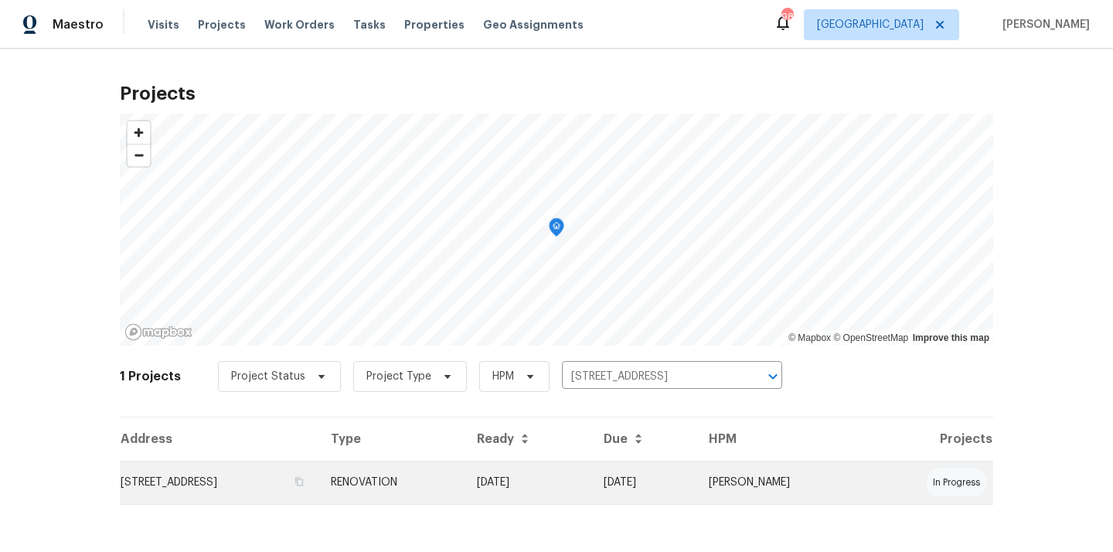
click at [319, 475] on td "[STREET_ADDRESS]" at bounding box center [219, 482] width 199 height 43
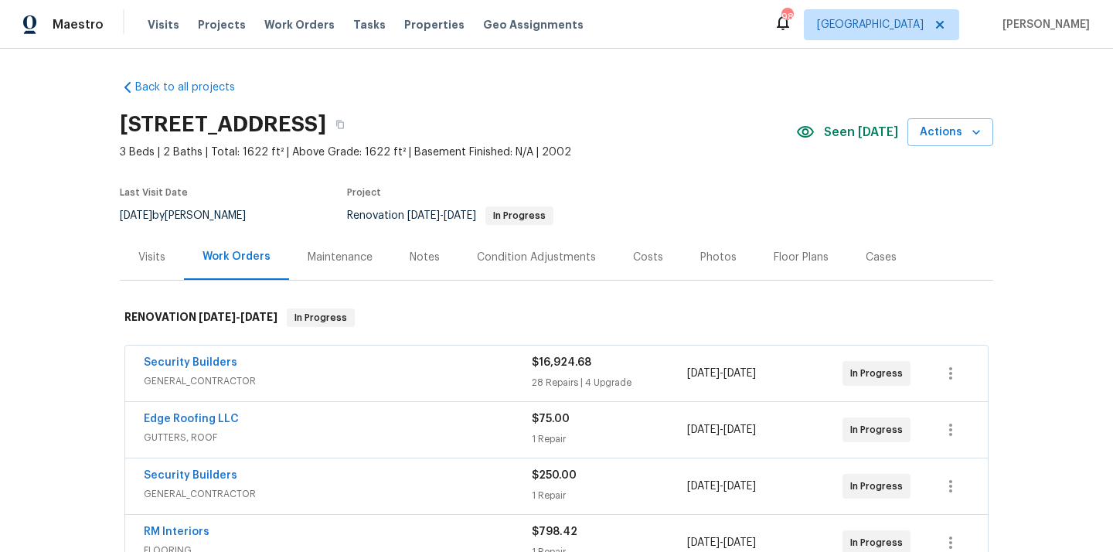
click at [326, 129] on h2 "[STREET_ADDRESS]" at bounding box center [223, 124] width 206 height 15
copy h2 "30605"
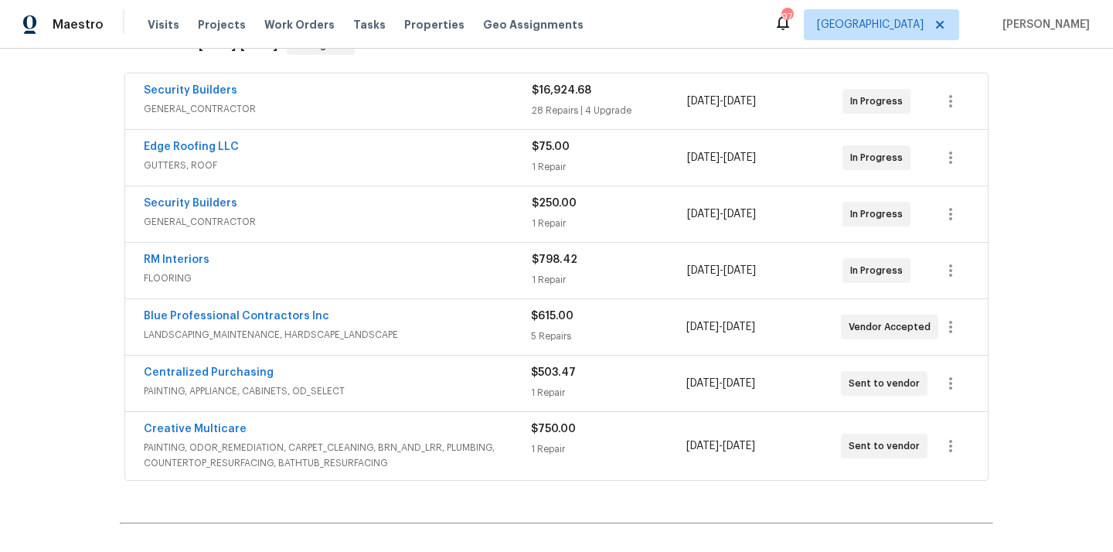
scroll to position [276, 0]
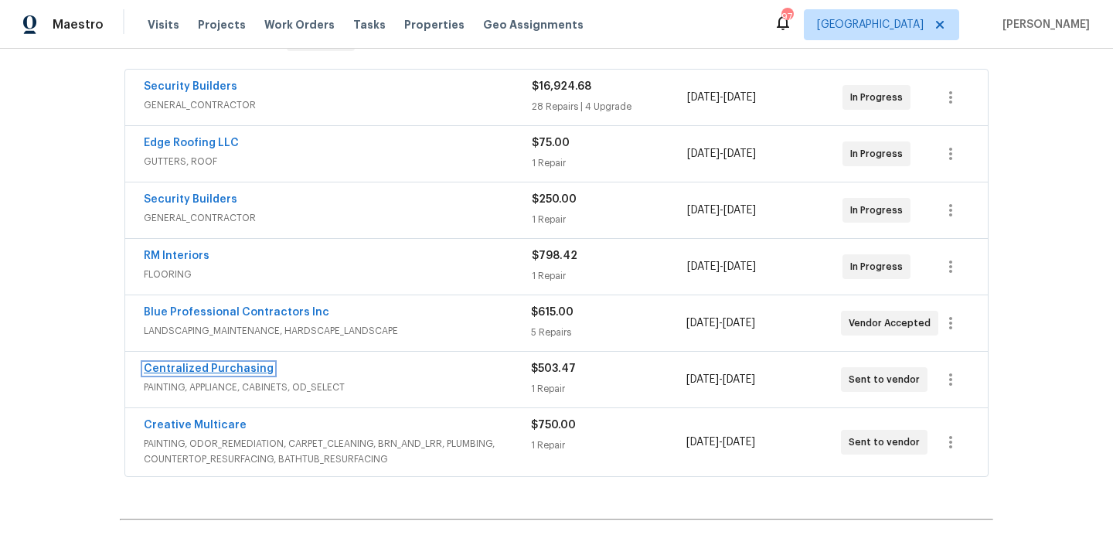
click at [227, 369] on link "Centralized Purchasing" at bounding box center [209, 368] width 130 height 11
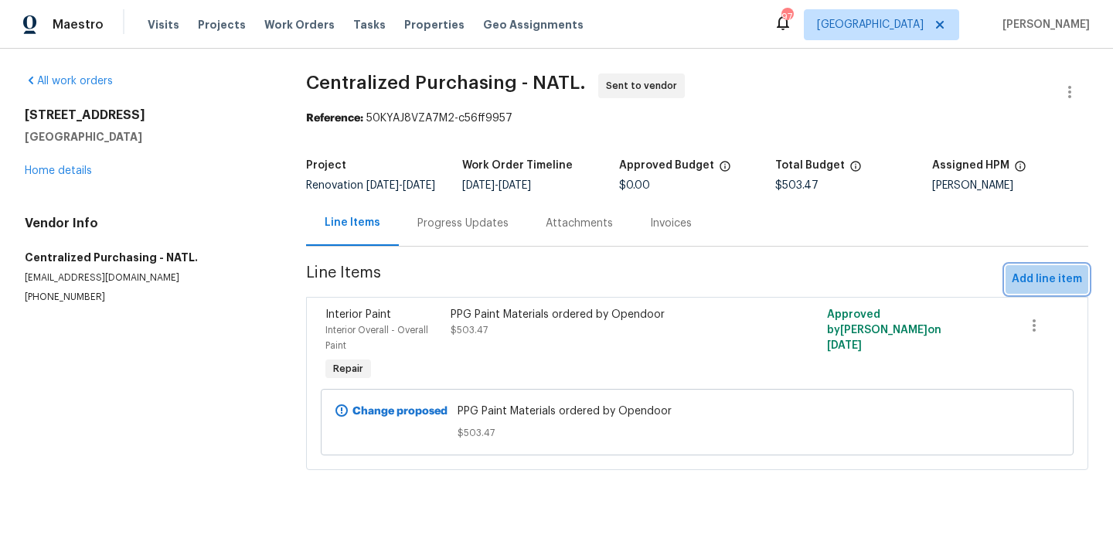
click at [1051, 289] on span "Add line item" at bounding box center [1047, 279] width 70 height 19
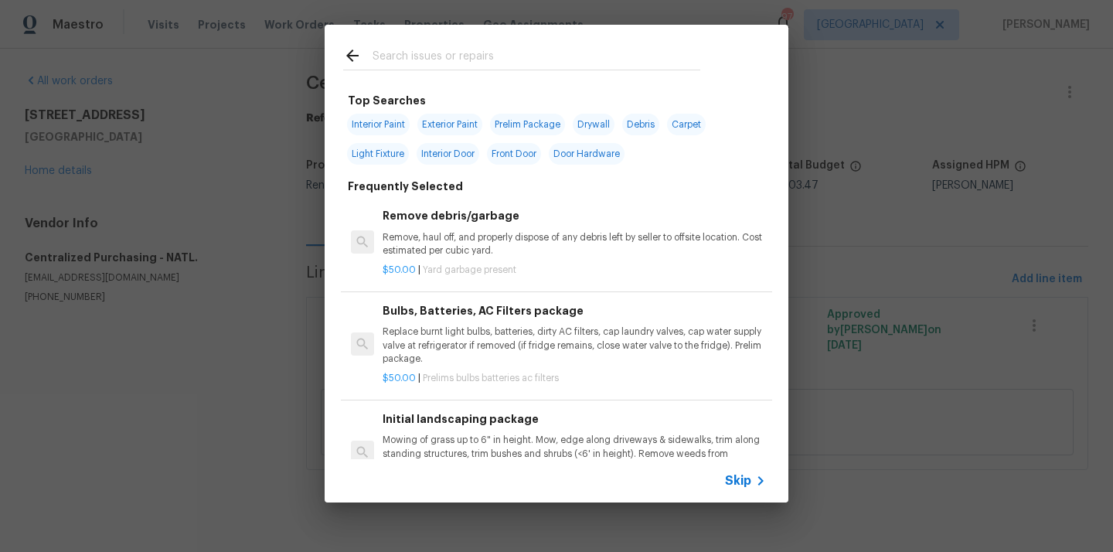
click at [548, 56] on input "text" at bounding box center [537, 57] width 328 height 23
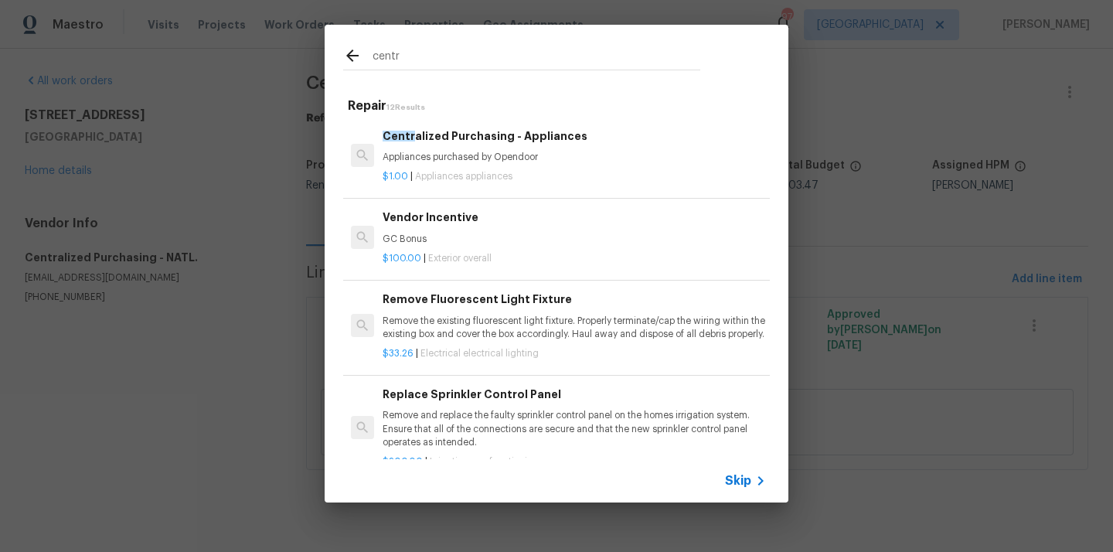
type input "centr"
click at [468, 161] on p "Appliances purchased by Opendoor" at bounding box center [574, 157] width 383 height 13
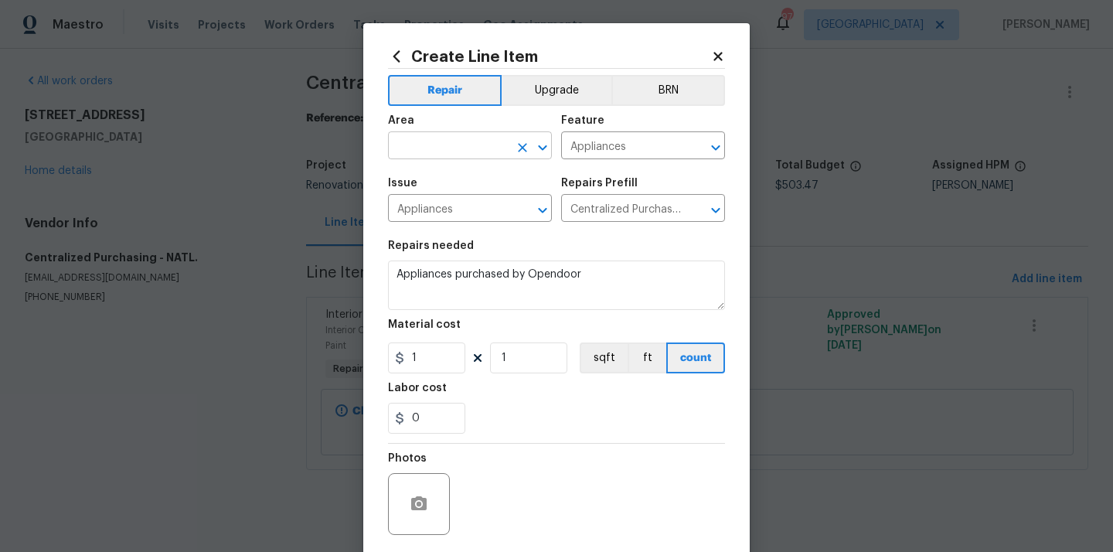
click at [489, 138] on input "text" at bounding box center [448, 147] width 121 height 24
click at [447, 195] on ul "Kitchen" at bounding box center [470, 182] width 164 height 38
click at [438, 185] on li "Kitchen" at bounding box center [470, 182] width 164 height 26
type input "Kitchen"
drag, startPoint x: 434, startPoint y: 363, endPoint x: 394, endPoint y: 360, distance: 40.3
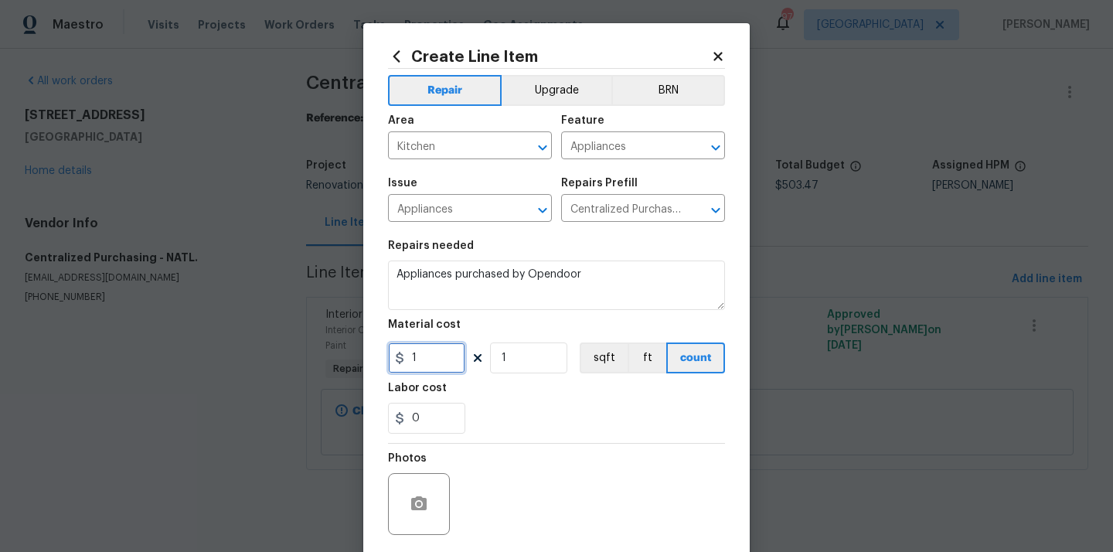
click at [395, 360] on div "1" at bounding box center [426, 357] width 77 height 31
paste input "348.9"
type input "1348.9"
click at [530, 416] on div "0" at bounding box center [556, 418] width 337 height 31
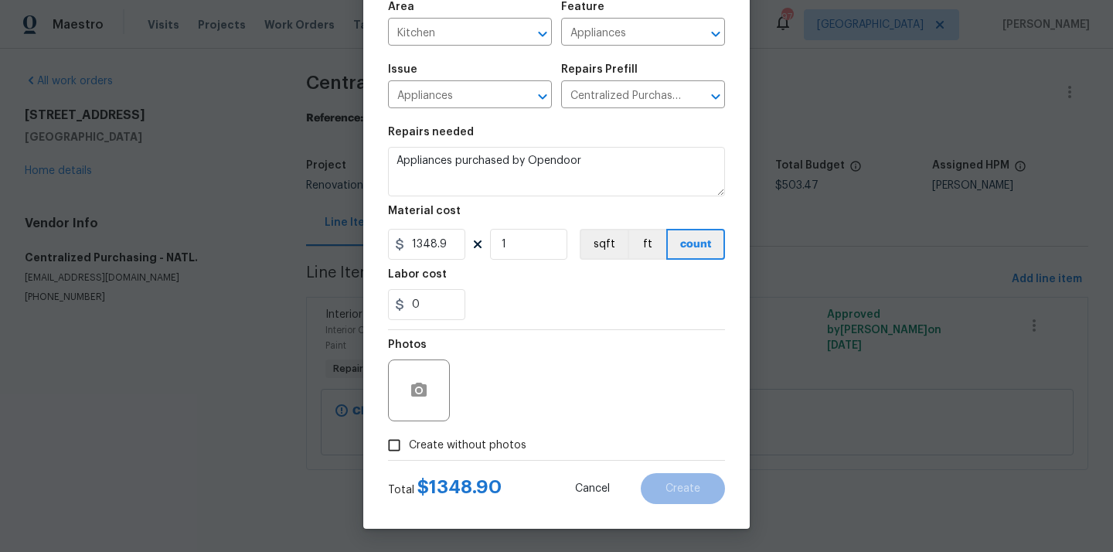
click at [498, 440] on span "Create without photos" at bounding box center [468, 446] width 118 height 16
click at [409, 440] on input "Create without photos" at bounding box center [394, 445] width 29 height 29
checkbox input "true"
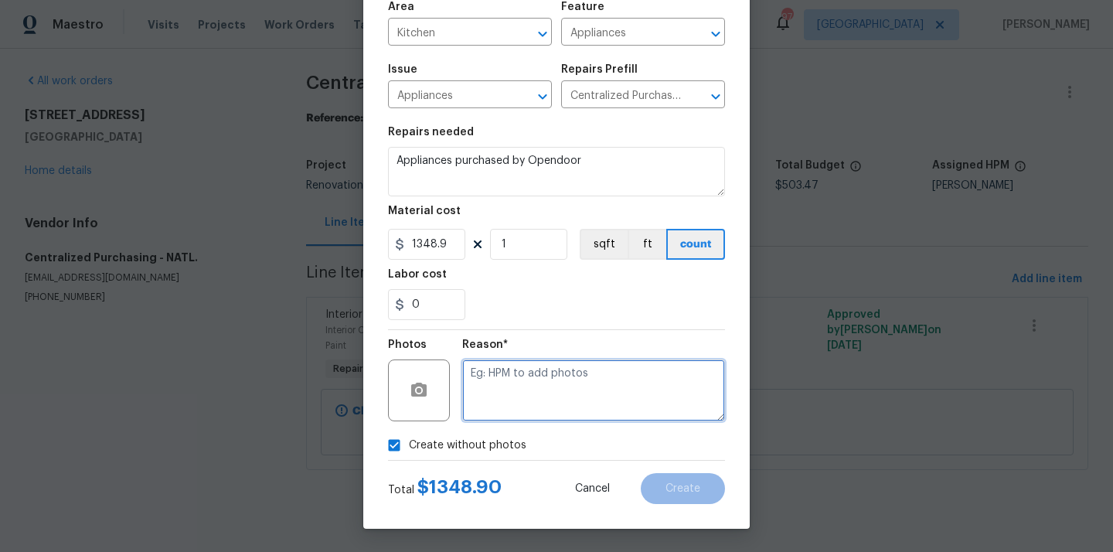
click at [502, 402] on textarea at bounding box center [593, 391] width 263 height 62
type textarea "N/A"
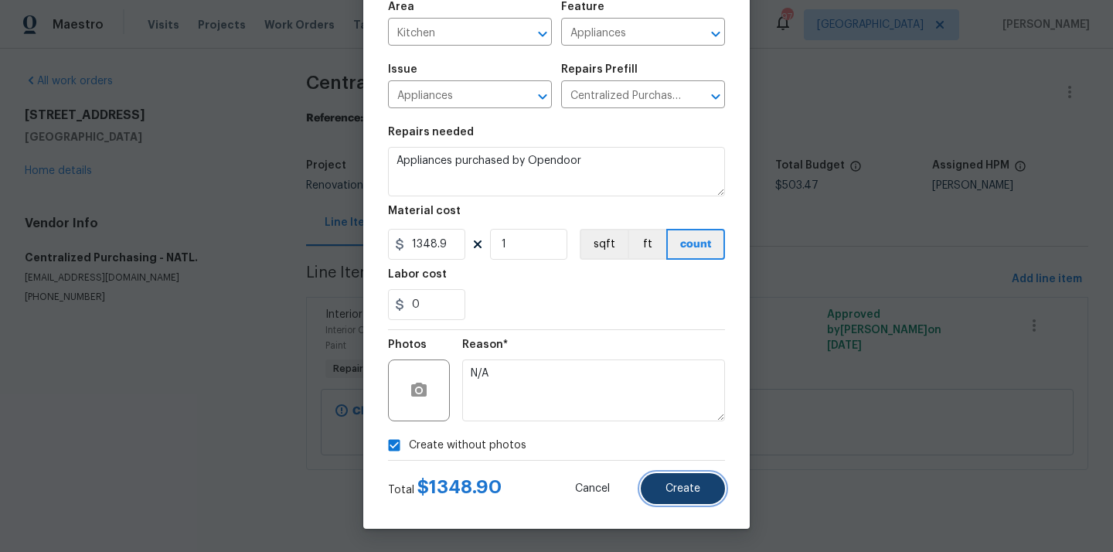
click at [666, 482] on button "Create" at bounding box center [683, 488] width 84 height 31
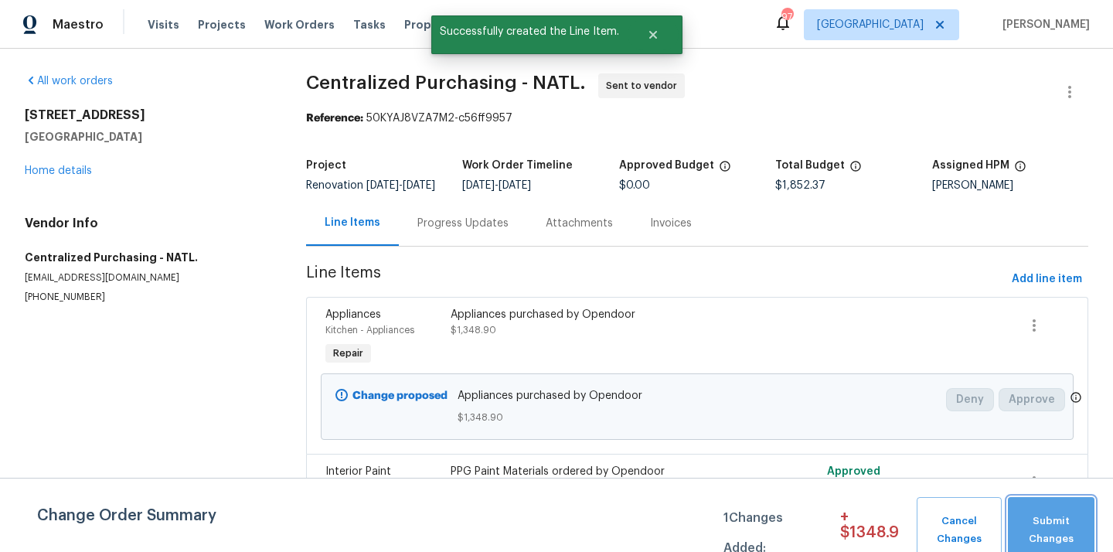
click at [1059, 509] on button "Submit Changes" at bounding box center [1051, 530] width 87 height 66
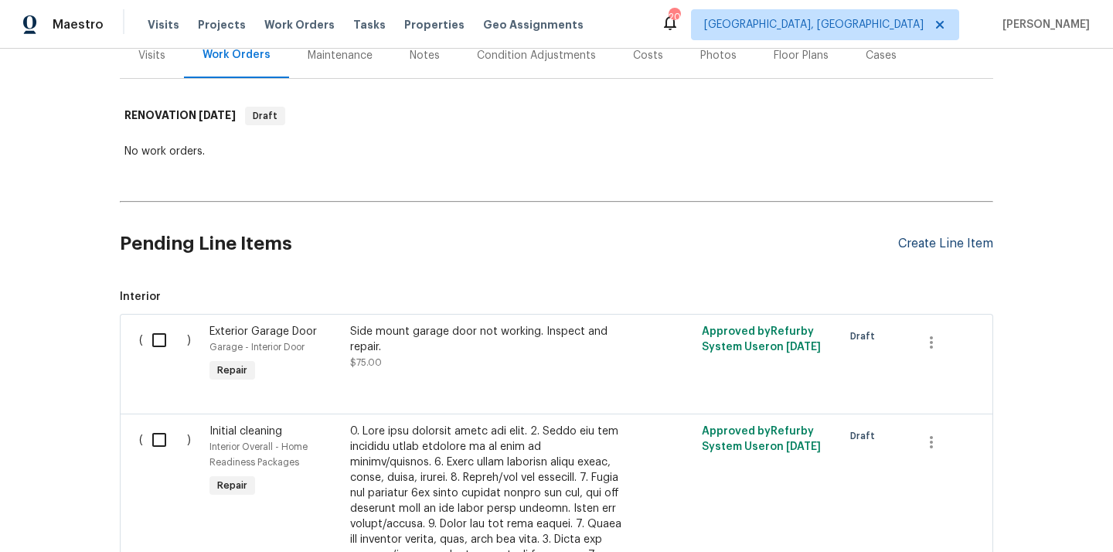
scroll to position [216, 0]
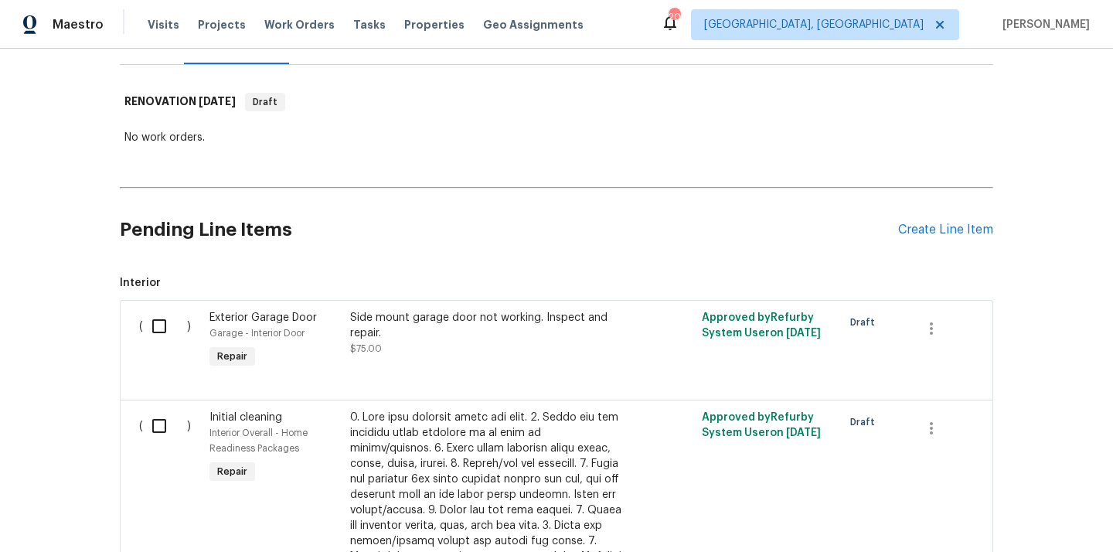
click at [945, 217] on div "Pending Line Items Create Line Item" at bounding box center [557, 230] width 874 height 72
click at [924, 244] on div "Pending Line Items Create Line Item" at bounding box center [557, 230] width 874 height 72
click at [931, 224] on div "Create Line Item" at bounding box center [945, 230] width 95 height 15
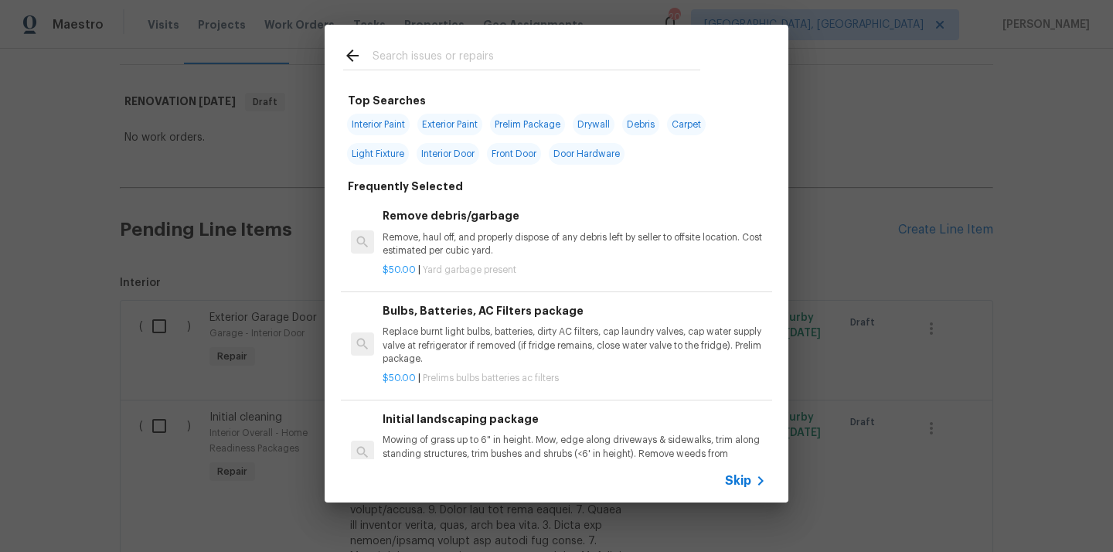
click at [620, 51] on input "text" at bounding box center [537, 57] width 328 height 23
type input "ppg"
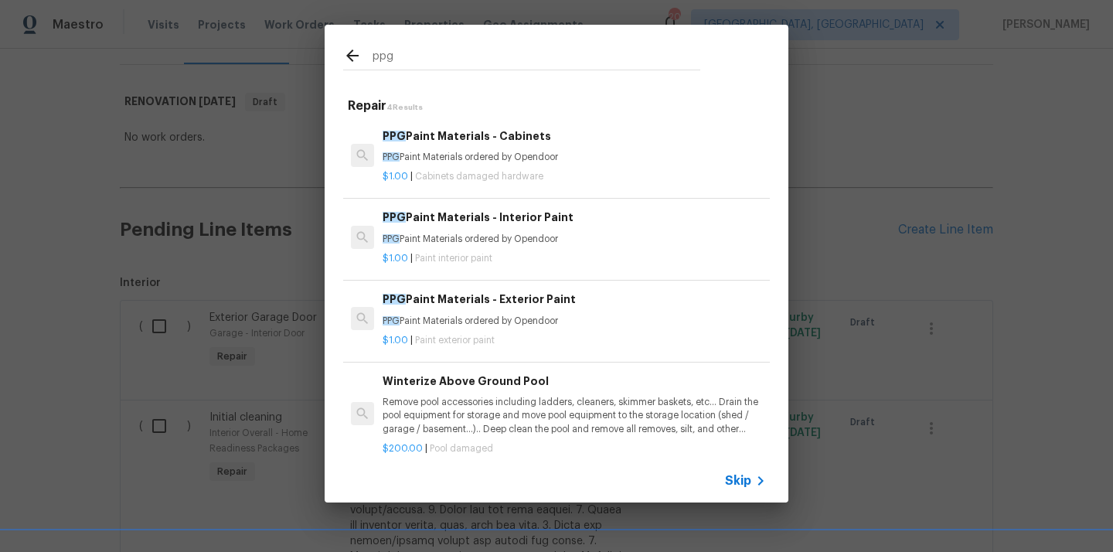
click at [539, 240] on p "PPG Paint Materials ordered by Opendoor" at bounding box center [574, 239] width 383 height 13
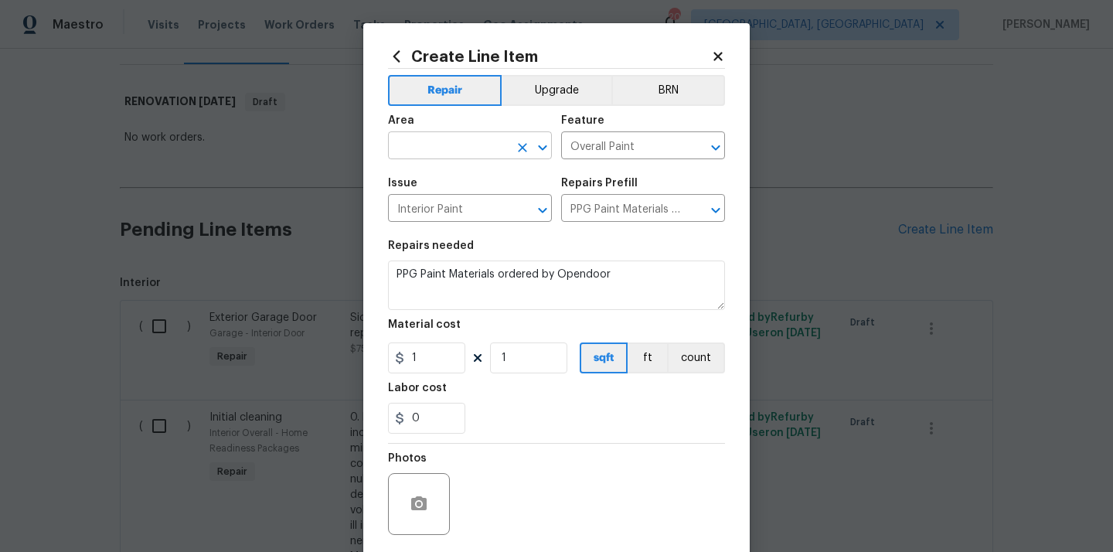
click at [445, 145] on input "text" at bounding box center [448, 147] width 121 height 24
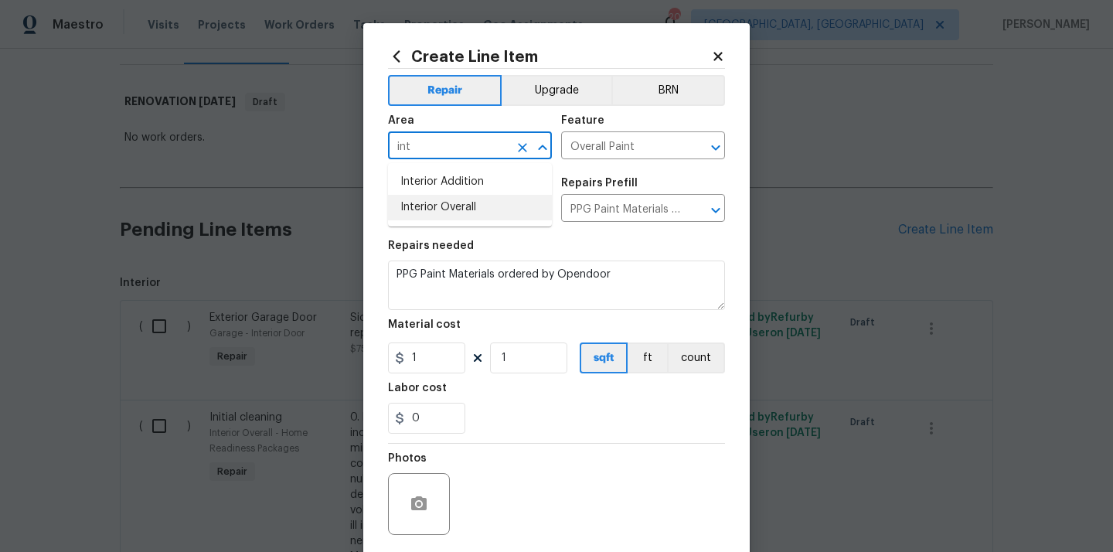
click at [465, 199] on li "Interior Overall" at bounding box center [470, 208] width 164 height 26
type input "Interior Overall"
drag, startPoint x: 429, startPoint y: 363, endPoint x: 343, endPoint y: 357, distance: 86.0
click at [343, 357] on div "Create Line Item Repair Upgrade BRN Area Interior Overall ​ Feature Overall Pai…" at bounding box center [556, 276] width 1113 height 552
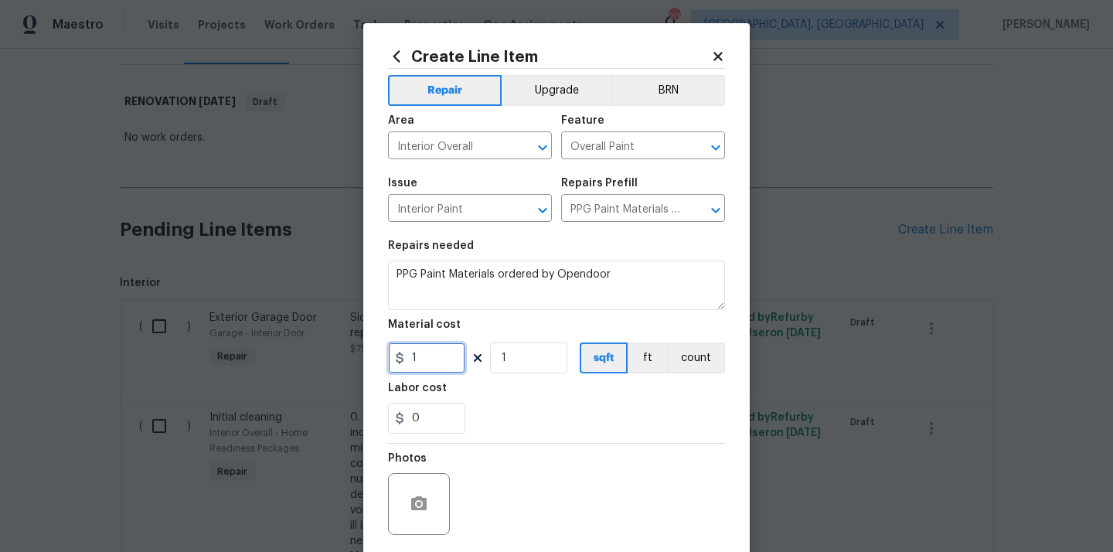
paste input "805.17"
type input "805.17"
click at [530, 395] on div "Labor cost" at bounding box center [556, 393] width 337 height 20
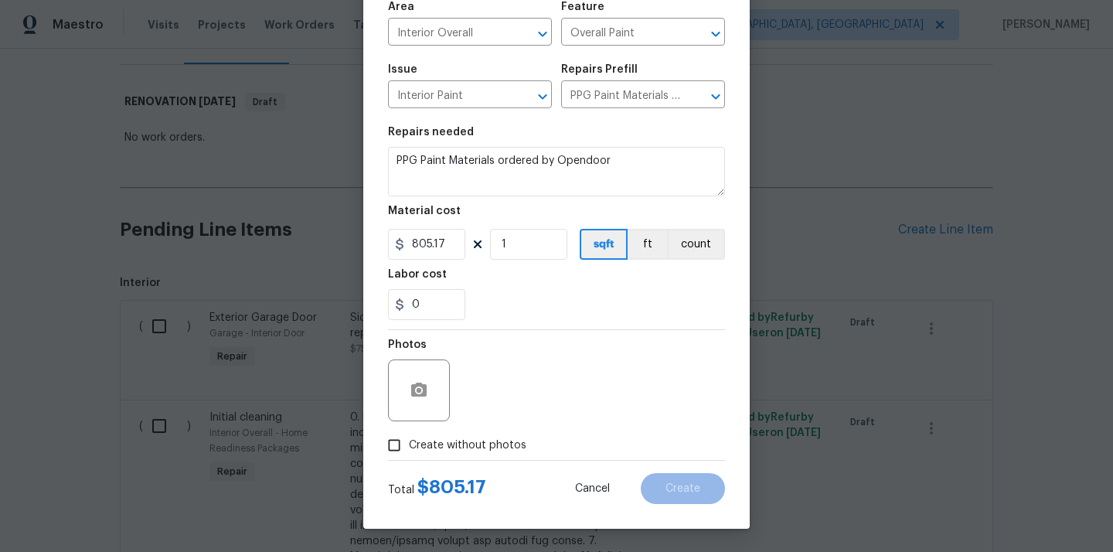
click at [491, 442] on span "Create without photos" at bounding box center [468, 446] width 118 height 16
click at [409, 442] on input "Create without photos" at bounding box center [394, 445] width 29 height 29
checkbox input "true"
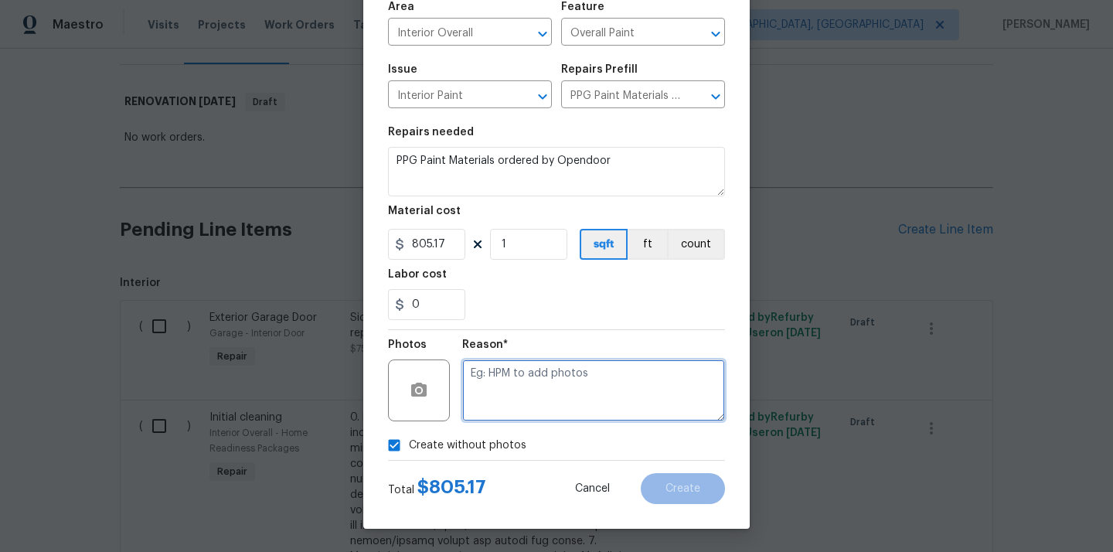
click at [507, 403] on textarea at bounding box center [593, 391] width 263 height 62
type textarea "N/A"
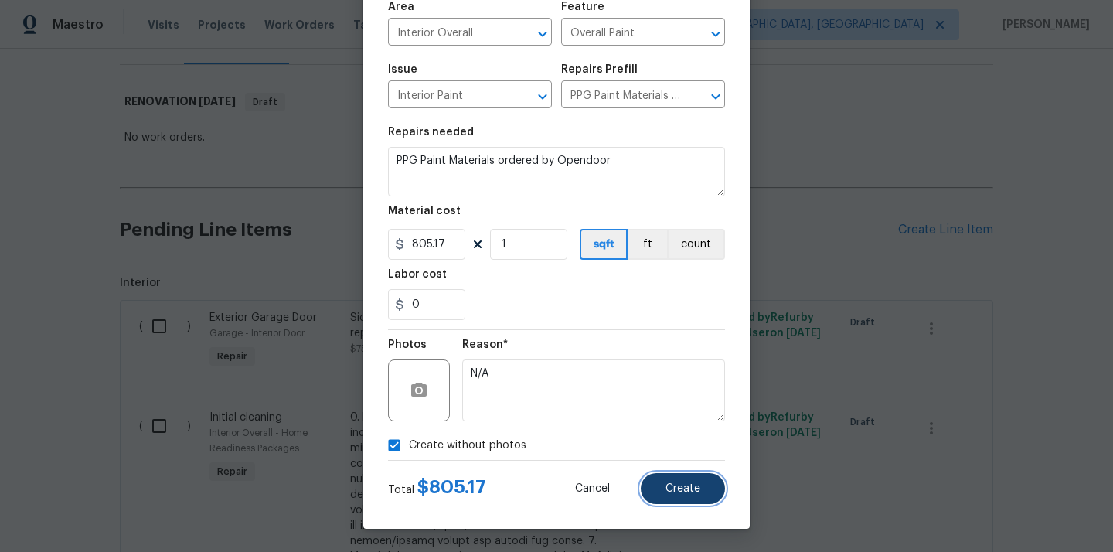
click at [687, 492] on span "Create" at bounding box center [683, 489] width 35 height 12
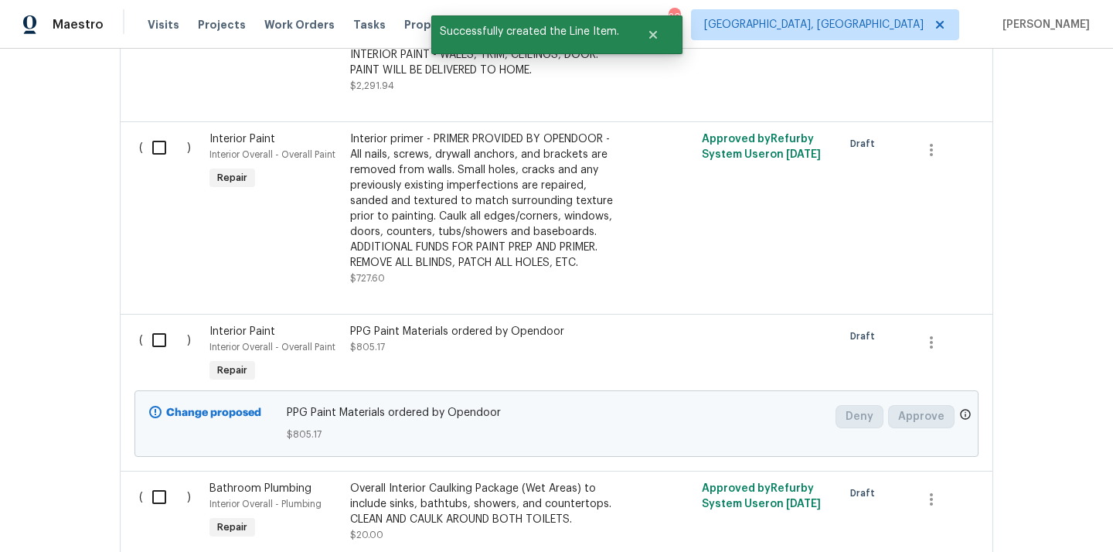
scroll to position [1462, 0]
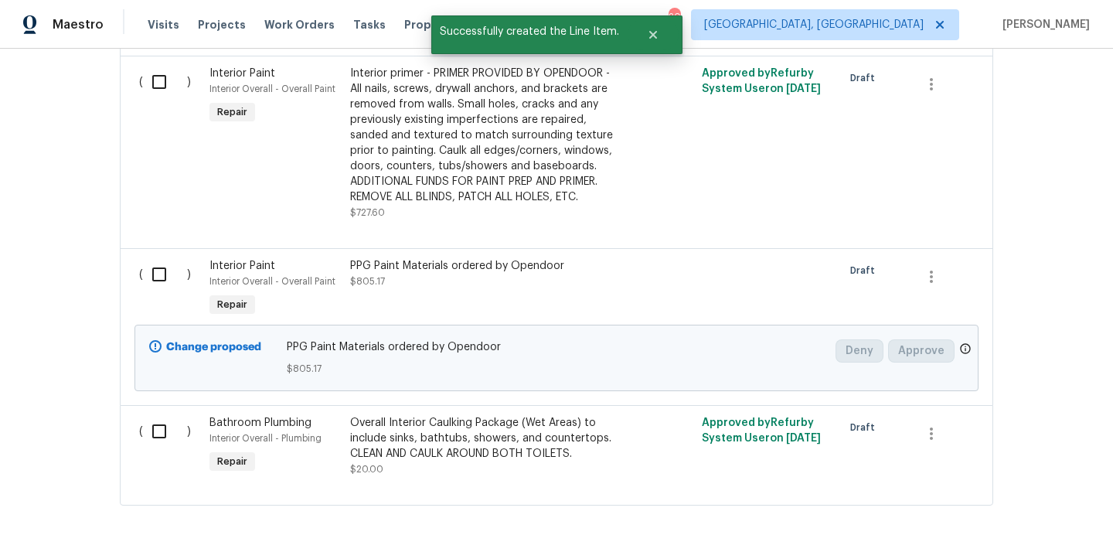
click at [164, 271] on input "checkbox" at bounding box center [165, 274] width 44 height 32
checkbox input "true"
click at [995, 513] on span "Create Work Order" at bounding box center [1024, 513] width 103 height 19
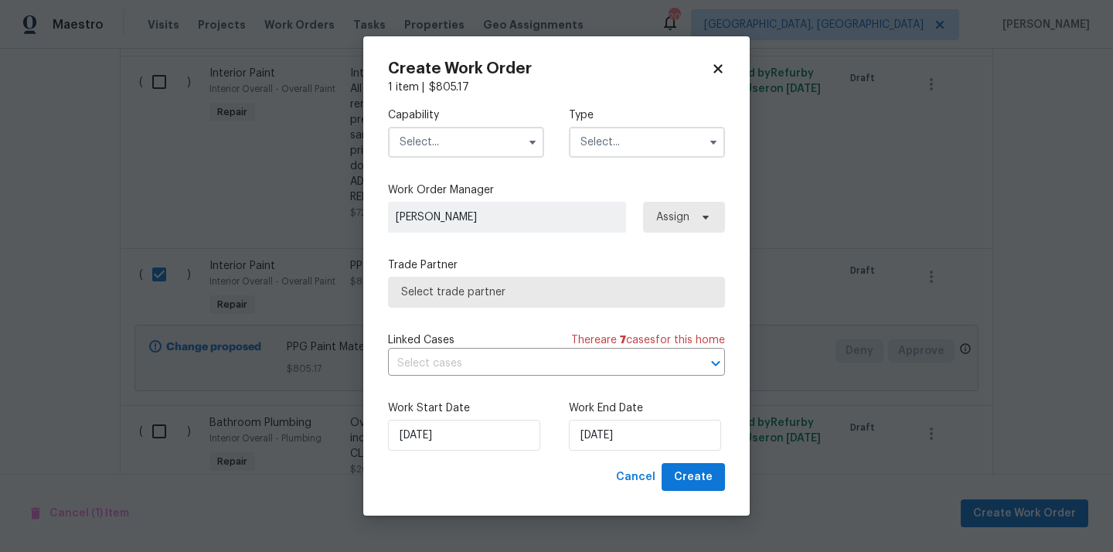
click at [479, 135] on input "text" at bounding box center [466, 142] width 156 height 31
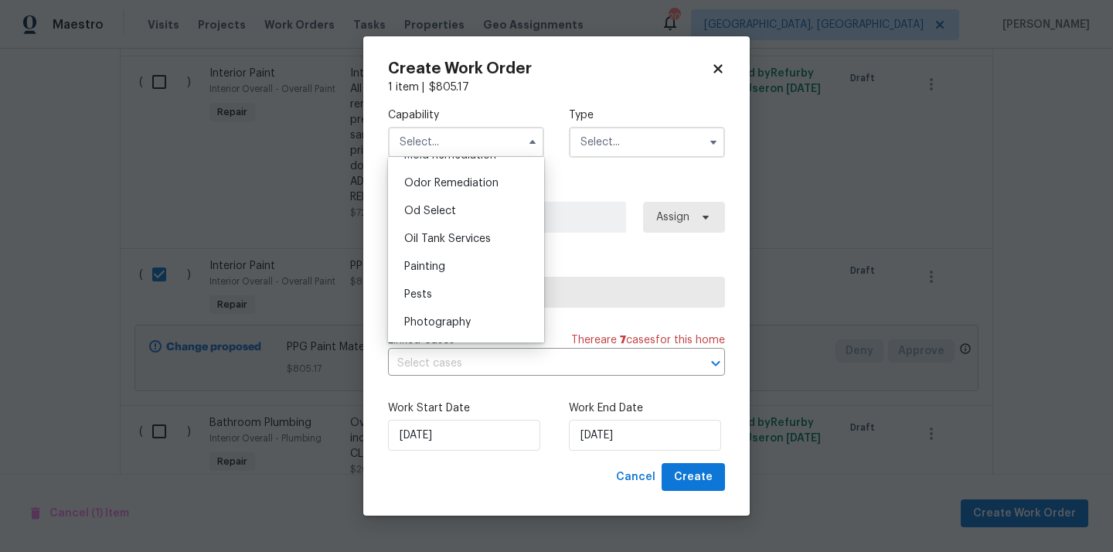
scroll to position [1217, 0]
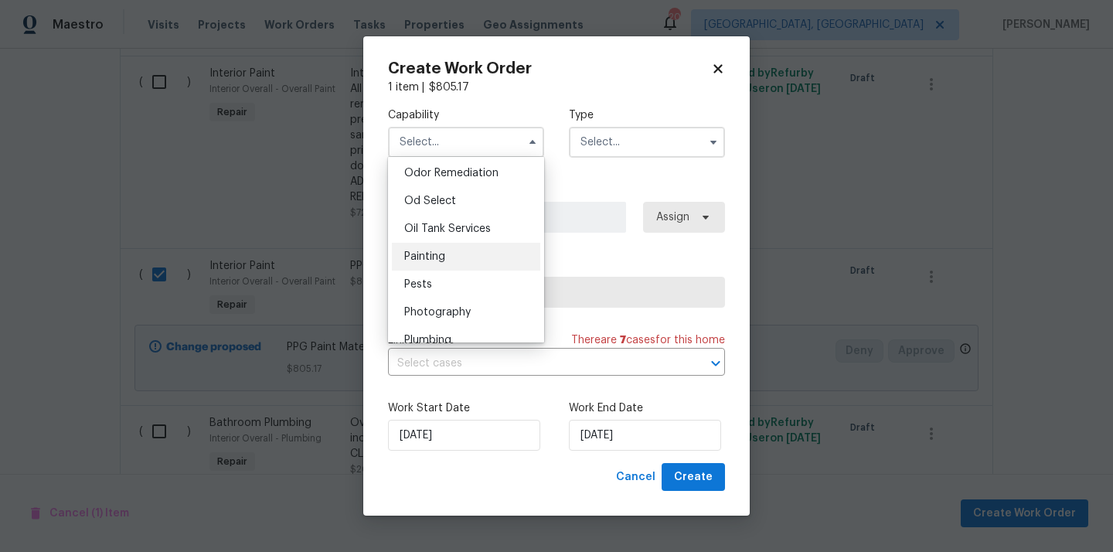
click at [456, 250] on div "Painting" at bounding box center [466, 257] width 148 height 28
type input "Painting"
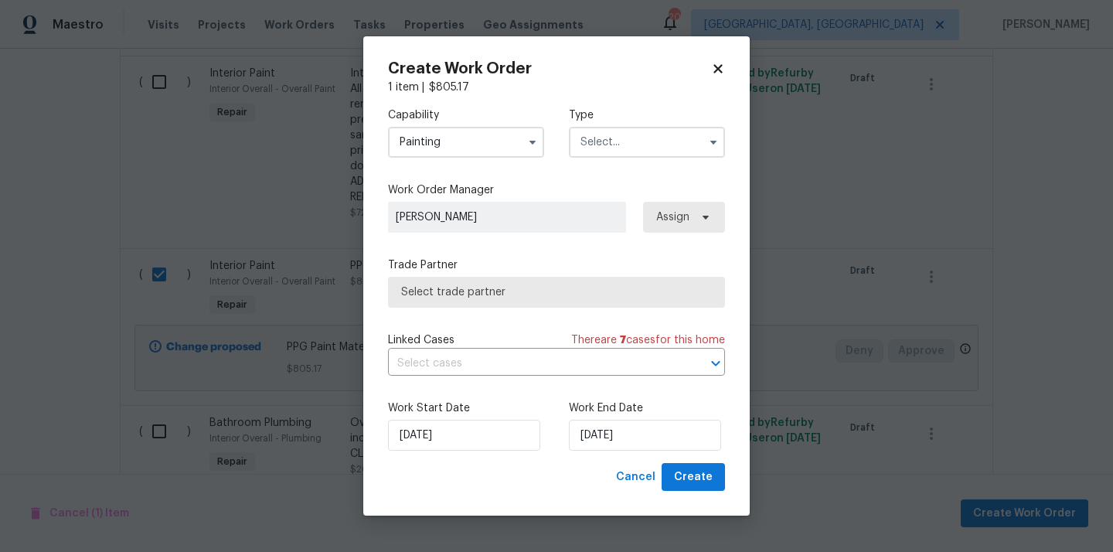
click at [618, 138] on input "text" at bounding box center [647, 142] width 156 height 31
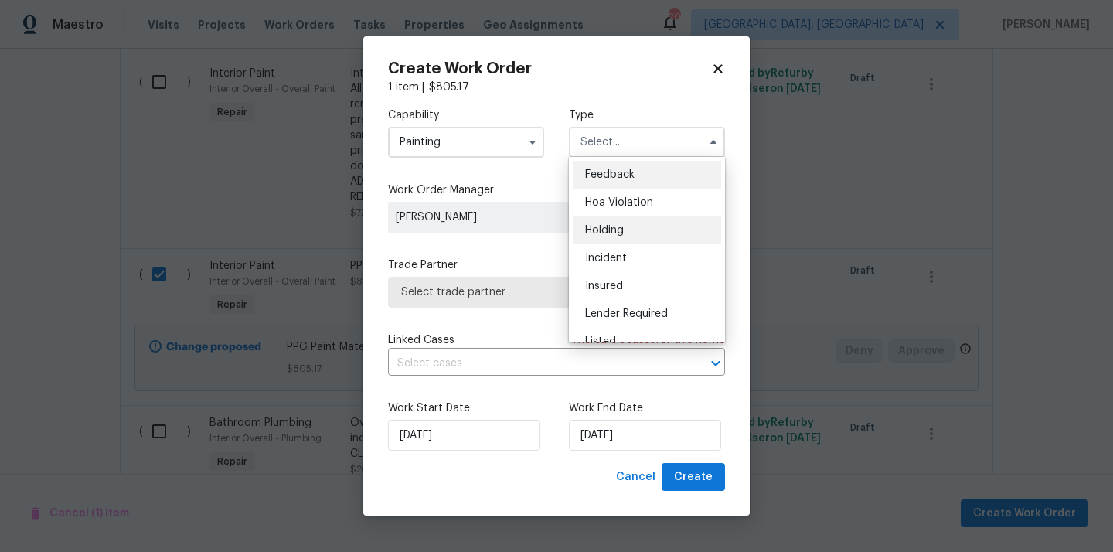
scroll to position [351, 0]
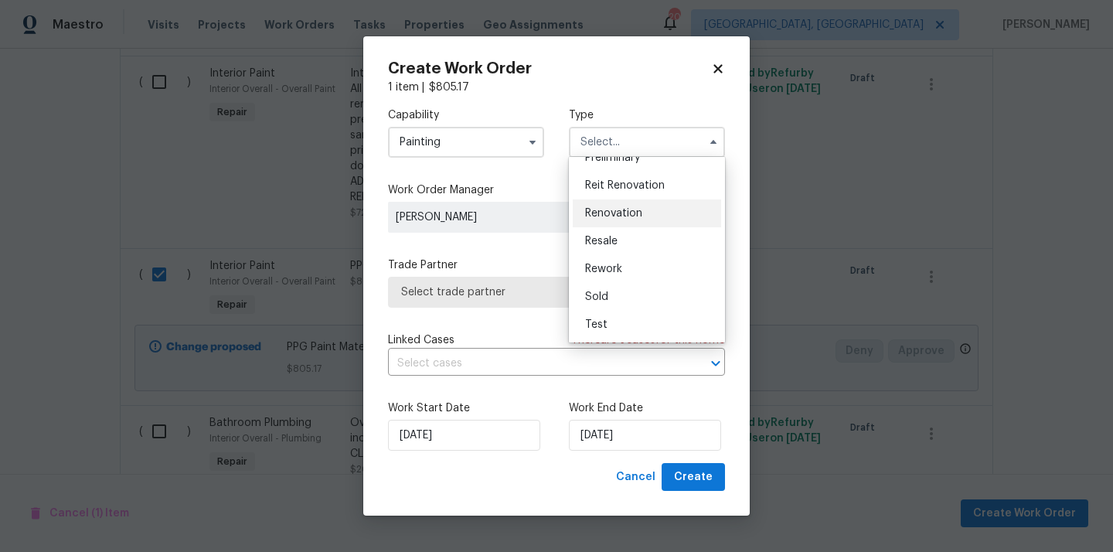
click at [625, 216] on span "Renovation" at bounding box center [613, 213] width 57 height 11
type input "Renovation"
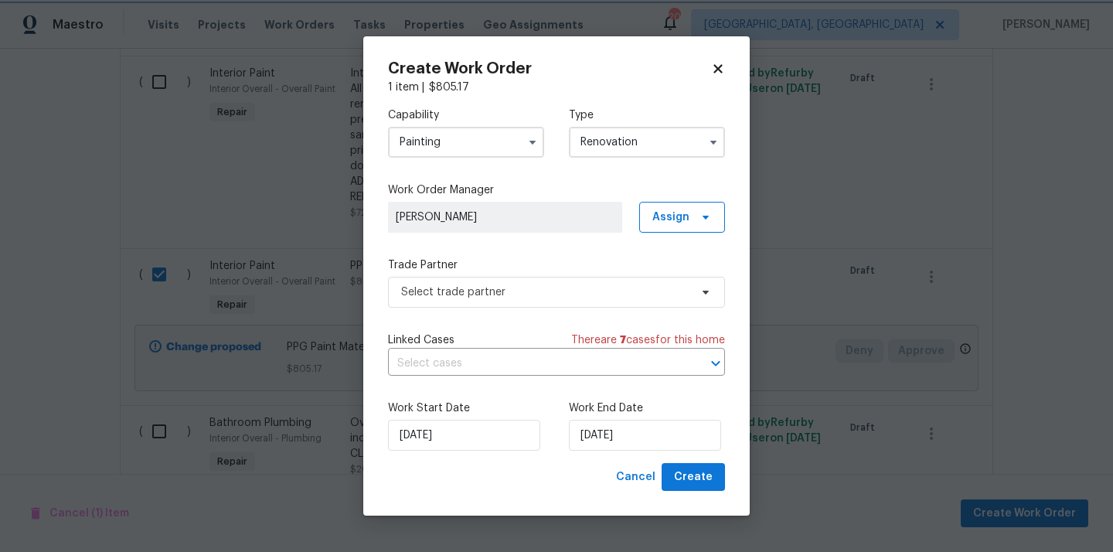
scroll to position [0, 0]
click at [668, 223] on span "Assign" at bounding box center [671, 217] width 37 height 15
click at [676, 287] on div "Assign to me" at bounding box center [684, 281] width 67 height 15
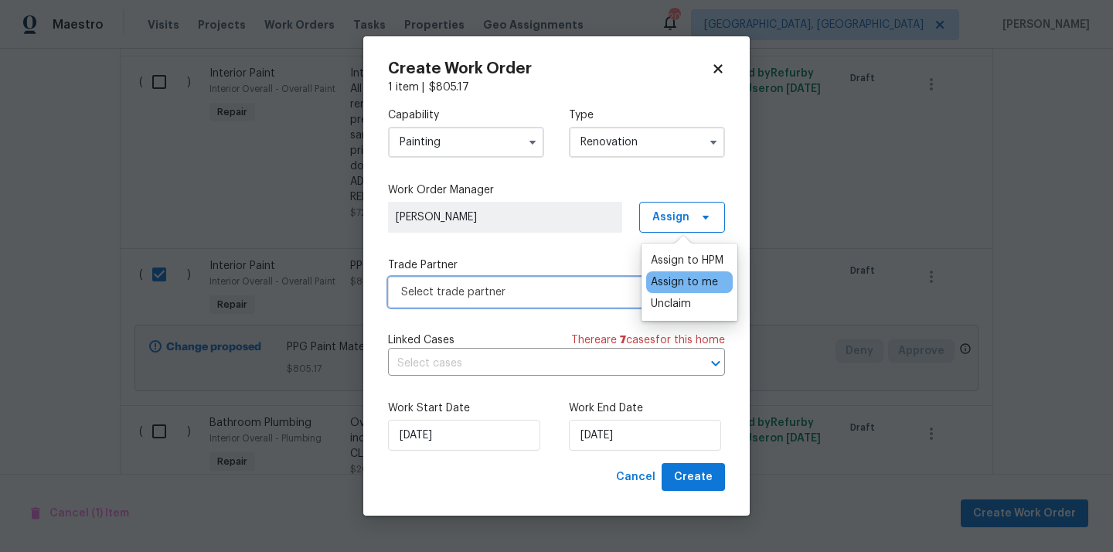
click at [589, 297] on span "Select trade partner" at bounding box center [545, 292] width 288 height 15
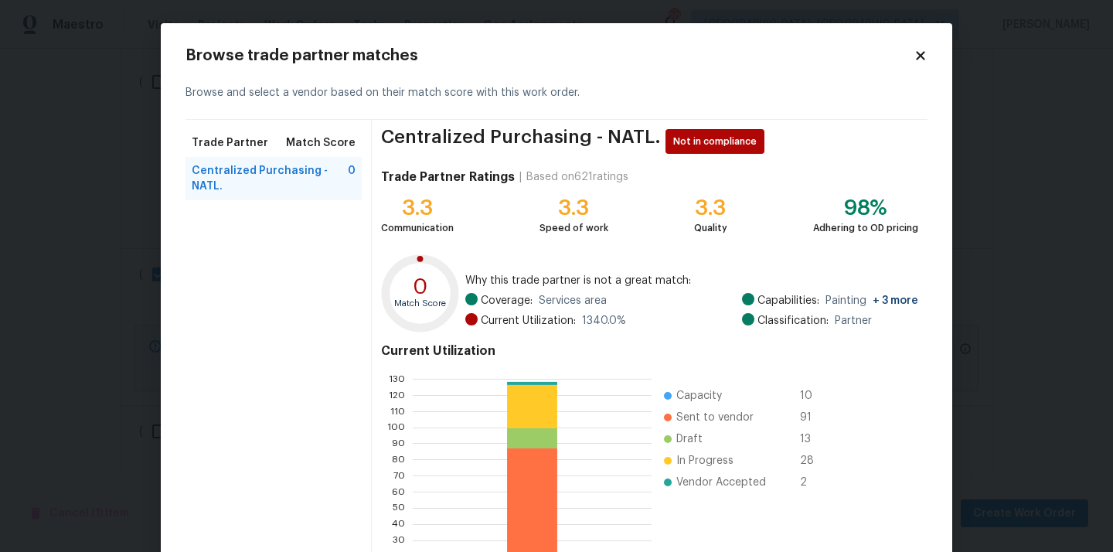
scroll to position [130, 0]
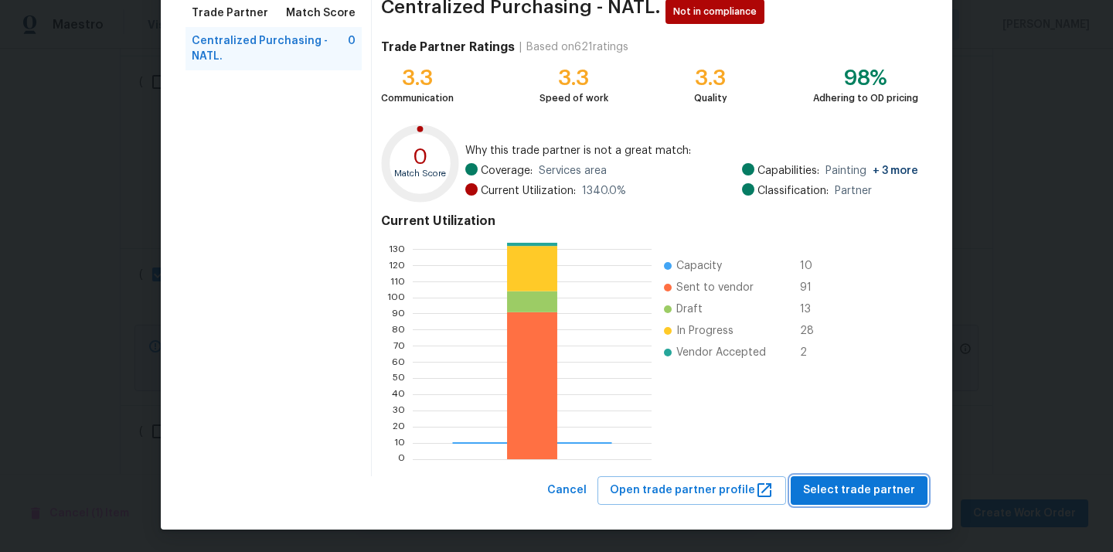
click at [861, 489] on span "Select trade partner" at bounding box center [859, 490] width 112 height 19
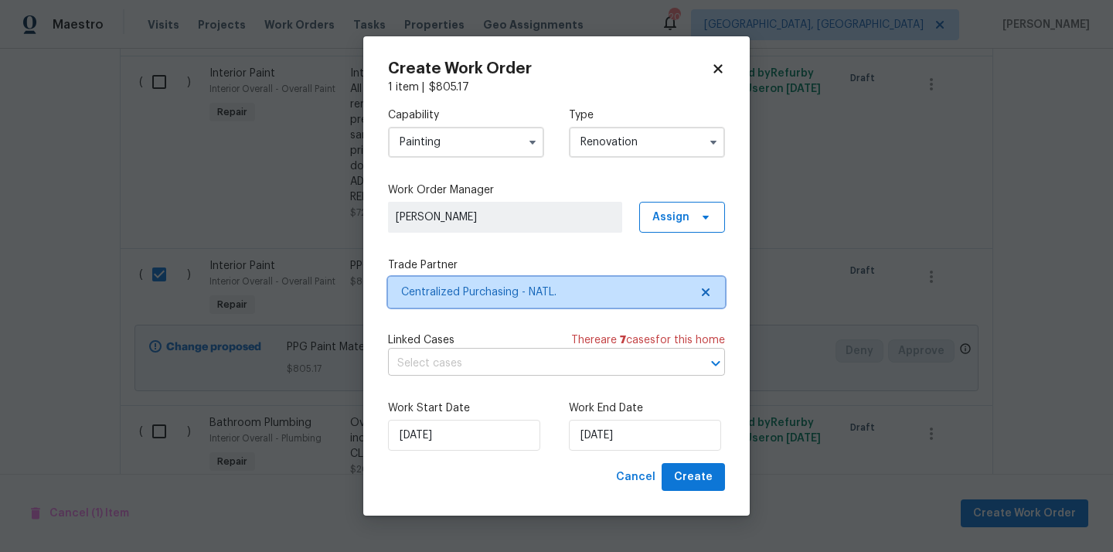
scroll to position [0, 0]
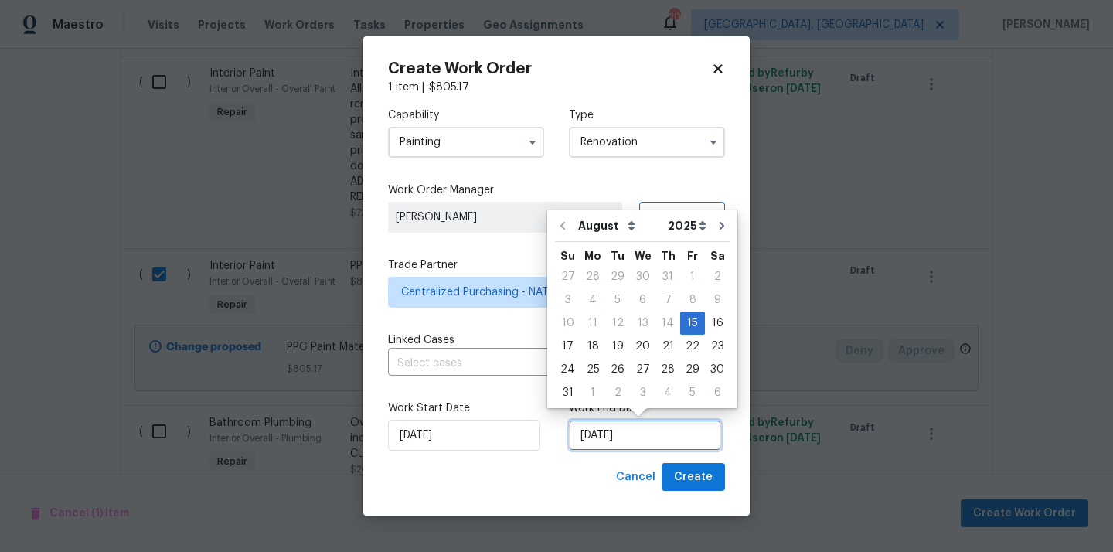
click at [605, 439] on input "[DATE]" at bounding box center [645, 435] width 152 height 31
click at [656, 343] on div "21" at bounding box center [668, 347] width 25 height 22
type input "[DATE]"
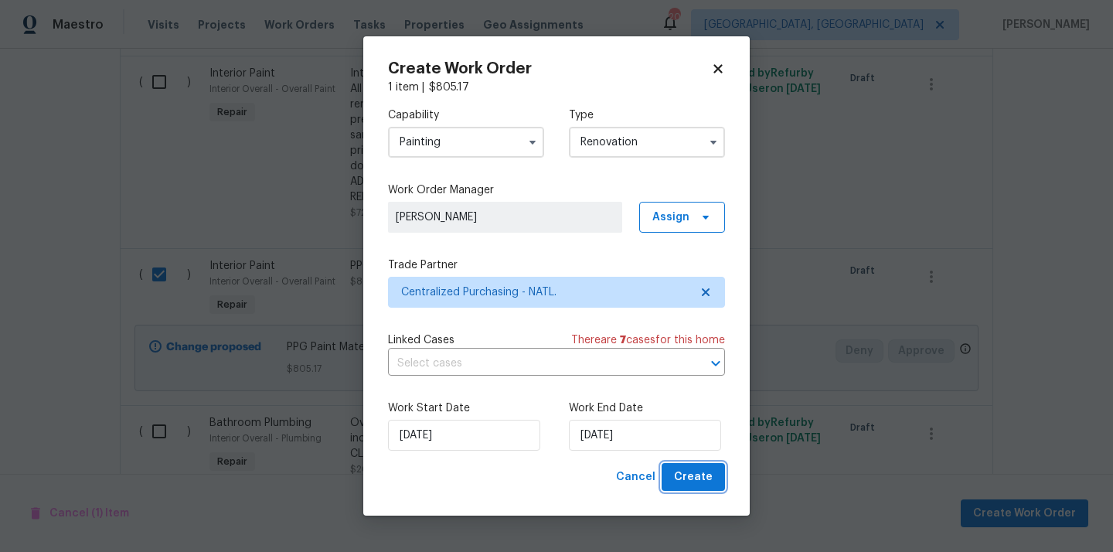
click at [680, 482] on span "Create" at bounding box center [693, 477] width 39 height 19
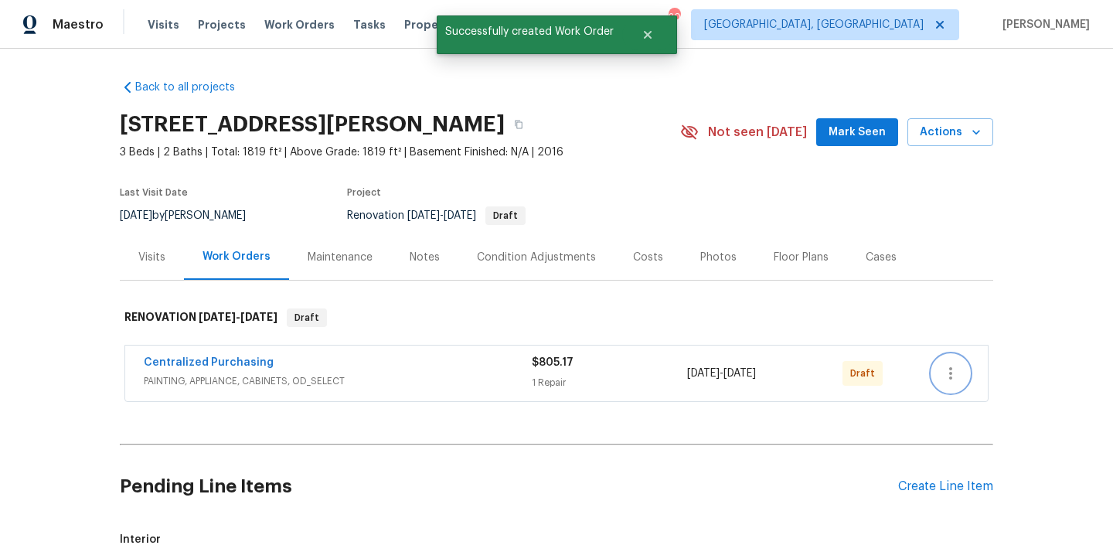
click at [944, 366] on icon "button" at bounding box center [951, 373] width 19 height 19
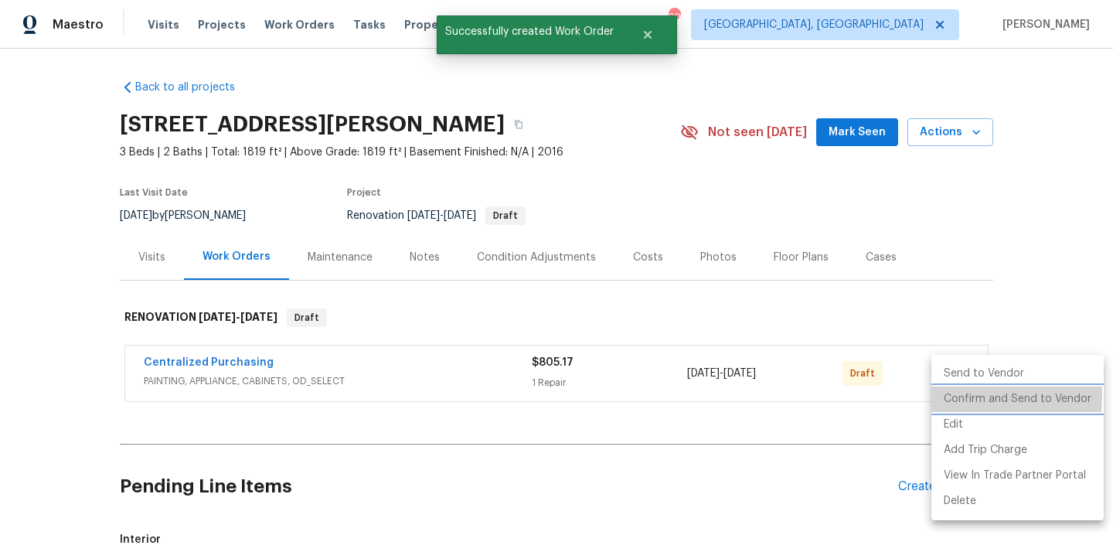
click at [952, 395] on li "Confirm and Send to Vendor" at bounding box center [1018, 400] width 172 height 26
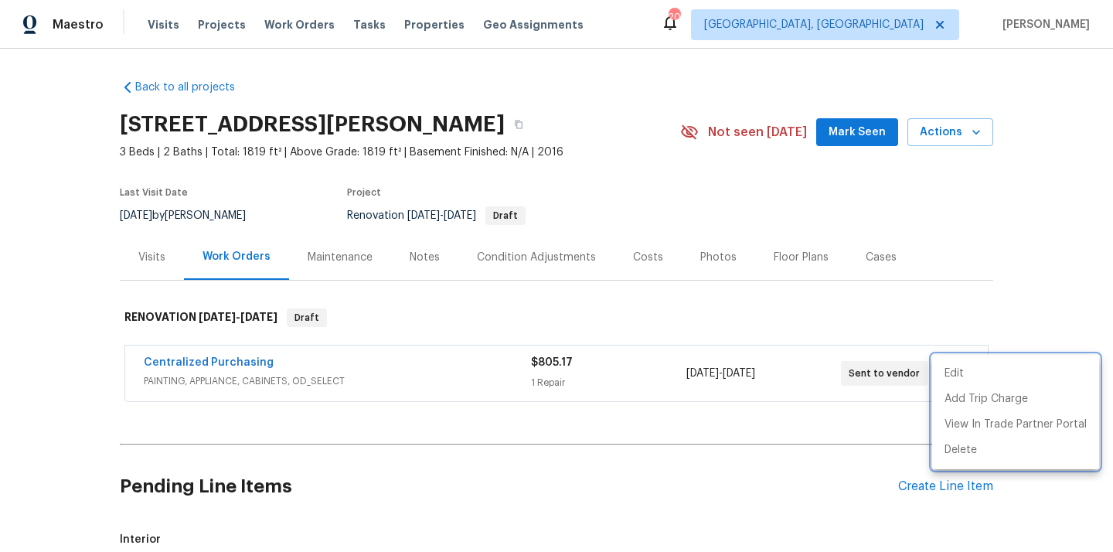
click at [254, 360] on div at bounding box center [556, 276] width 1113 height 552
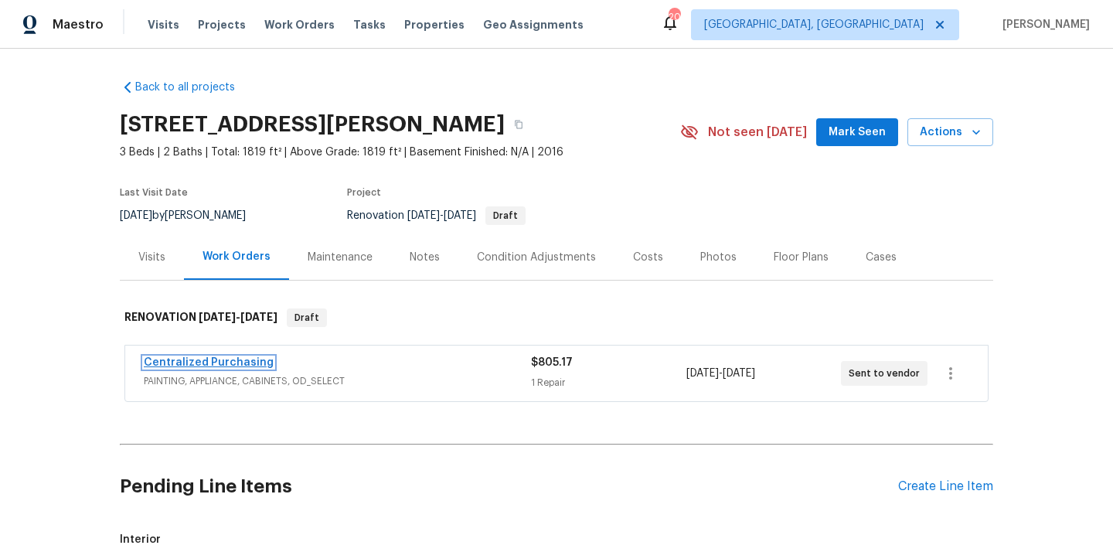
click at [228, 358] on link "Centralized Purchasing" at bounding box center [209, 362] width 130 height 11
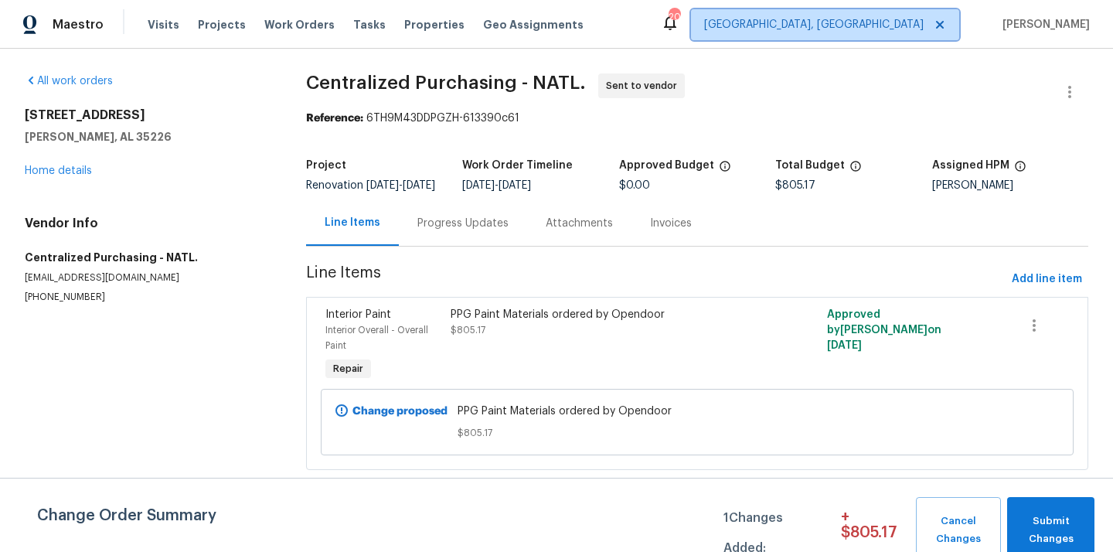
click at [898, 22] on span "[GEOGRAPHIC_DATA], [GEOGRAPHIC_DATA]" at bounding box center [814, 24] width 220 height 15
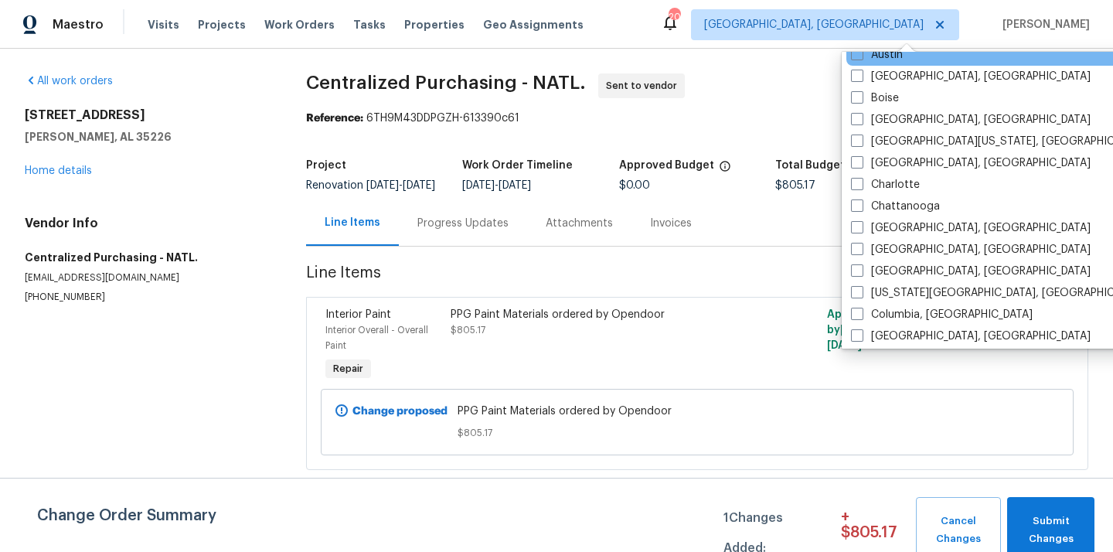
scroll to position [136, 0]
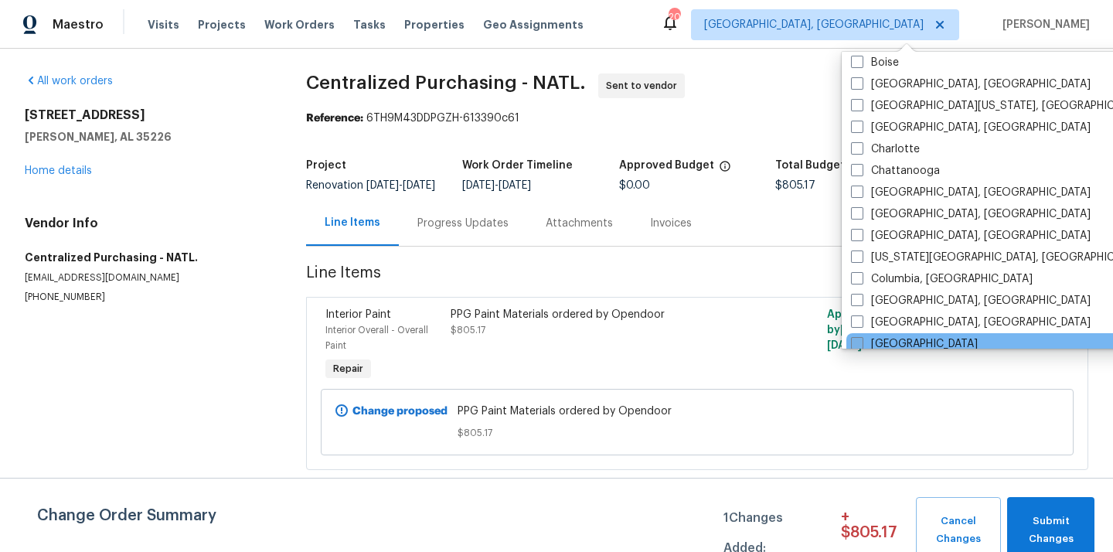
click at [889, 336] on label "[GEOGRAPHIC_DATA]" at bounding box center [914, 343] width 127 height 15
click at [861, 336] on input "[GEOGRAPHIC_DATA]" at bounding box center [856, 341] width 10 height 10
checkbox input "true"
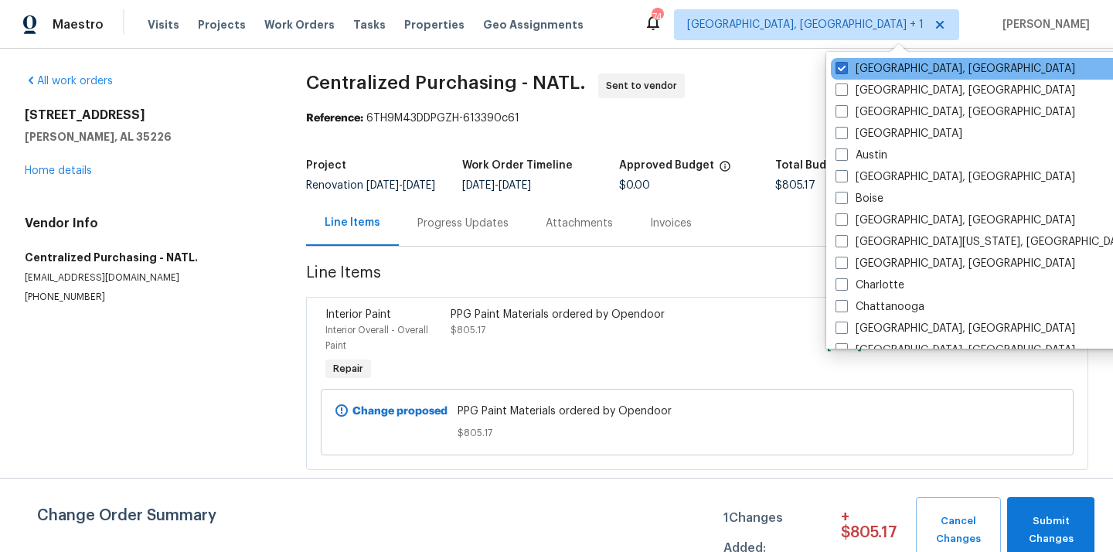
click at [886, 77] on div "[GEOGRAPHIC_DATA], [GEOGRAPHIC_DATA]" at bounding box center [987, 69] width 312 height 22
click at [868, 68] on label "[GEOGRAPHIC_DATA], [GEOGRAPHIC_DATA]" at bounding box center [956, 68] width 240 height 15
click at [846, 68] on input "[GEOGRAPHIC_DATA], [GEOGRAPHIC_DATA]" at bounding box center [841, 66] width 10 height 10
checkbox input "false"
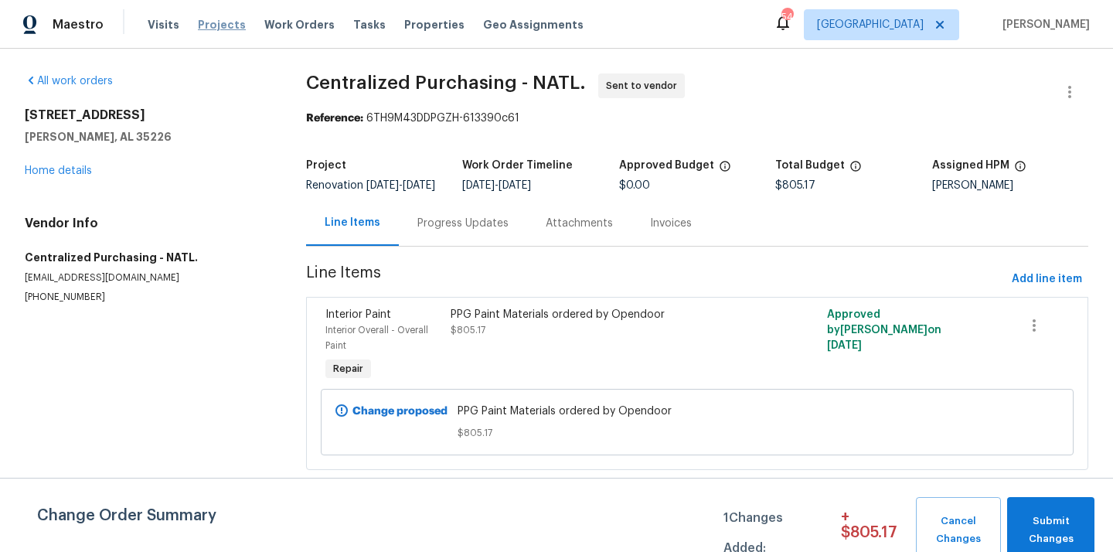
click at [211, 27] on span "Projects" at bounding box center [222, 24] width 48 height 15
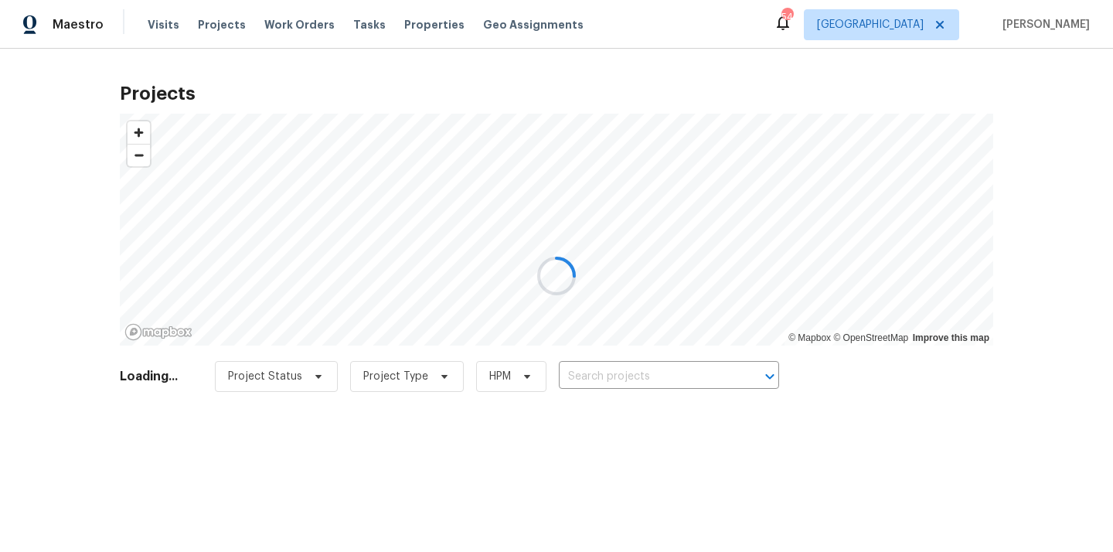
click at [640, 370] on div at bounding box center [556, 276] width 1113 height 552
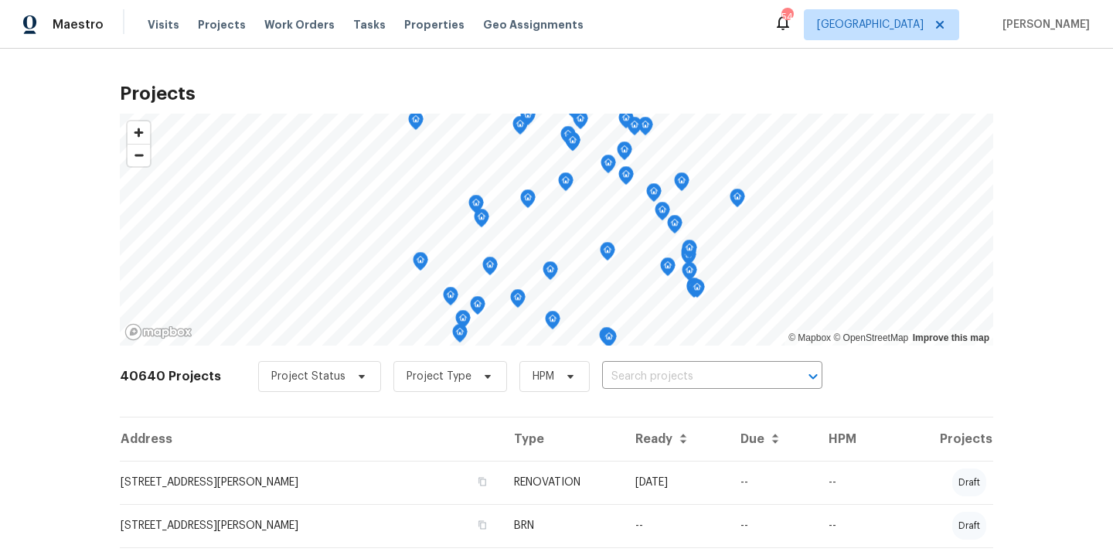
click at [640, 370] on input "text" at bounding box center [690, 377] width 177 height 24
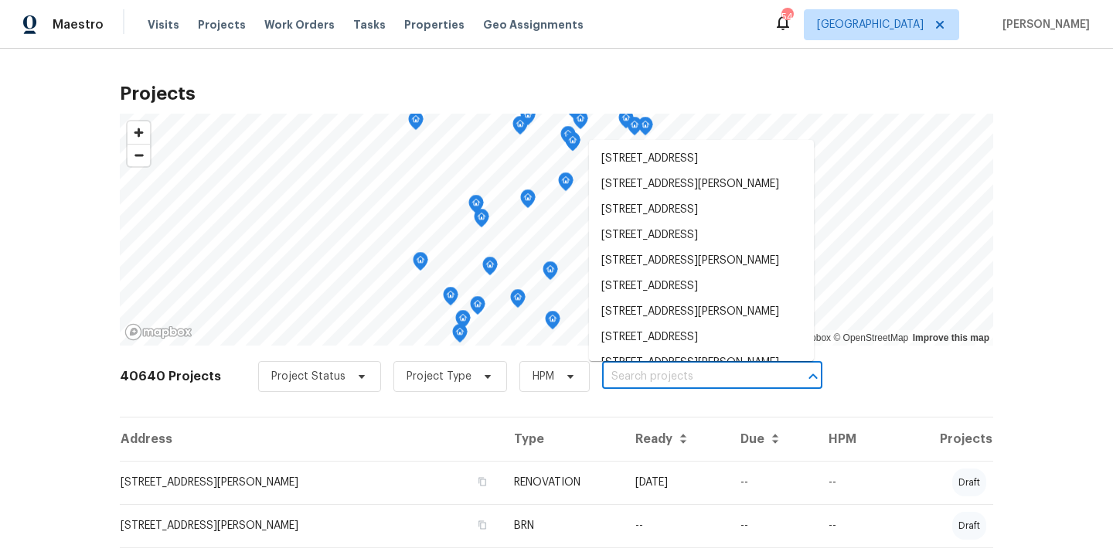
paste input "2508 Royal Troon Dr, Plano, TX 75025"
type input "2508 Royal Troon Dr, Plano, TX 75025"
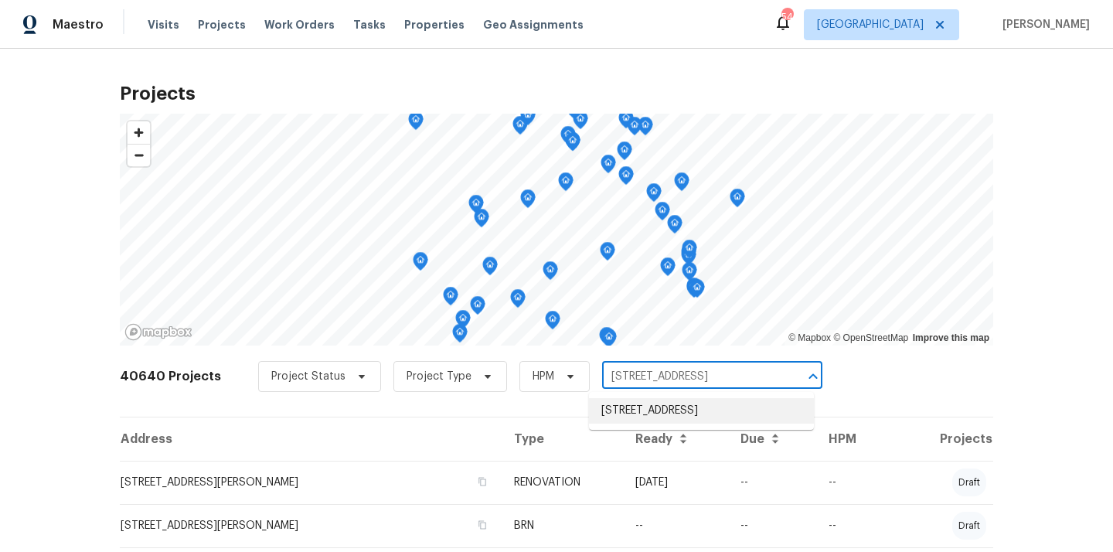
click at [639, 398] on li "2508 Royal Troon Dr, Plano, TX 75025" at bounding box center [701, 411] width 225 height 26
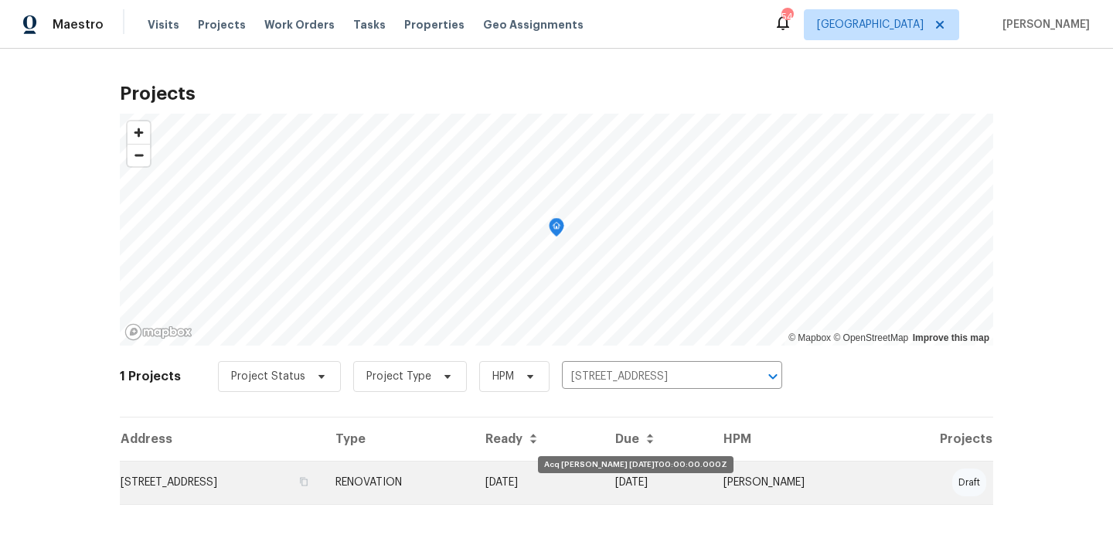
click at [603, 476] on td "[DATE]" at bounding box center [538, 482] width 130 height 43
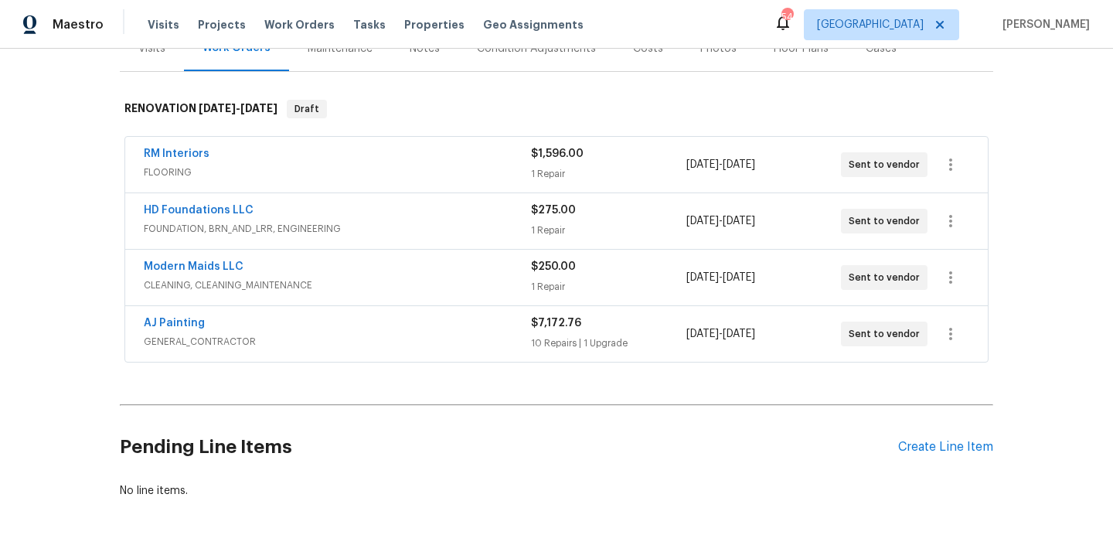
scroll to position [261, 0]
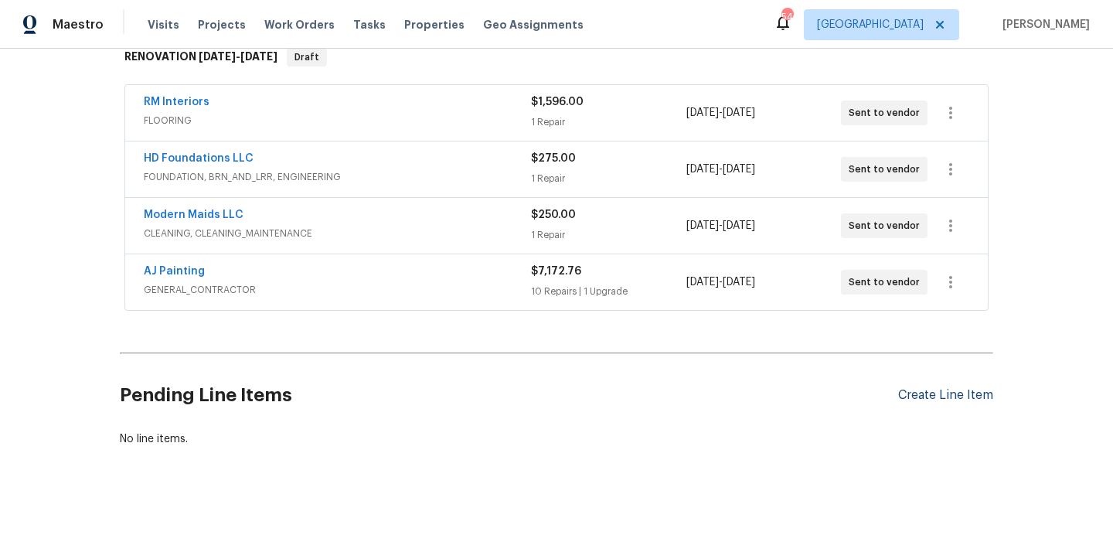
click at [914, 394] on div "Create Line Item" at bounding box center [945, 395] width 95 height 15
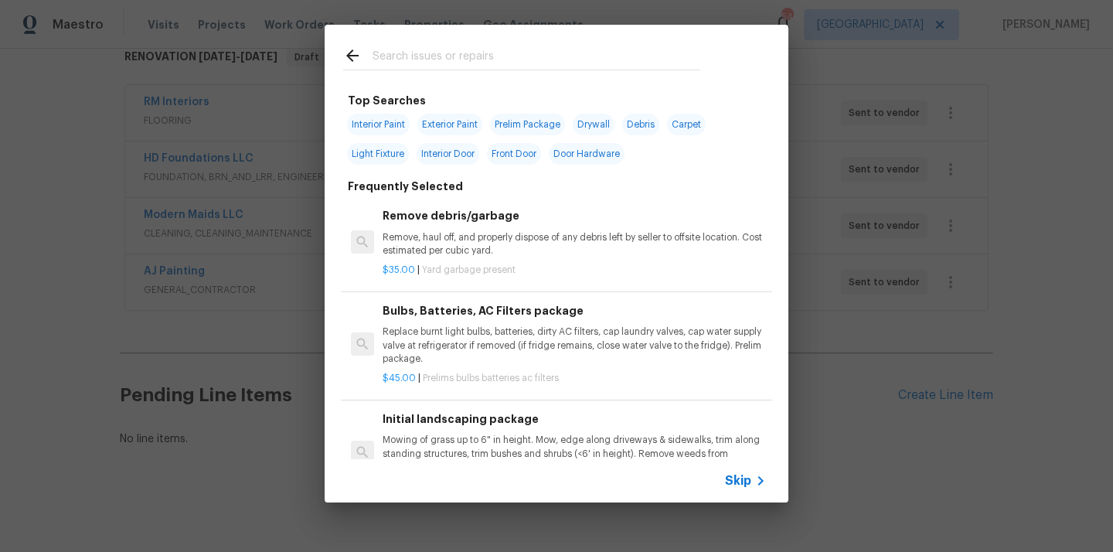
click at [561, 56] on input "text" at bounding box center [537, 57] width 328 height 23
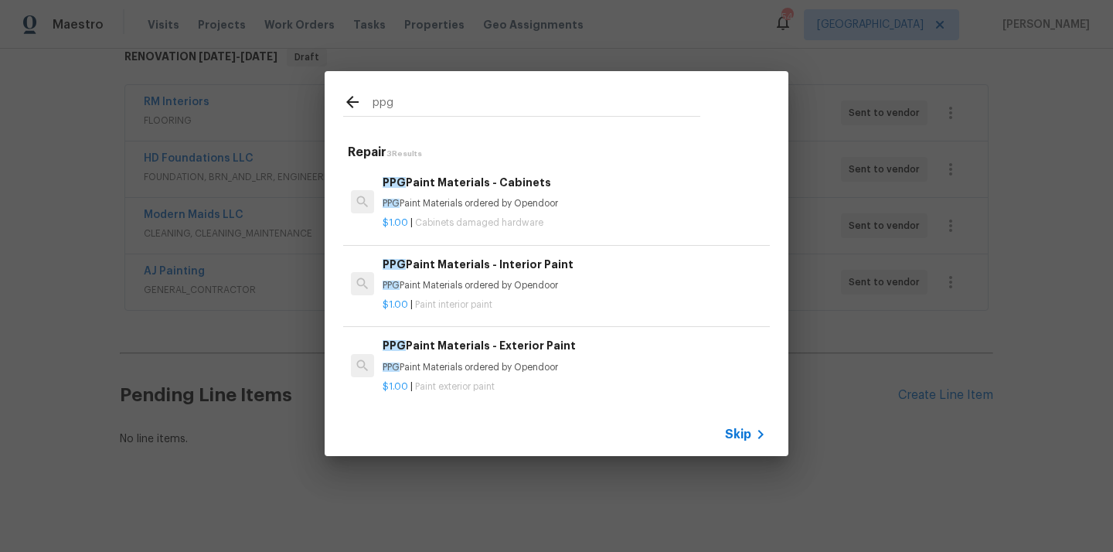
type input "ppg"
click at [509, 301] on p "$1.00 | Paint interior paint" at bounding box center [574, 304] width 383 height 13
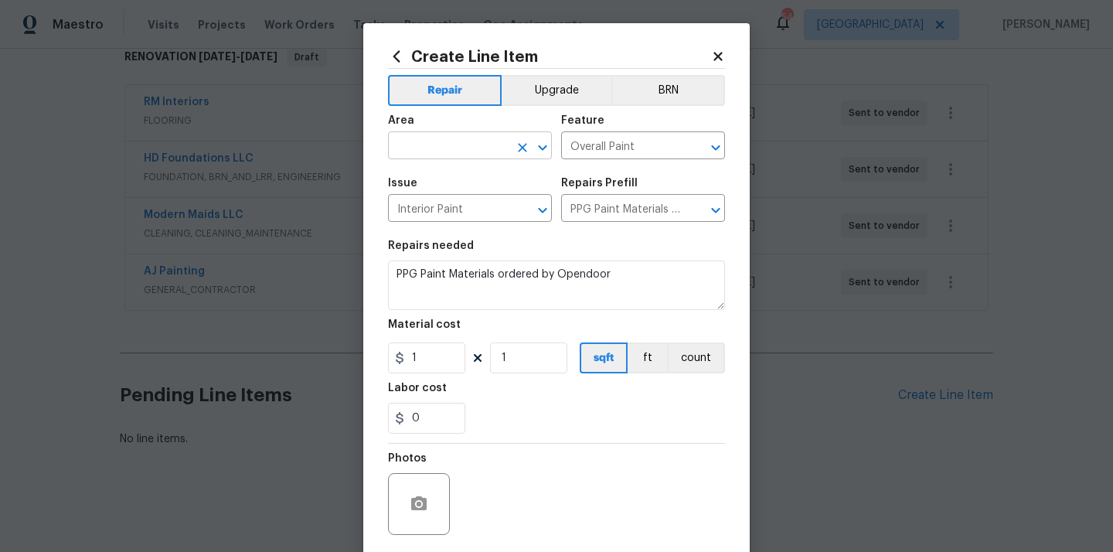
click at [483, 149] on input "text" at bounding box center [448, 147] width 121 height 24
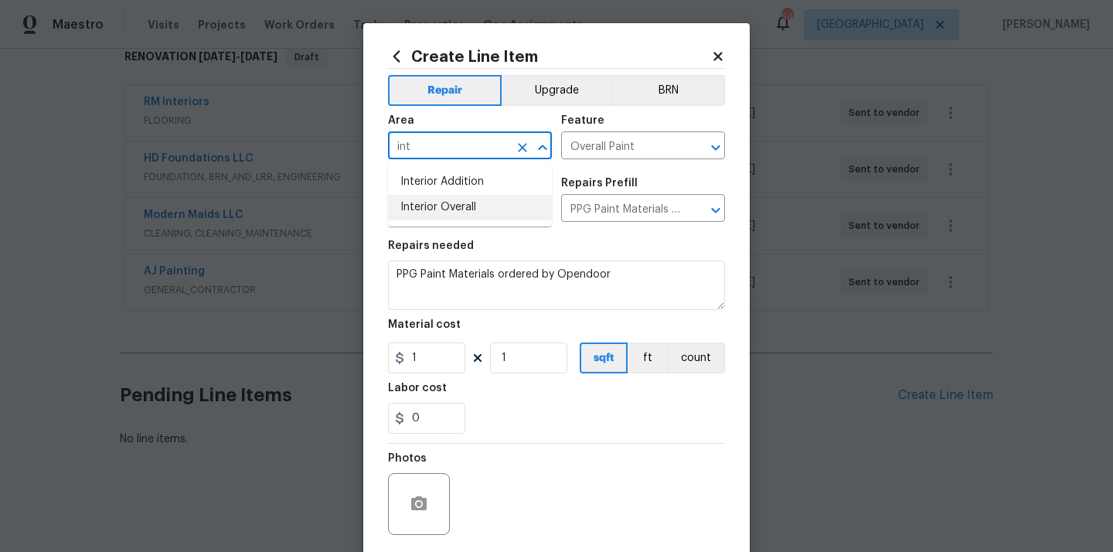
click at [474, 218] on li "Interior Overall" at bounding box center [470, 208] width 164 height 26
type input "Interior Overall"
drag, startPoint x: 422, startPoint y: 360, endPoint x: 376, endPoint y: 360, distance: 46.4
click at [390, 360] on input "1" at bounding box center [426, 357] width 77 height 31
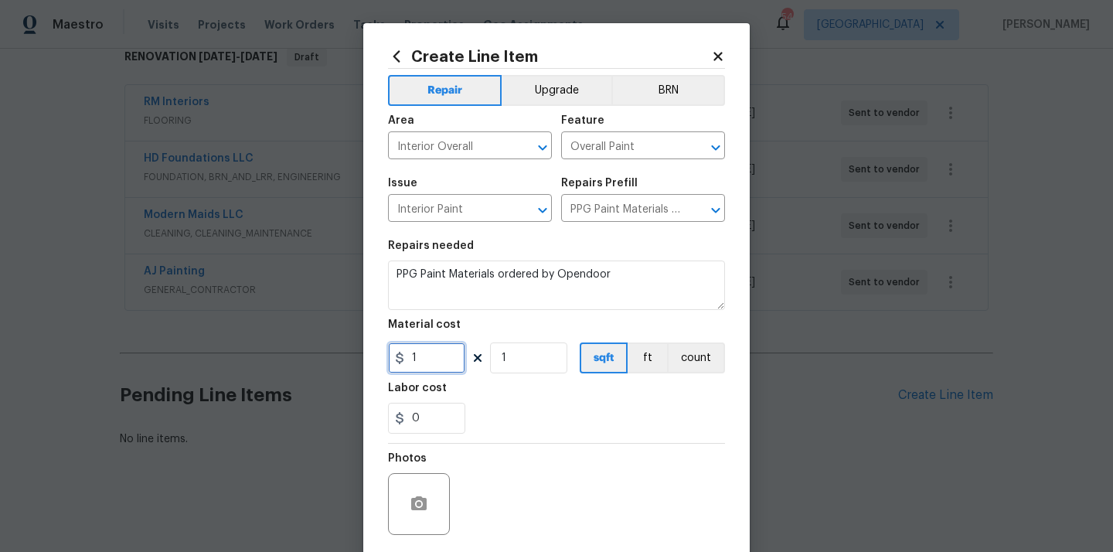
paste input "863.66"
type input "863.66"
click at [550, 405] on div "0" at bounding box center [556, 418] width 337 height 31
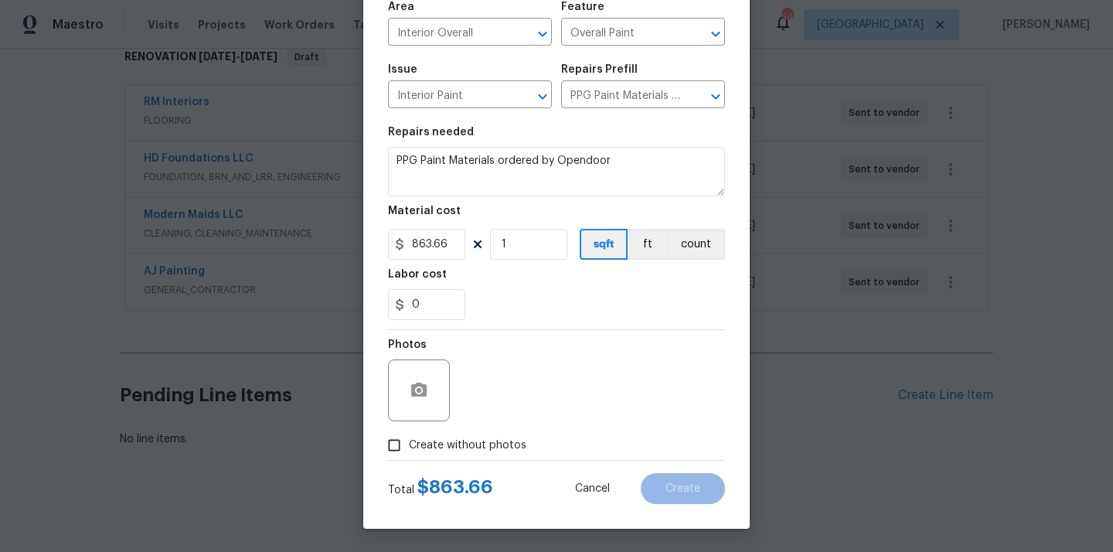
click at [499, 446] on span "Create without photos" at bounding box center [468, 446] width 118 height 16
click at [409, 446] on input "Create without photos" at bounding box center [394, 445] width 29 height 29
checkbox input "true"
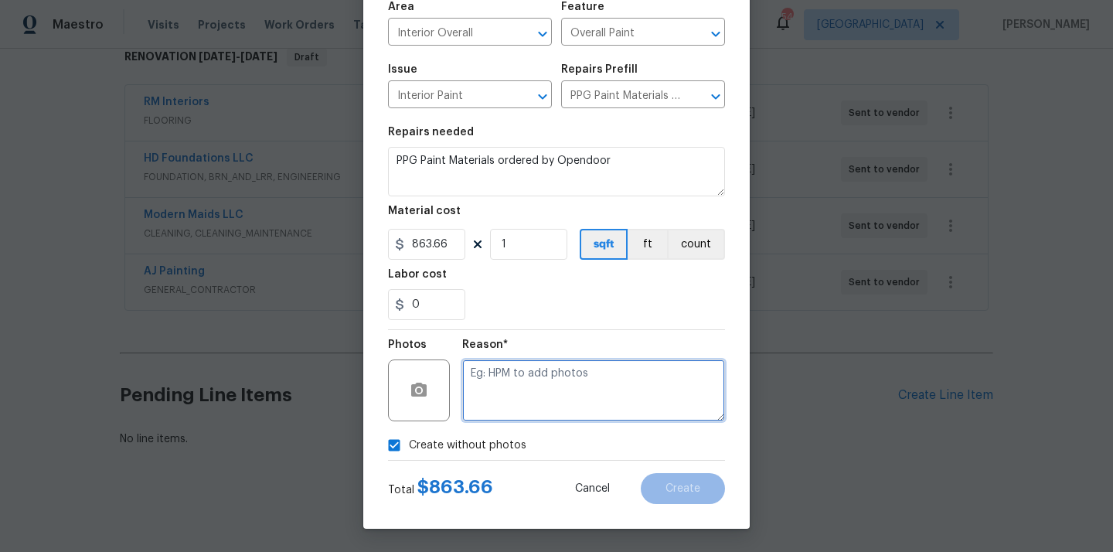
click at [522, 397] on textarea at bounding box center [593, 391] width 263 height 62
type textarea "N/A"
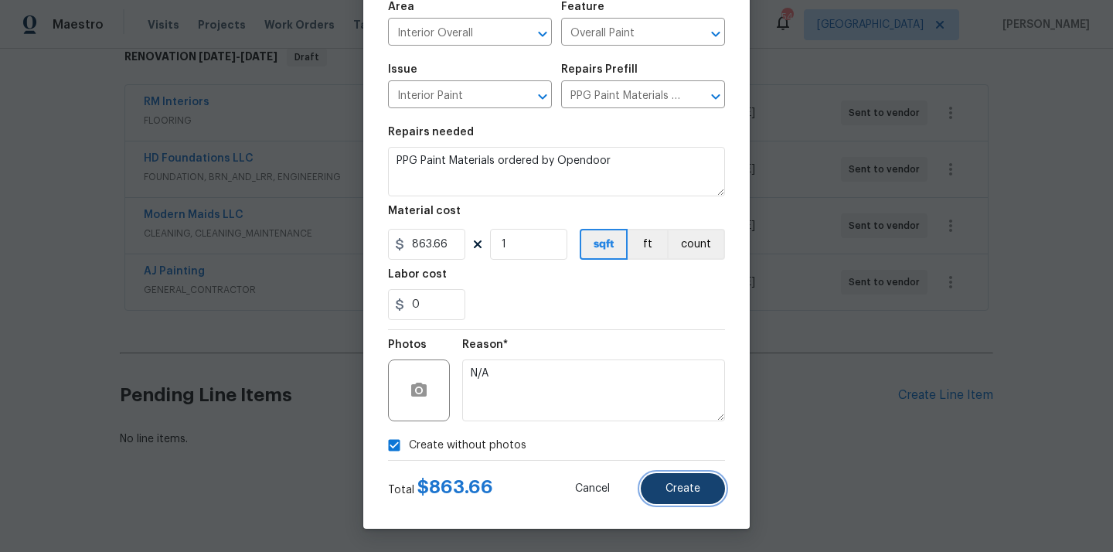
click at [700, 481] on button "Create" at bounding box center [683, 488] width 84 height 31
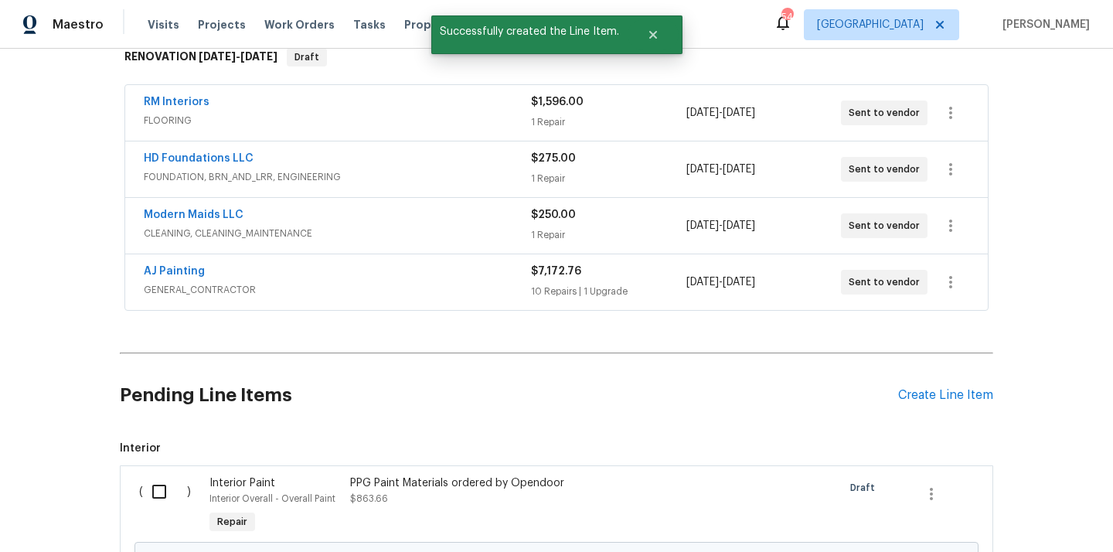
click at [146, 494] on input "checkbox" at bounding box center [165, 491] width 44 height 32
checkbox input "true"
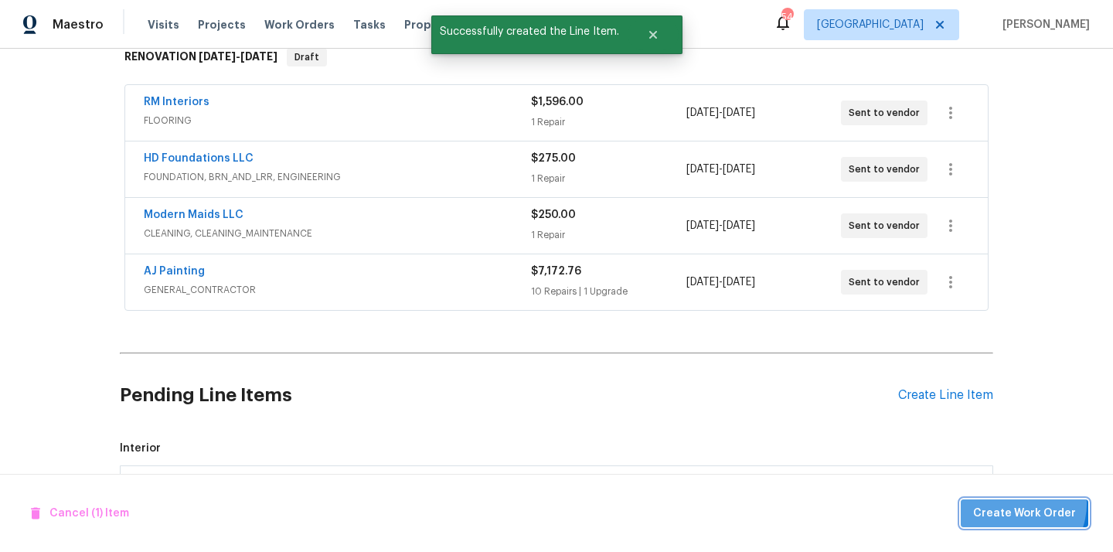
click at [1019, 504] on span "Create Work Order" at bounding box center [1024, 513] width 103 height 19
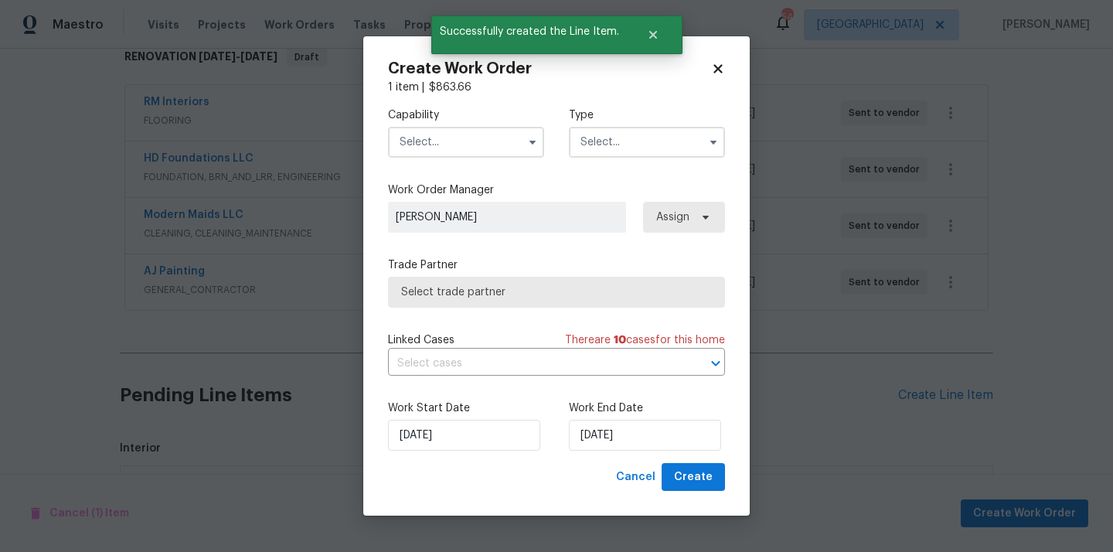
click at [471, 128] on input "text" at bounding box center [466, 142] width 156 height 31
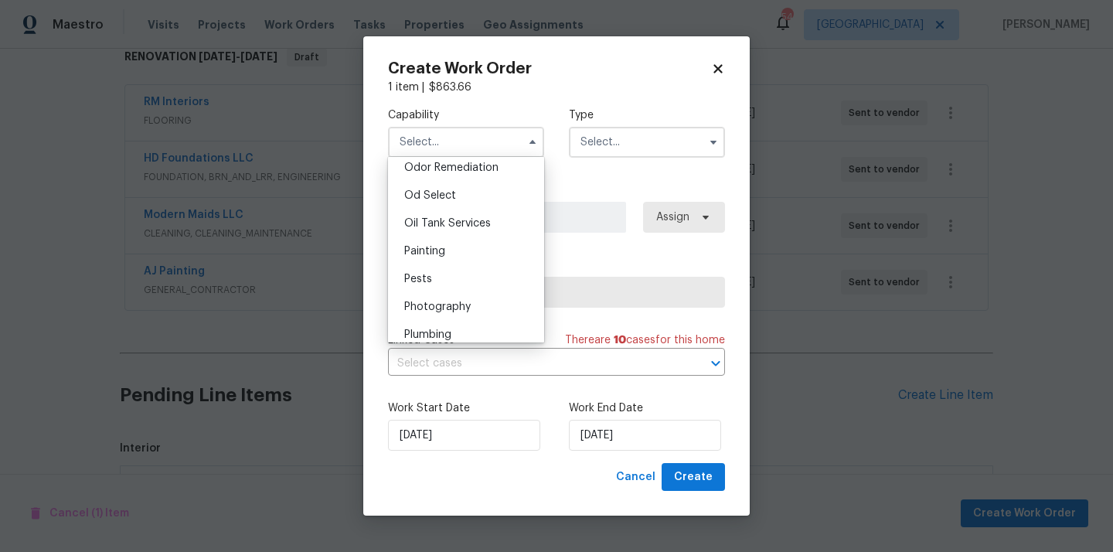
scroll to position [1225, 0]
click at [482, 244] on div "Painting" at bounding box center [466, 249] width 148 height 28
type input "Painting"
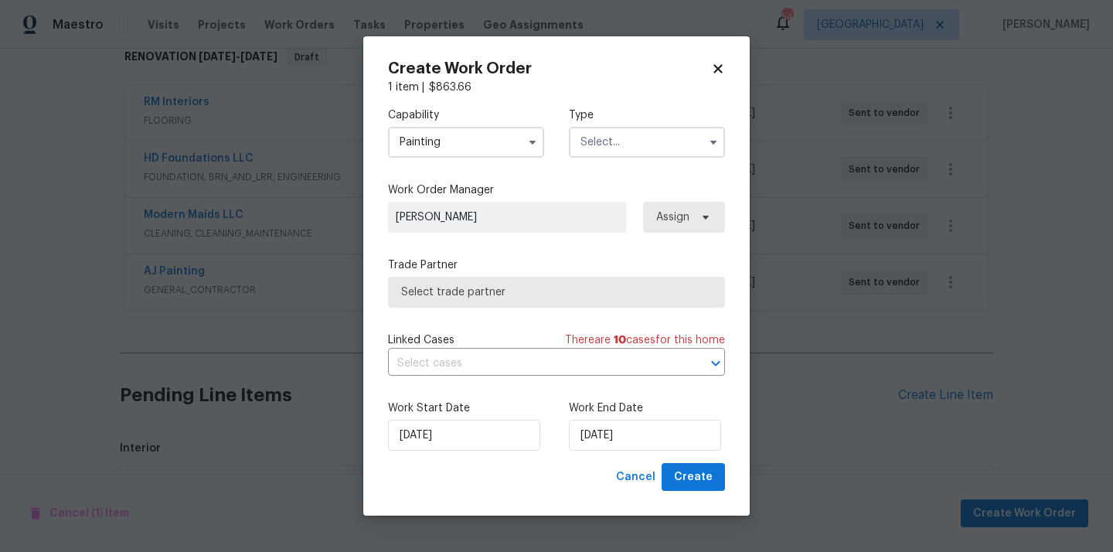
click at [659, 142] on input "text" at bounding box center [647, 142] width 156 height 31
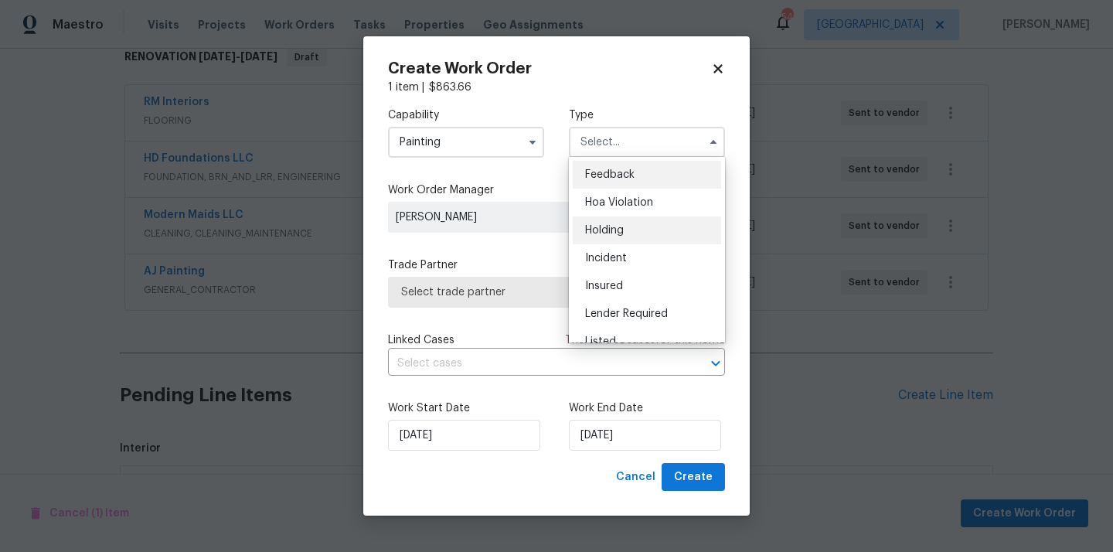
scroll to position [351, 0]
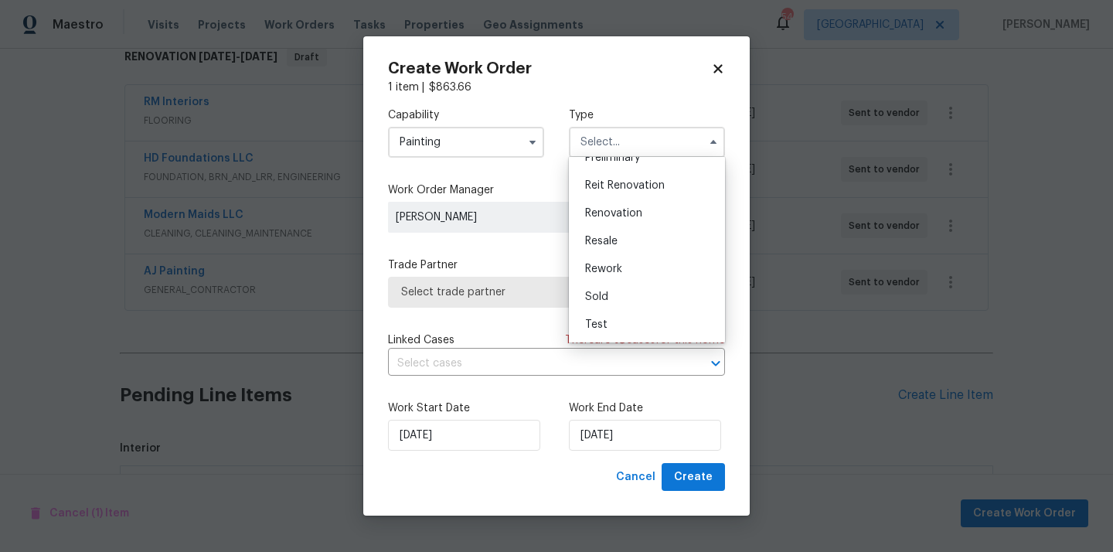
click at [657, 220] on div "Renovation" at bounding box center [647, 213] width 148 height 28
type input "Renovation"
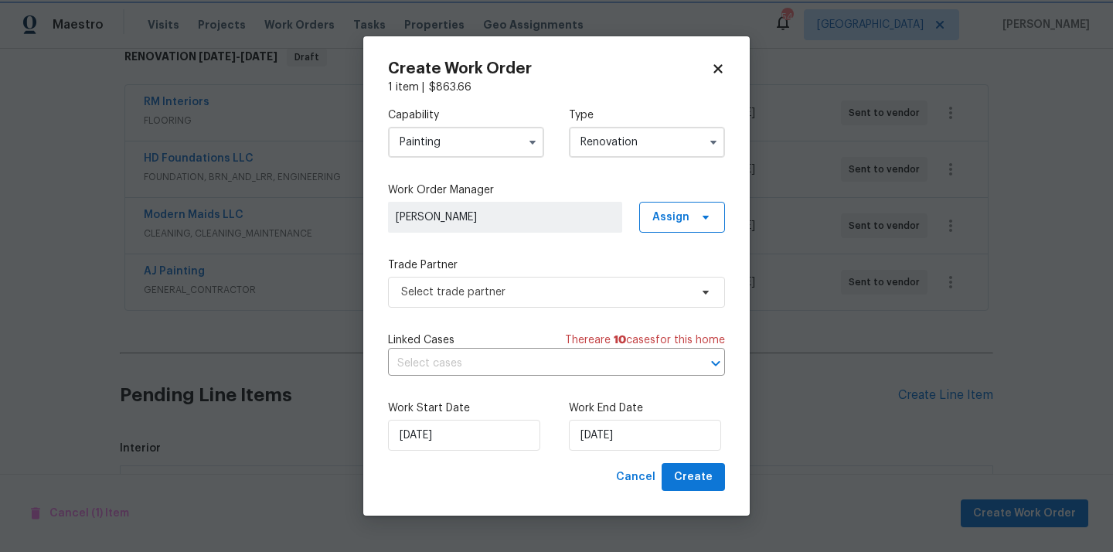
scroll to position [0, 0]
click at [687, 218] on span "Assign" at bounding box center [671, 217] width 37 height 15
click at [685, 292] on div "Assign to me" at bounding box center [689, 282] width 87 height 22
click at [683, 287] on div "Assign to me" at bounding box center [684, 281] width 67 height 15
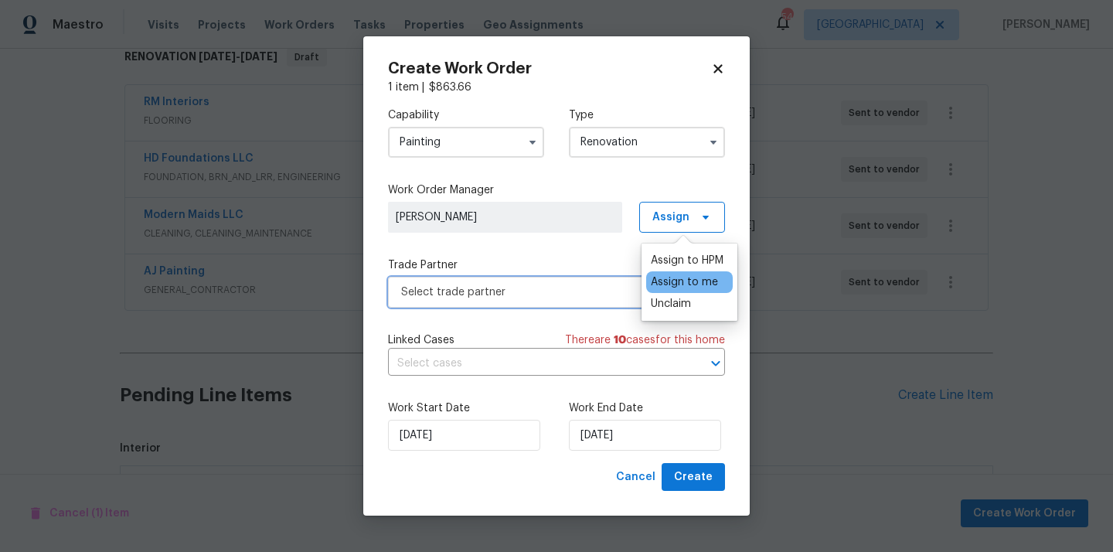
click at [609, 283] on span "Select trade partner" at bounding box center [556, 292] width 337 height 31
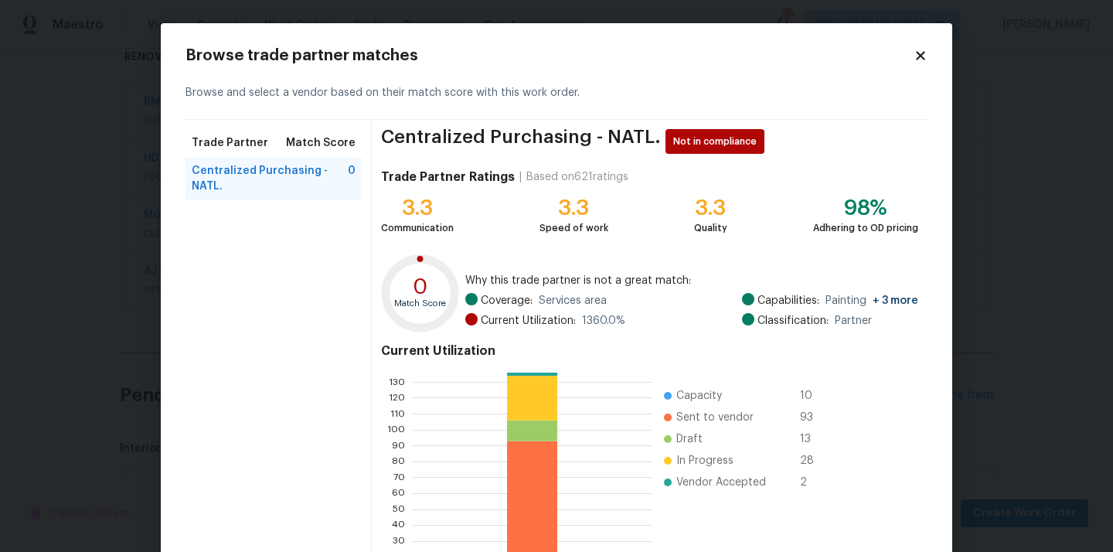
scroll to position [130, 0]
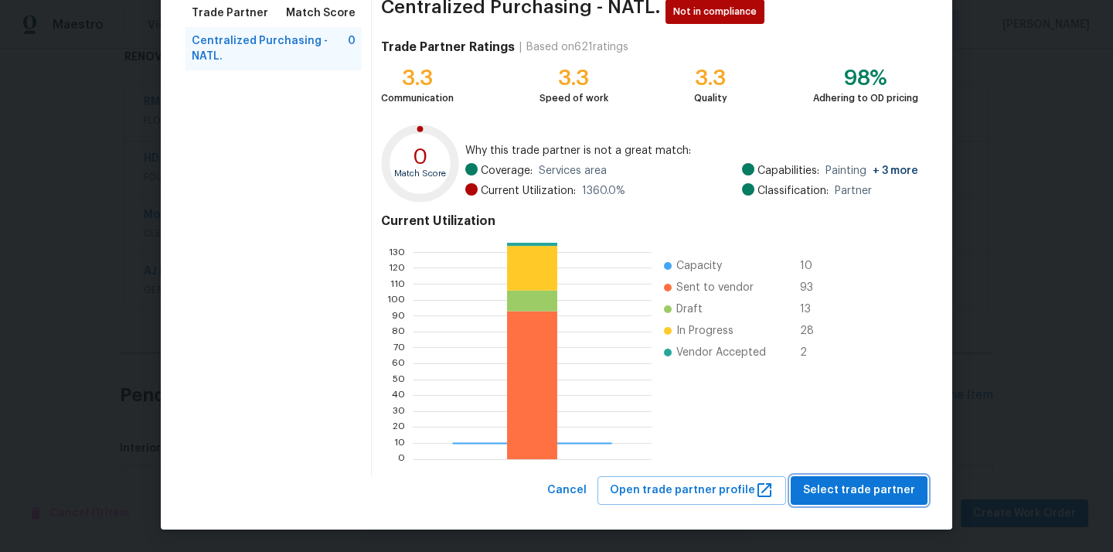
click at [818, 488] on span "Select trade partner" at bounding box center [859, 490] width 112 height 19
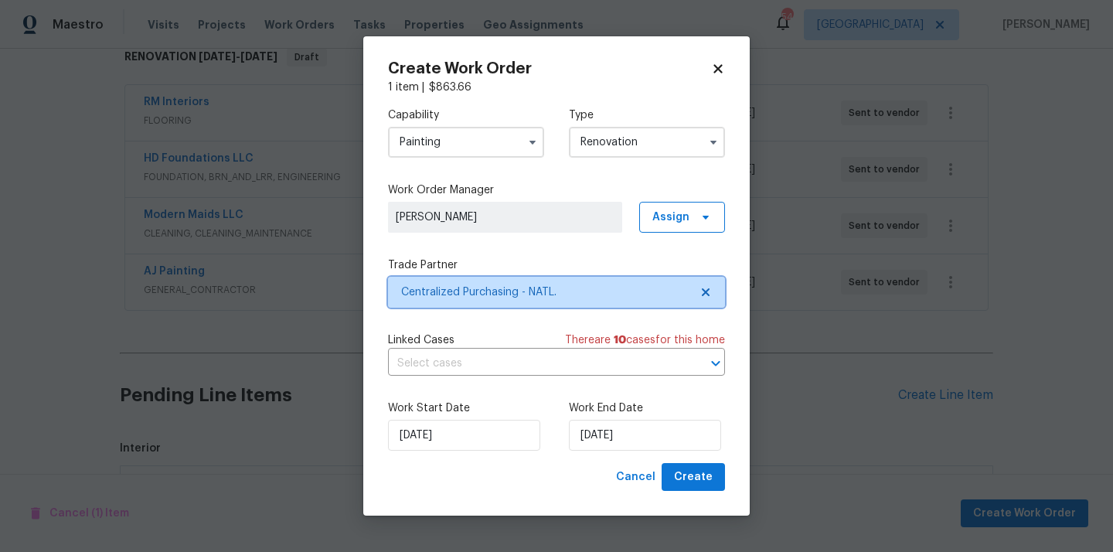
scroll to position [0, 0]
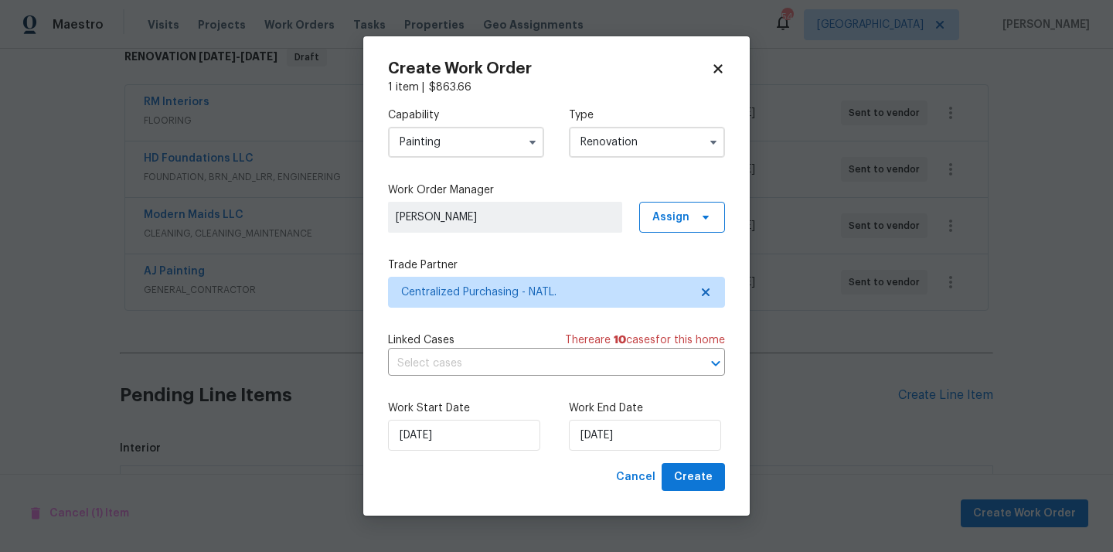
click at [696, 492] on div "Create Work Order 1 item | $ 863.66 Capability Painting Type Renovation Work Or…" at bounding box center [556, 276] width 387 height 480
click at [698, 472] on span "Create" at bounding box center [693, 477] width 39 height 19
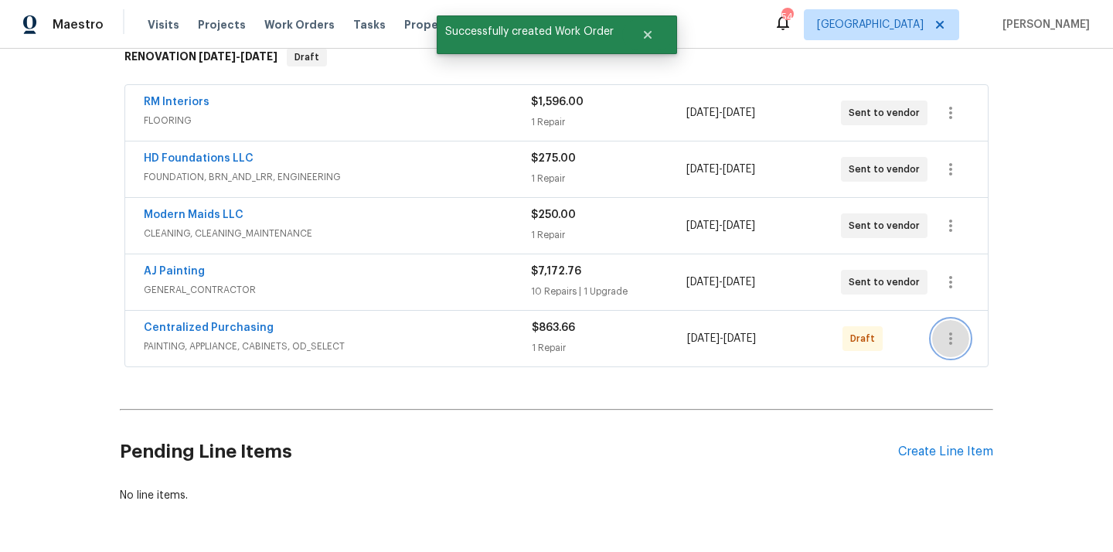
click at [959, 336] on icon "button" at bounding box center [951, 338] width 19 height 19
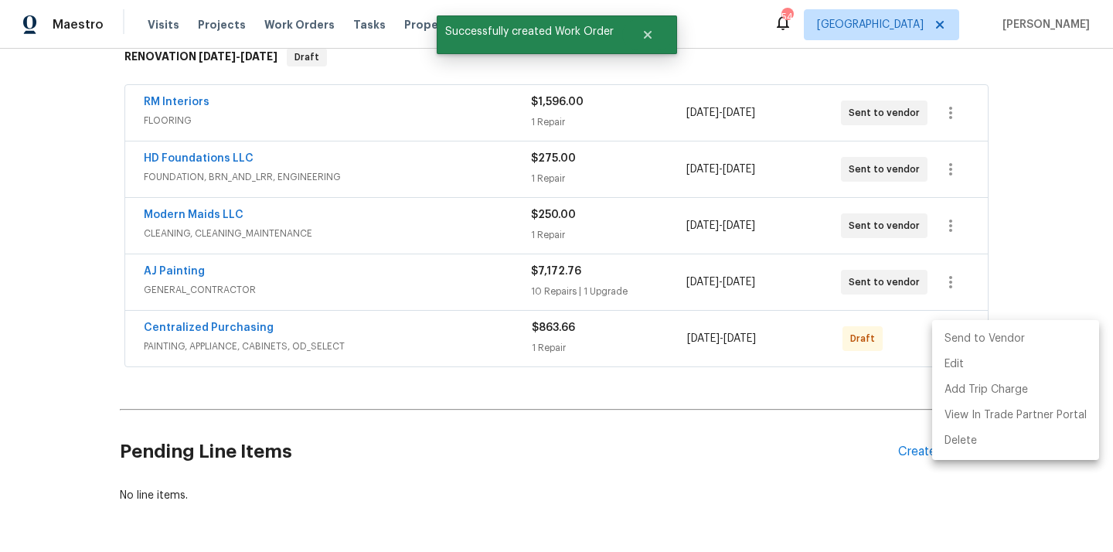
click at [969, 341] on li "Send to Vendor" at bounding box center [1015, 339] width 167 height 26
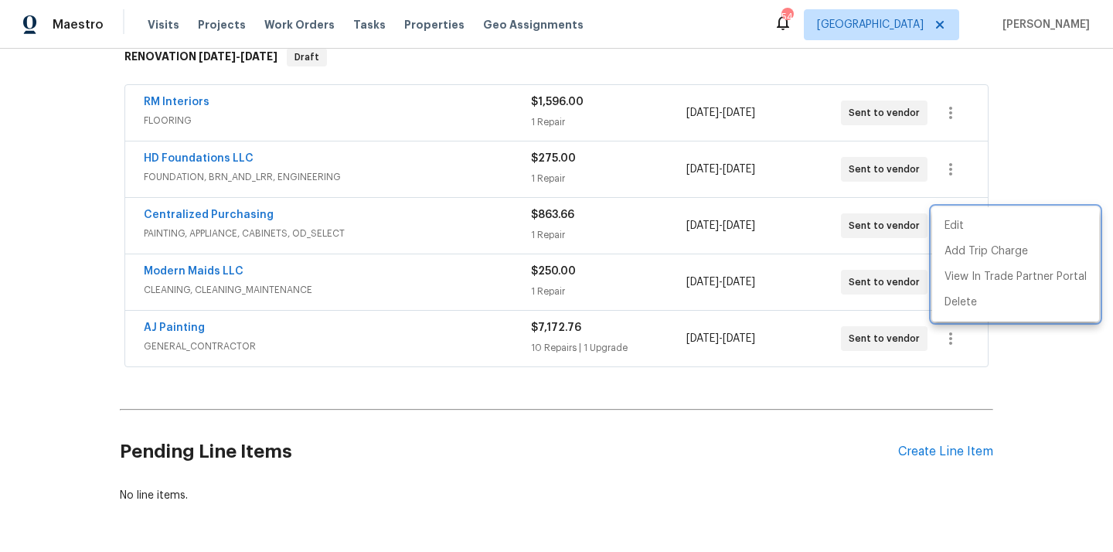
click at [327, 275] on div at bounding box center [556, 276] width 1113 height 552
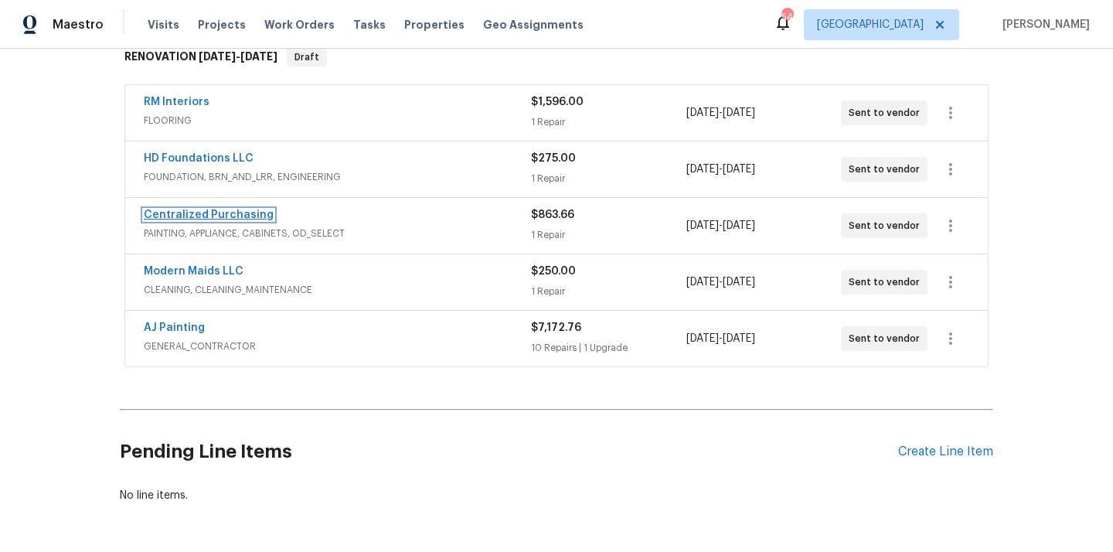
click at [250, 213] on link "Centralized Purchasing" at bounding box center [209, 215] width 130 height 11
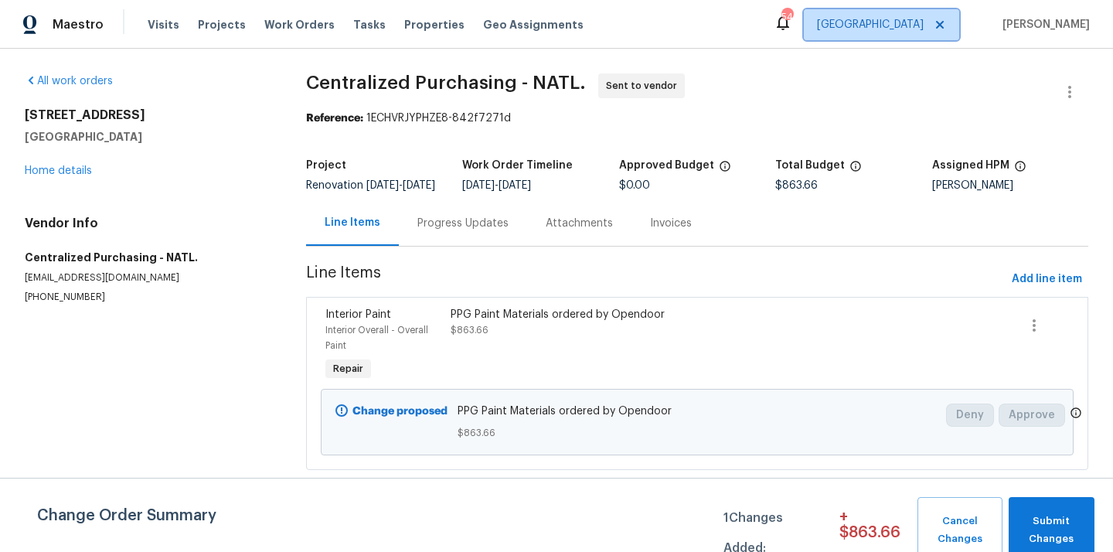
click at [924, 31] on span "[GEOGRAPHIC_DATA]" at bounding box center [870, 24] width 107 height 15
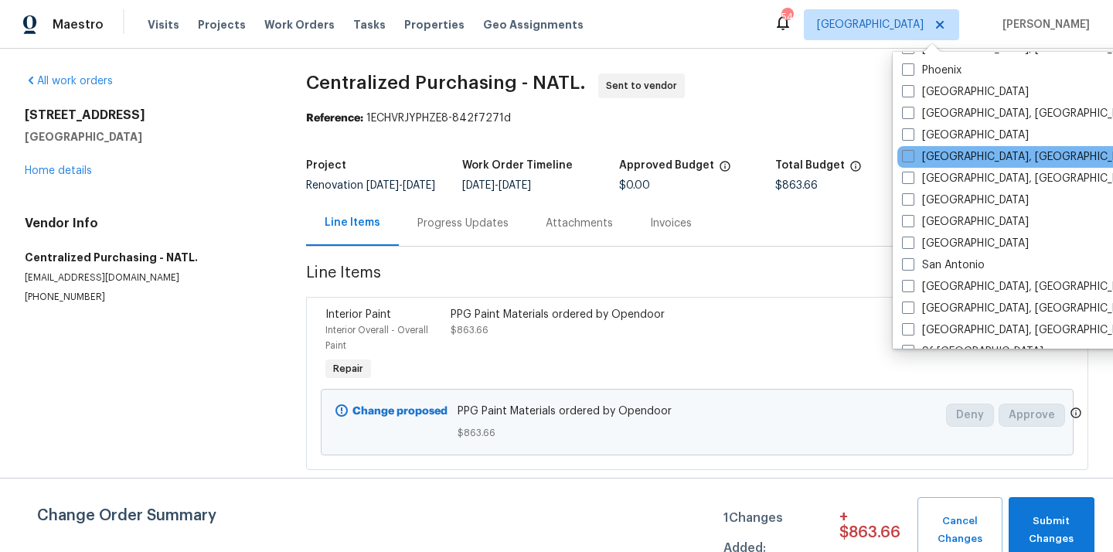
scroll to position [901, 0]
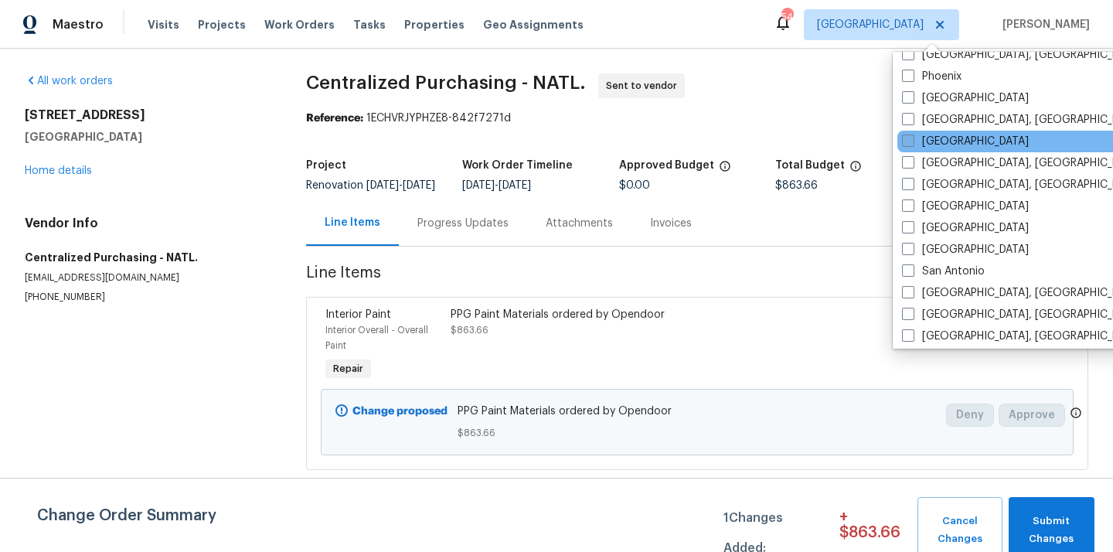
click at [929, 136] on label "[GEOGRAPHIC_DATA]" at bounding box center [965, 141] width 127 height 15
click at [912, 136] on input "[GEOGRAPHIC_DATA]" at bounding box center [907, 139] width 10 height 10
checkbox input "true"
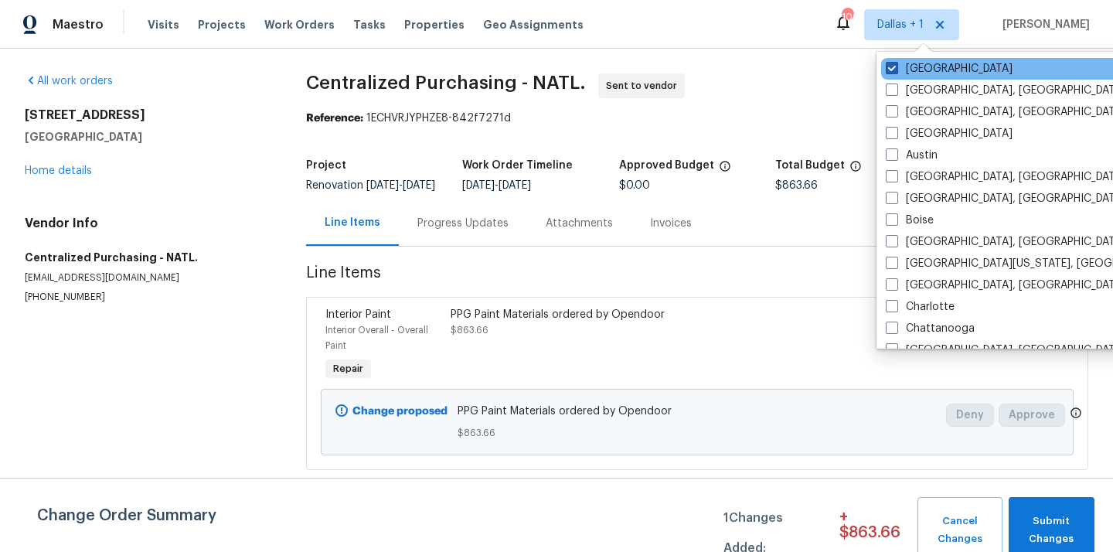
click at [921, 69] on label "[GEOGRAPHIC_DATA]" at bounding box center [949, 68] width 127 height 15
click at [896, 69] on input "[GEOGRAPHIC_DATA]" at bounding box center [891, 66] width 10 height 10
checkbox input "false"
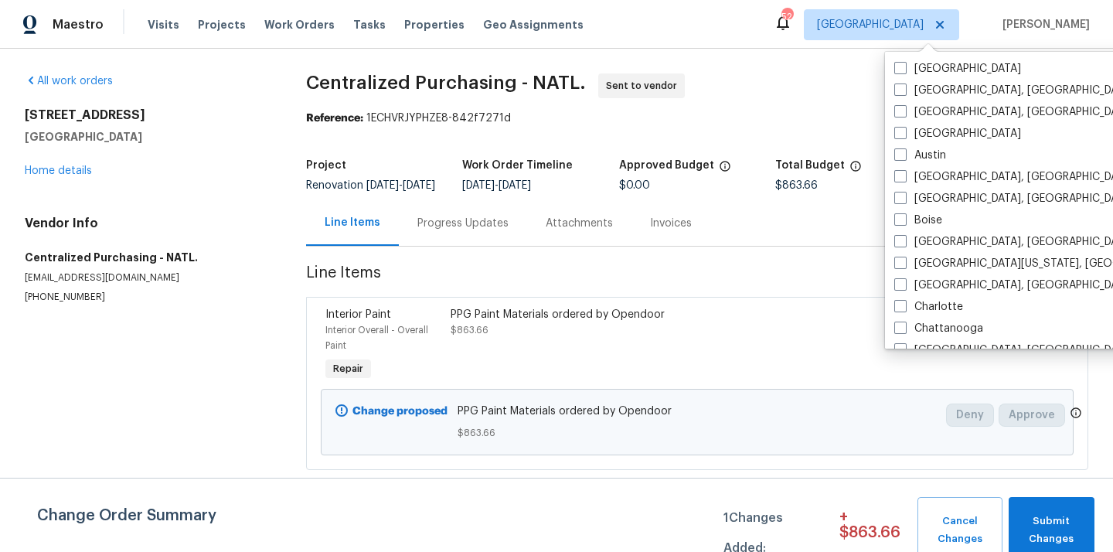
click at [235, 17] on div "Visits Projects Work Orders Tasks Properties Geo Assignments" at bounding box center [375, 24] width 455 height 31
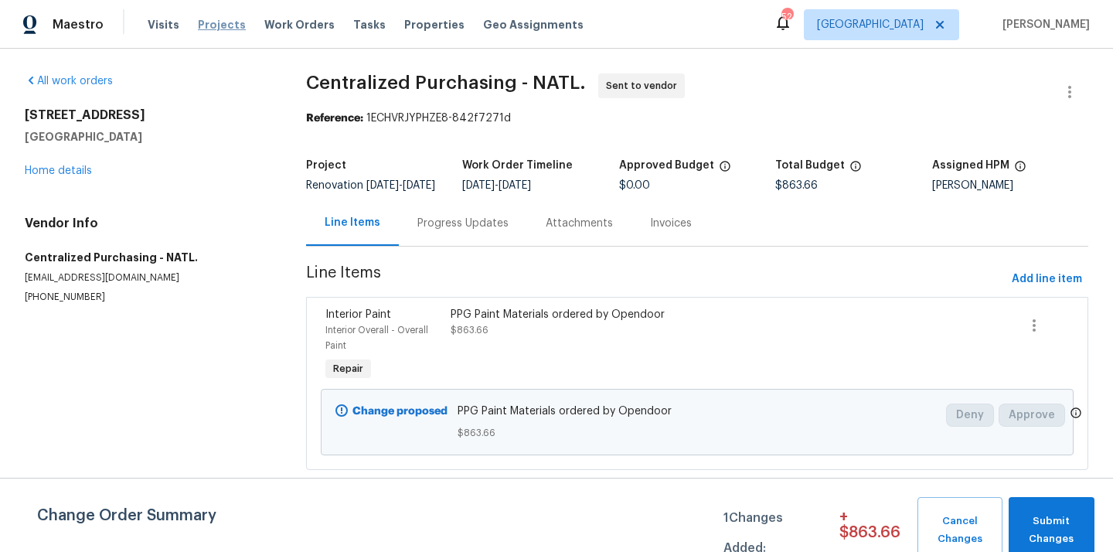
click at [225, 17] on span "Projects" at bounding box center [222, 24] width 48 height 15
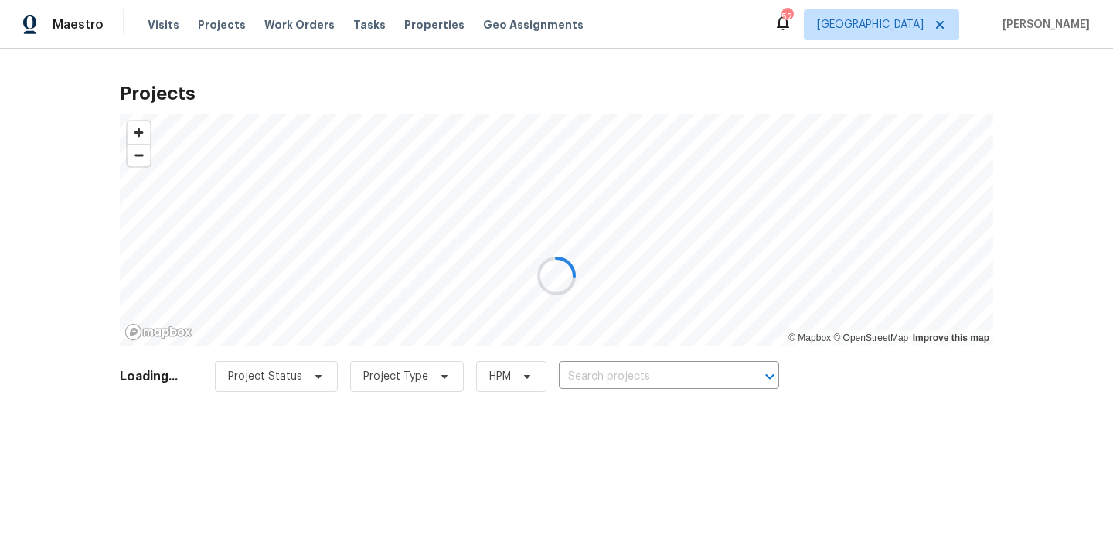
click at [647, 396] on div at bounding box center [556, 276] width 1113 height 552
click at [647, 390] on div at bounding box center [556, 276] width 1113 height 552
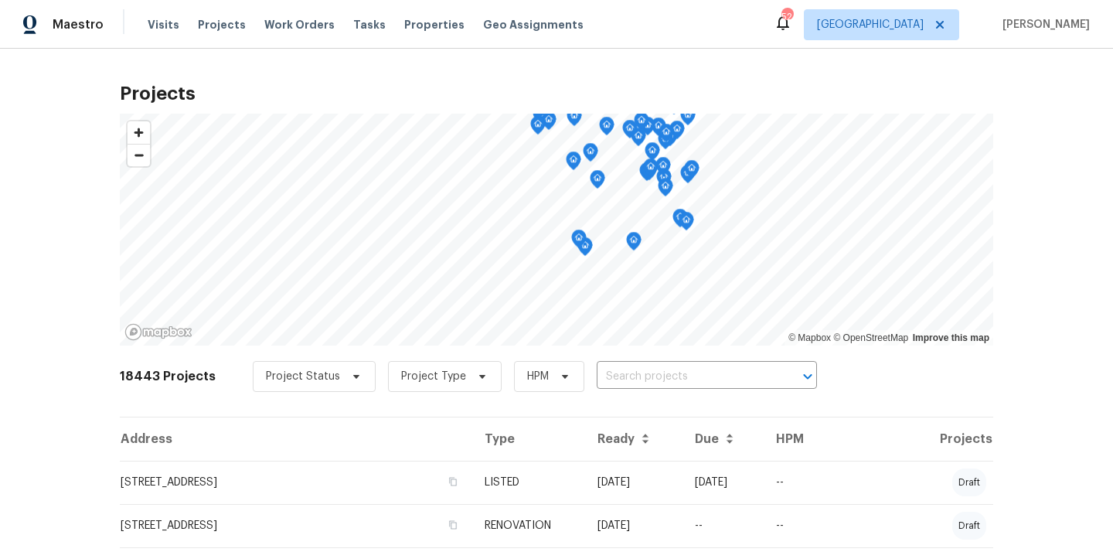
click at [647, 390] on div "Project Status Project Type HPM ​" at bounding box center [535, 376] width 564 height 31
click at [645, 384] on input "text" at bounding box center [685, 377] width 177 height 24
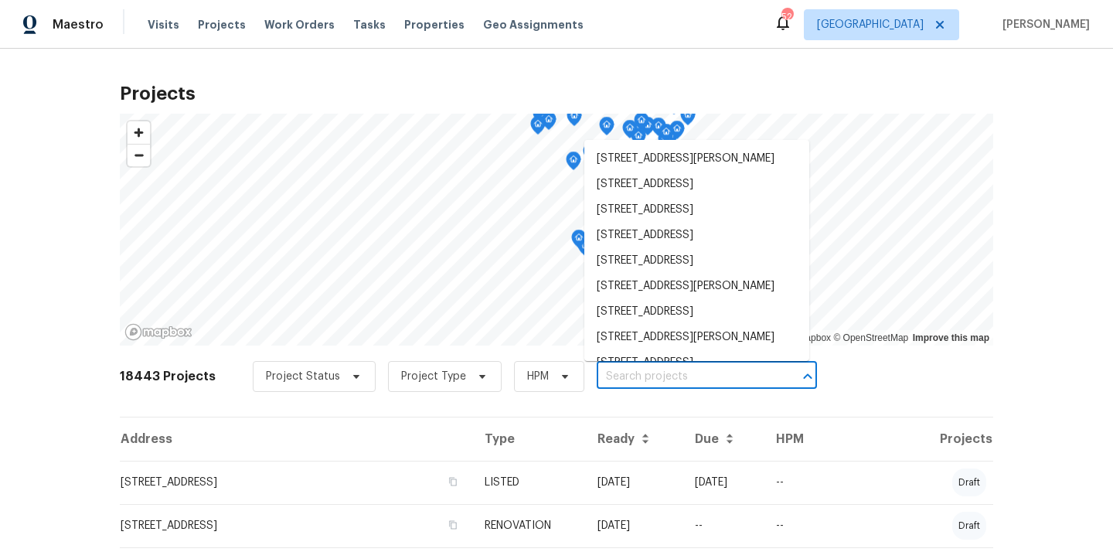
paste input "85 Landlocked Cir Angier NC 27501"
type input "85 Landlocked Cir Angier NC 27501"
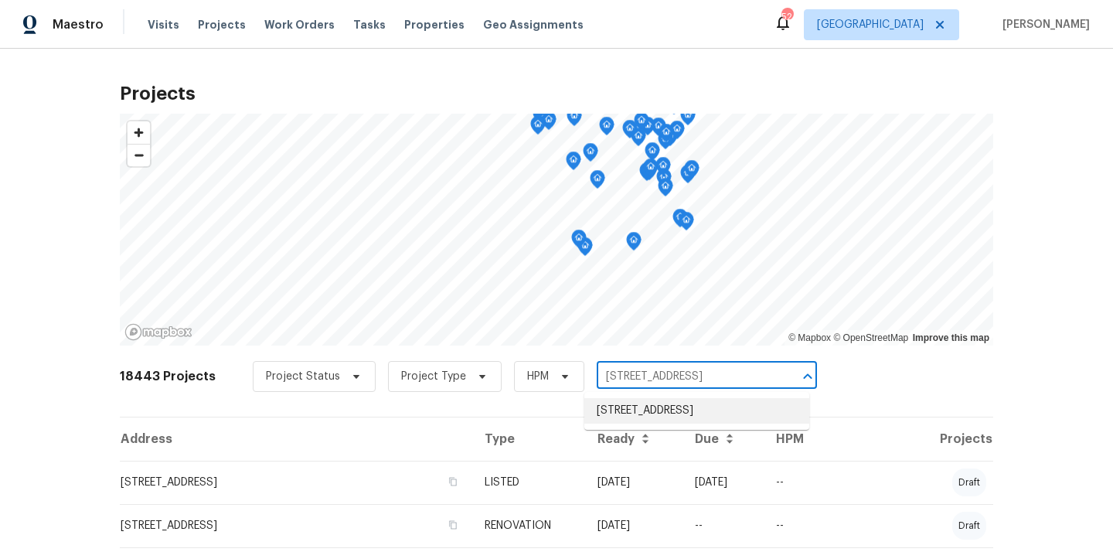
click at [634, 411] on li "85 Landlocked Cir, Angier, NC 27501" at bounding box center [696, 411] width 225 height 26
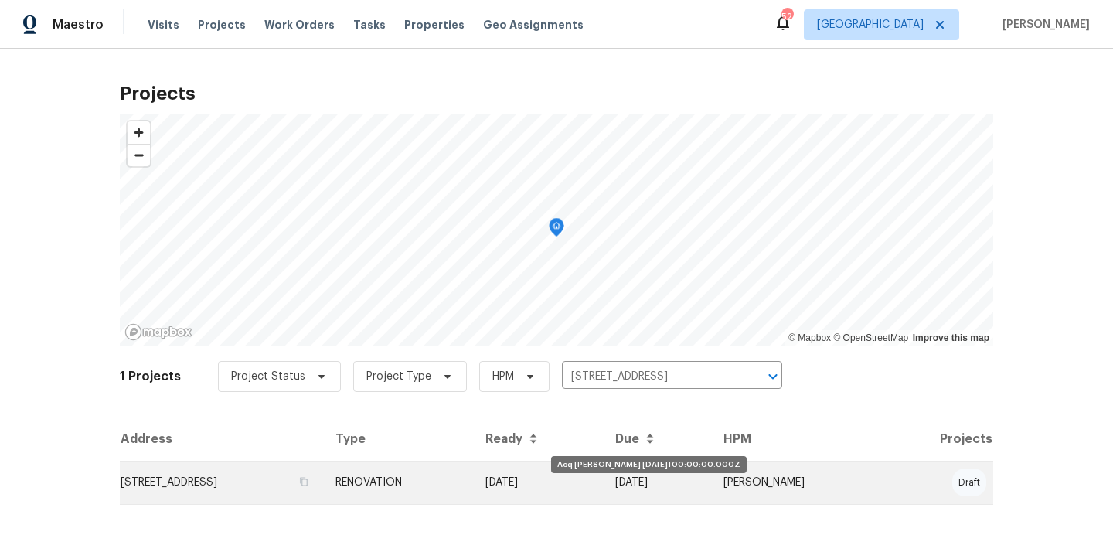
click at [554, 497] on td "[DATE]" at bounding box center [538, 482] width 130 height 43
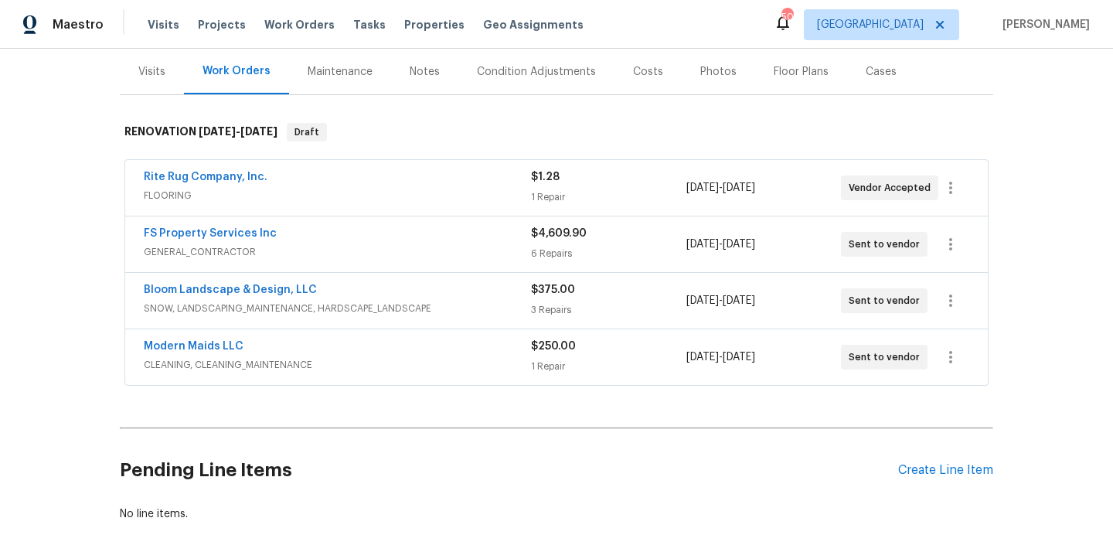
scroll to position [187, 0]
click at [925, 475] on div "Create Line Item" at bounding box center [945, 469] width 95 height 15
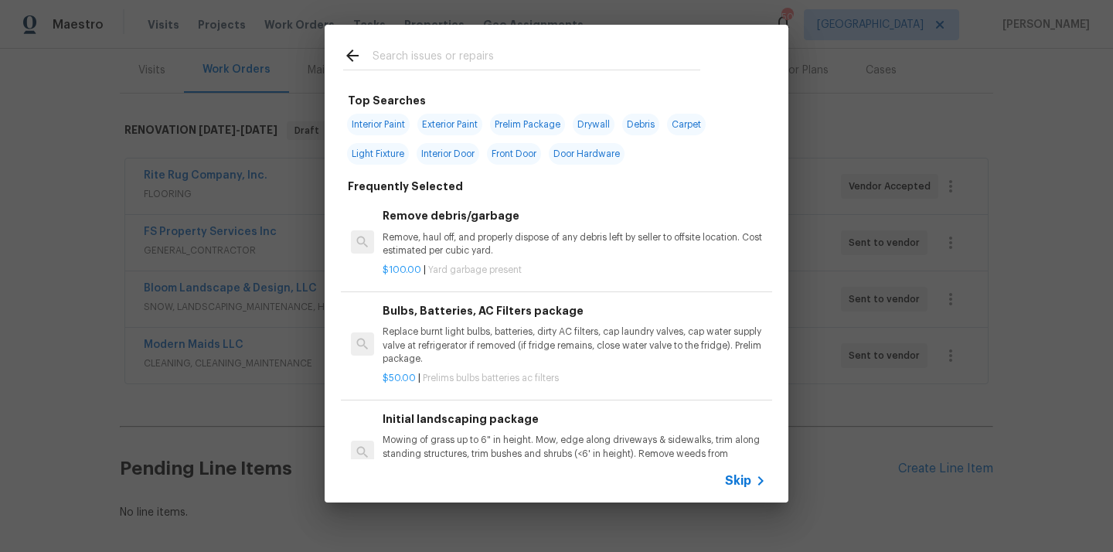
click at [553, 56] on input "text" at bounding box center [537, 57] width 328 height 23
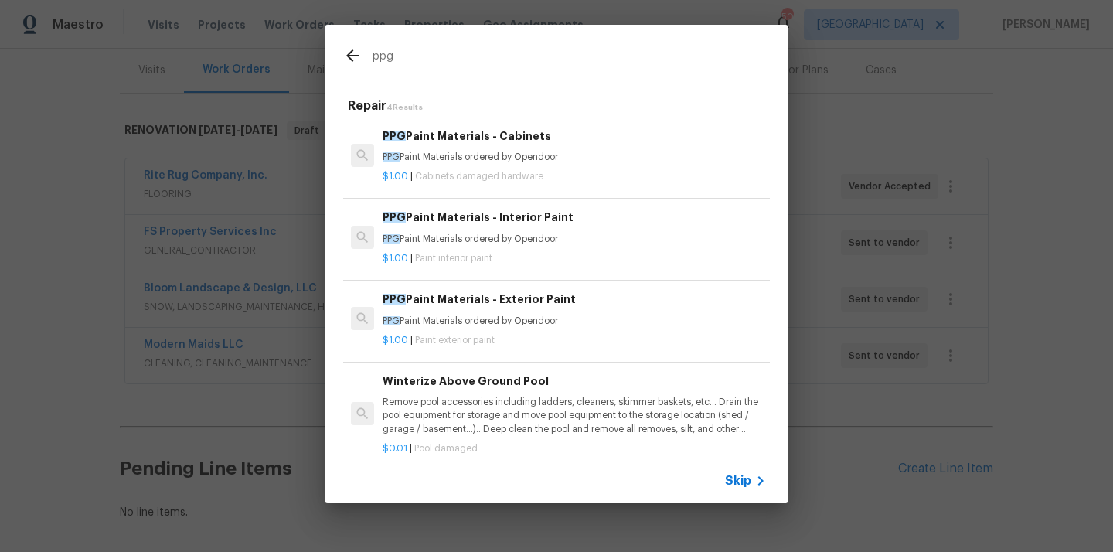
type input "ppg"
click at [503, 258] on p "$1.00 | Paint interior paint" at bounding box center [574, 258] width 383 height 13
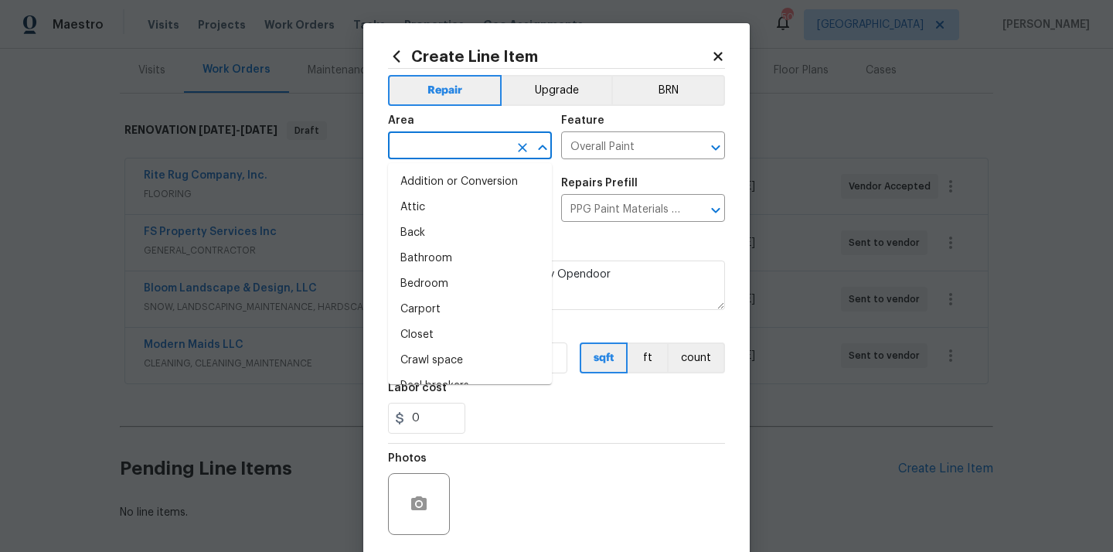
click at [441, 141] on input "text" at bounding box center [448, 147] width 121 height 24
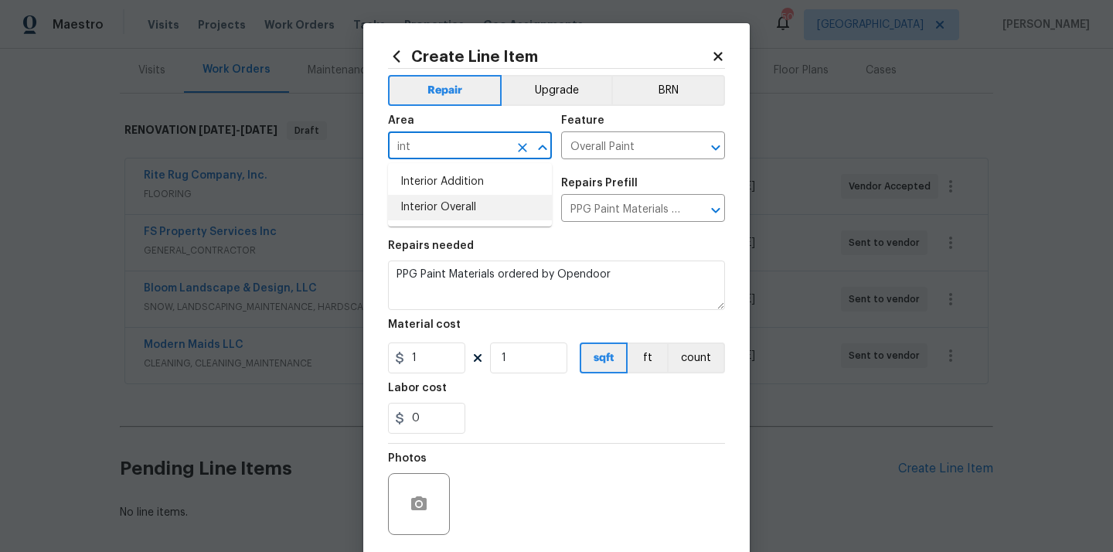
click at [435, 210] on li "Interior Overall" at bounding box center [470, 208] width 164 height 26
type input "Interior Overall"
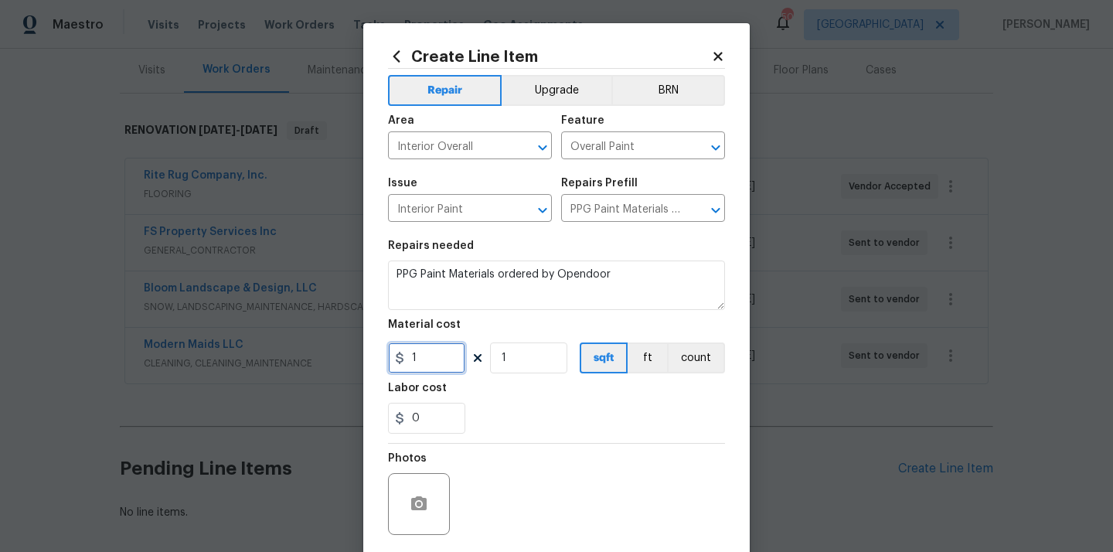
drag, startPoint x: 433, startPoint y: 352, endPoint x: 361, endPoint y: 352, distance: 71.9
click at [364, 352] on div "Create Line Item Repair Upgrade BRN Area Interior Overall ​ Feature Overall Pai…" at bounding box center [556, 332] width 387 height 619
paste input "584.64"
type input "584.64"
click at [486, 383] on div "Labor cost" at bounding box center [556, 393] width 337 height 20
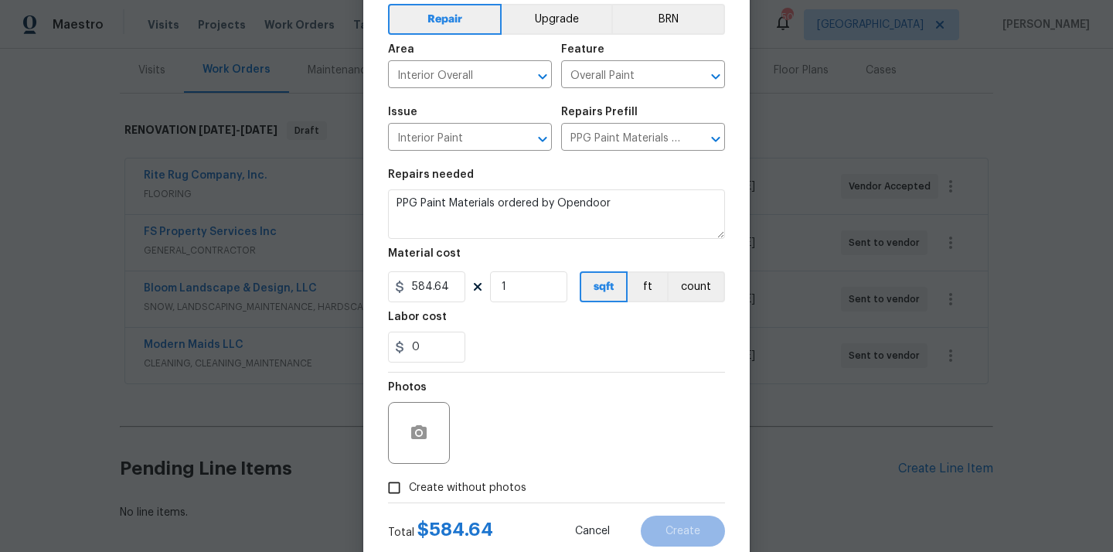
scroll to position [114, 0]
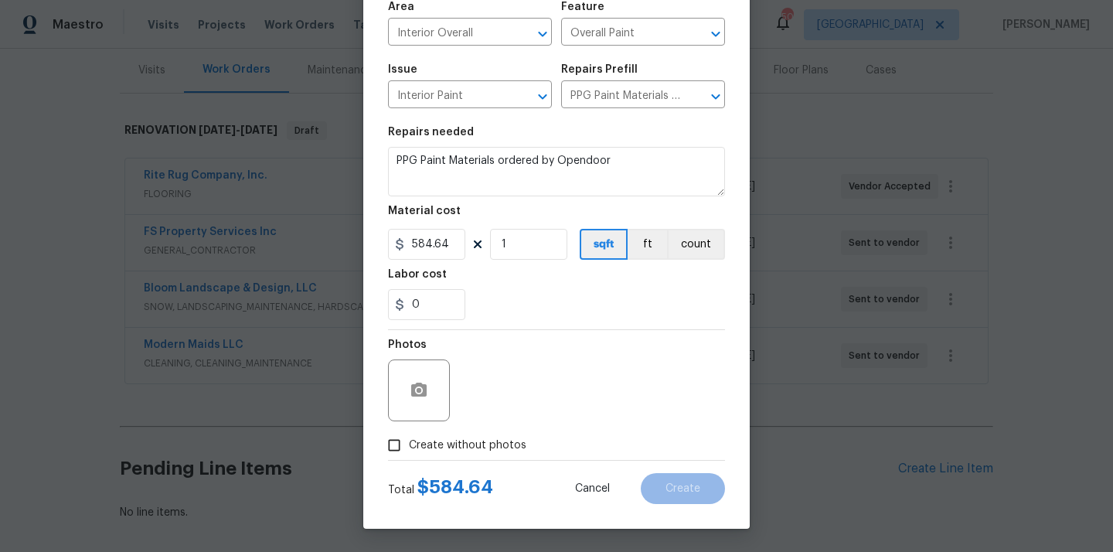
click at [470, 439] on span "Create without photos" at bounding box center [468, 446] width 118 height 16
click at [409, 439] on input "Create without photos" at bounding box center [394, 445] width 29 height 29
checkbox input "true"
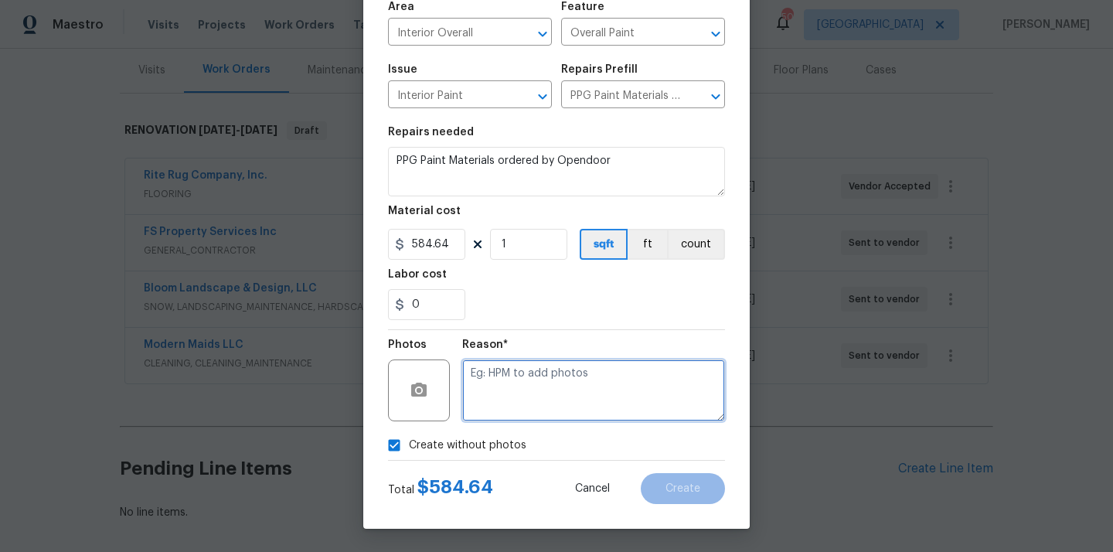
click at [577, 407] on textarea at bounding box center [593, 391] width 263 height 62
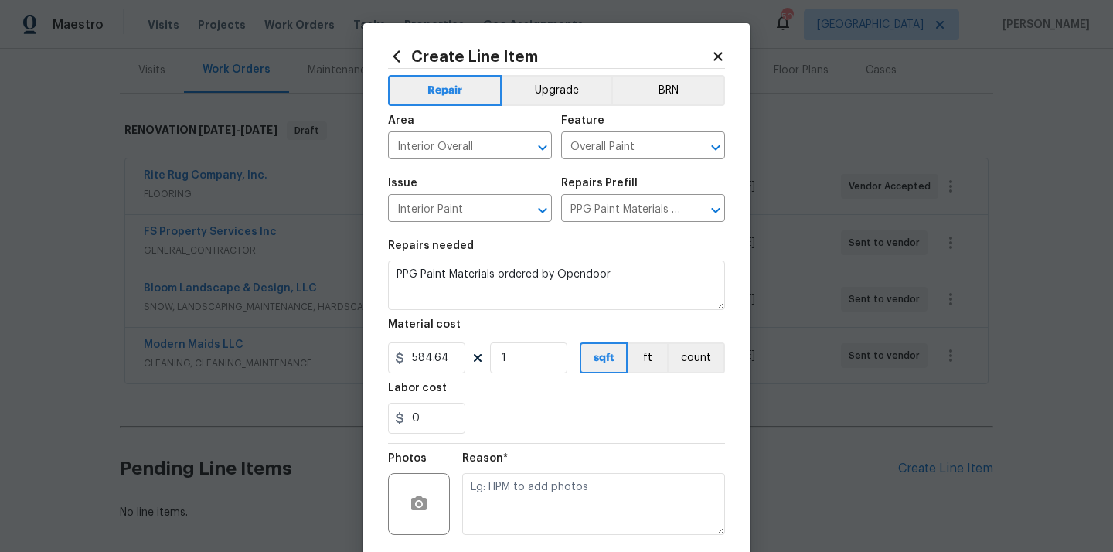
click at [717, 51] on icon at bounding box center [718, 56] width 14 height 14
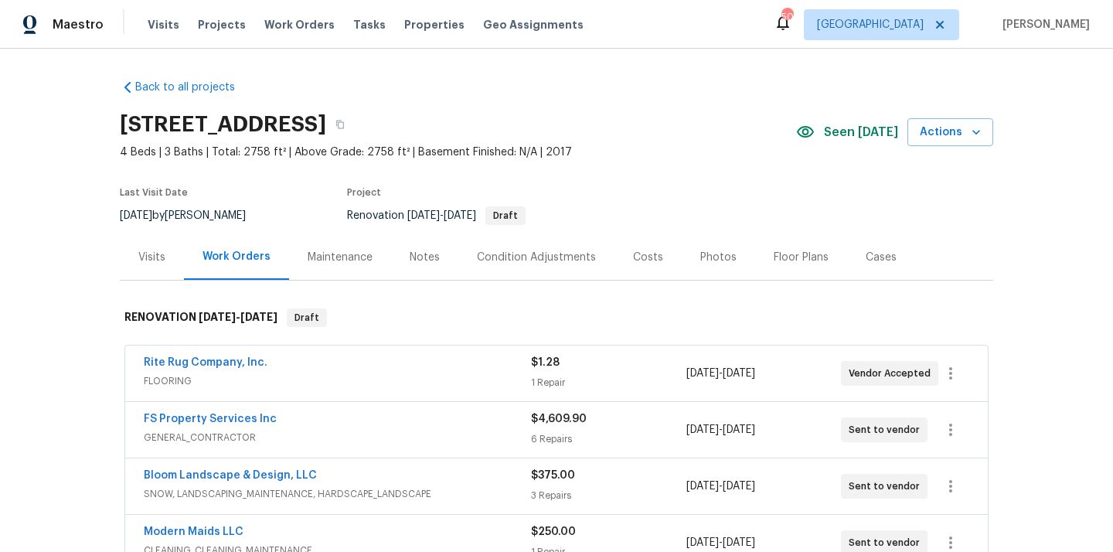
scroll to position [261, 0]
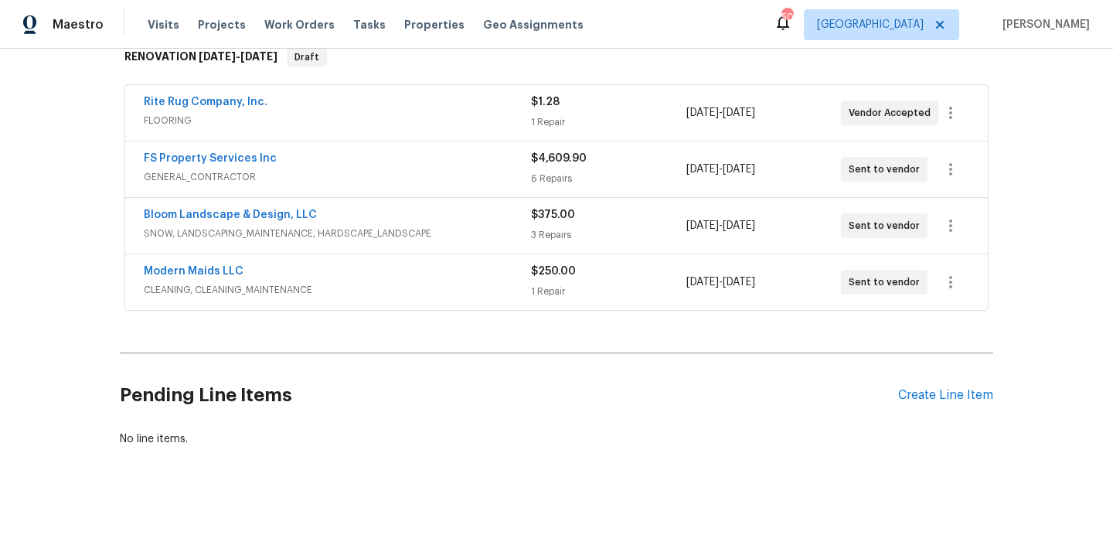
click at [931, 404] on div "Pending Line Items Create Line Item" at bounding box center [557, 396] width 874 height 72
click at [961, 400] on div "Create Line Item" at bounding box center [945, 395] width 95 height 15
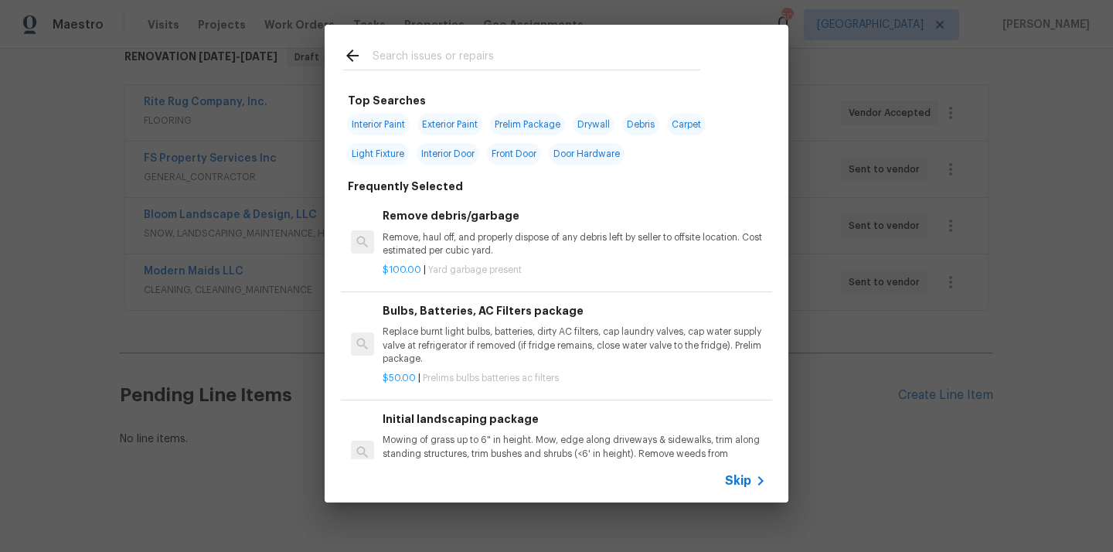
click at [532, 57] on input "text" at bounding box center [537, 57] width 328 height 23
type input "ppg"
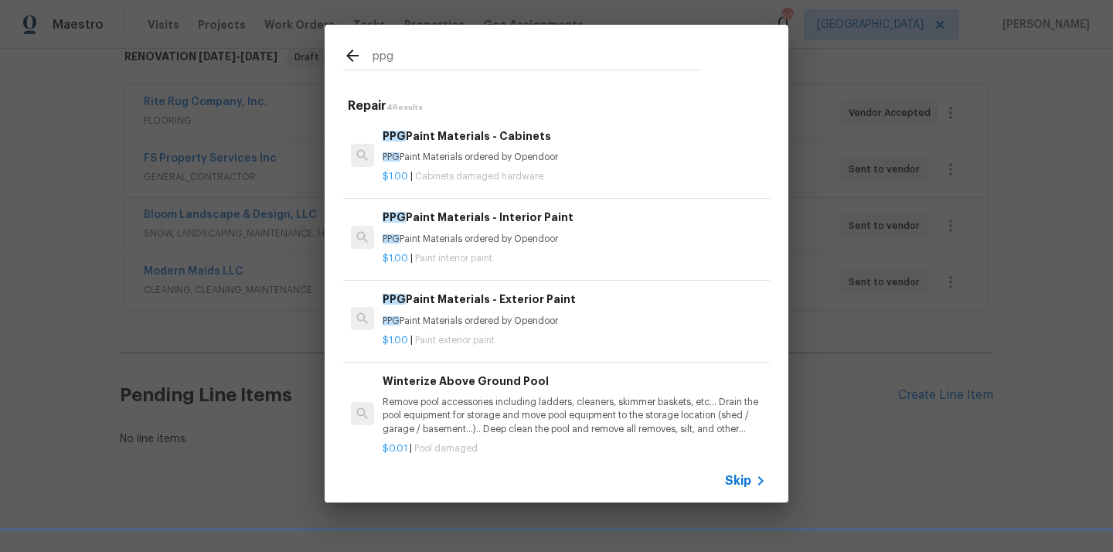
click at [499, 256] on p "$1.00 | Paint interior paint" at bounding box center [574, 258] width 383 height 13
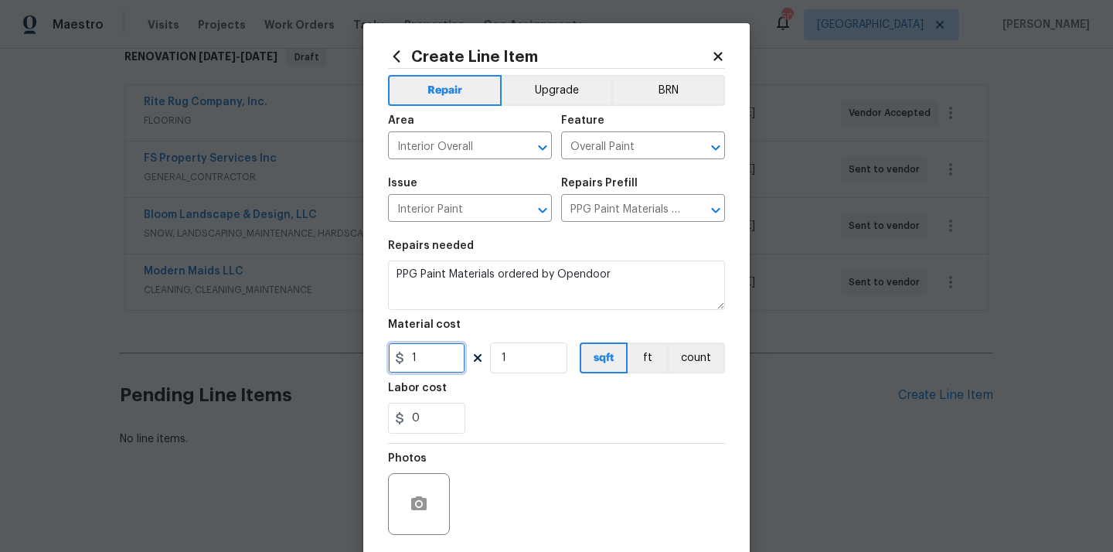
drag, startPoint x: 436, startPoint y: 363, endPoint x: 396, endPoint y: 360, distance: 40.3
click at [377, 359] on div "Create Line Item Repair Upgrade BRN Area Interior Overall ​ Feature Overall Pai…" at bounding box center [556, 332] width 387 height 619
paste input "584.64"
type input "584.64"
click at [511, 417] on div "0" at bounding box center [556, 418] width 337 height 31
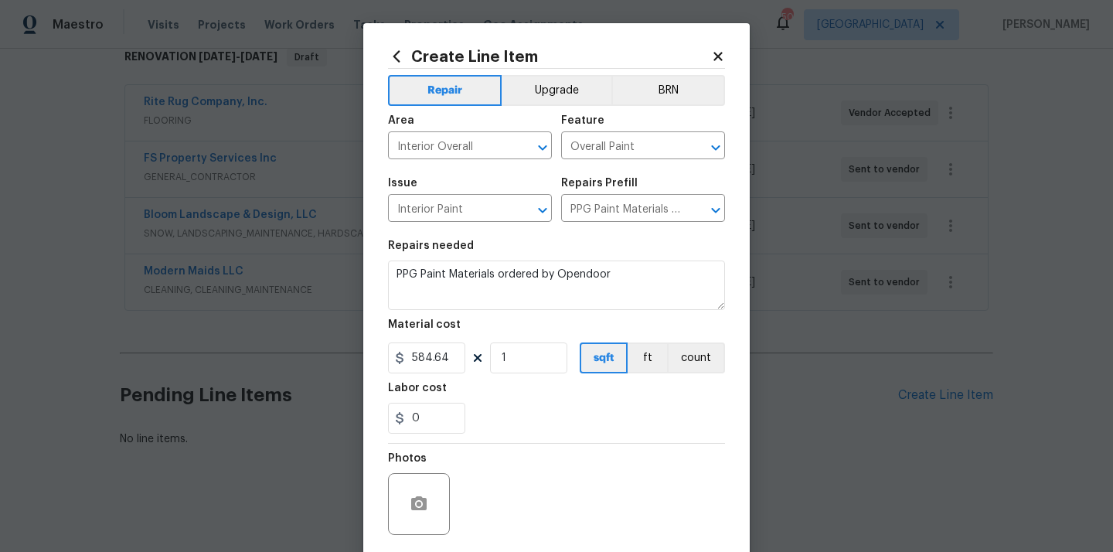
scroll to position [114, 0]
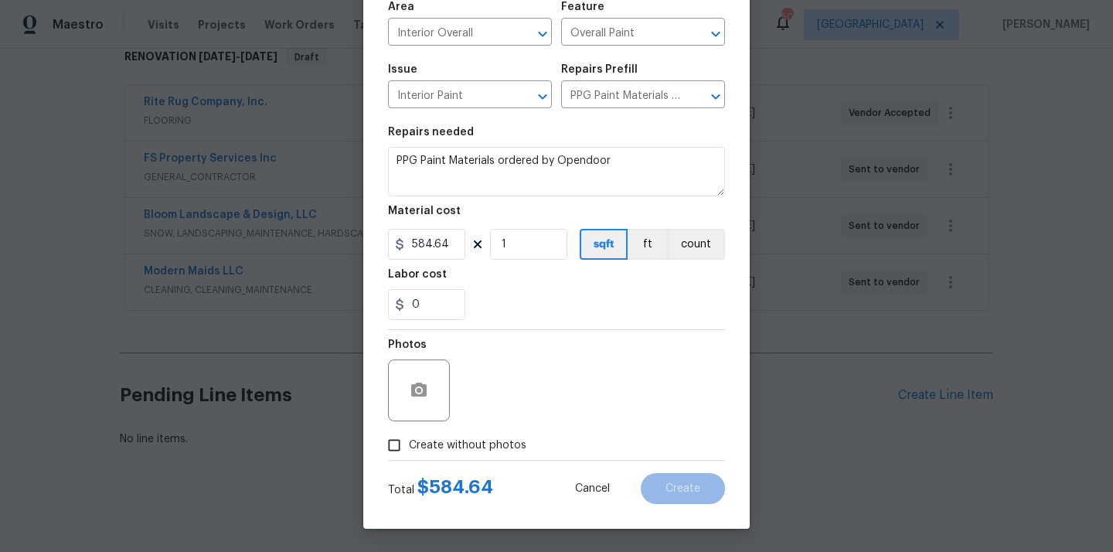
click at [502, 436] on label "Create without photos" at bounding box center [453, 445] width 147 height 29
click at [409, 436] on input "Create without photos" at bounding box center [394, 445] width 29 height 29
checkbox input "true"
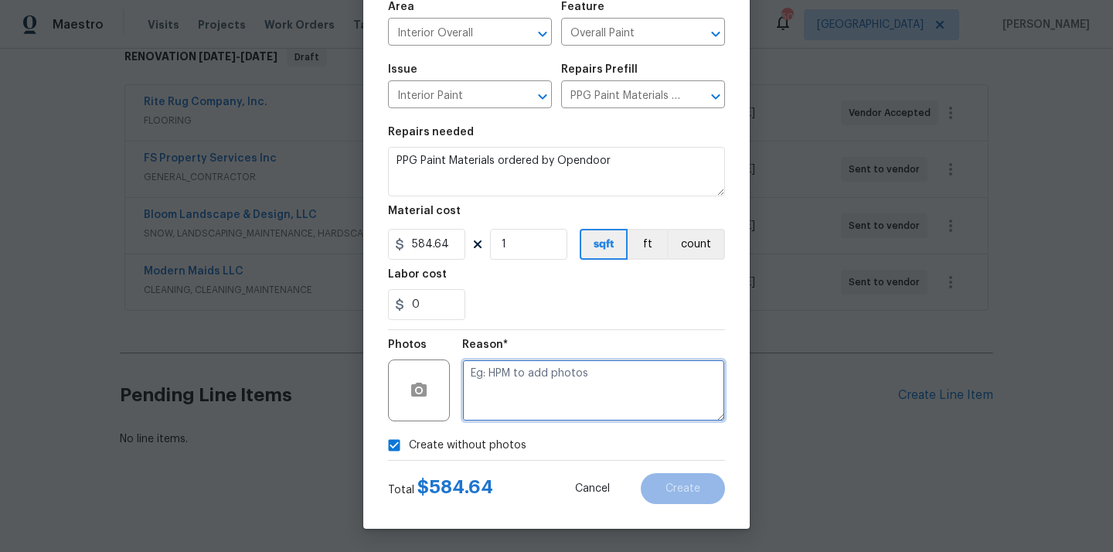
click at [526, 399] on textarea at bounding box center [593, 391] width 263 height 62
type textarea "N/A"
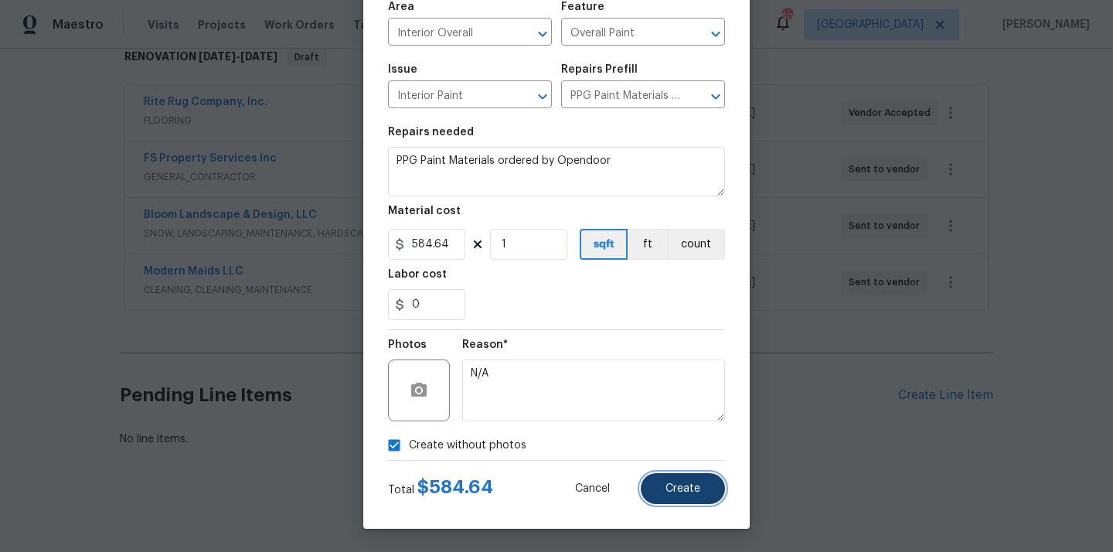
click at [704, 503] on button "Create" at bounding box center [683, 488] width 84 height 31
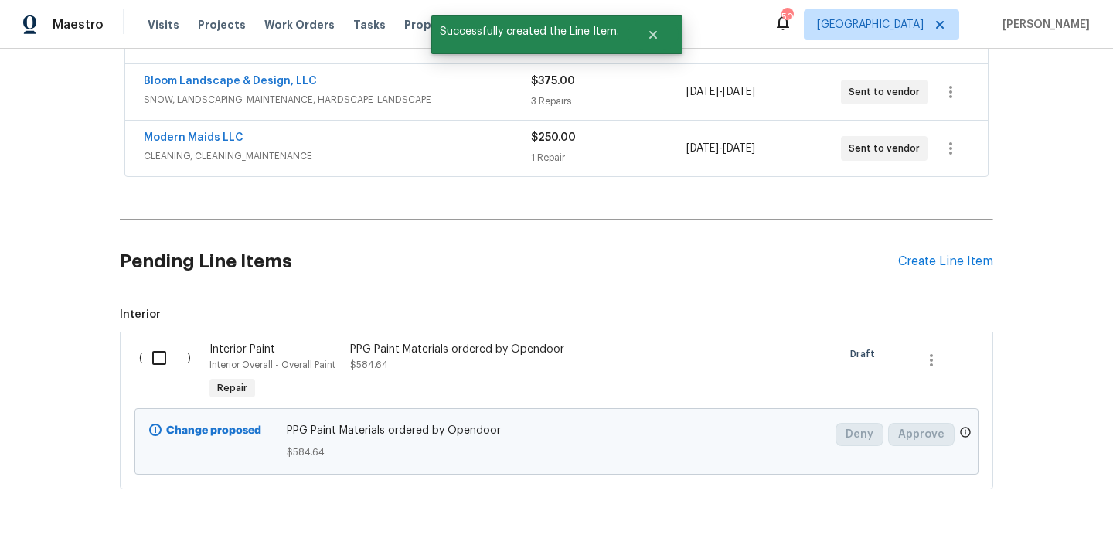
scroll to position [437, 0]
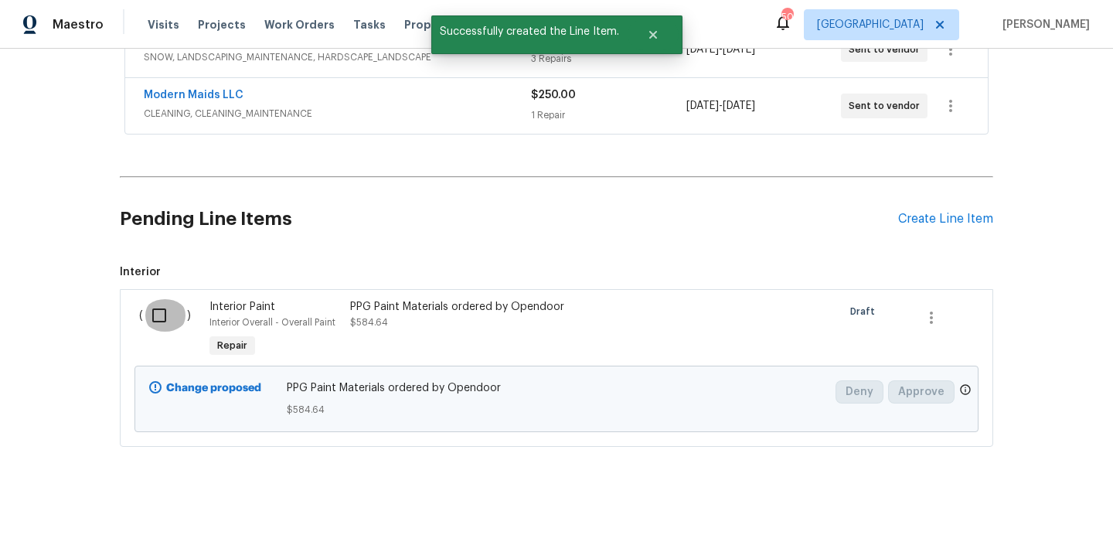
click at [157, 311] on input "checkbox" at bounding box center [165, 315] width 44 height 32
checkbox input "true"
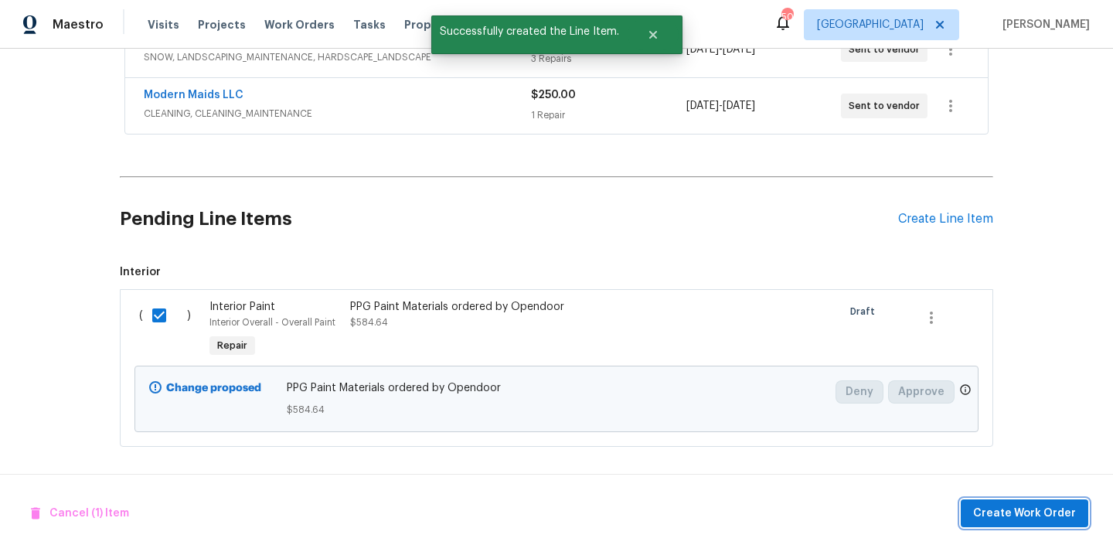
click at [998, 517] on span "Create Work Order" at bounding box center [1024, 513] width 103 height 19
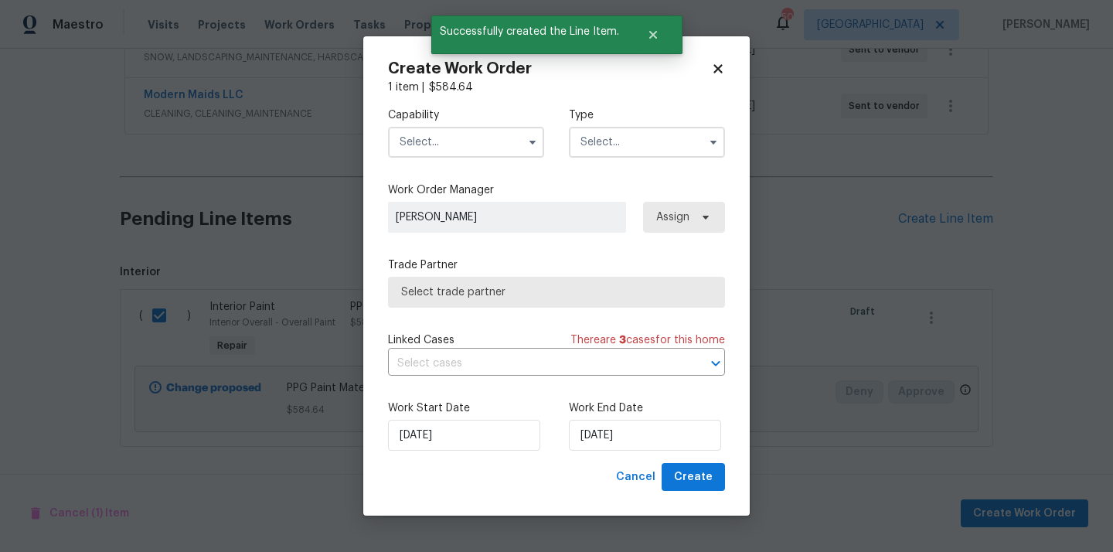
click at [507, 139] on input "text" at bounding box center [466, 142] width 156 height 31
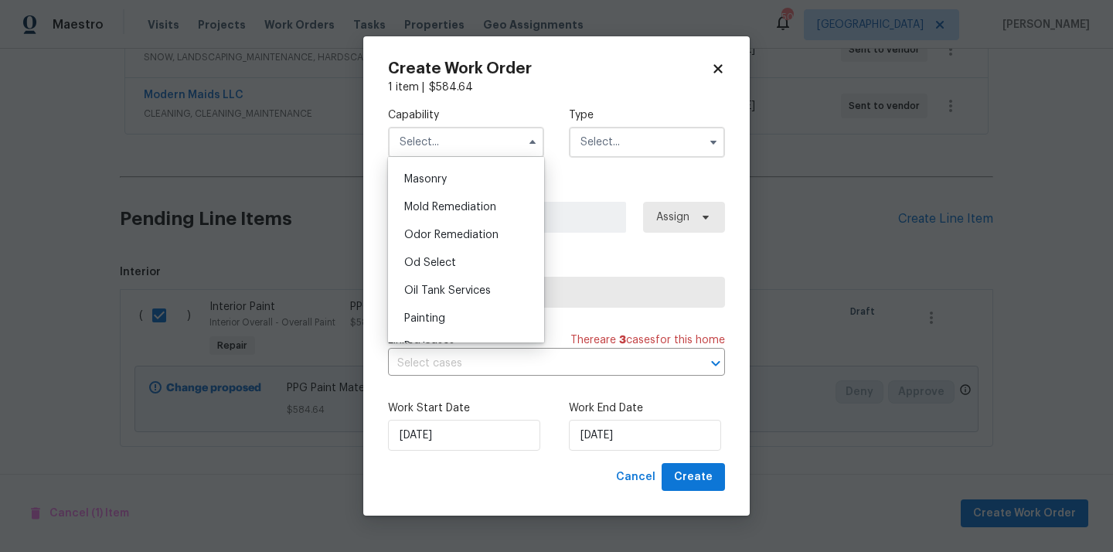
scroll to position [1178, 0]
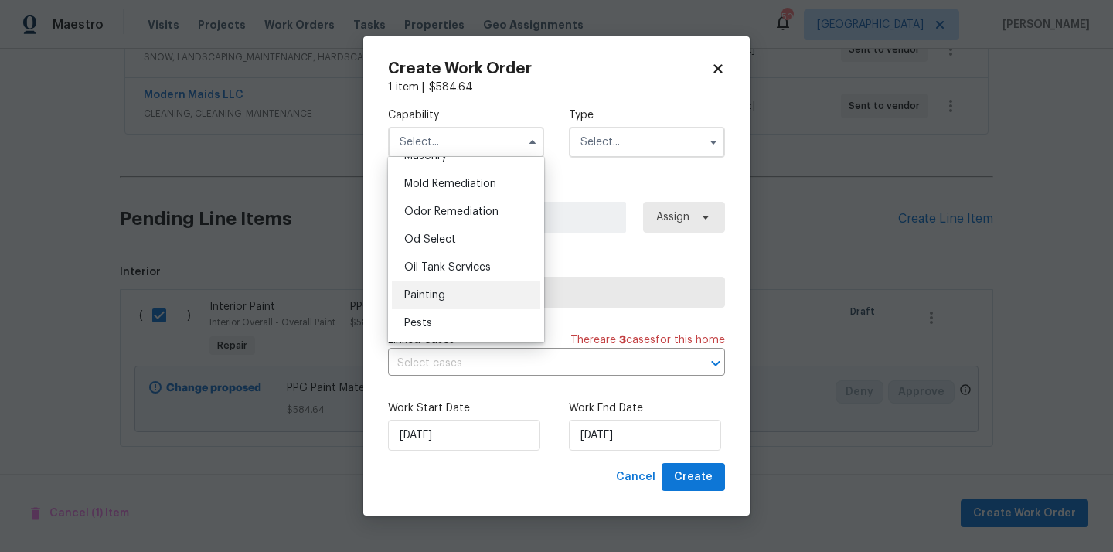
click at [478, 291] on div "Painting" at bounding box center [466, 295] width 148 height 28
type input "Painting"
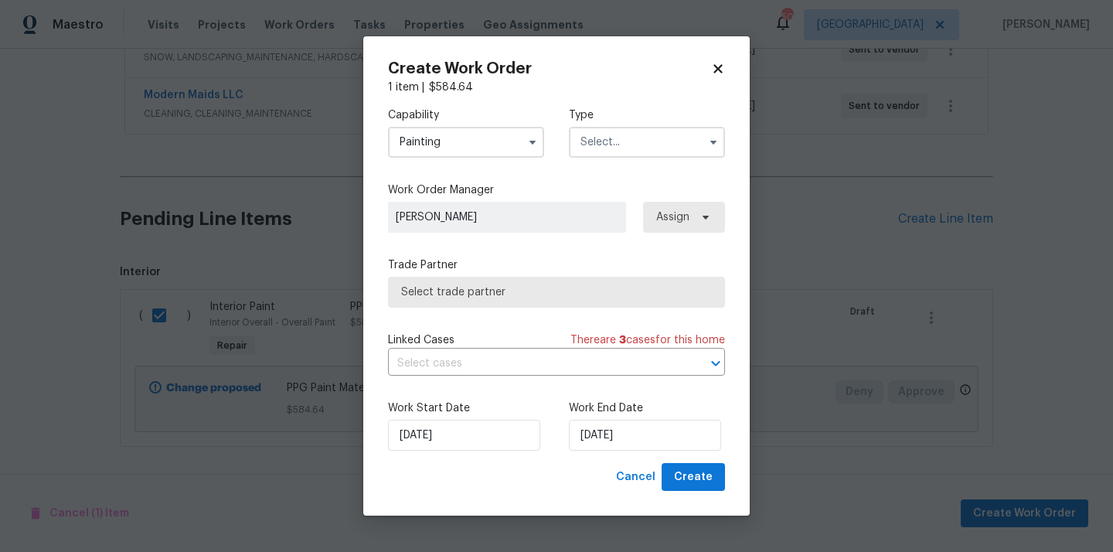
click at [601, 151] on input "text" at bounding box center [647, 142] width 156 height 31
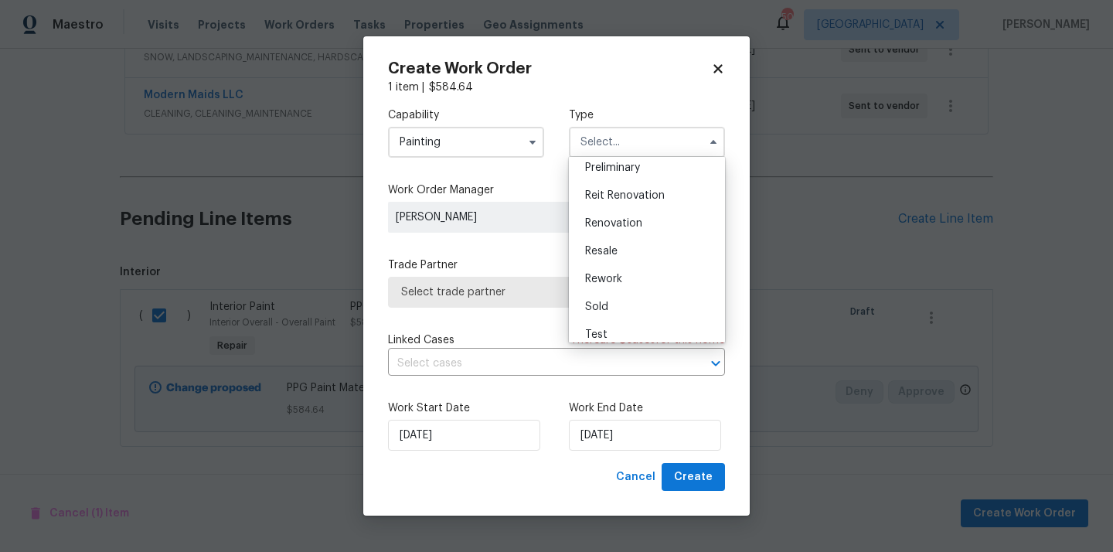
scroll to position [351, 0]
click at [625, 216] on span "Renovation" at bounding box center [613, 213] width 57 height 11
type input "Renovation"
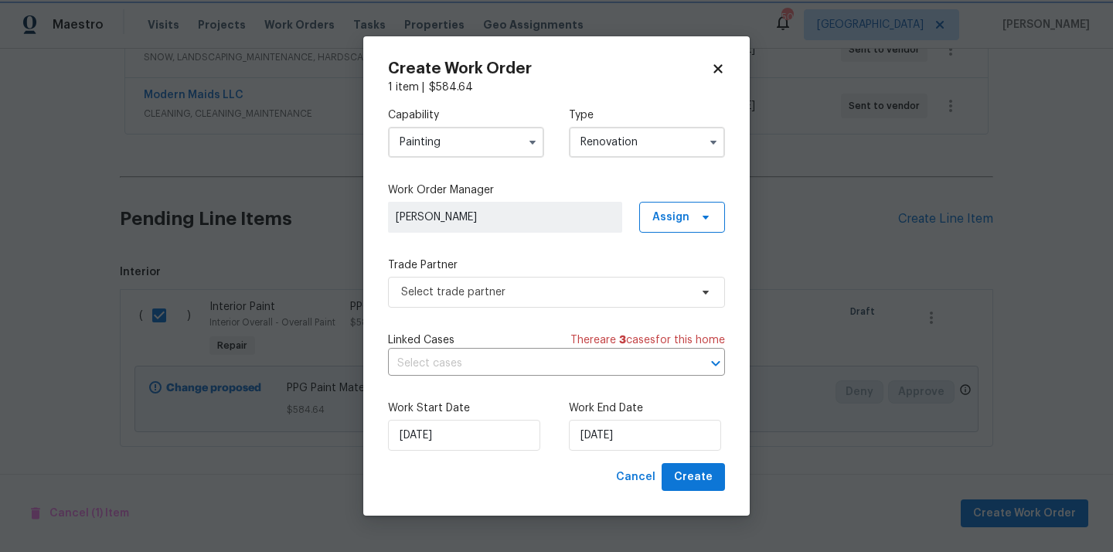
scroll to position [0, 0]
click at [680, 214] on span "Assign" at bounding box center [671, 217] width 37 height 15
click at [692, 286] on div "Assign to me" at bounding box center [684, 281] width 67 height 15
click at [684, 288] on div "Assign to me" at bounding box center [684, 281] width 67 height 15
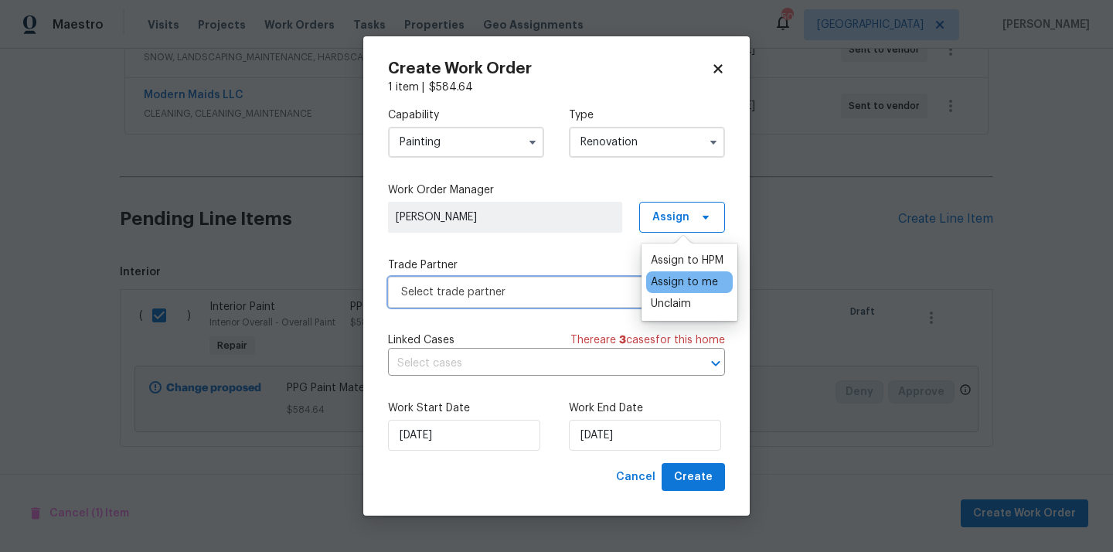
click at [564, 296] on span "Select trade partner" at bounding box center [545, 292] width 288 height 15
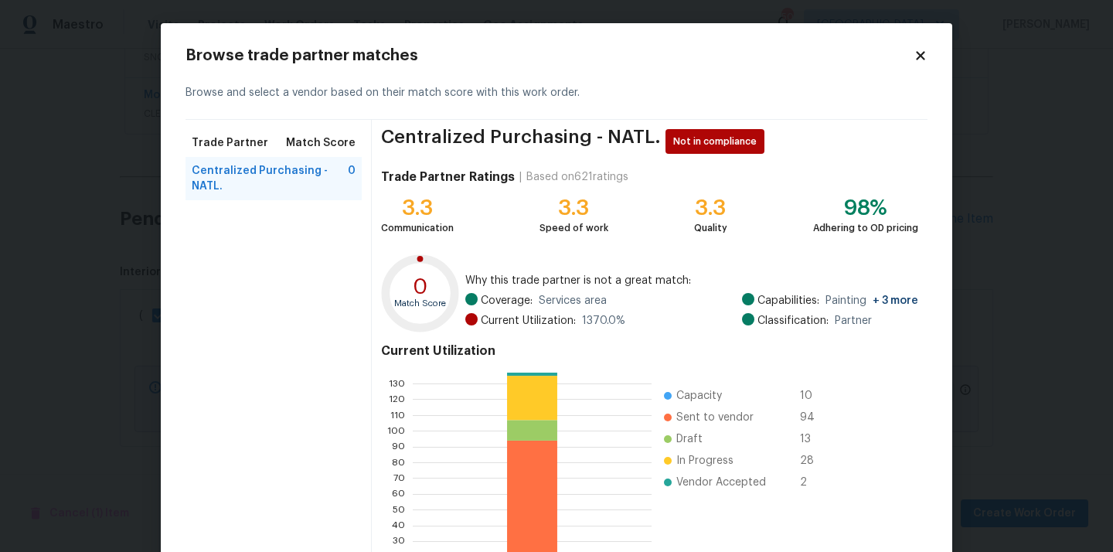
scroll to position [130, 0]
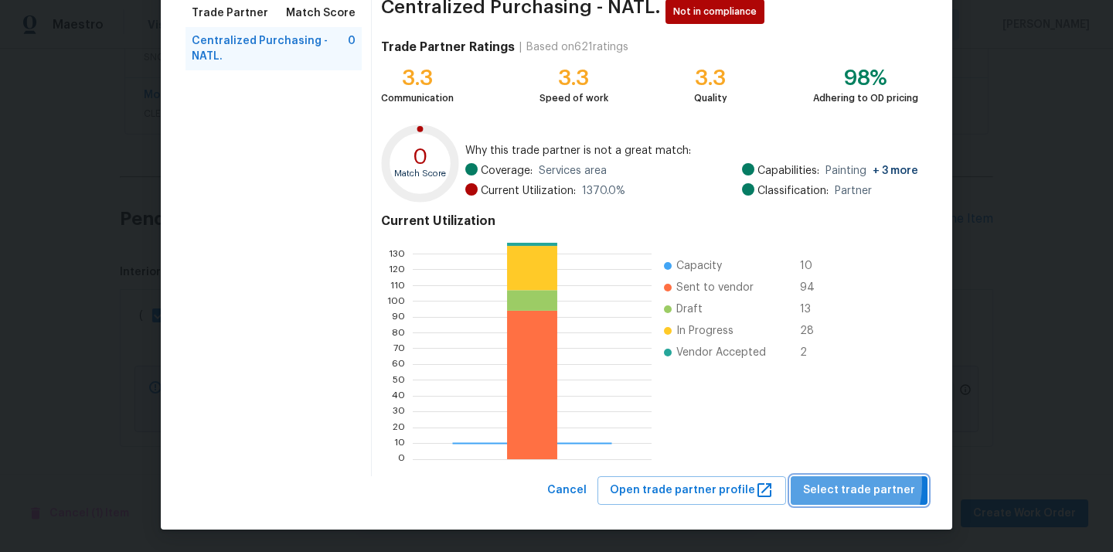
click at [830, 484] on span "Select trade partner" at bounding box center [859, 490] width 112 height 19
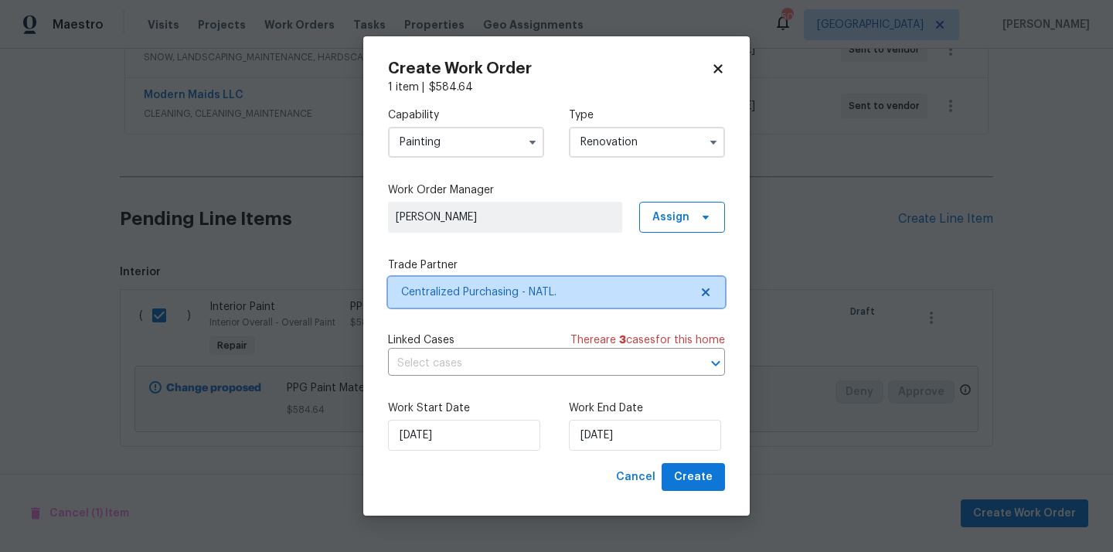
scroll to position [0, 0]
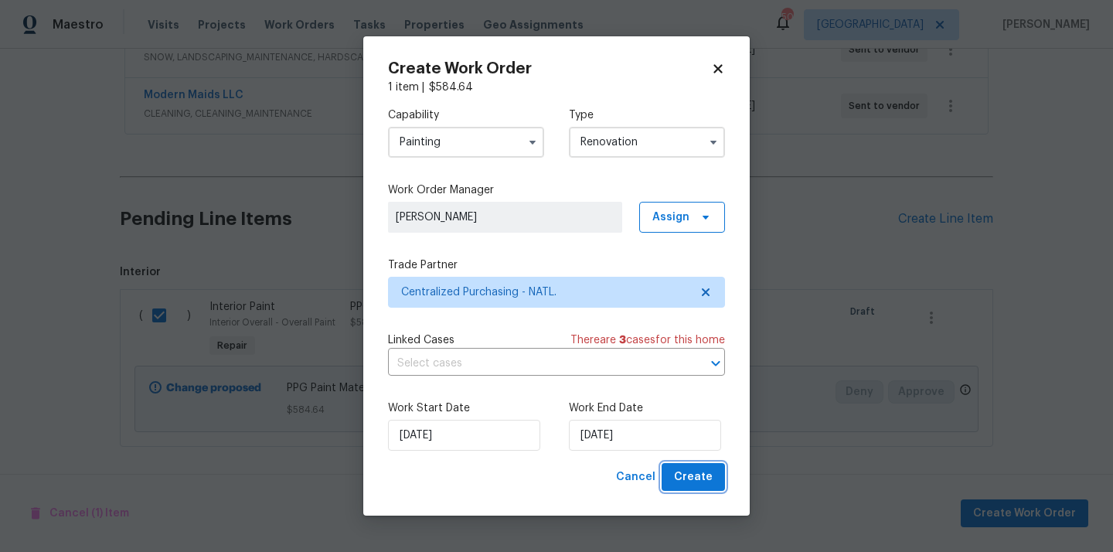
click at [694, 475] on span "Create" at bounding box center [693, 477] width 39 height 19
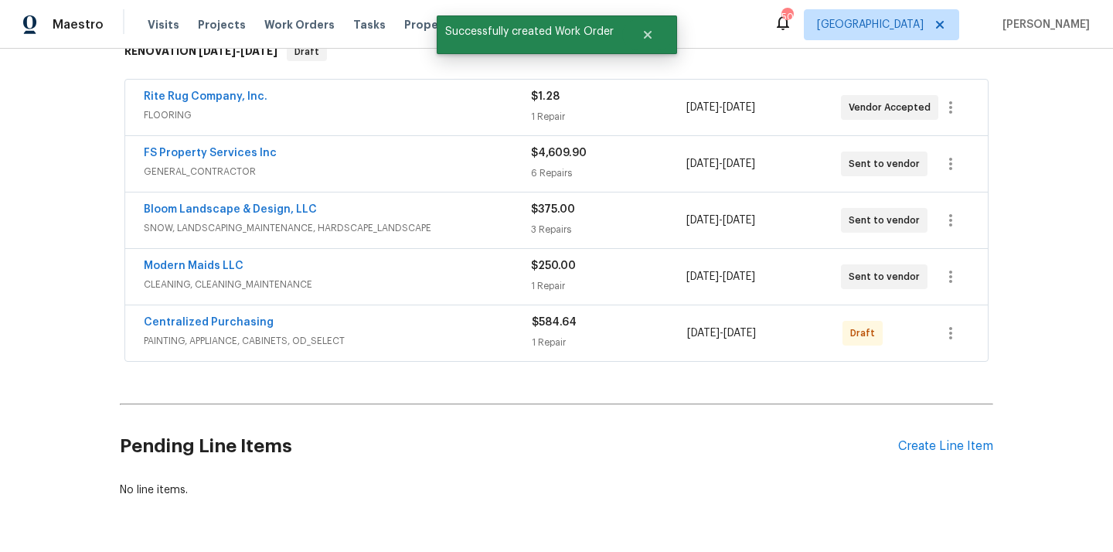
scroll to position [220, 0]
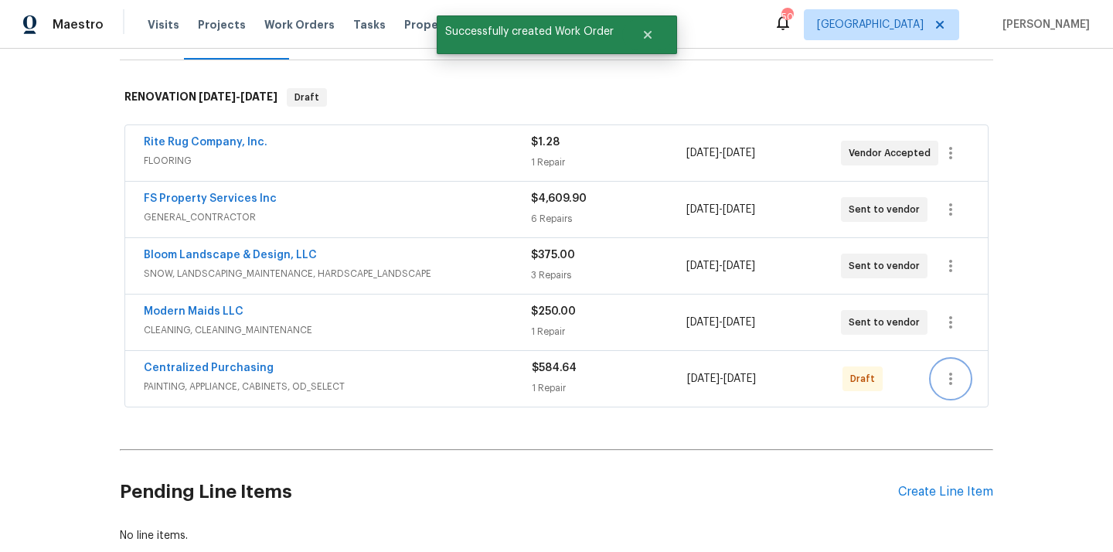
click at [945, 375] on icon "button" at bounding box center [951, 379] width 19 height 19
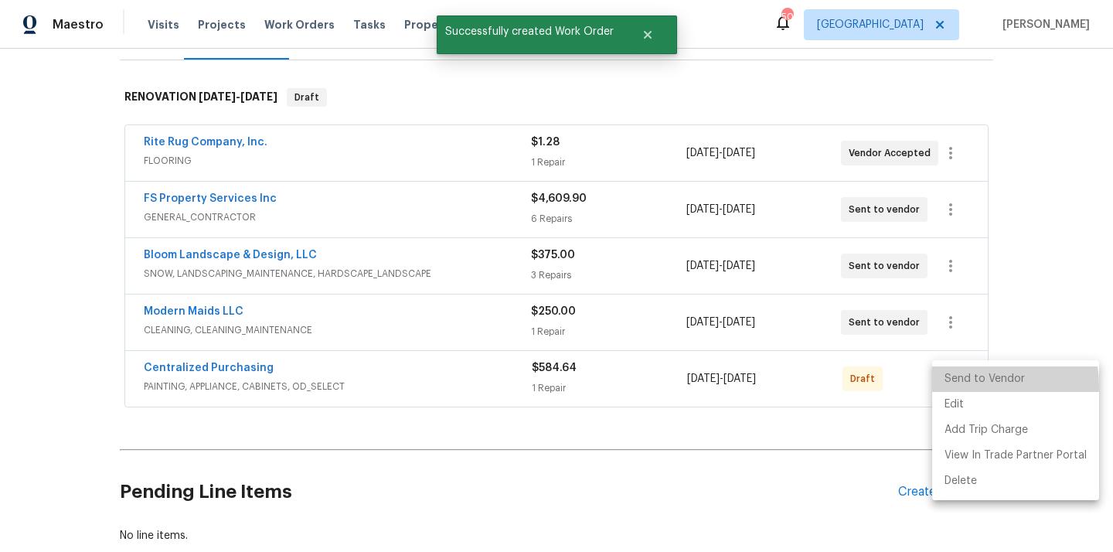
click at [959, 387] on li "Send to Vendor" at bounding box center [1015, 379] width 167 height 26
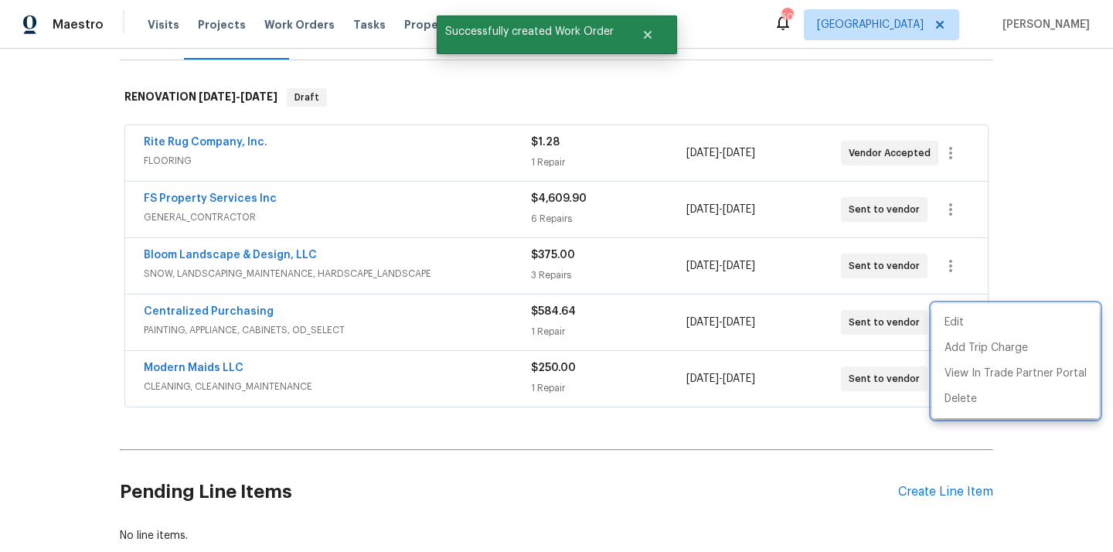
click at [486, 436] on div at bounding box center [556, 276] width 1113 height 552
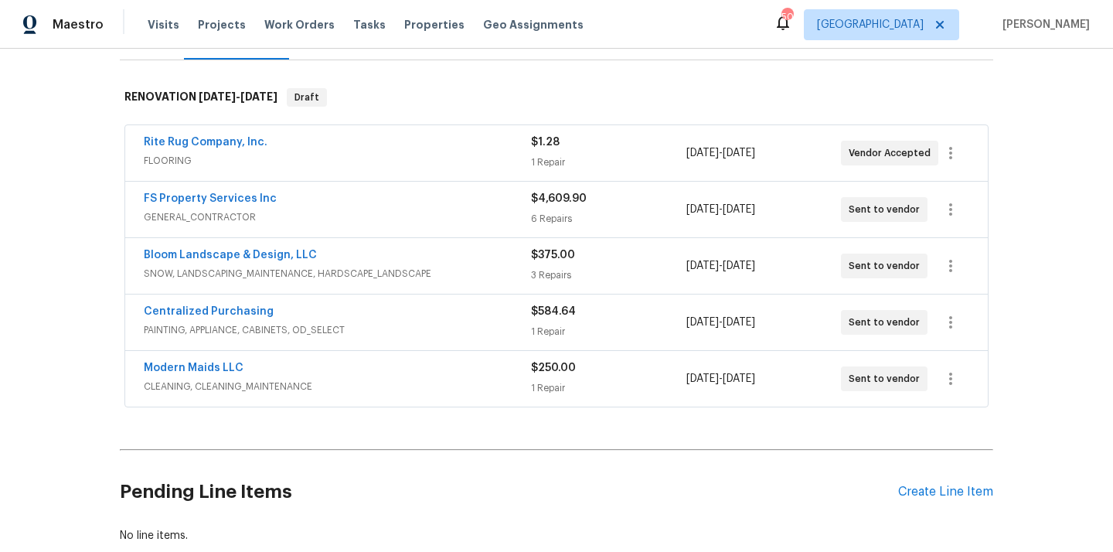
click at [245, 320] on div "Centralized Purchasing" at bounding box center [337, 313] width 387 height 19
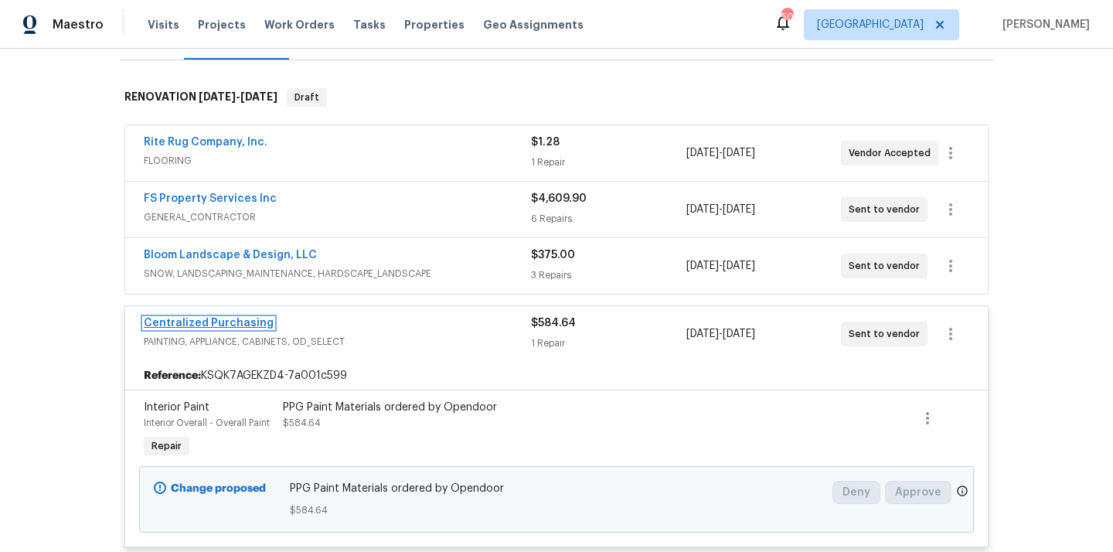
click at [245, 320] on link "Centralized Purchasing" at bounding box center [209, 323] width 130 height 11
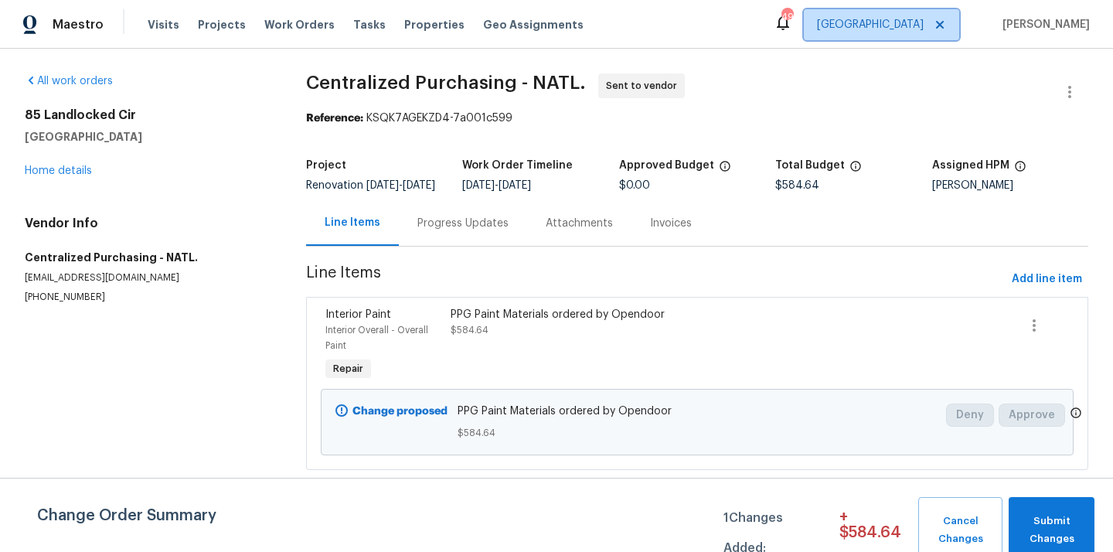
click at [924, 29] on span "[GEOGRAPHIC_DATA]" at bounding box center [870, 24] width 107 height 15
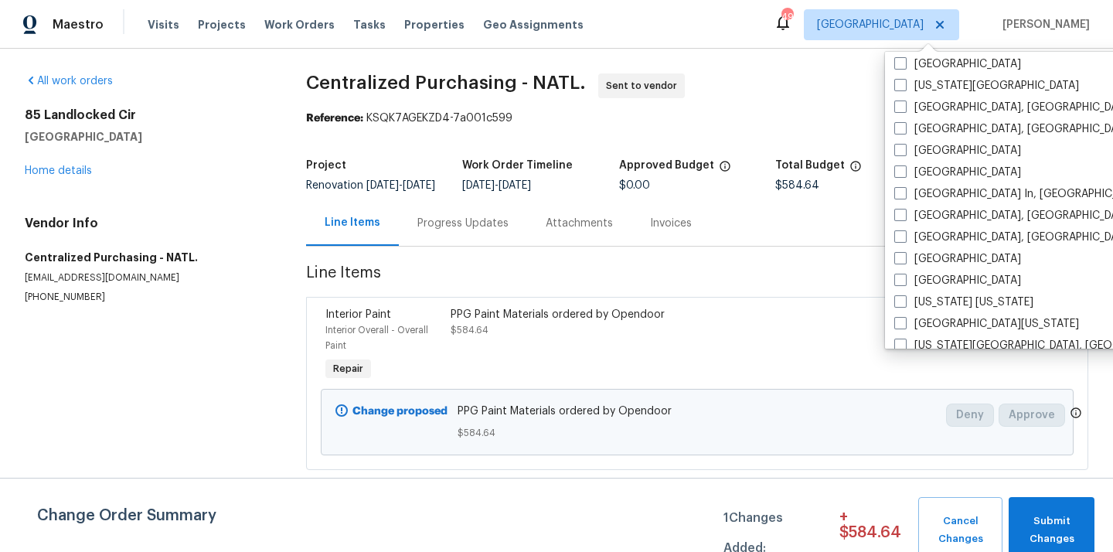
scroll to position [559, 0]
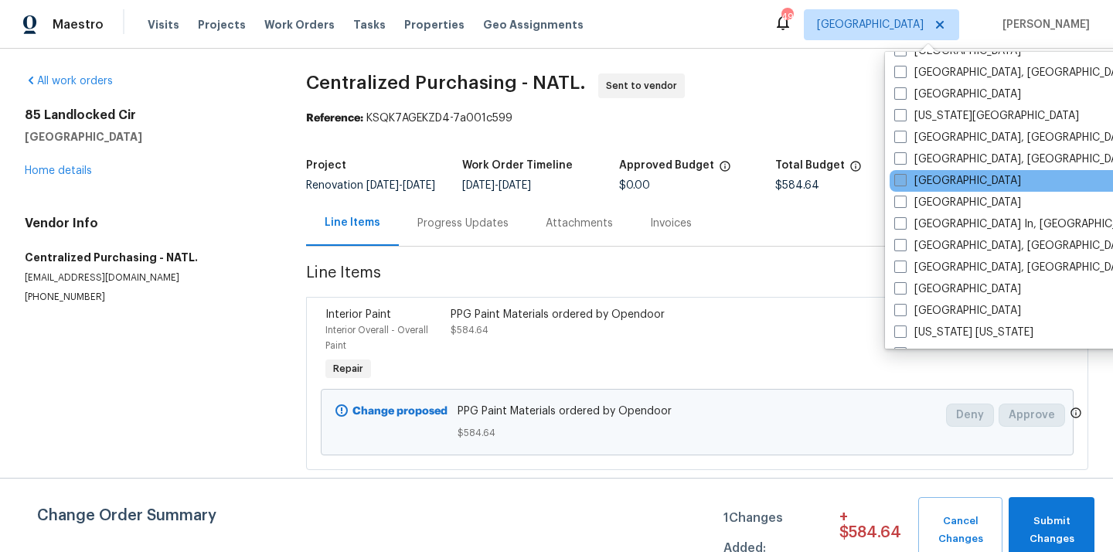
click at [923, 184] on label "[GEOGRAPHIC_DATA]" at bounding box center [958, 180] width 127 height 15
click at [905, 183] on input "[GEOGRAPHIC_DATA]" at bounding box center [900, 178] width 10 height 10
checkbox input "true"
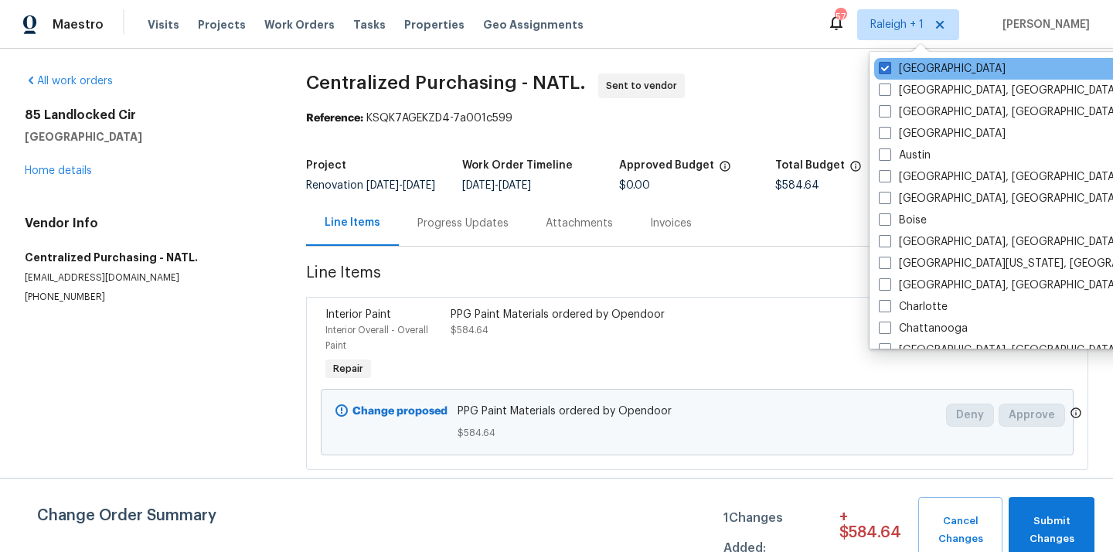
click at [903, 77] on div "[GEOGRAPHIC_DATA]" at bounding box center [1030, 69] width 312 height 22
click at [901, 69] on label "[GEOGRAPHIC_DATA]" at bounding box center [942, 68] width 127 height 15
click at [889, 69] on input "[GEOGRAPHIC_DATA]" at bounding box center [884, 66] width 10 height 10
checkbox input "false"
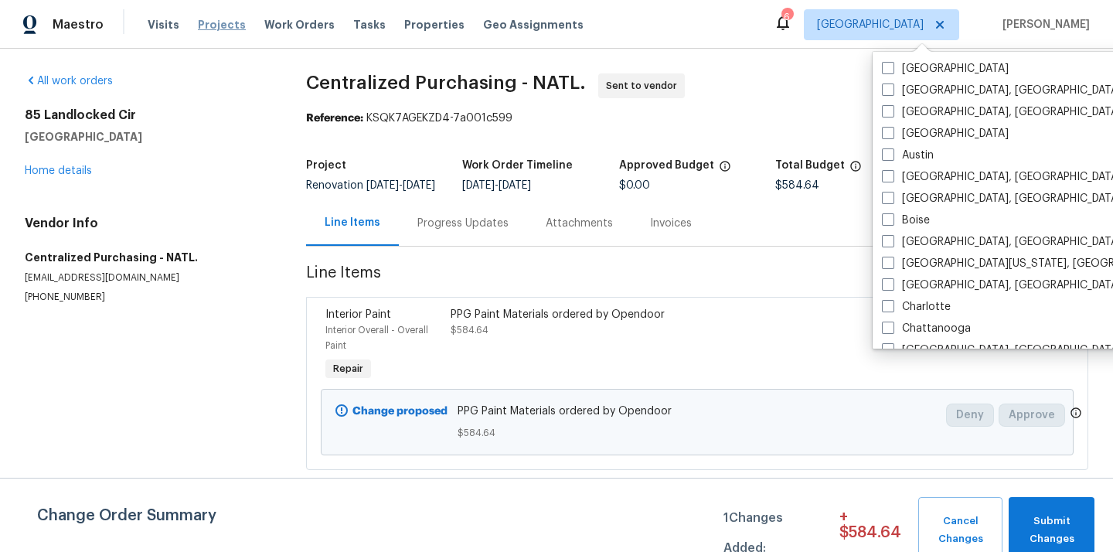
click at [210, 26] on span "Projects" at bounding box center [222, 24] width 48 height 15
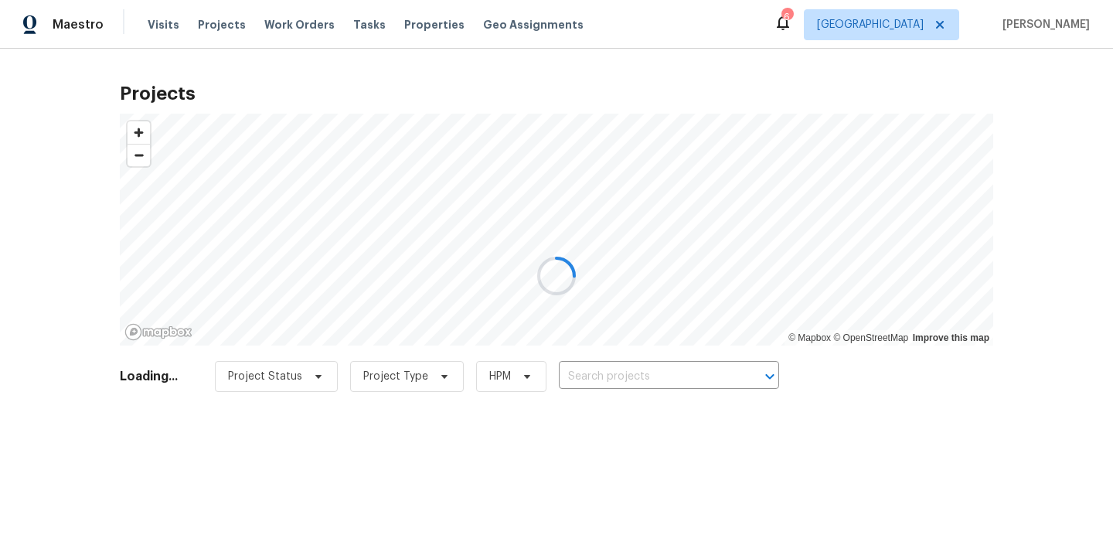
click at [642, 370] on div at bounding box center [556, 276] width 1113 height 552
click at [641, 370] on div at bounding box center [556, 276] width 1113 height 552
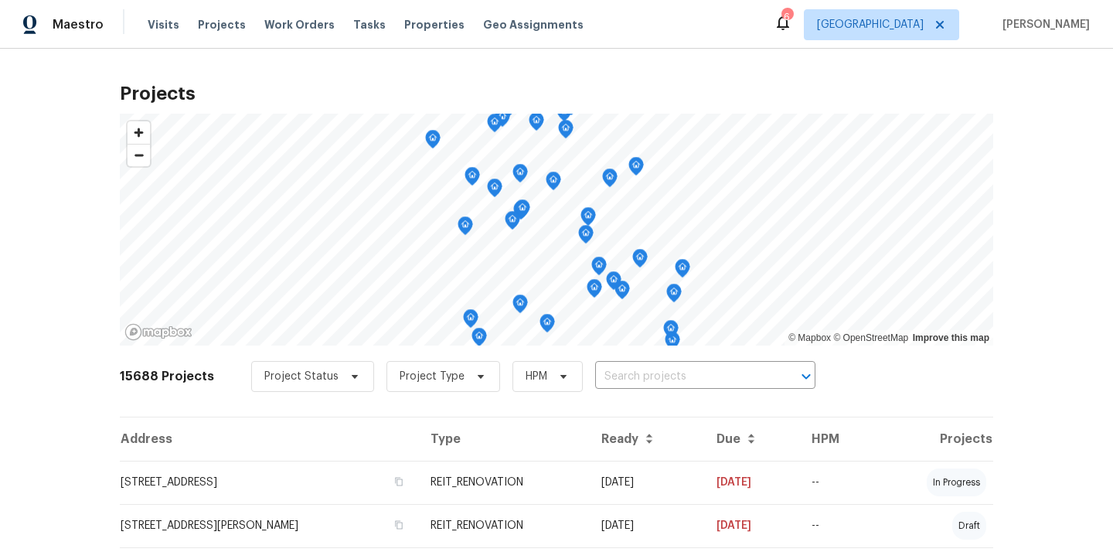
click at [641, 370] on input "text" at bounding box center [683, 377] width 177 height 24
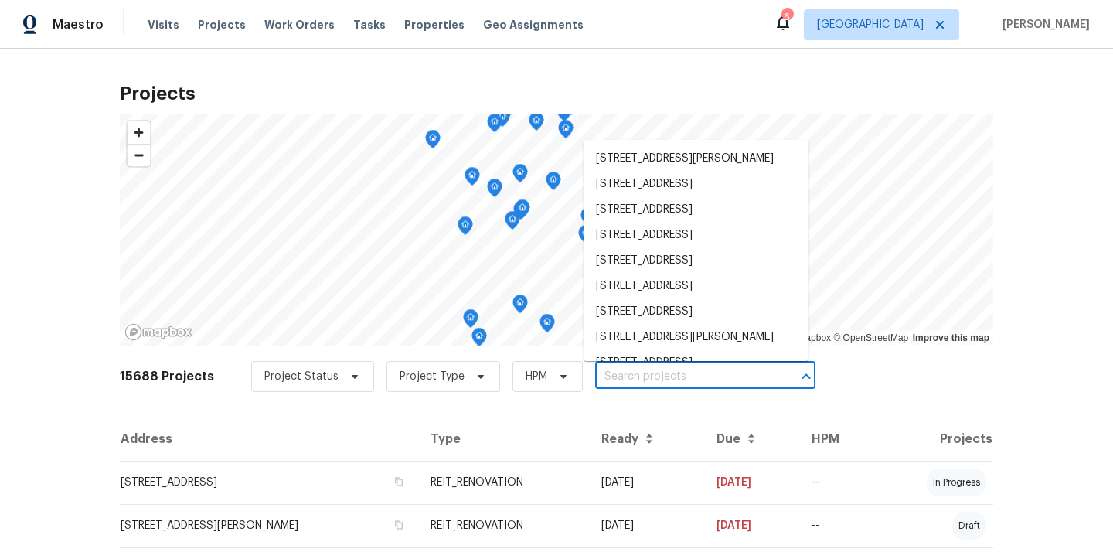
paste input "5512 Pride Mountain St, North Las Vegas, NV 89031"
type input "5512 Pride Mountain St, North Las Vegas, NV 89031"
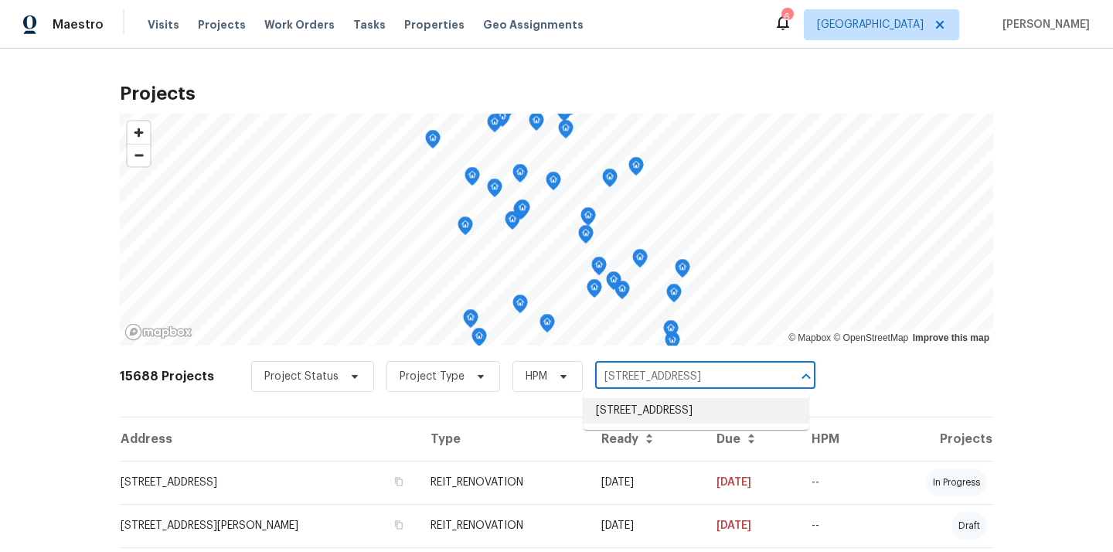
click at [630, 412] on li "5512 Pride Mountain St, North Las Vegas, NV 89031" at bounding box center [696, 411] width 225 height 26
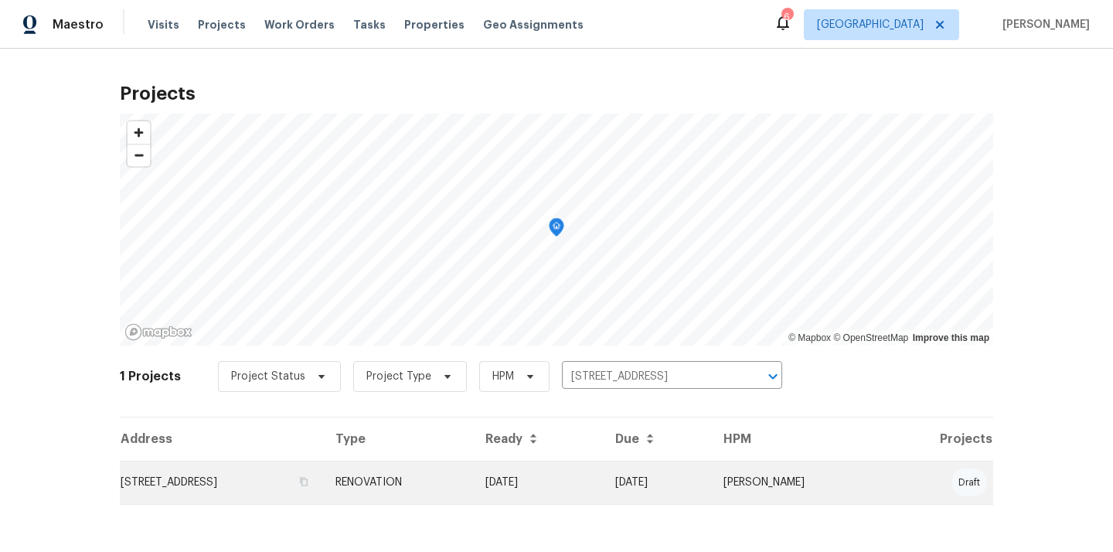
click at [323, 487] on td "5512 Pride Mountain St, North Las Vegas, NV 89031" at bounding box center [221, 482] width 203 height 43
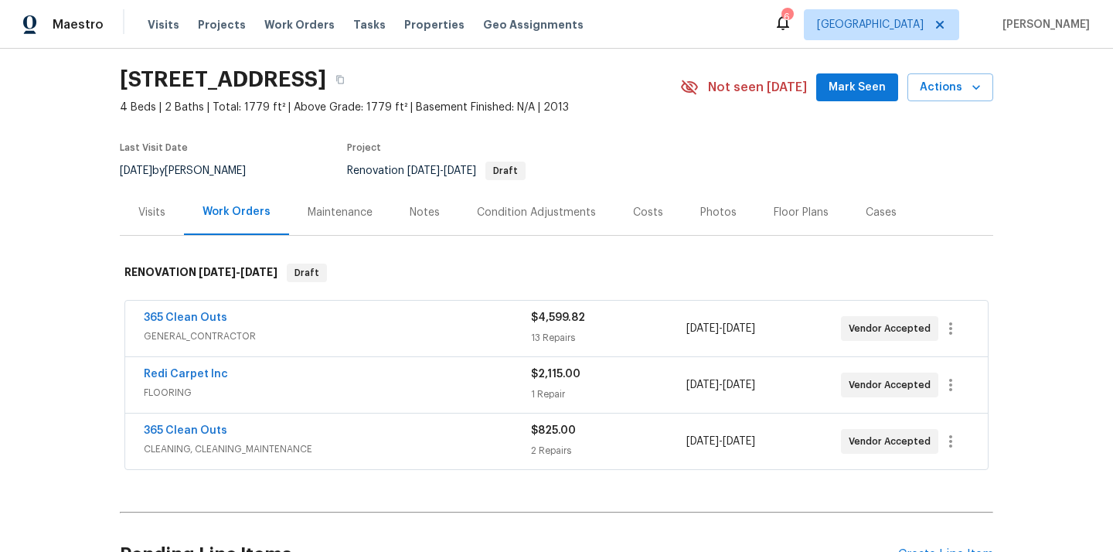
scroll to position [204, 0]
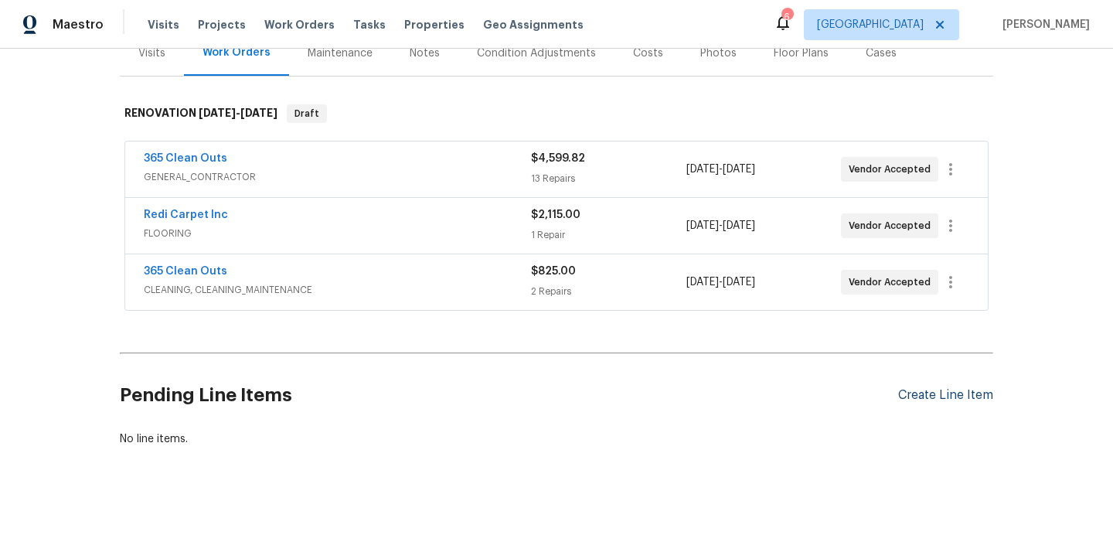
click at [935, 391] on div "Create Line Item" at bounding box center [945, 395] width 95 height 15
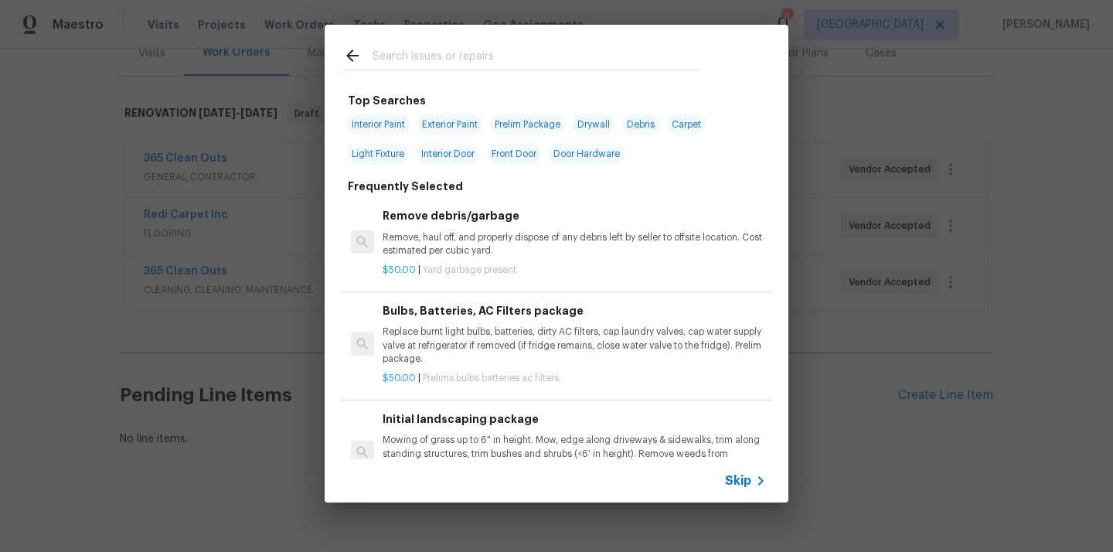
click at [581, 55] on input "text" at bounding box center [537, 57] width 328 height 23
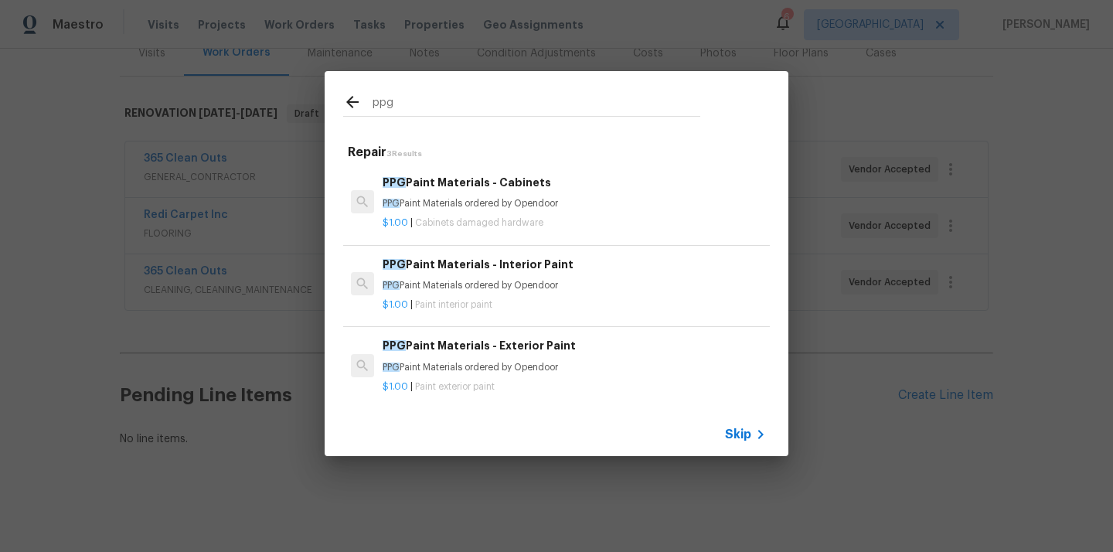
type input "ppg"
click at [552, 286] on p "PPG Paint Materials ordered by Opendoor" at bounding box center [574, 285] width 383 height 13
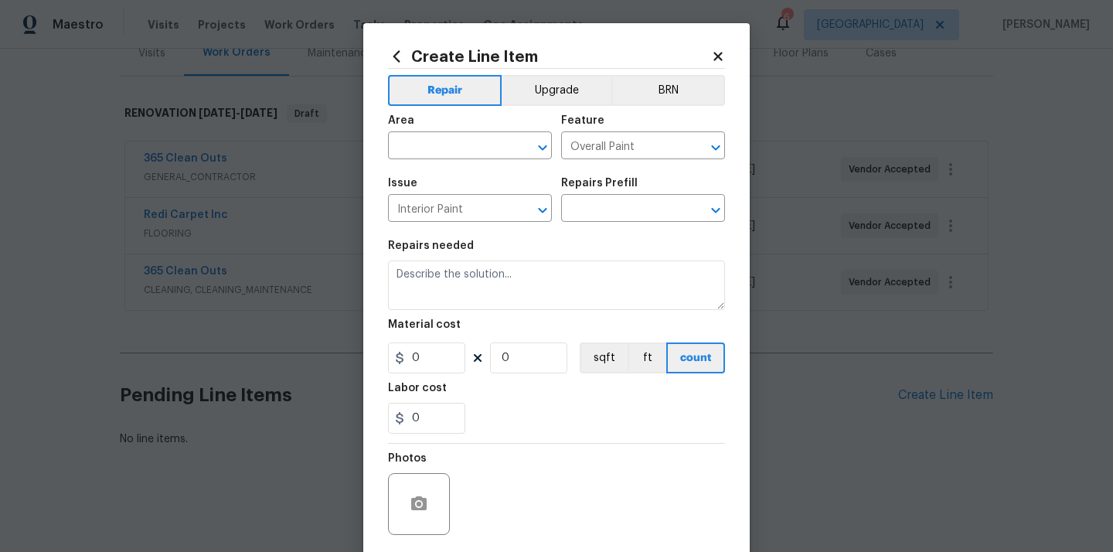
type textarea "PPG Paint Materials ordered by Opendoor"
type input "1"
type input "PPG Paint Materials - Interior Paint $1.00"
type input "1"
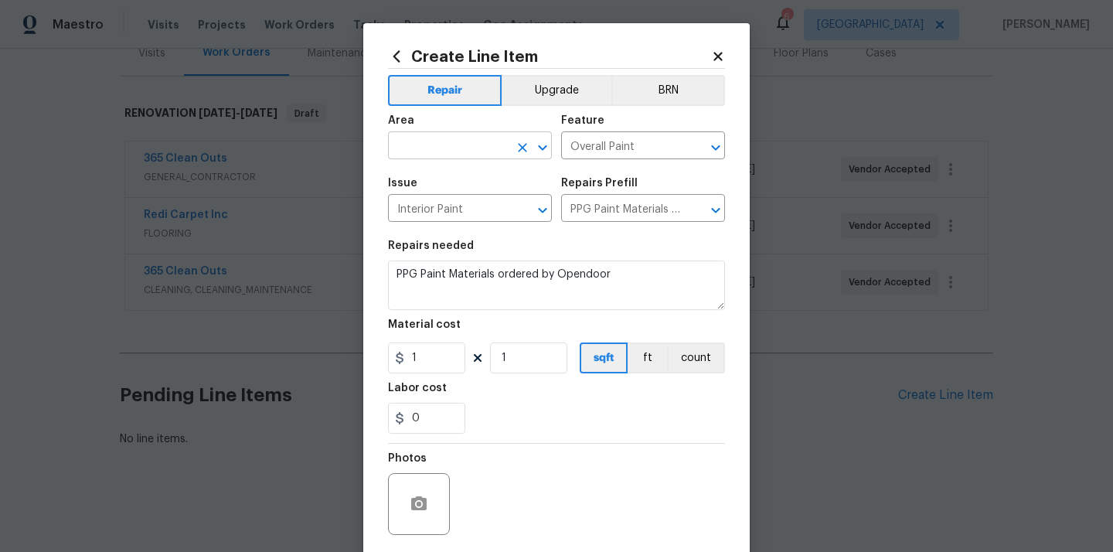
click at [462, 154] on input "text" at bounding box center [448, 147] width 121 height 24
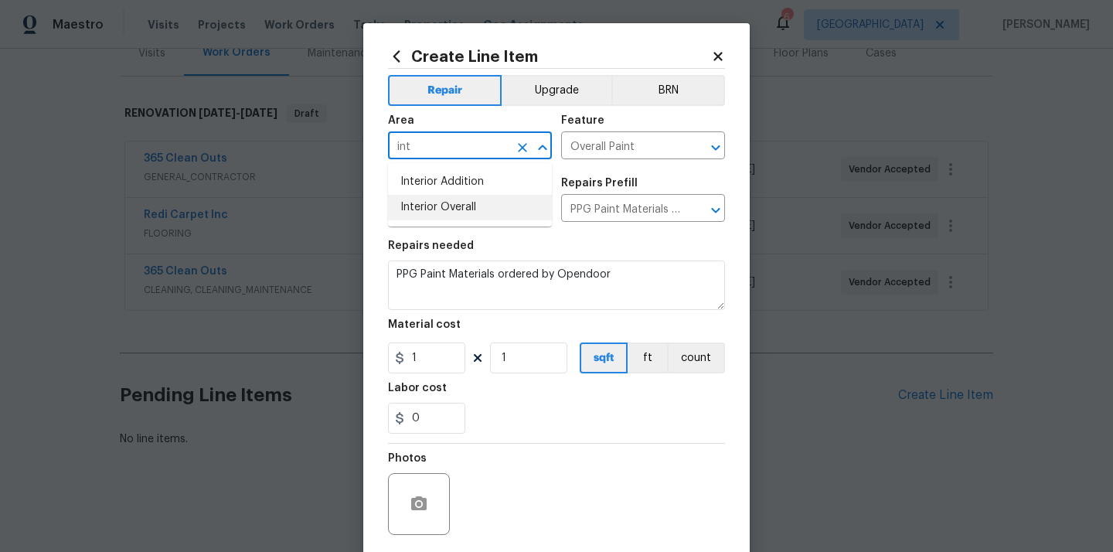
click at [489, 210] on li "Interior Overall" at bounding box center [470, 208] width 164 height 26
type input "Interior Overall"
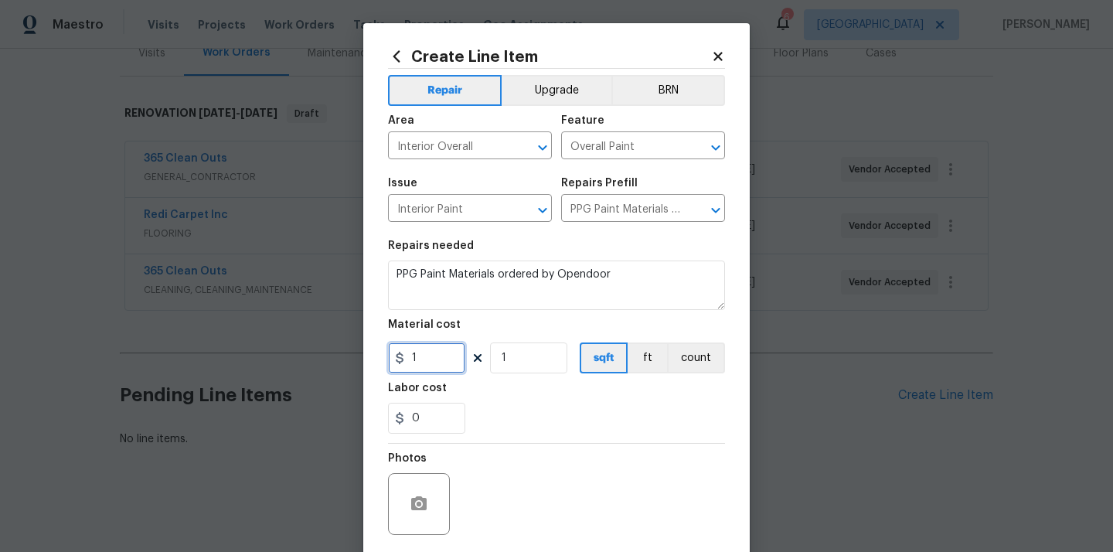
drag, startPoint x: 431, startPoint y: 350, endPoint x: 388, endPoint y: 350, distance: 42.5
click at [401, 350] on input "1" at bounding box center [426, 357] width 77 height 31
paste input "934.68"
type input "934.68"
click at [534, 395] on div "Labor cost" at bounding box center [556, 393] width 337 height 20
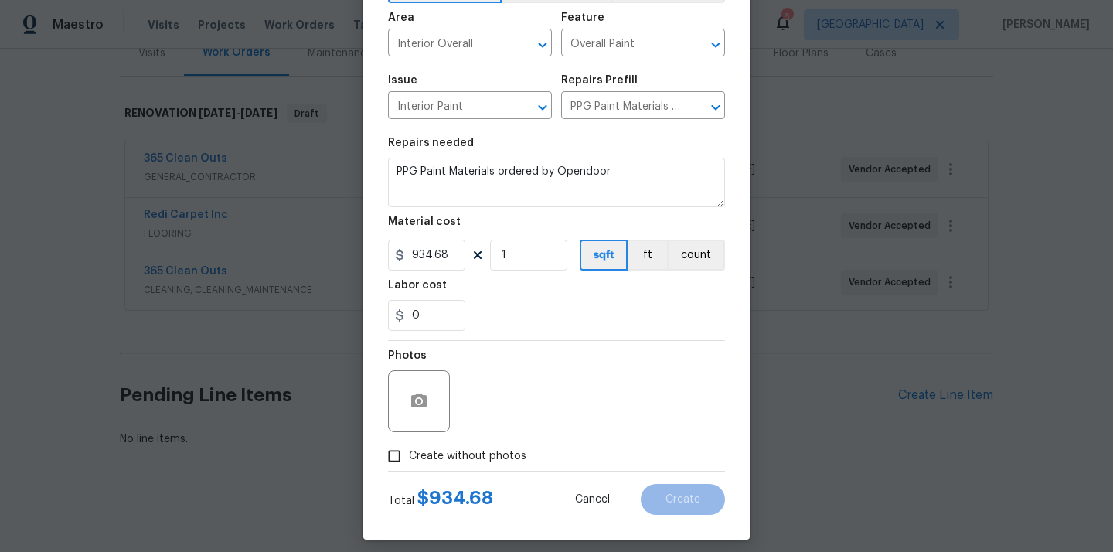
scroll to position [114, 0]
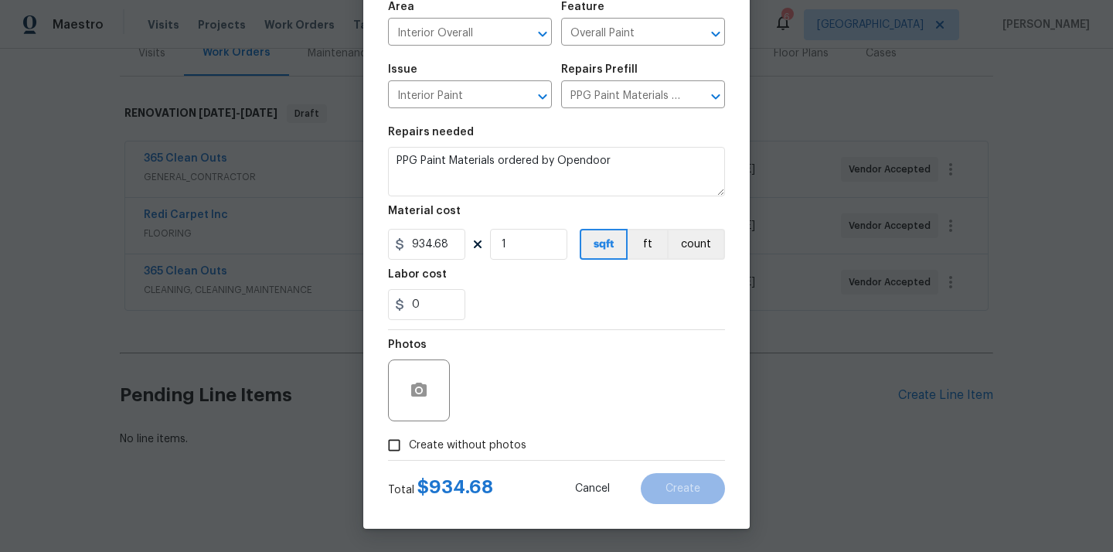
click at [486, 442] on span "Create without photos" at bounding box center [468, 446] width 118 height 16
click at [409, 442] on input "Create without photos" at bounding box center [394, 445] width 29 height 29
checkbox input "true"
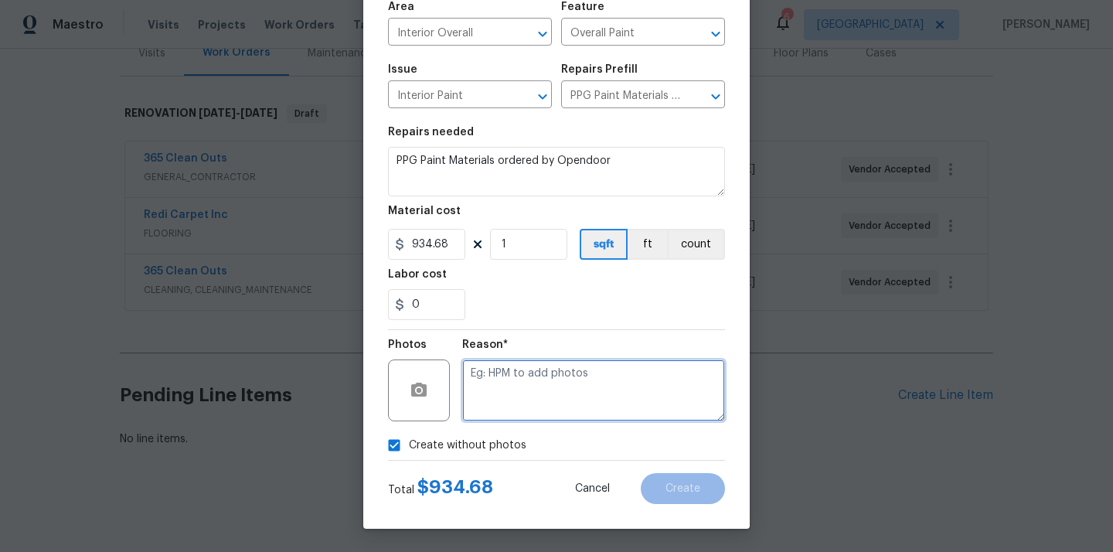
click at [537, 383] on textarea at bounding box center [593, 391] width 263 height 62
type textarea "N/A"
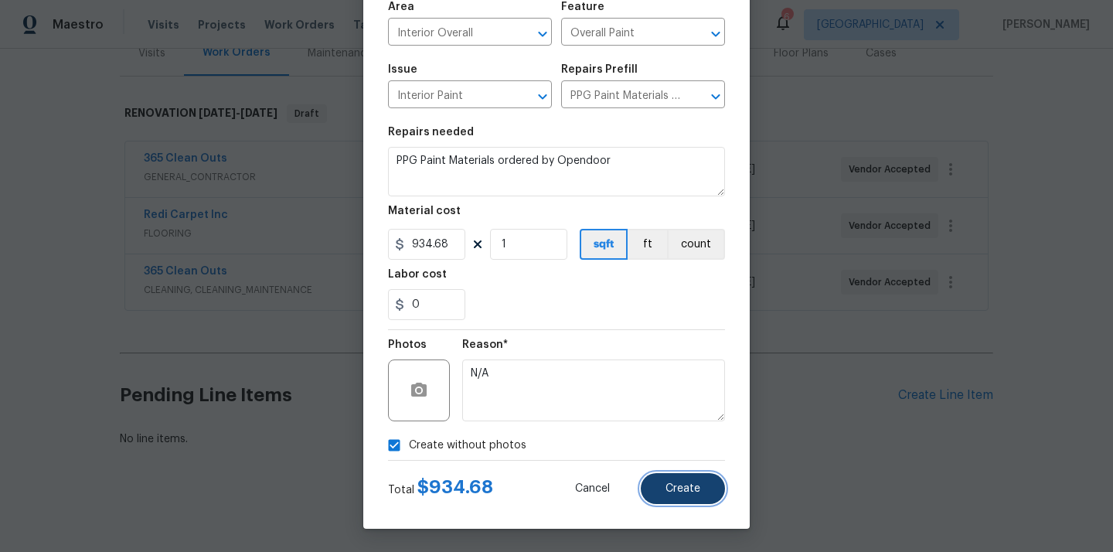
click at [678, 486] on span "Create" at bounding box center [683, 489] width 35 height 12
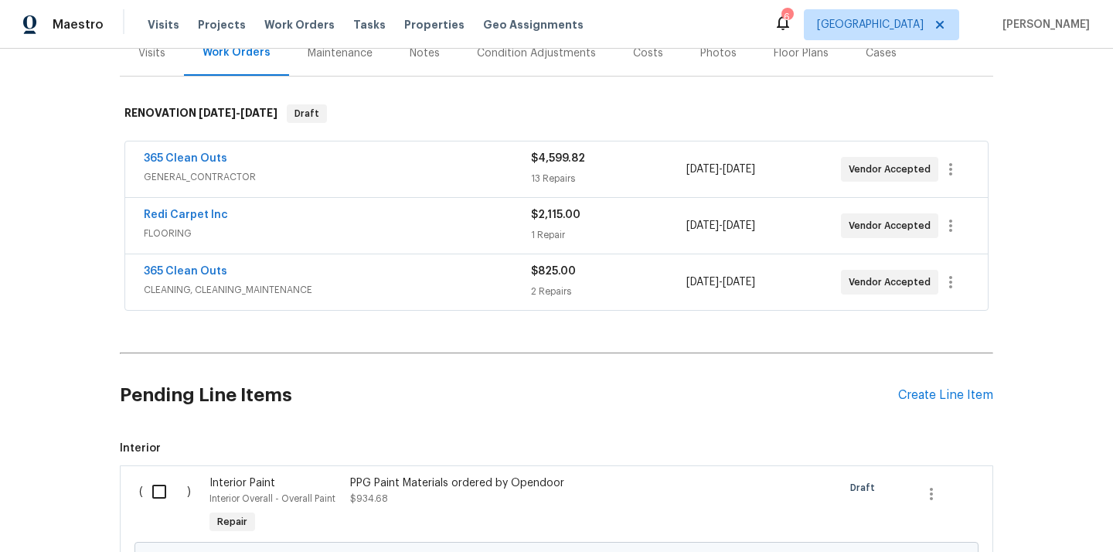
scroll to position [380, 0]
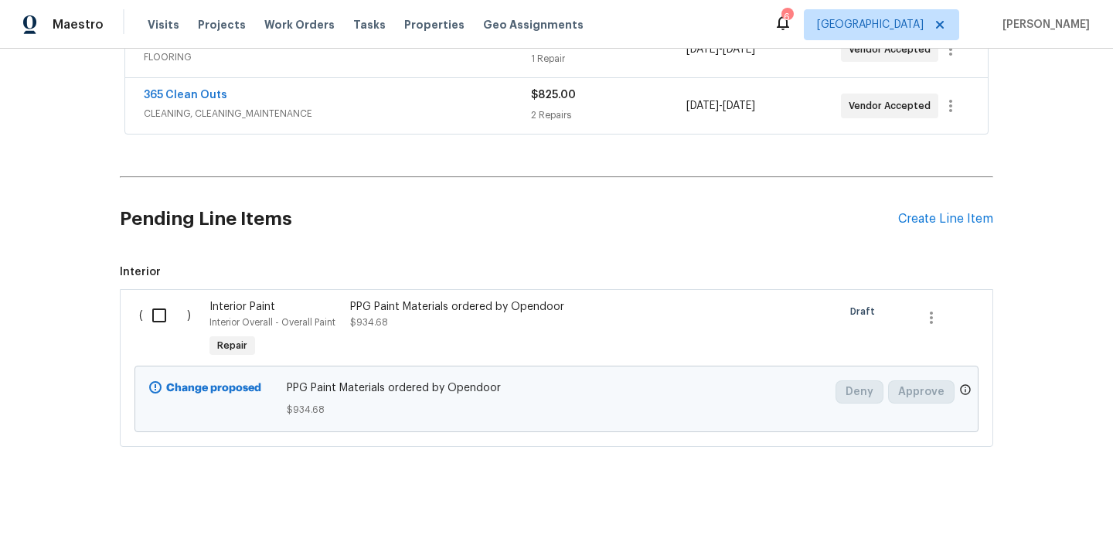
click at [160, 318] on input "checkbox" at bounding box center [165, 315] width 44 height 32
checkbox input "true"
click at [1014, 508] on span "Create Work Order" at bounding box center [1024, 513] width 103 height 19
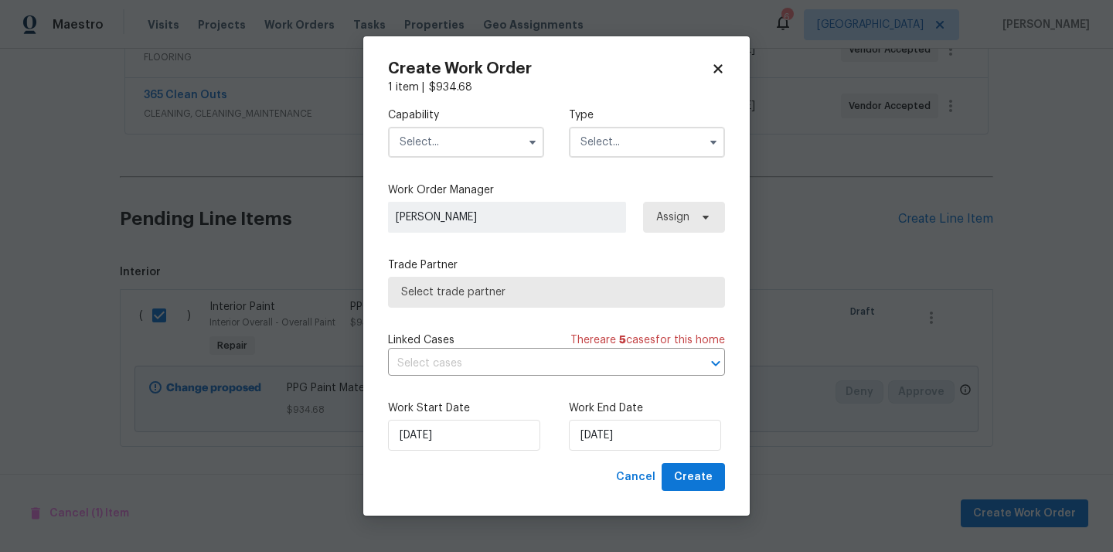
click at [448, 148] on input "text" at bounding box center [466, 142] width 156 height 31
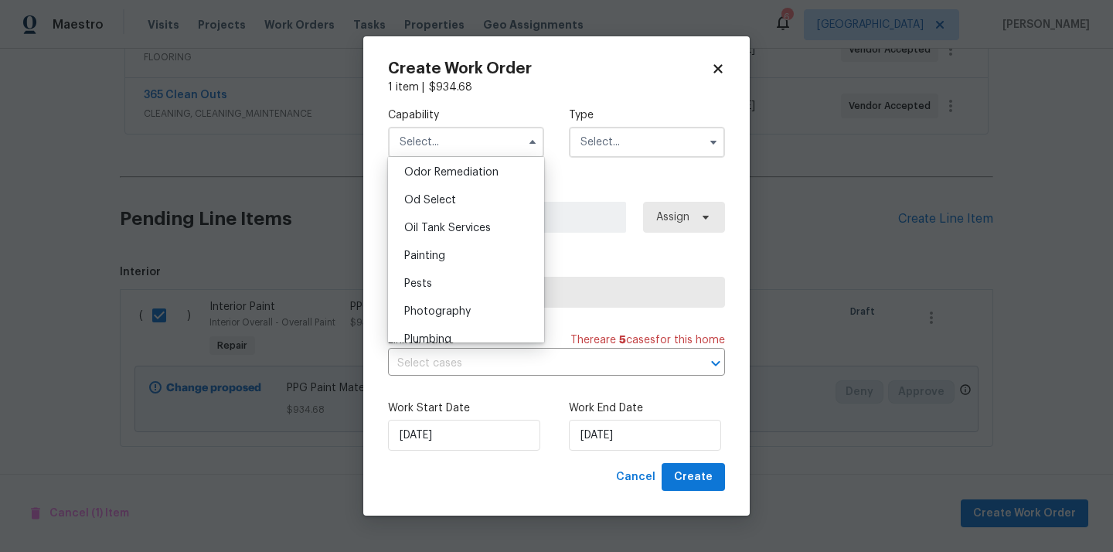
scroll to position [1227, 0]
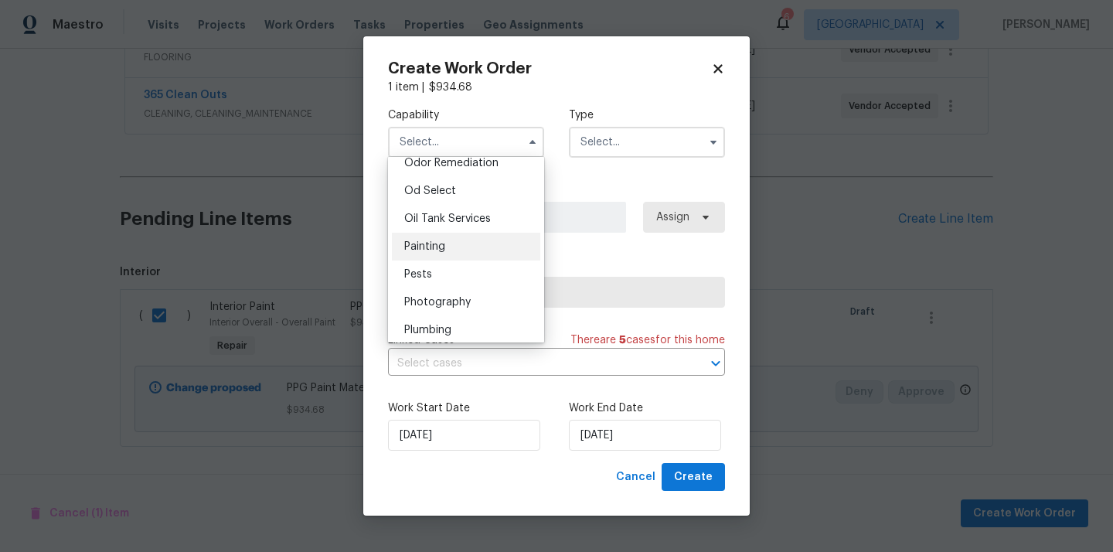
click at [455, 246] on div "Painting" at bounding box center [466, 247] width 148 height 28
type input "Painting"
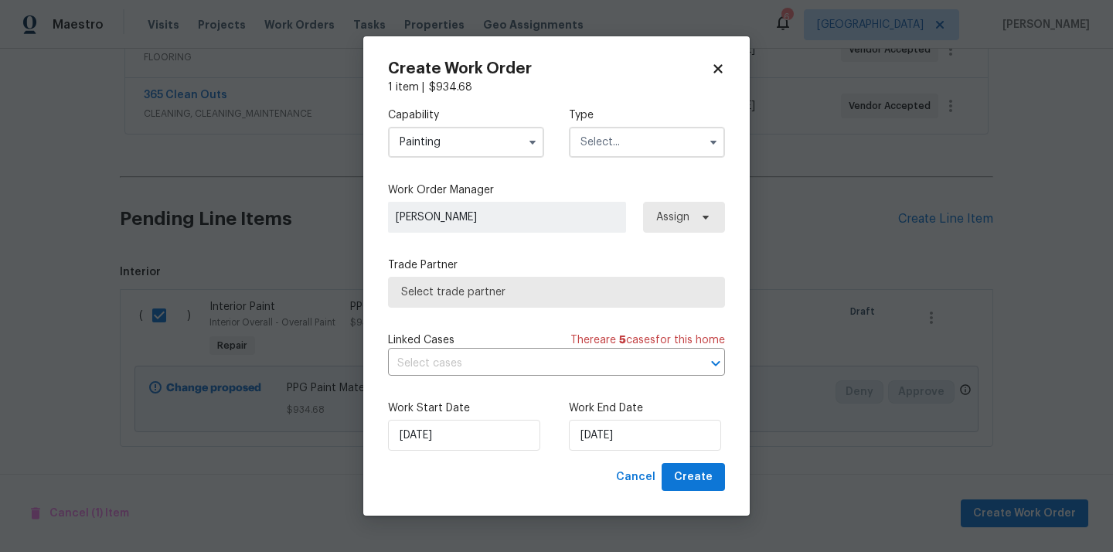
click at [680, 125] on div "Type" at bounding box center [647, 132] width 156 height 50
click at [657, 143] on input "text" at bounding box center [647, 142] width 156 height 31
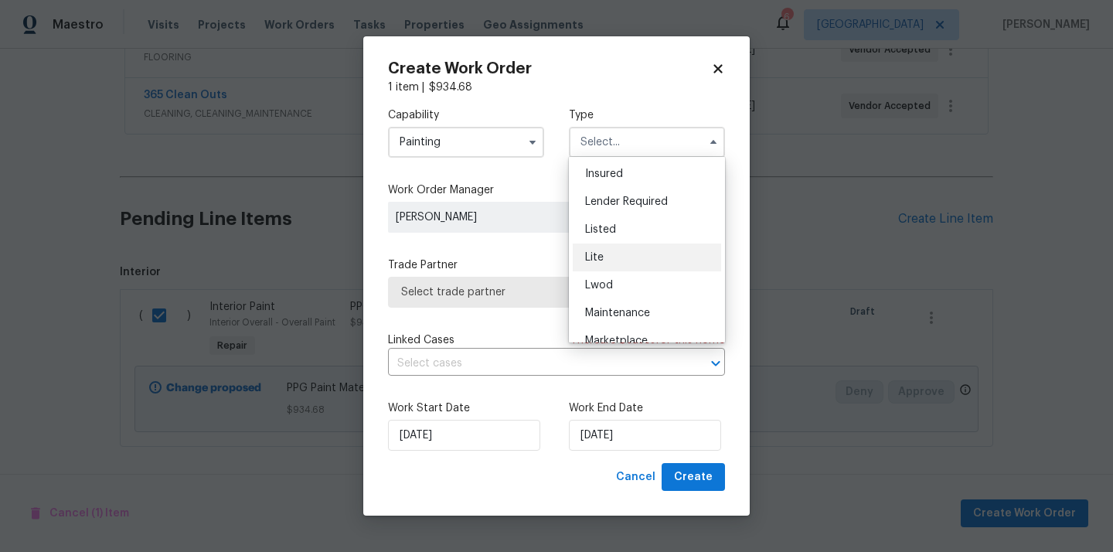
scroll to position [351, 0]
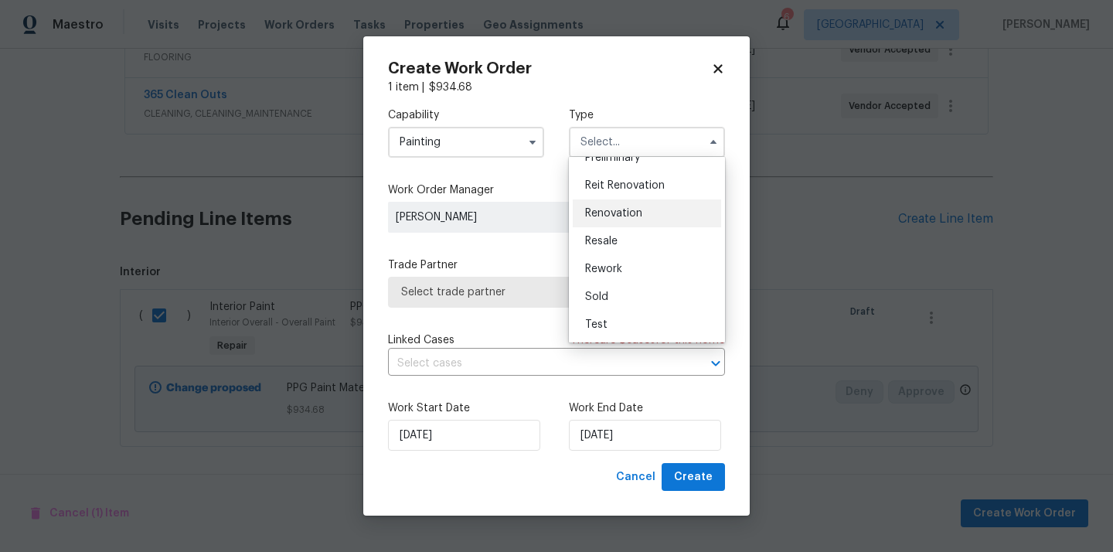
click at [643, 216] on div "Renovation" at bounding box center [647, 213] width 148 height 28
type input "Renovation"
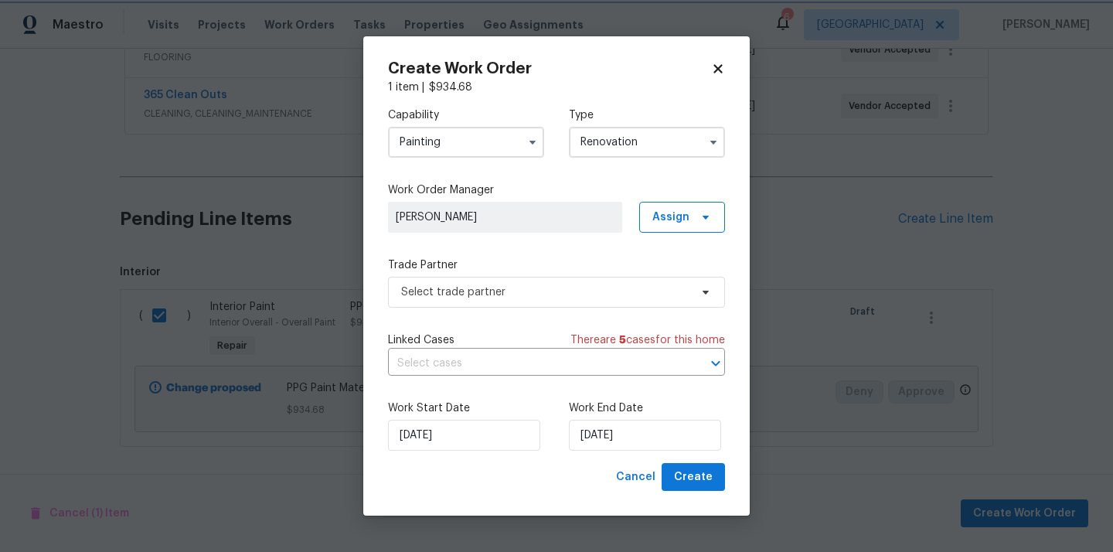
scroll to position [0, 0]
click at [643, 216] on span "Assign" at bounding box center [682, 217] width 86 height 31
click at [695, 285] on div "Assign to me" at bounding box center [684, 281] width 67 height 15
click at [496, 289] on span "Select trade partner" at bounding box center [545, 292] width 288 height 15
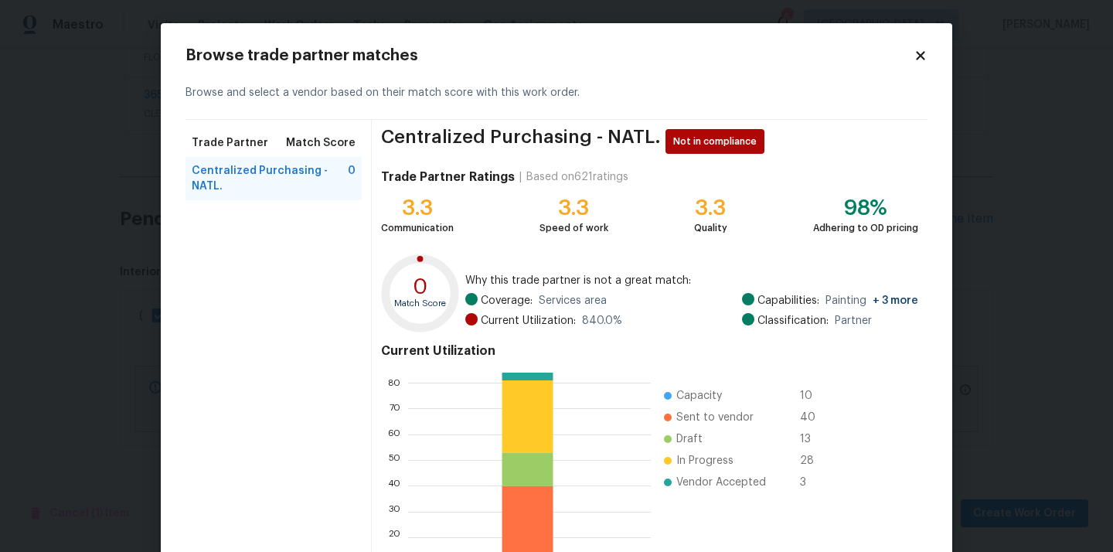
scroll to position [130, 0]
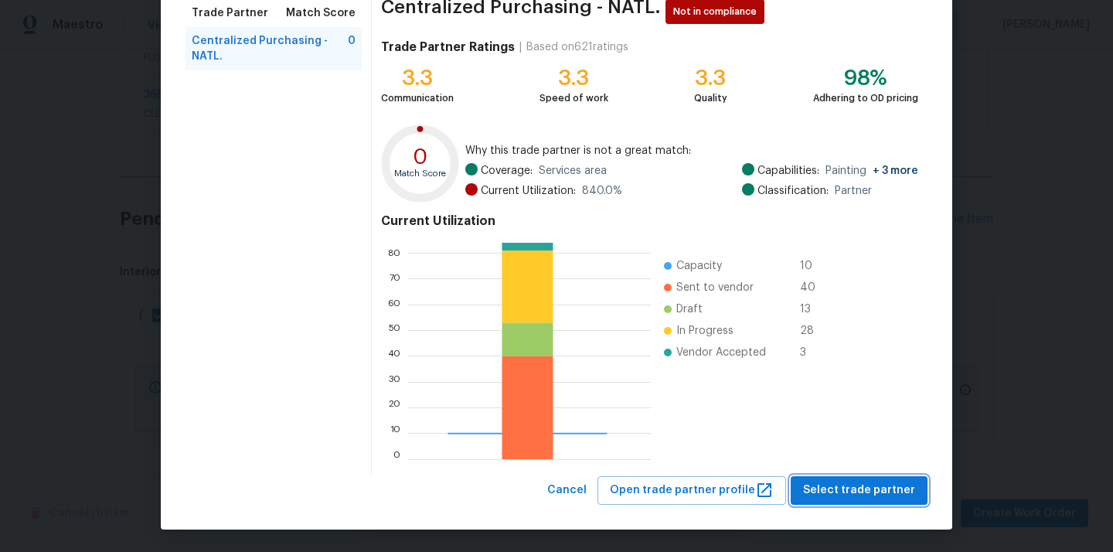
click at [843, 492] on span "Select trade partner" at bounding box center [859, 490] width 112 height 19
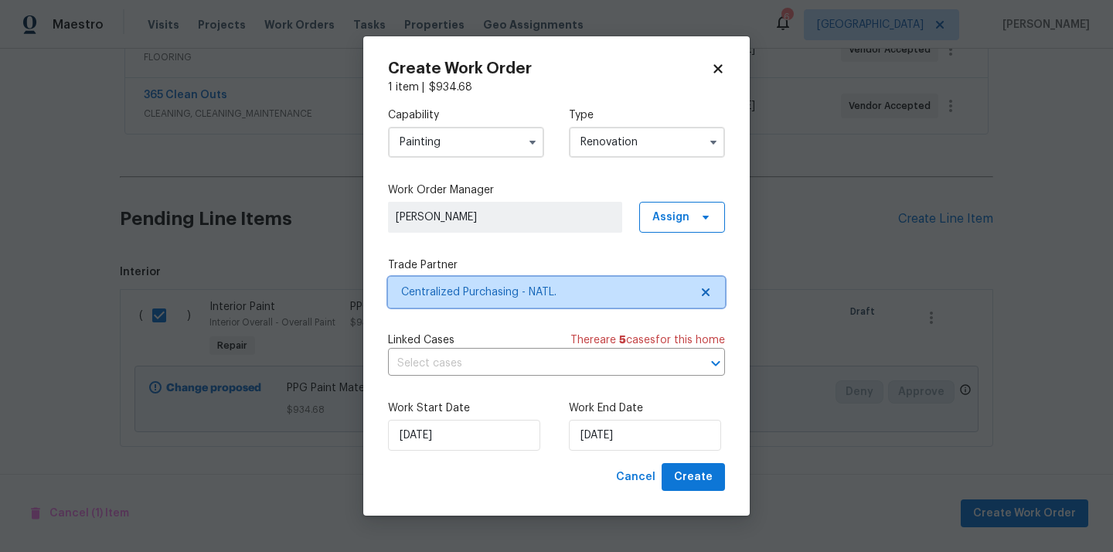
scroll to position [0, 0]
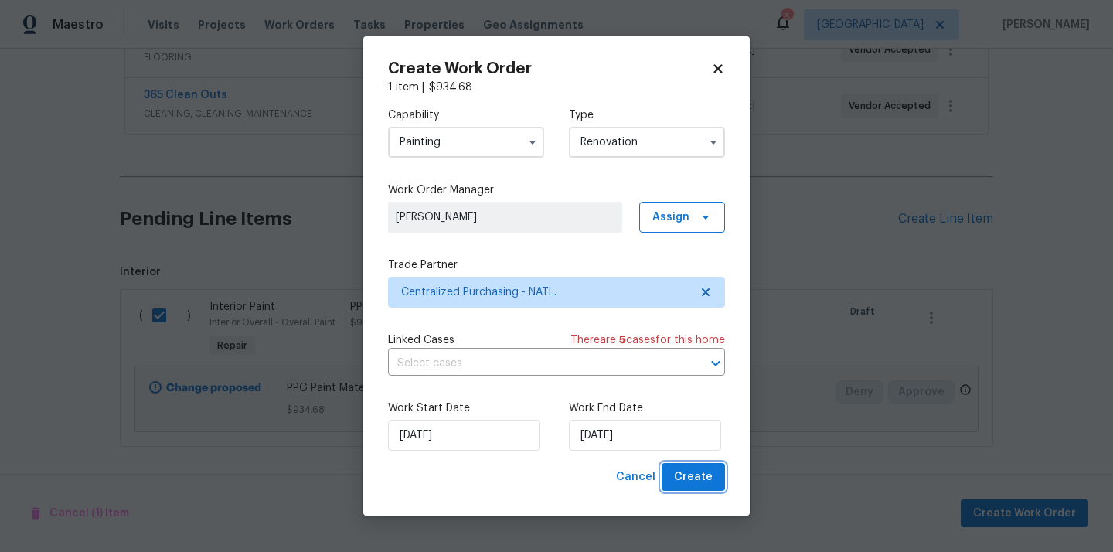
click at [714, 480] on button "Create" at bounding box center [693, 477] width 63 height 29
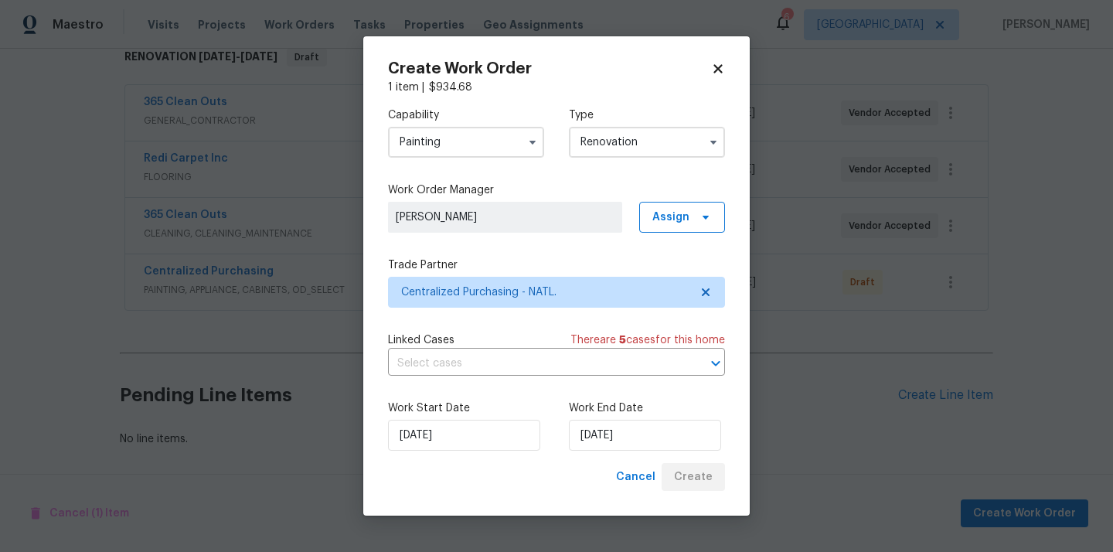
scroll to position [261, 0]
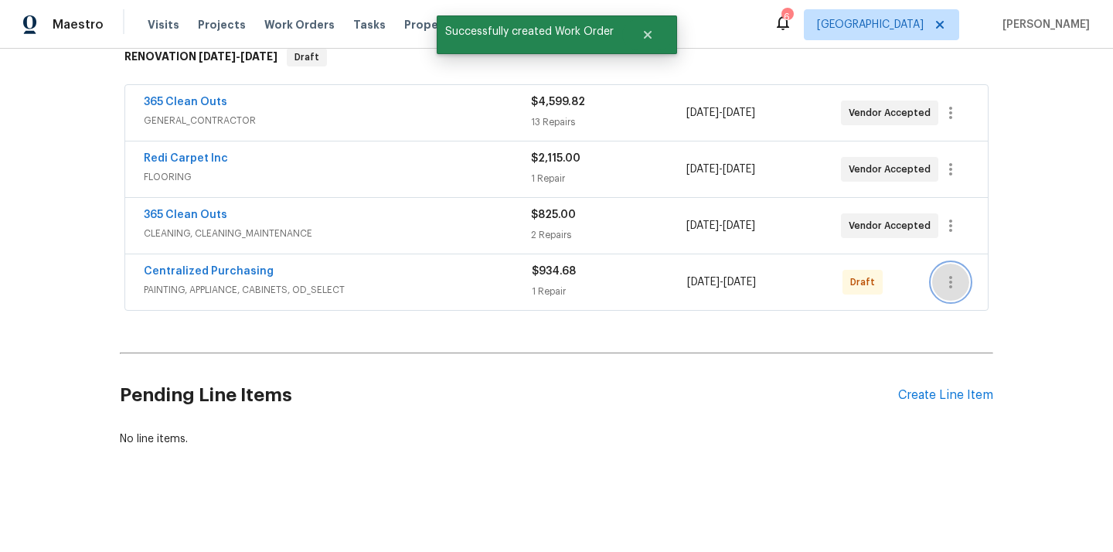
click at [948, 295] on button "button" at bounding box center [950, 282] width 37 height 37
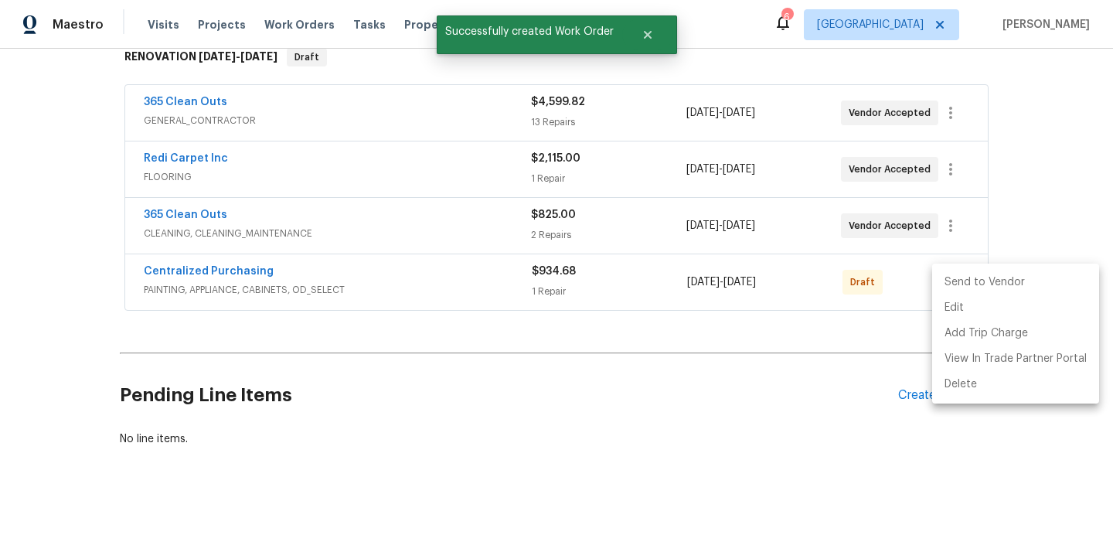
click at [971, 293] on li "Send to Vendor" at bounding box center [1015, 283] width 167 height 26
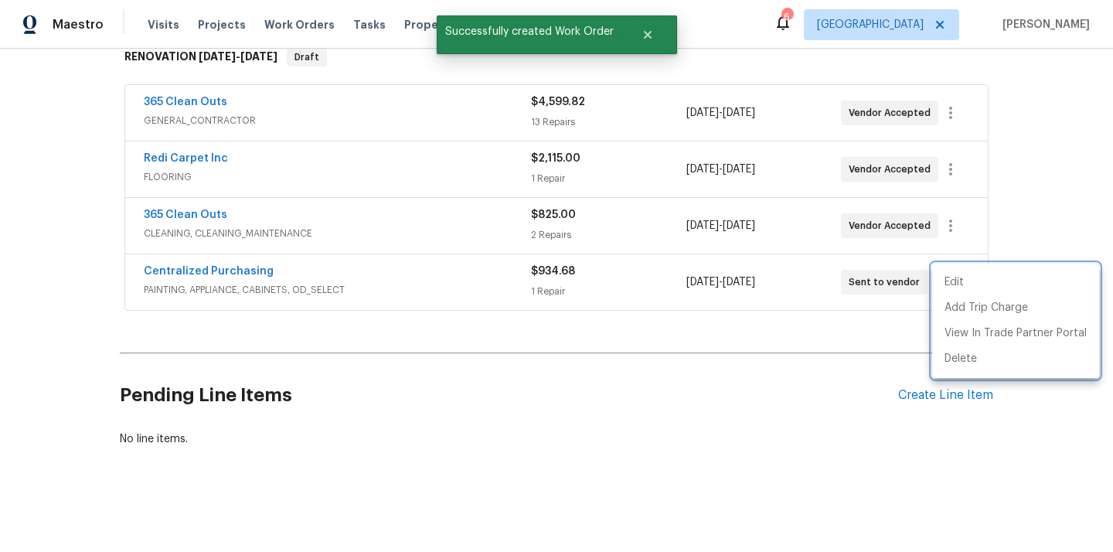
click at [423, 275] on div at bounding box center [556, 276] width 1113 height 552
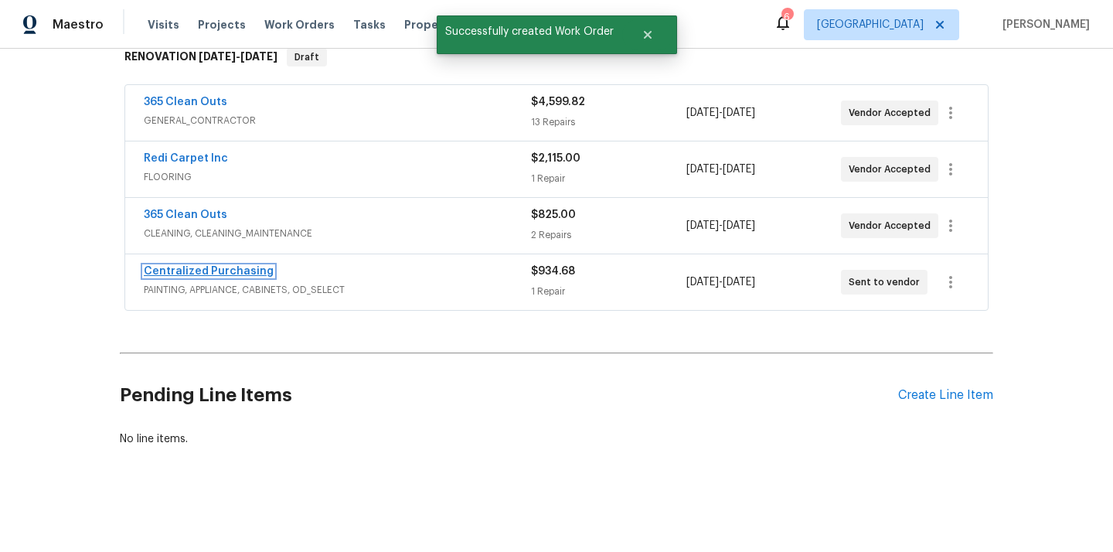
click at [210, 268] on link "Centralized Purchasing" at bounding box center [209, 271] width 130 height 11
